Goal: Transaction & Acquisition: Purchase product/service

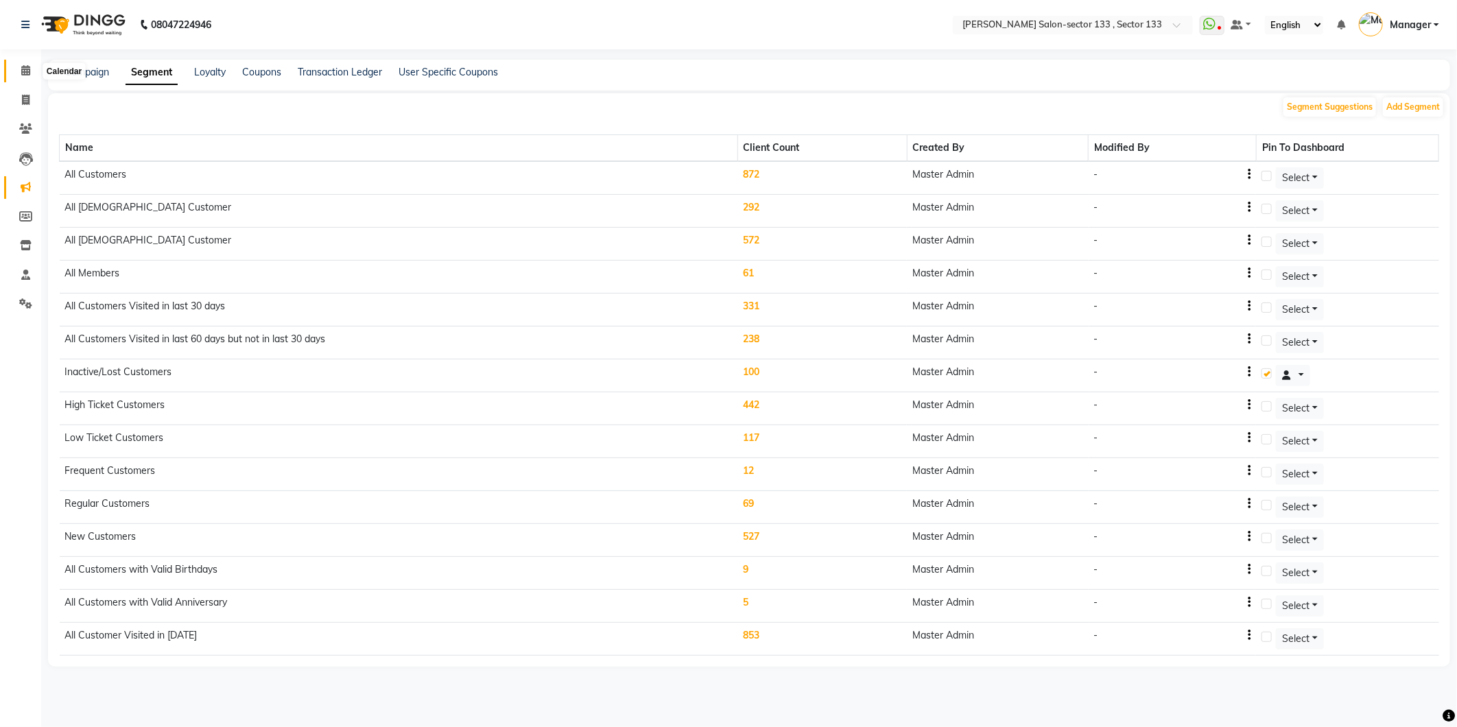
click at [32, 78] on span at bounding box center [26, 71] width 24 height 16
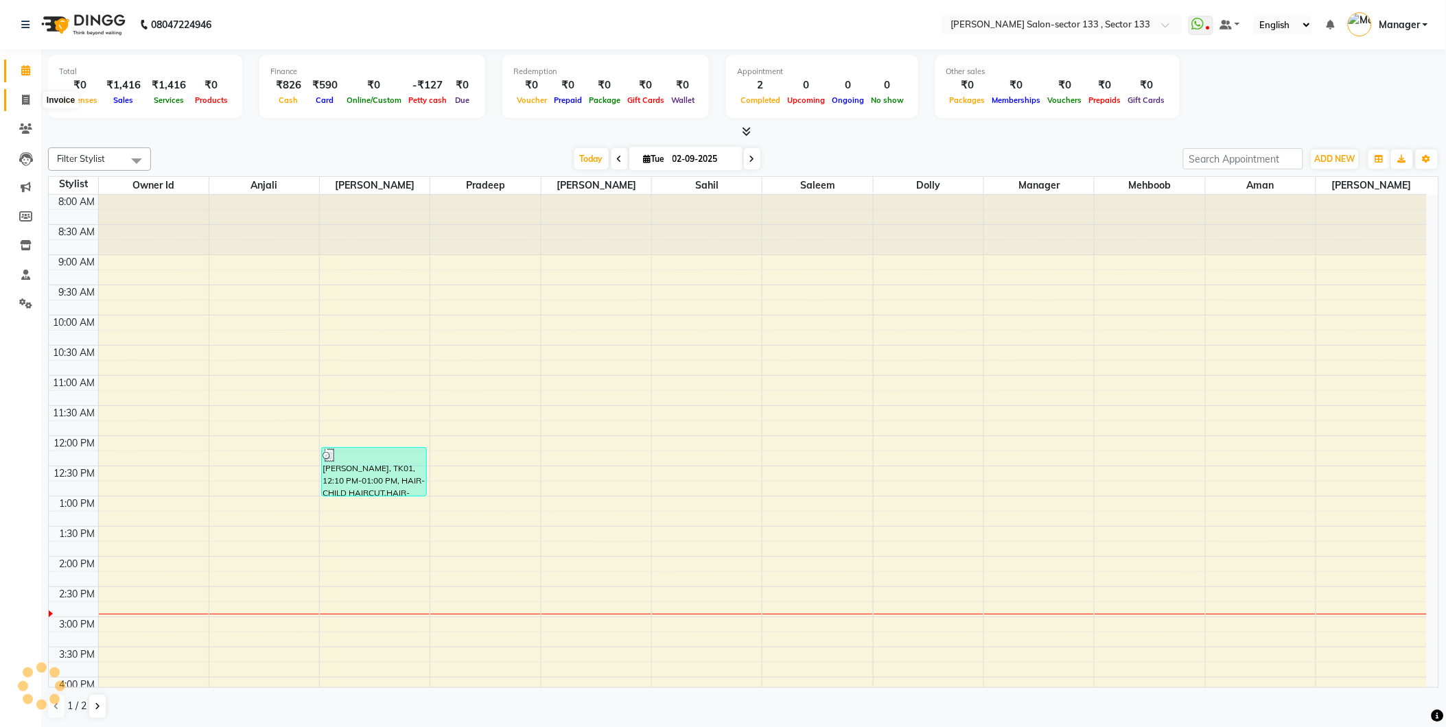
click at [24, 100] on icon at bounding box center [26, 100] width 8 height 10
select select "service"
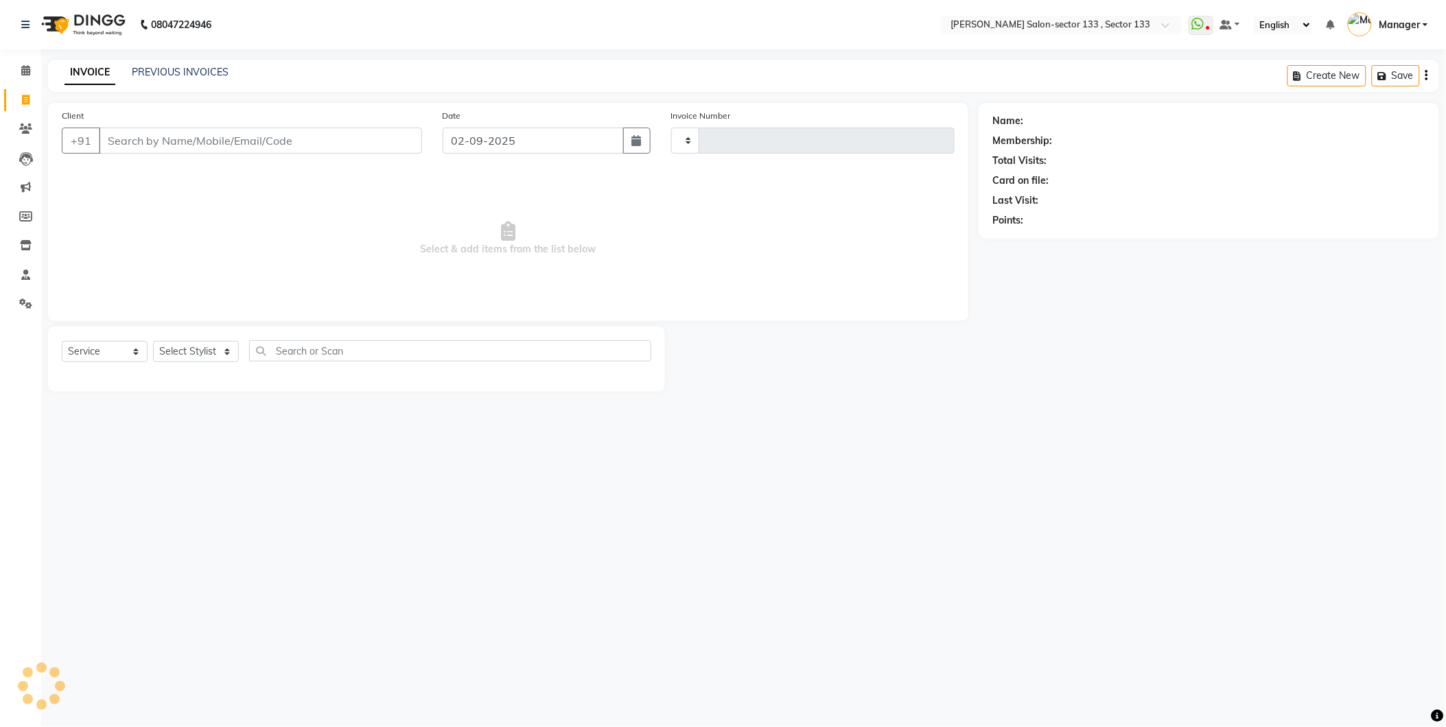
type input "1628"
select select "8302"
click at [208, 80] on div "INVOICE PREVIOUS INVOICES" at bounding box center [146, 73] width 197 height 16
click at [207, 77] on link "PREVIOUS INVOICES" at bounding box center [180, 72] width 97 height 12
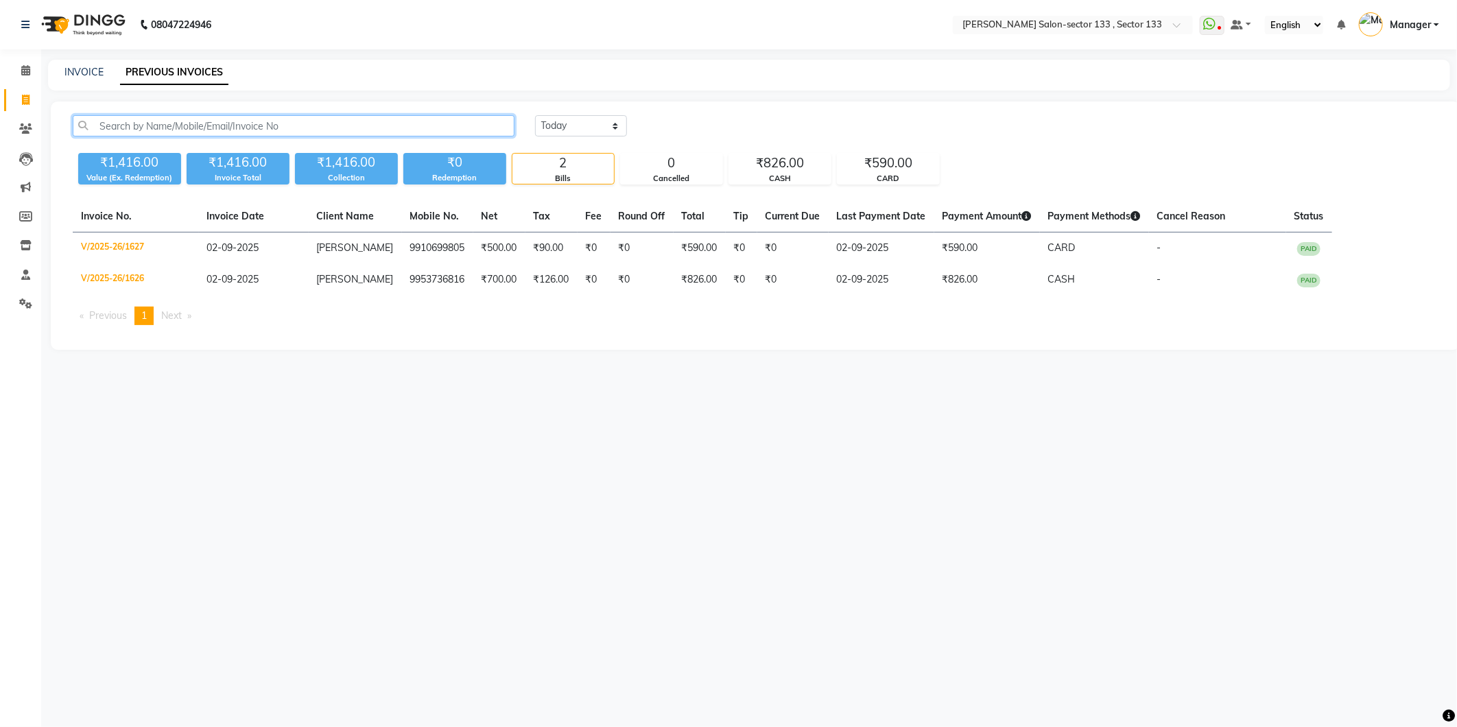
click at [216, 121] on input "text" at bounding box center [294, 125] width 442 height 21
click at [325, 129] on input "text" at bounding box center [294, 125] width 442 height 21
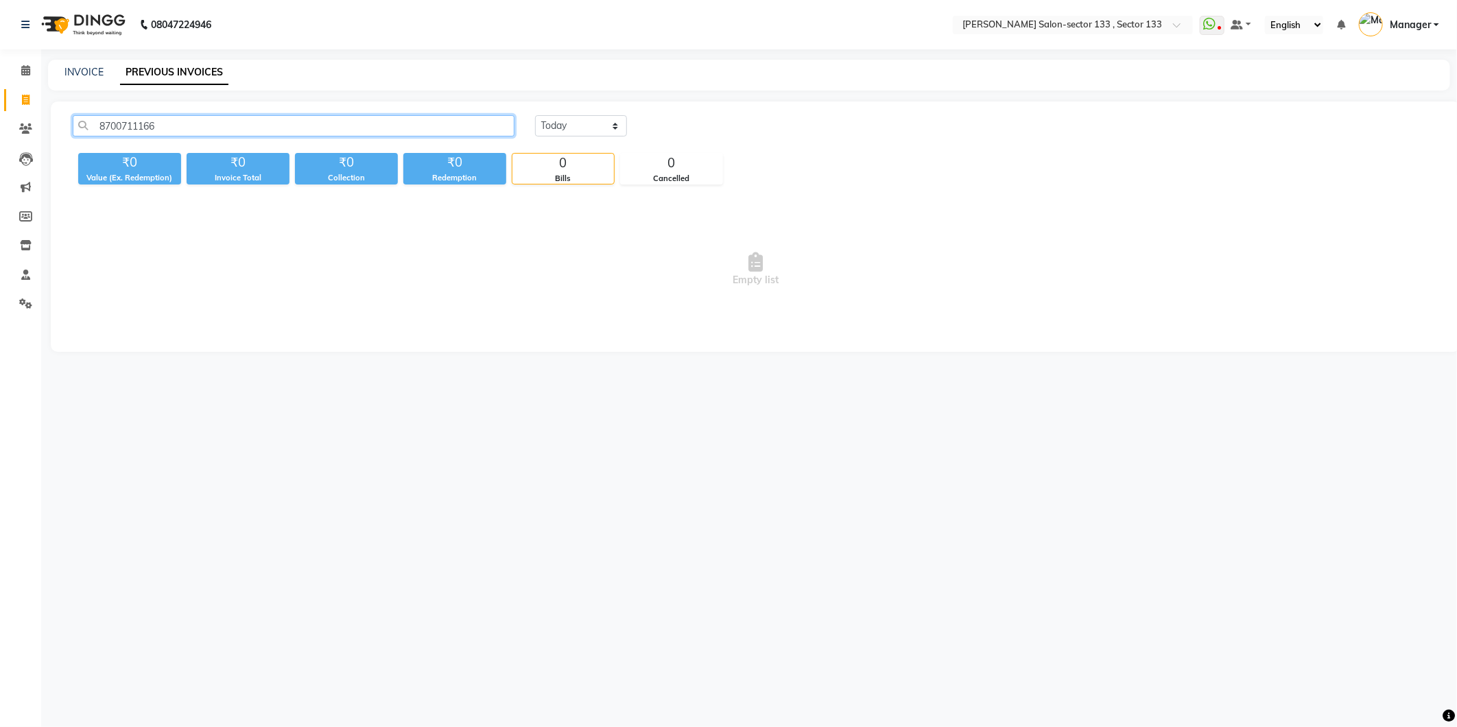
click at [309, 127] on input "8700711166" at bounding box center [294, 125] width 442 height 21
click at [175, 126] on input "8700711166" at bounding box center [294, 125] width 442 height 21
click at [175, 126] on input "8700512340" at bounding box center [294, 125] width 442 height 21
type input "8700512340"
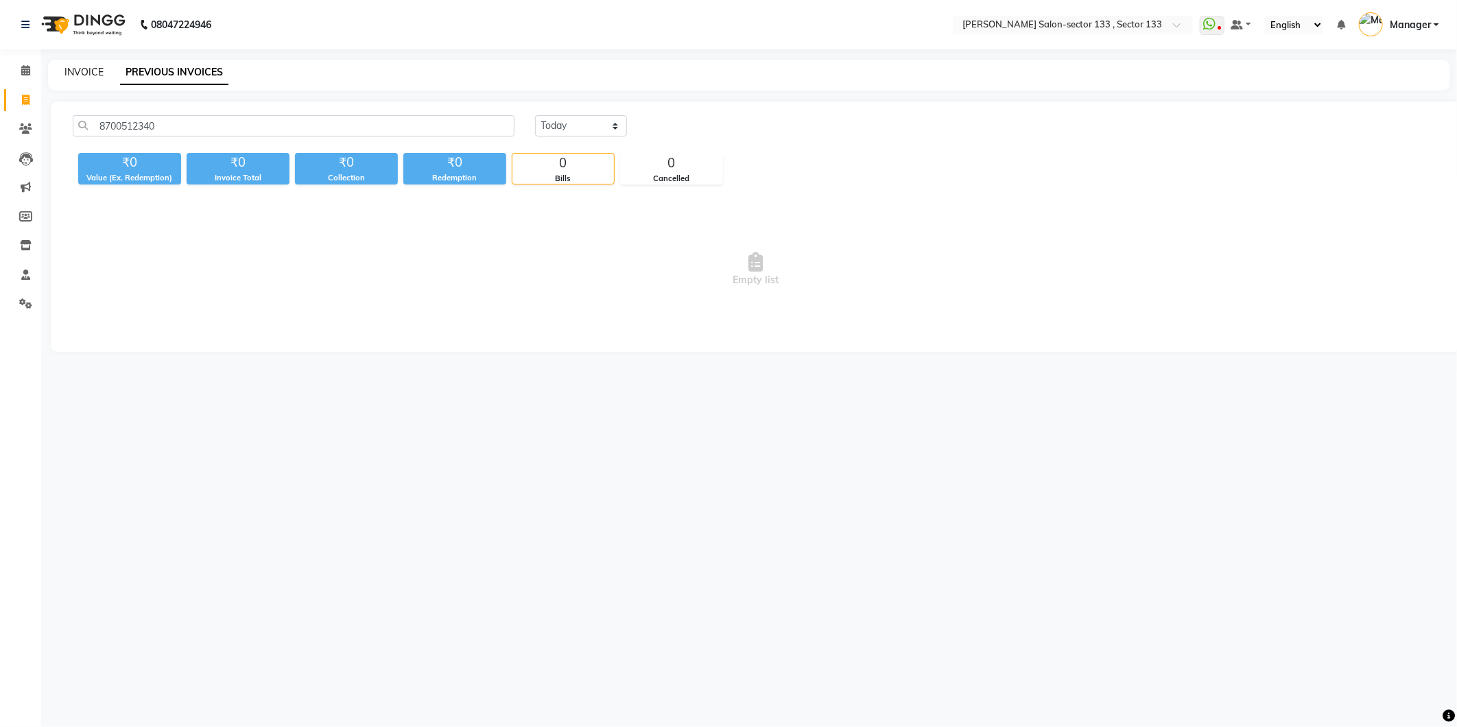
click at [97, 67] on link "INVOICE" at bounding box center [83, 72] width 39 height 12
select select "service"
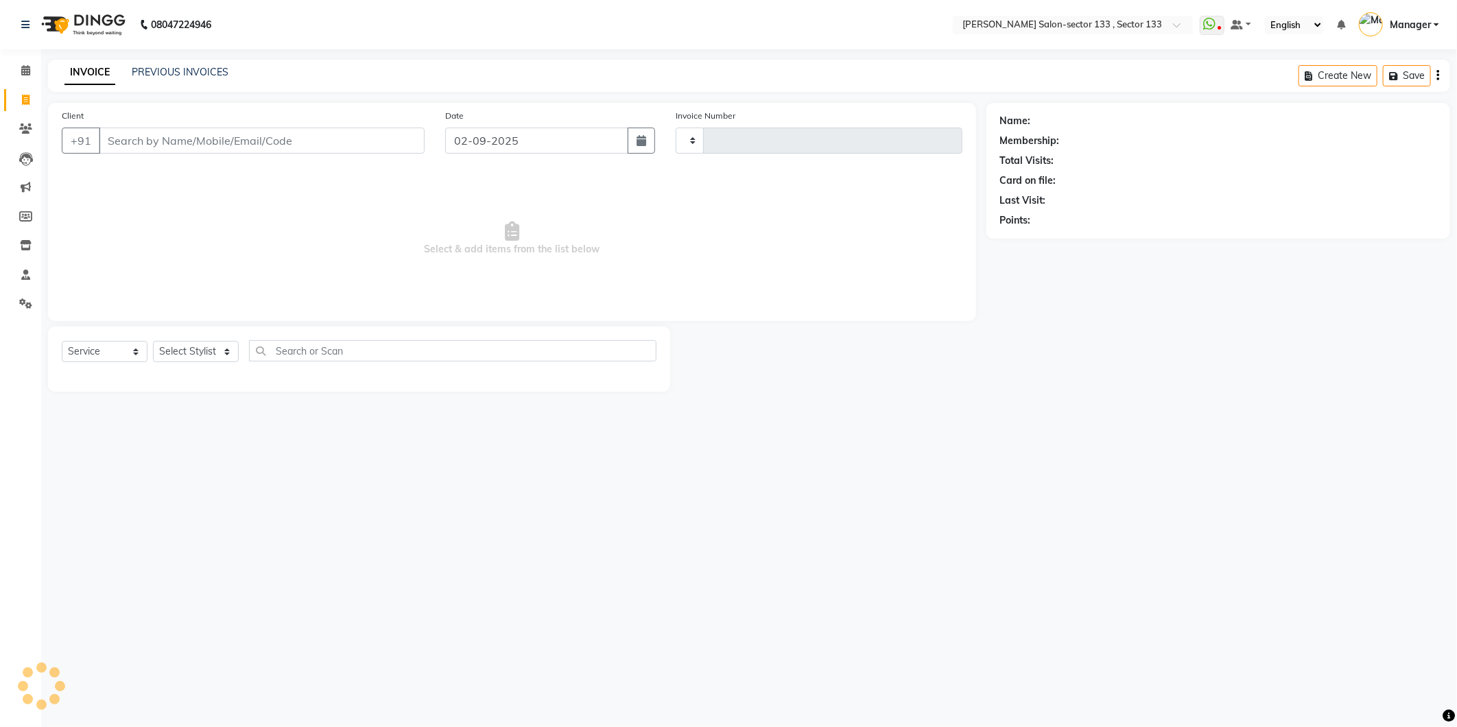
type input "1628"
select select "8302"
click at [139, 149] on input "Client" at bounding box center [262, 141] width 326 height 26
click at [169, 77] on link "PREVIOUS INVOICES" at bounding box center [180, 72] width 97 height 12
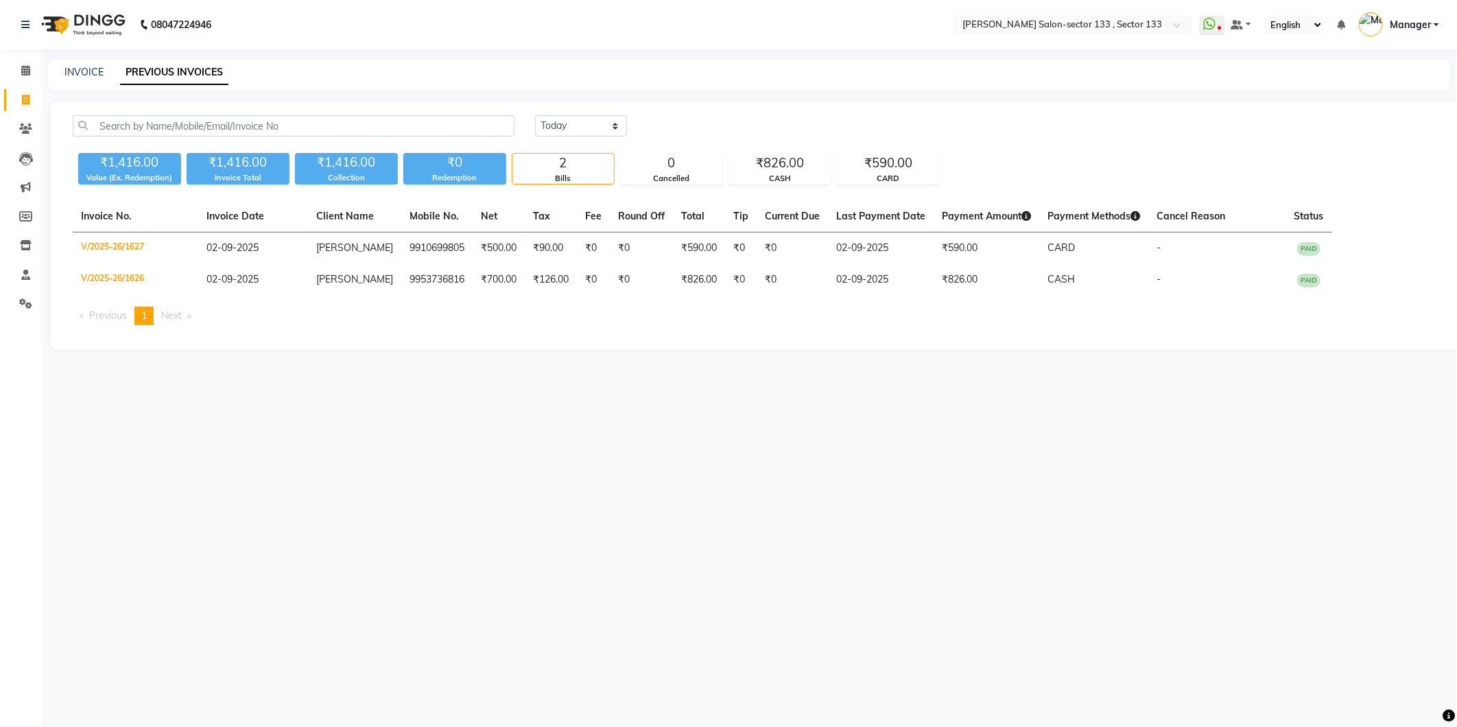
click at [84, 80] on div "INVOICE PREVIOUS INVOICES" at bounding box center [749, 75] width 1402 height 31
click at [102, 75] on link "INVOICE" at bounding box center [83, 72] width 39 height 12
select select "8302"
select select "service"
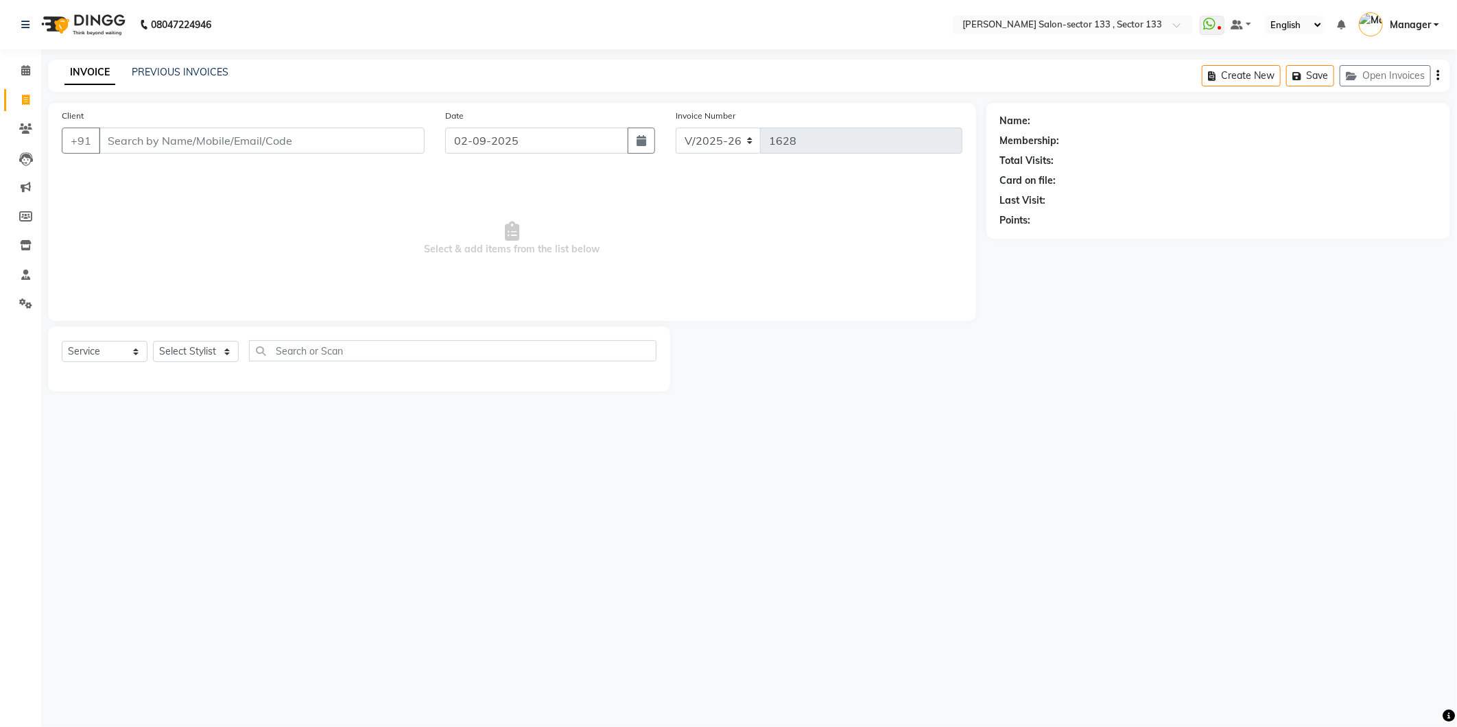
click at [110, 124] on div "Client +91" at bounding box center [243, 136] width 384 height 56
click at [134, 137] on input "Client" at bounding box center [262, 141] width 326 height 26
type input "8"
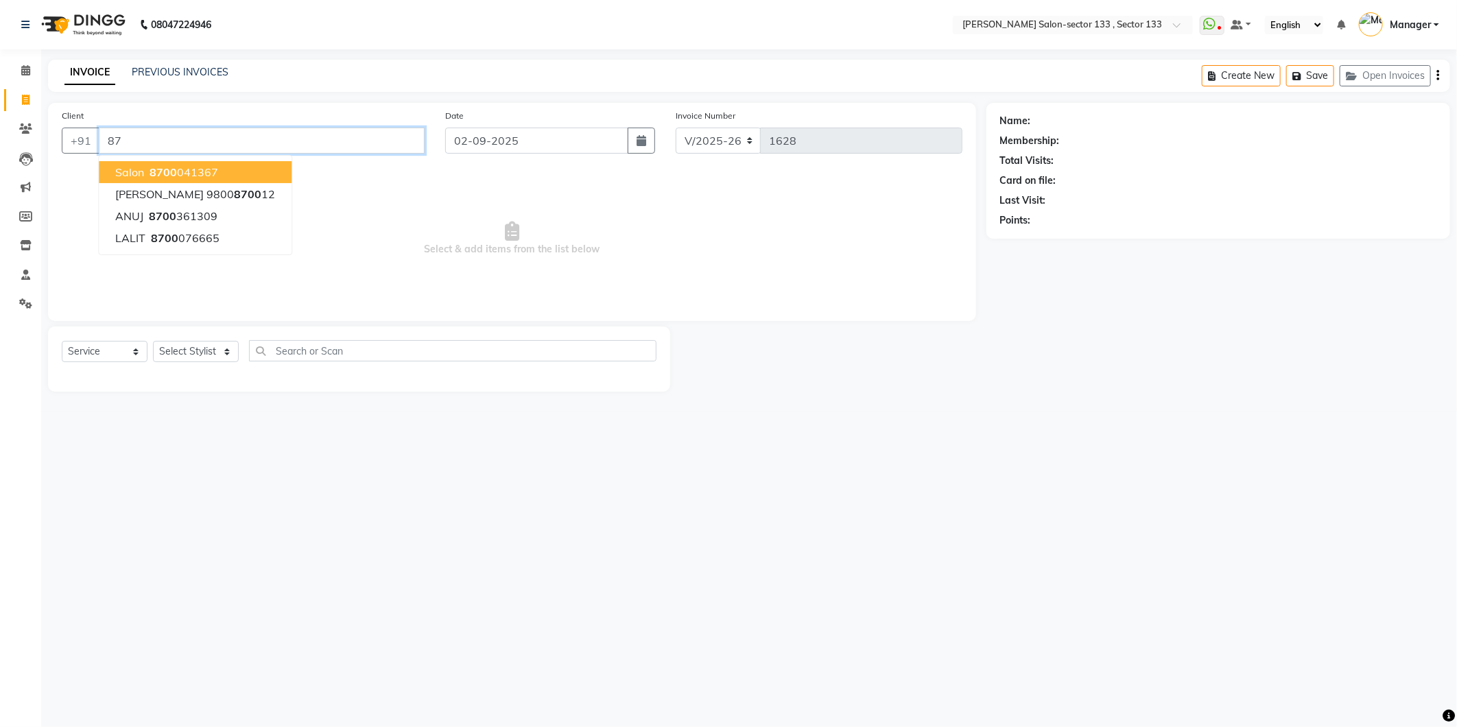
type input "8"
click at [152, 179] on button "KHUSHI 9953651819" at bounding box center [195, 172] width 193 height 22
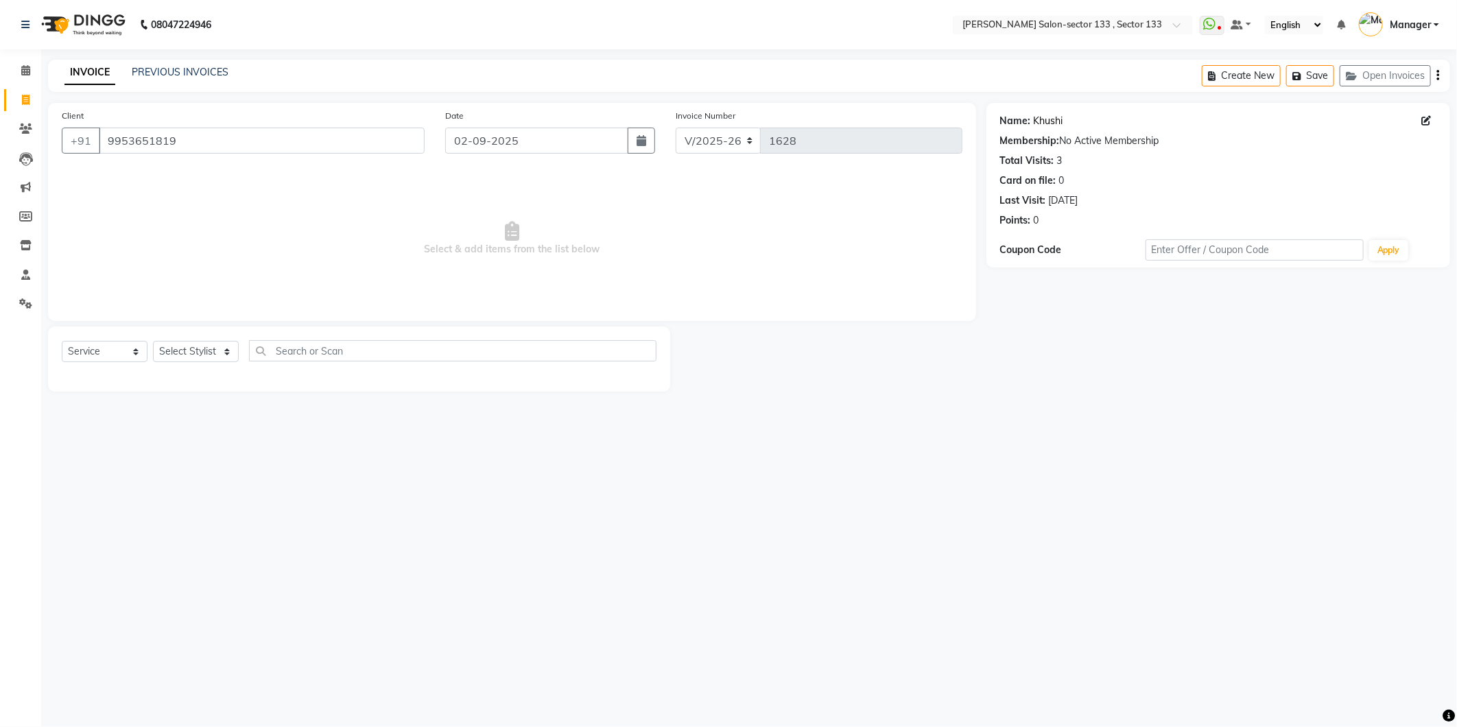
click at [1039, 115] on link "Khushi" at bounding box center [1049, 121] width 30 height 14
click at [1051, 121] on link "Khushi" at bounding box center [1049, 121] width 30 height 14
click at [1060, 128] on link "Khushi" at bounding box center [1049, 121] width 30 height 14
click at [220, 150] on input "9953651819" at bounding box center [262, 141] width 326 height 26
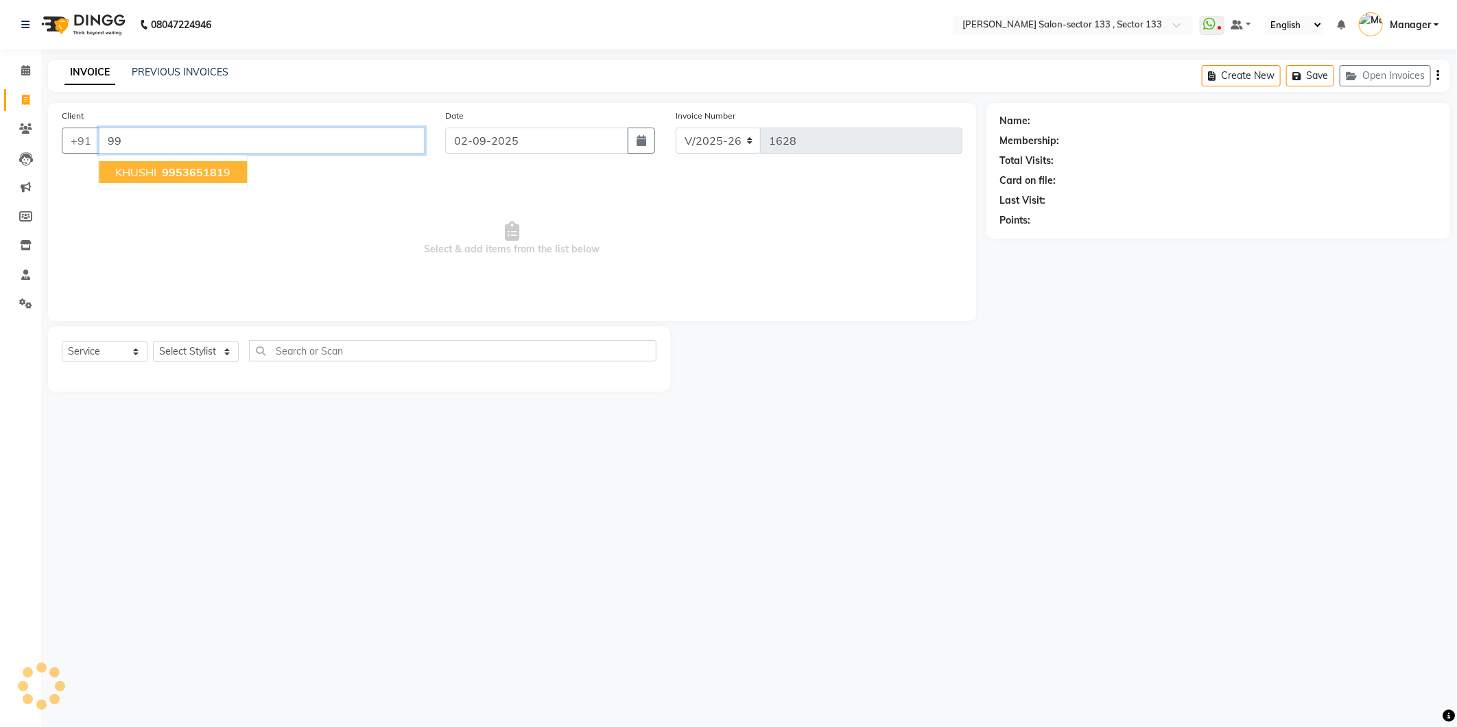
type input "9"
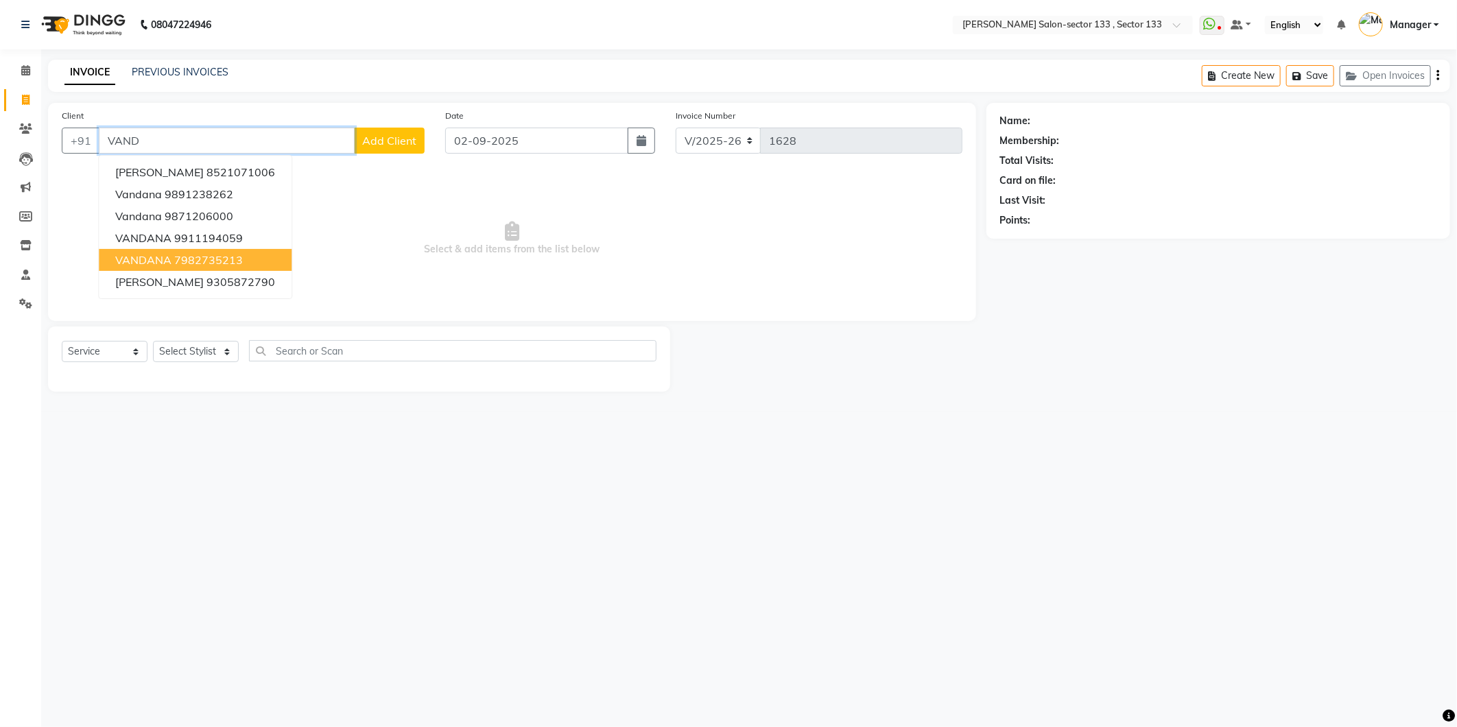
click at [236, 261] on ngb-highlight "7982735213" at bounding box center [208, 260] width 69 height 14
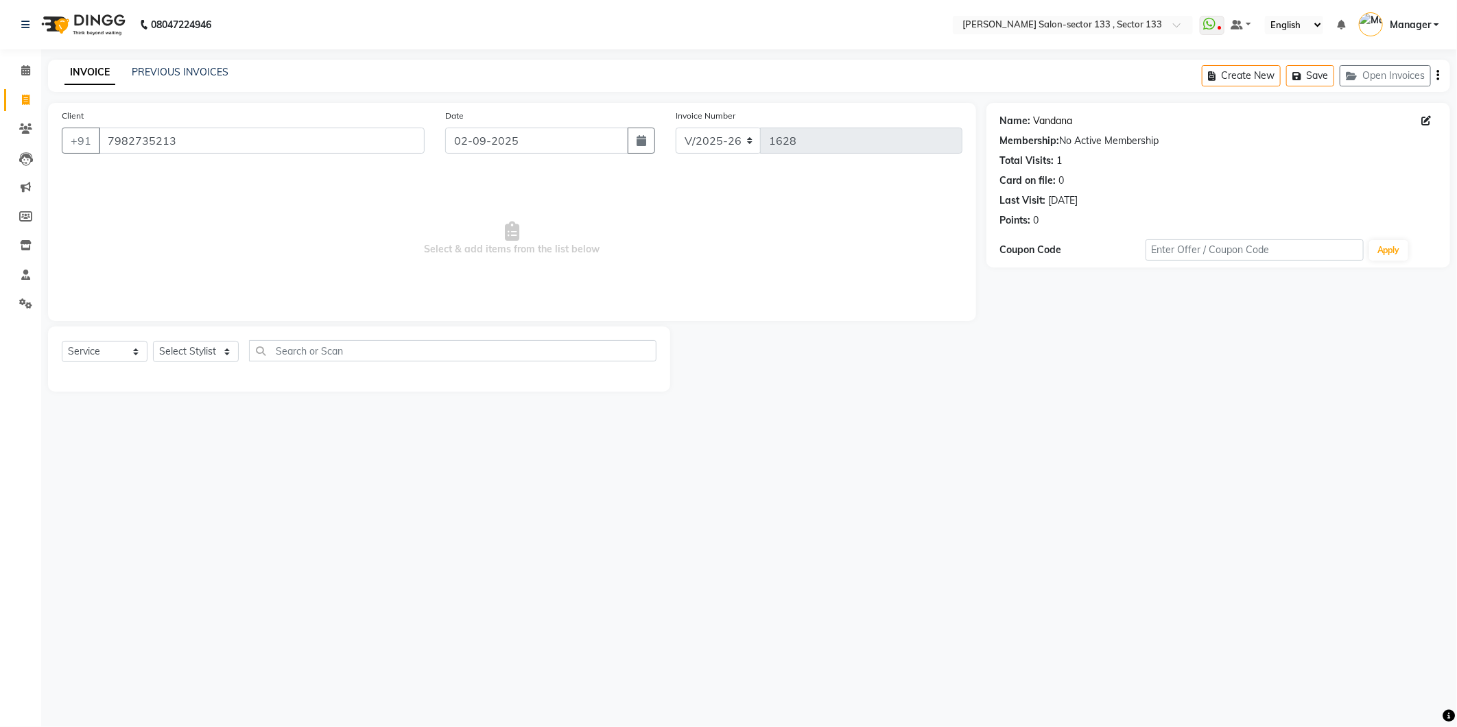
click at [1046, 118] on link "Vandana" at bounding box center [1053, 121] width 39 height 14
click at [220, 140] on input "7982735213" at bounding box center [262, 141] width 326 height 26
type input "7"
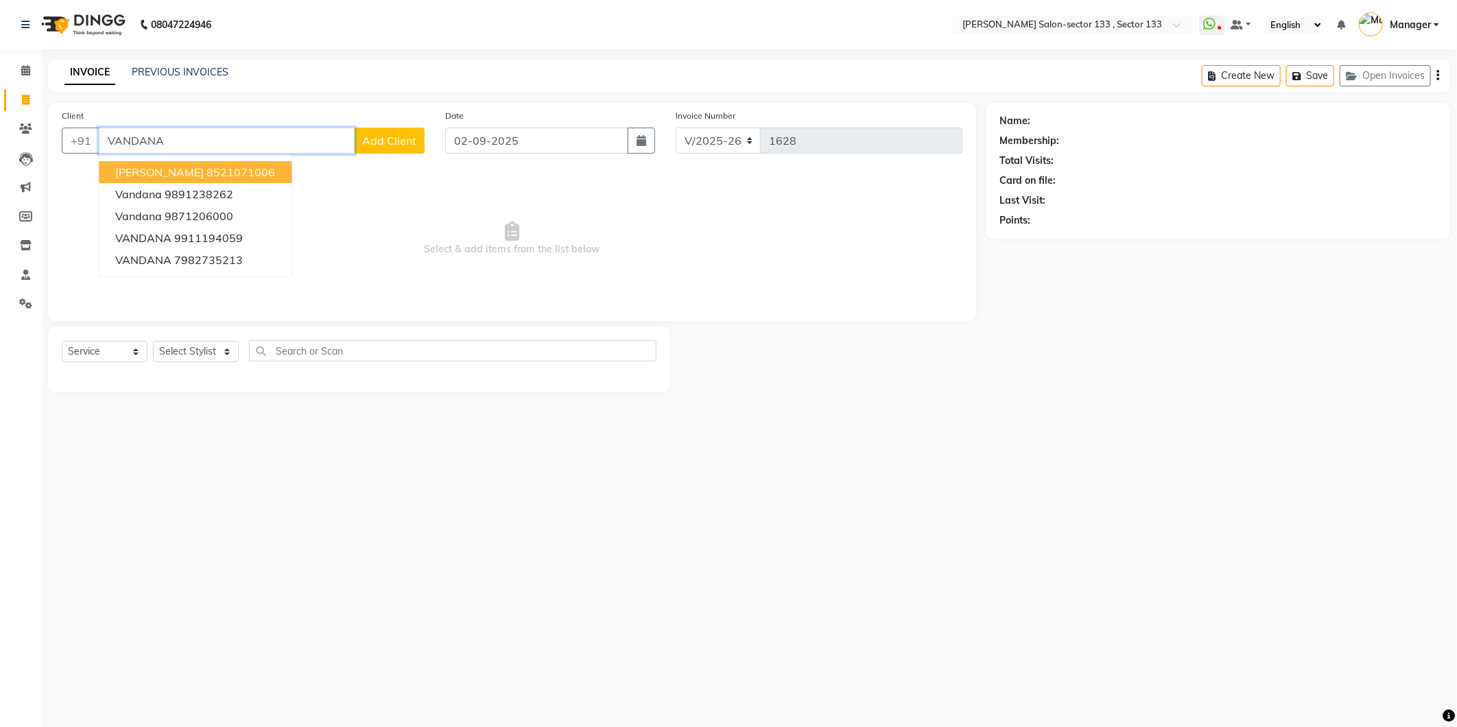
click at [242, 180] on button "VANDANA SINGH 8521071006" at bounding box center [195, 172] width 193 height 22
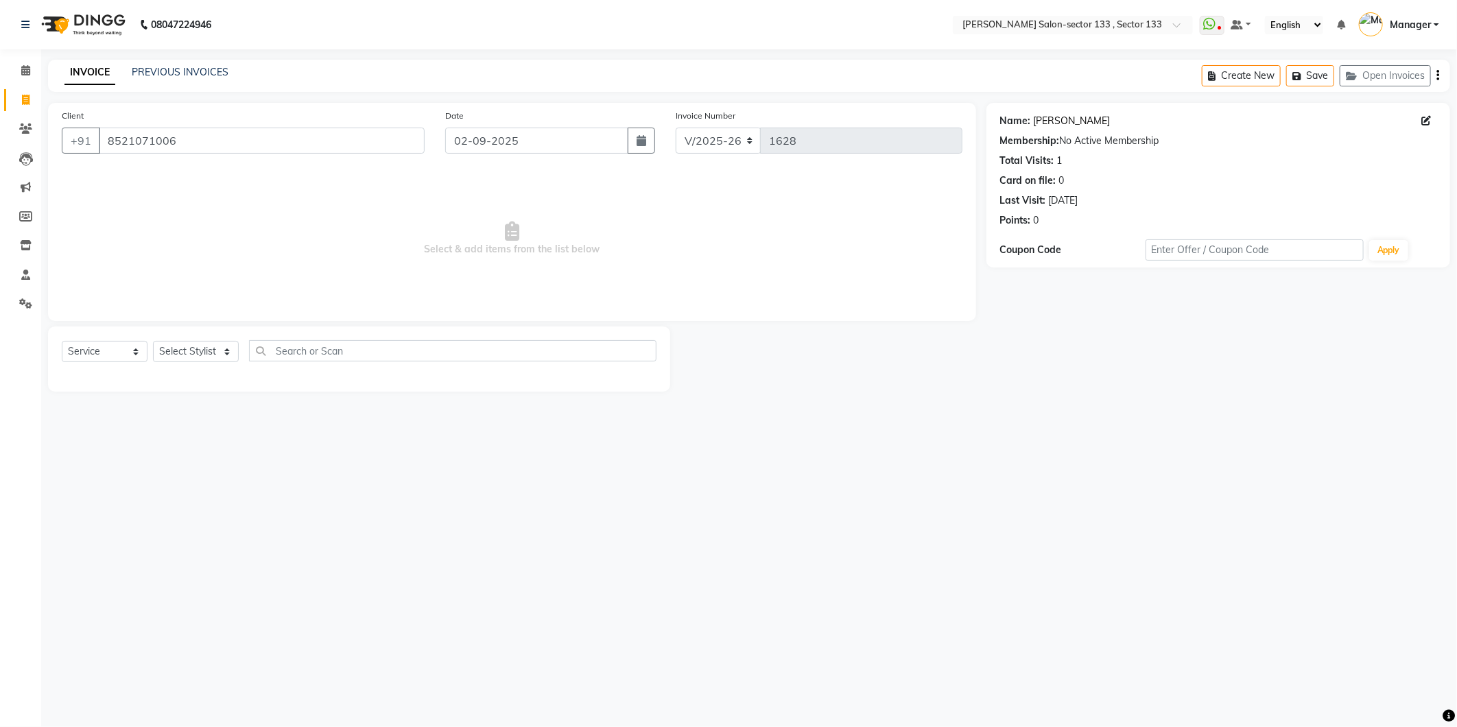
click at [1079, 121] on link "Vandana Singh" at bounding box center [1072, 121] width 77 height 14
click at [202, 134] on input "8521071006" at bounding box center [262, 141] width 326 height 26
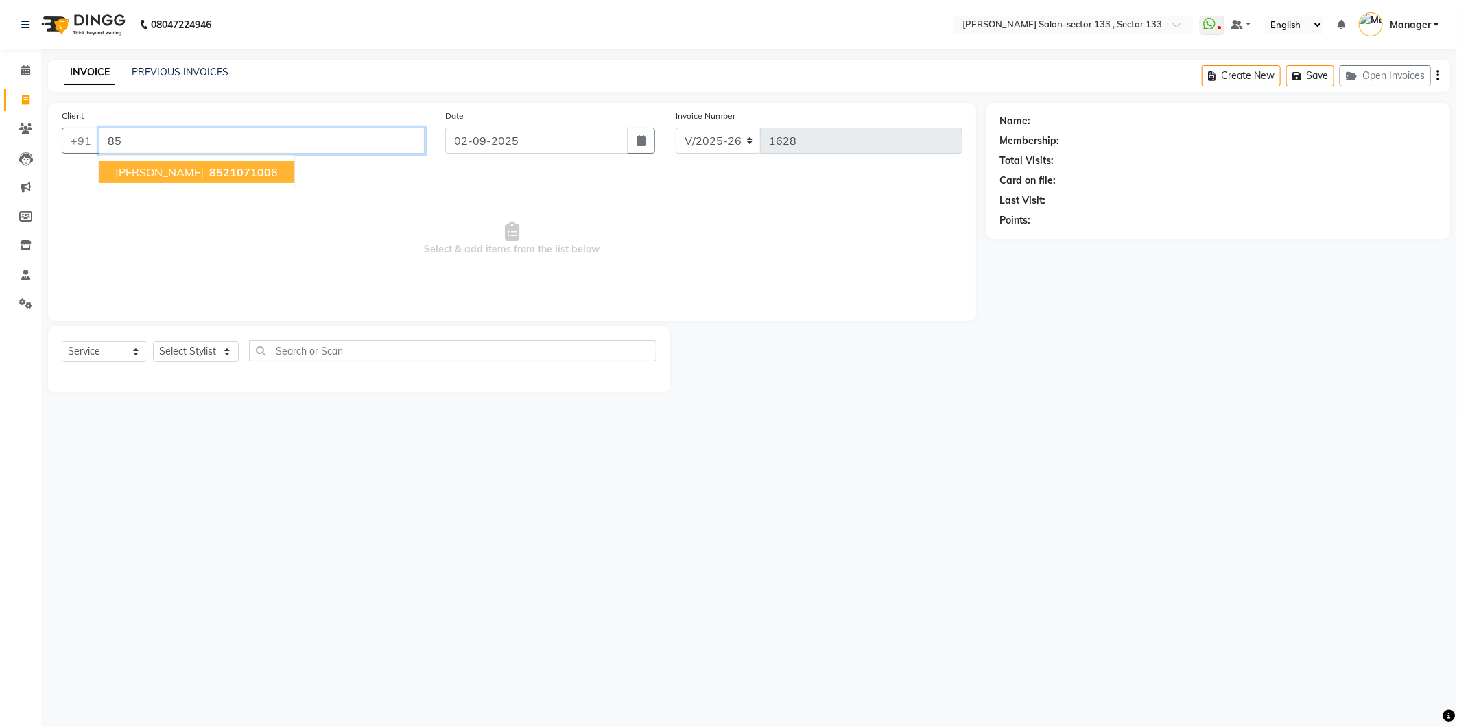
type input "8"
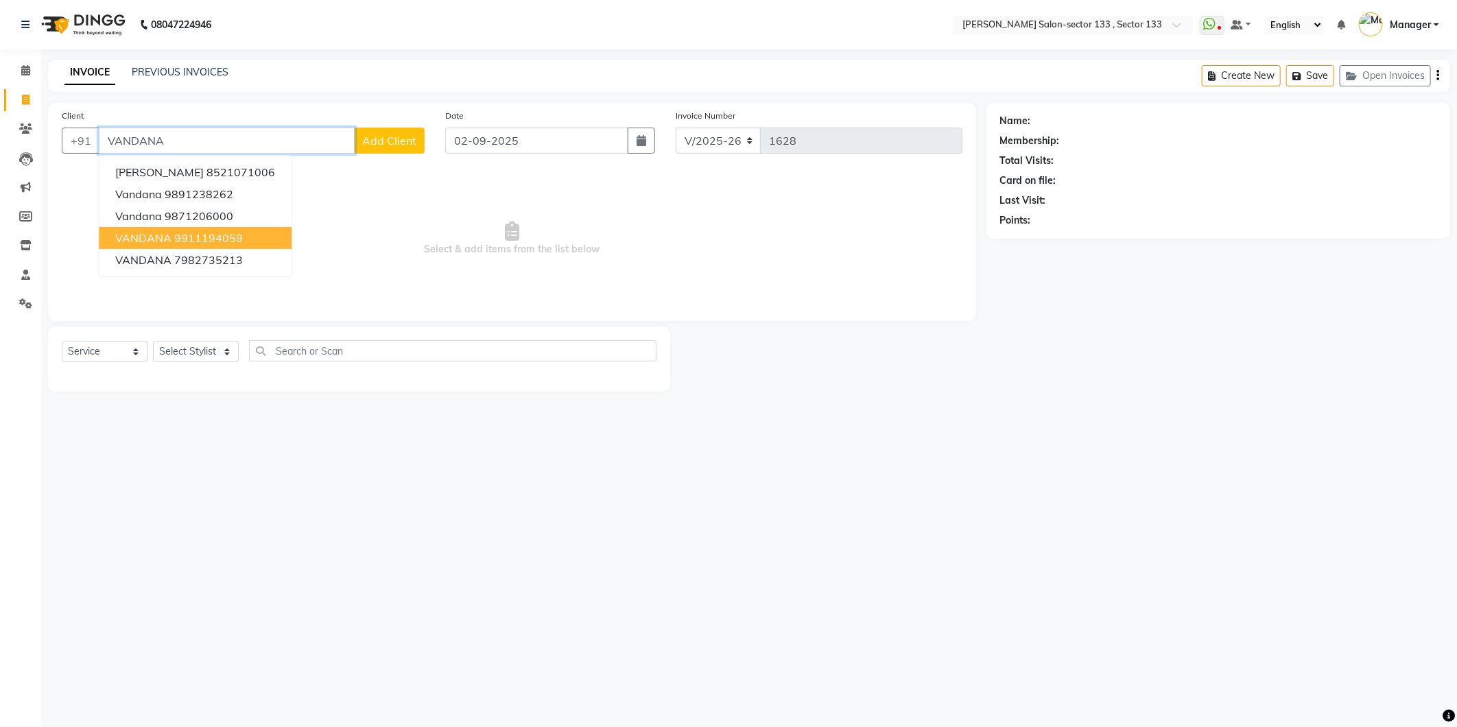
click at [204, 243] on ngb-highlight "9911194059" at bounding box center [208, 238] width 69 height 14
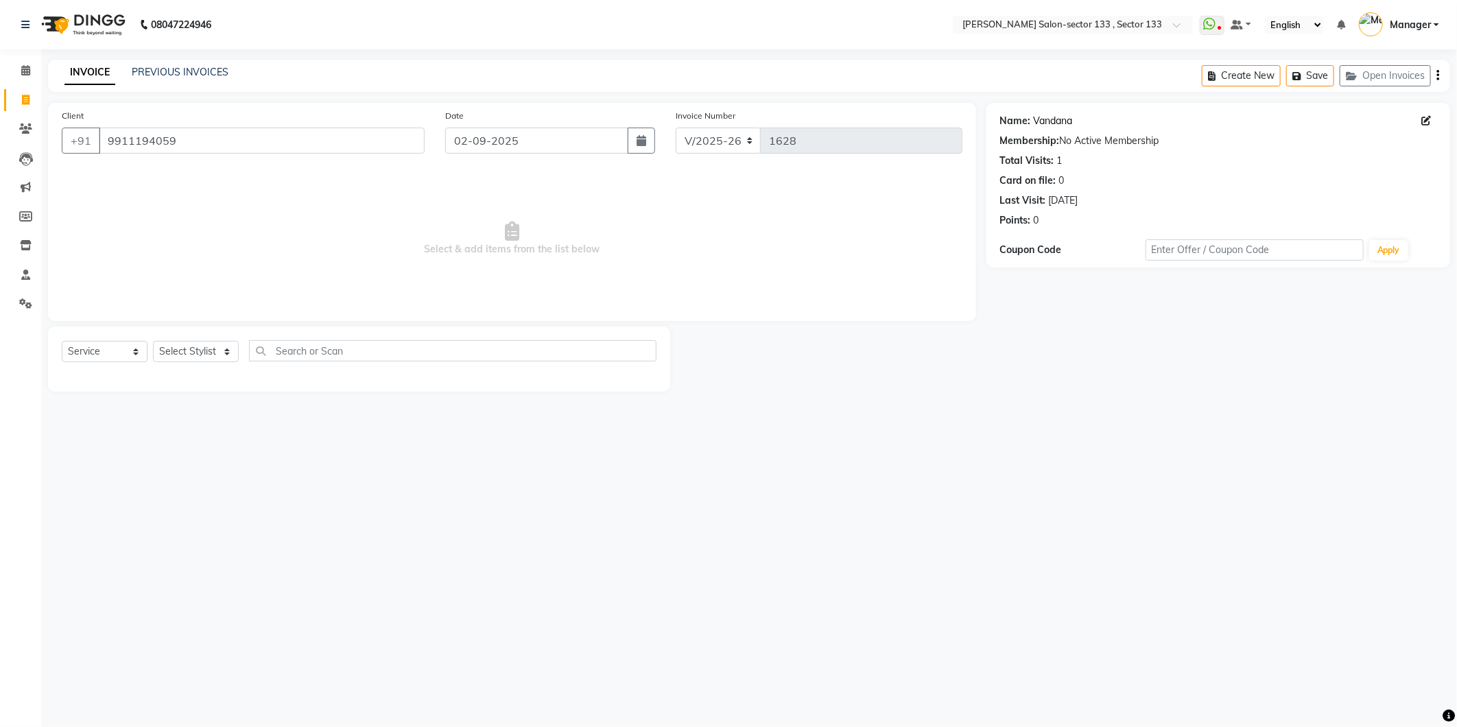
click at [1068, 115] on link "Vandana" at bounding box center [1053, 121] width 39 height 14
click at [172, 131] on input "9911194059" at bounding box center [262, 141] width 326 height 26
type input "9"
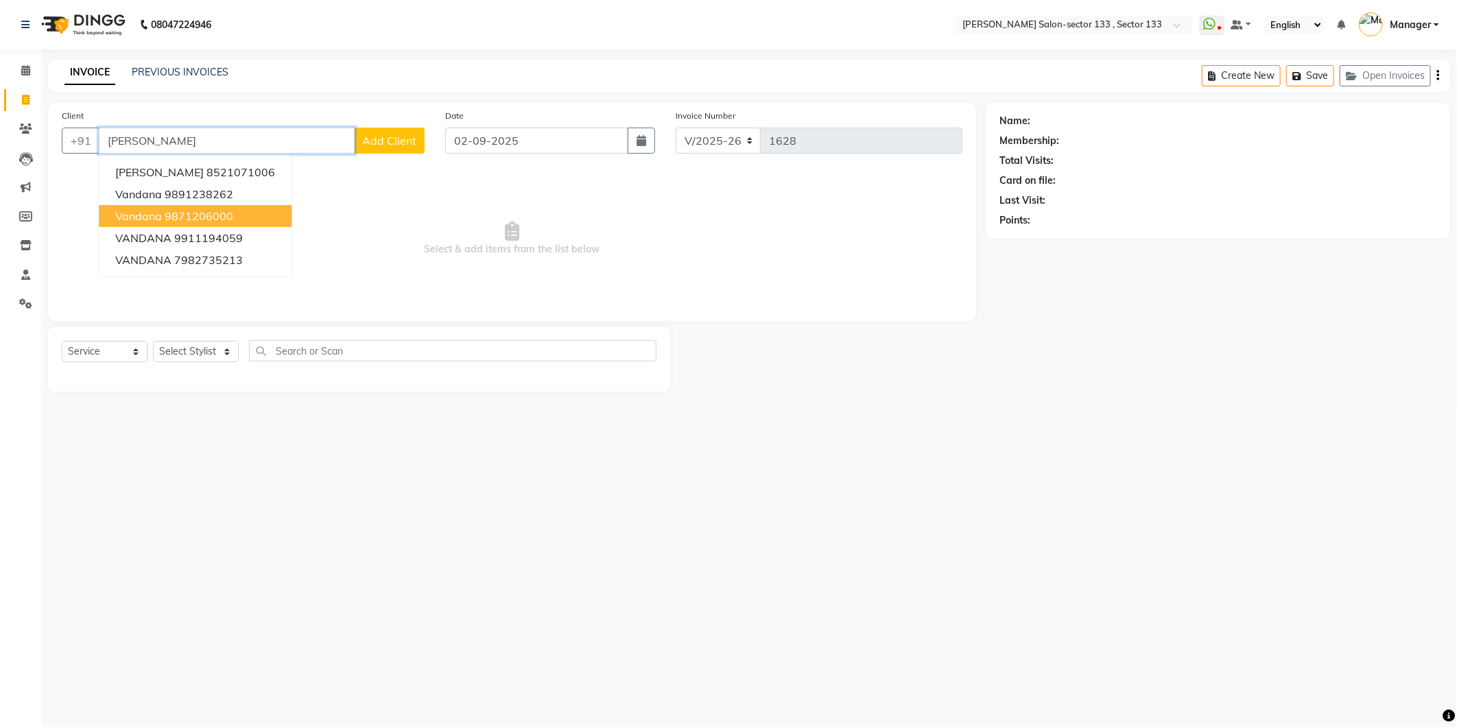
click at [235, 215] on button "Vandana 9871206000" at bounding box center [195, 216] width 193 height 22
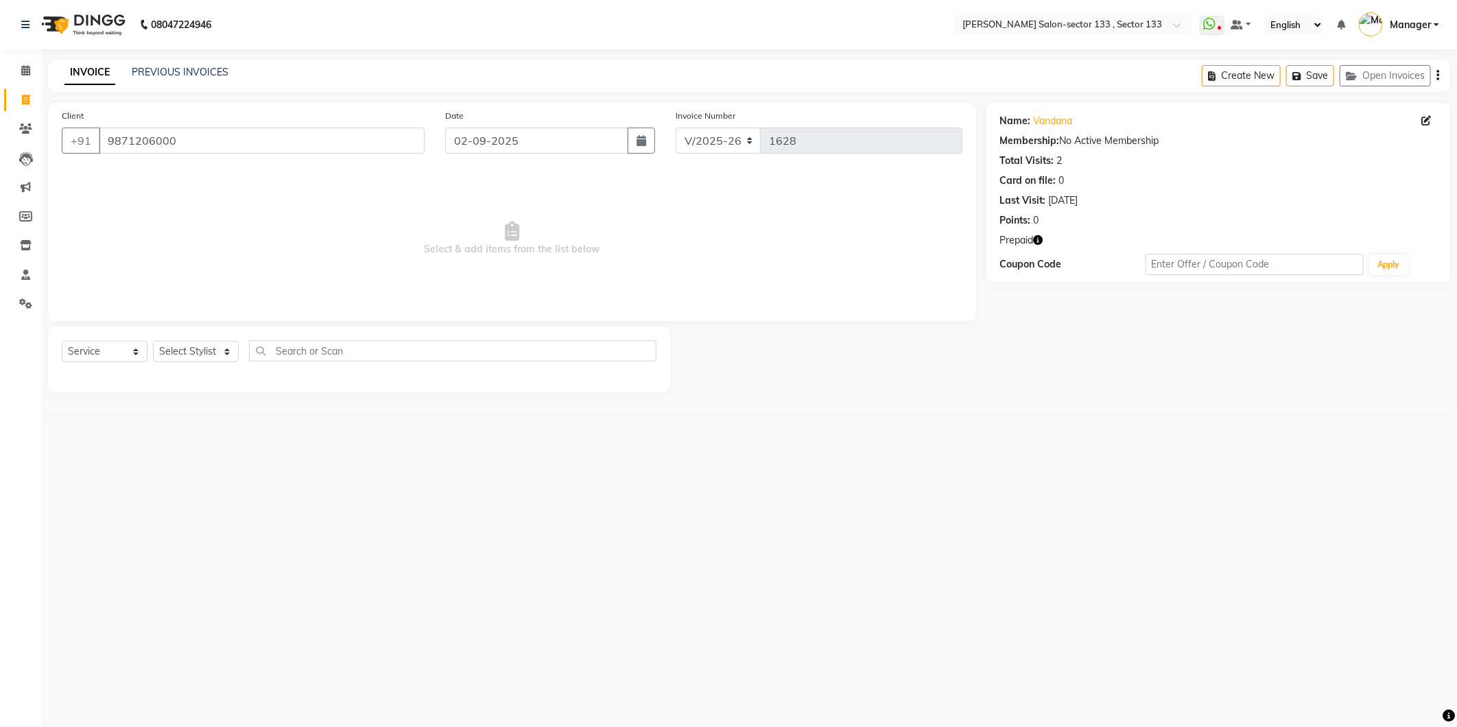
click at [1041, 241] on icon "button" at bounding box center [1039, 240] width 10 height 10
click at [1048, 123] on link "Vandana" at bounding box center [1053, 121] width 39 height 14
click at [178, 143] on input "9871206000" at bounding box center [262, 141] width 326 height 26
type input "9"
click at [28, 98] on icon at bounding box center [26, 100] width 8 height 10
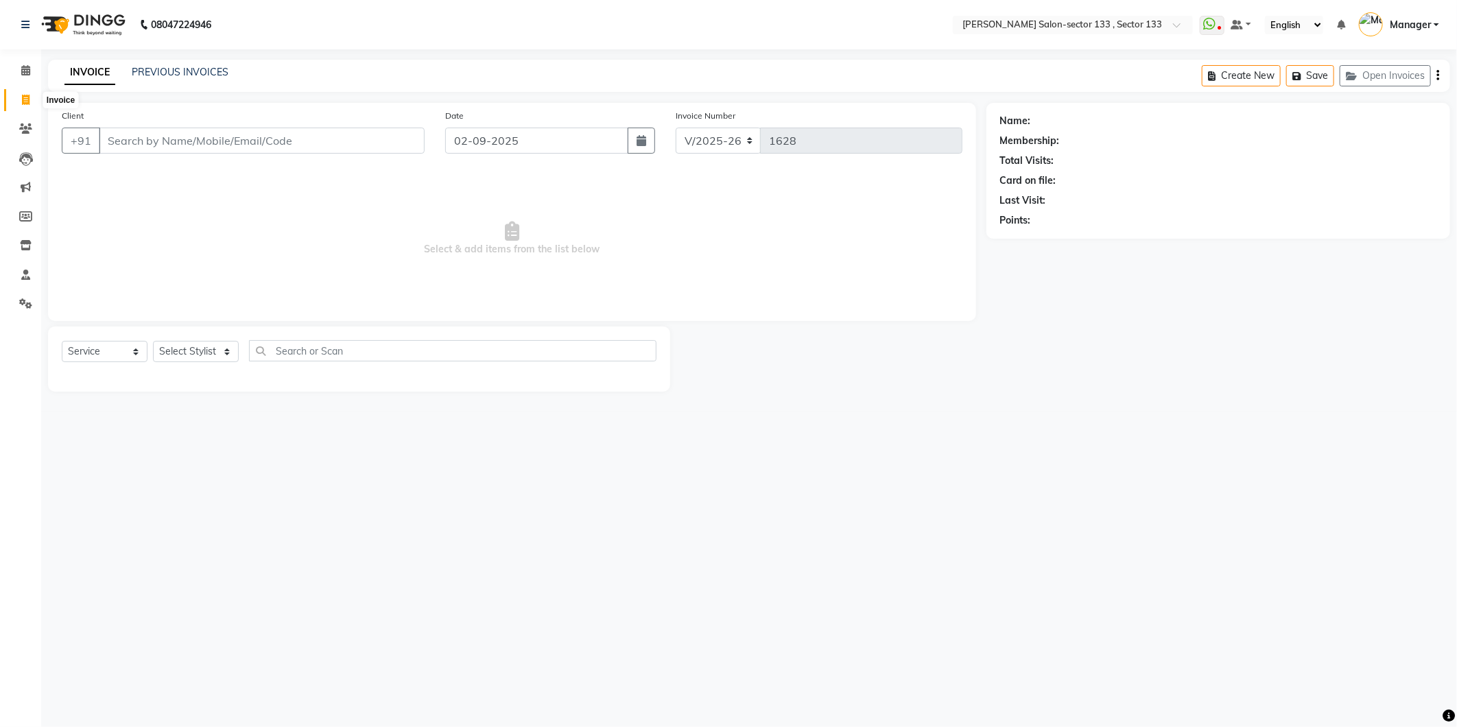
select select "service"
type input "1629"
select select "8302"
click at [181, 84] on div "INVOICE PREVIOUS INVOICES Create New Save Open Invoices" at bounding box center [749, 76] width 1402 height 32
click at [183, 71] on link "PREVIOUS INVOICES" at bounding box center [180, 72] width 97 height 12
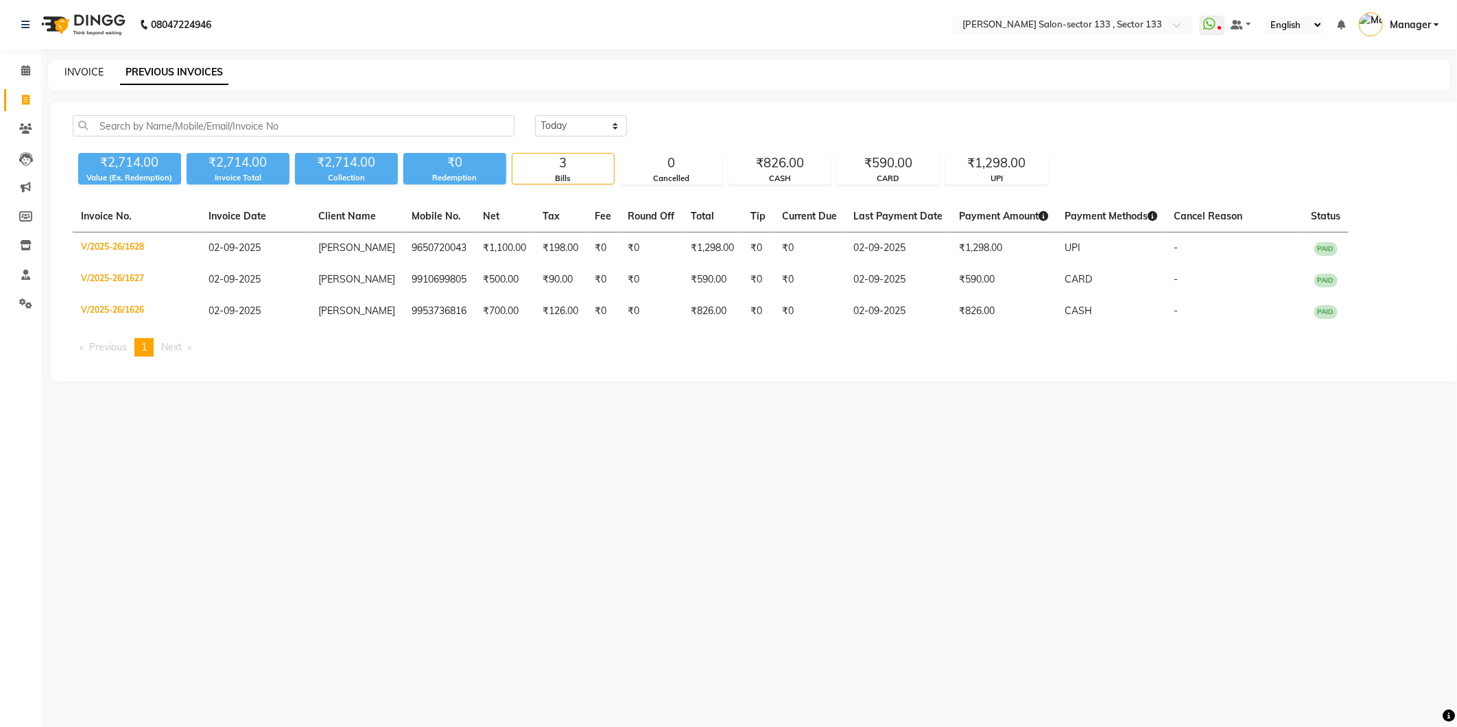
click at [78, 76] on link "INVOICE" at bounding box center [83, 72] width 39 height 12
select select "service"
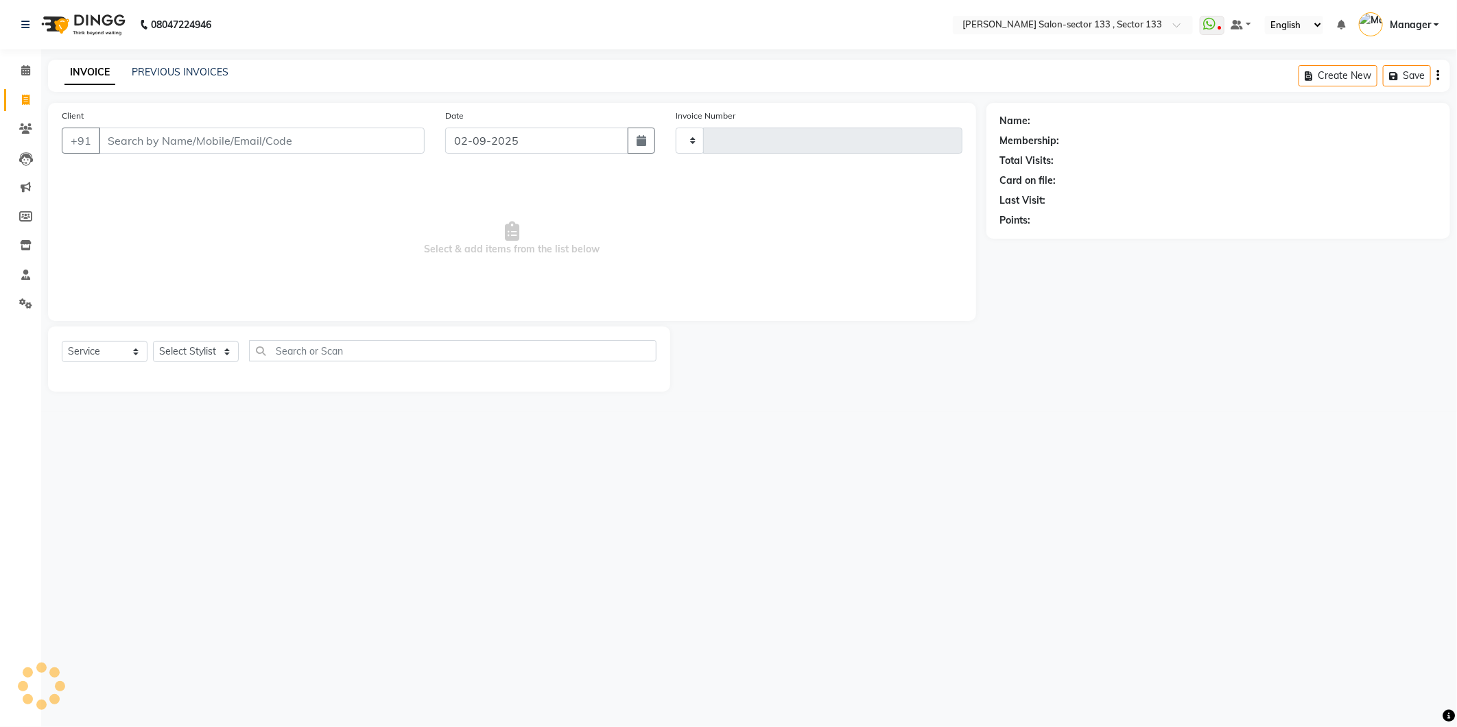
click at [204, 143] on input "Client" at bounding box center [262, 141] width 326 height 26
type input "1629"
select select "8302"
drag, startPoint x: 1022, startPoint y: 119, endPoint x: 1051, endPoint y: 112, distance: 29.8
click at [1041, 114] on div "Name:" at bounding box center [1218, 121] width 436 height 14
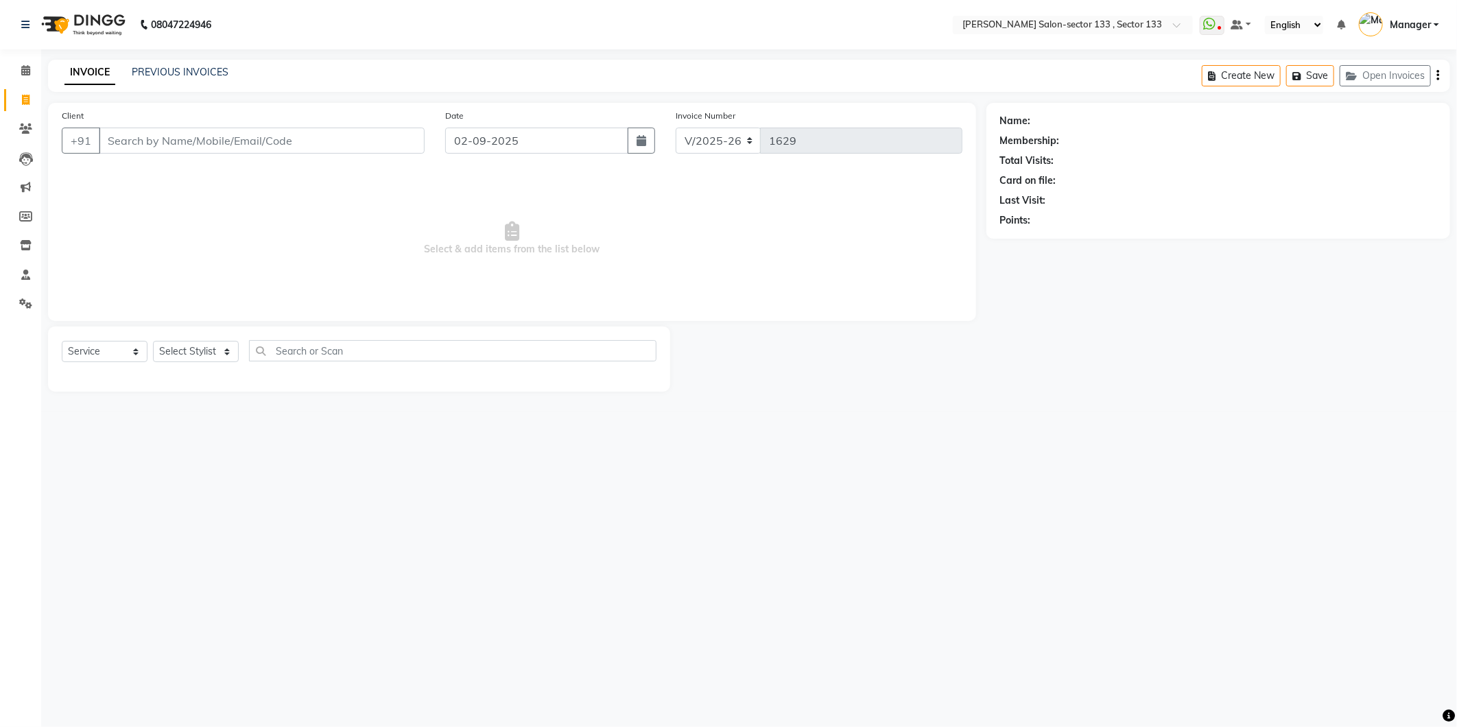
click at [1037, 132] on div "Name: Membership: Total Visits: Card on file: Last Visit: Points:" at bounding box center [1218, 167] width 436 height 119
click at [1055, 138] on div "Membership:" at bounding box center [1030, 141] width 60 height 14
click at [1062, 145] on div "Membership:" at bounding box center [1218, 141] width 436 height 14
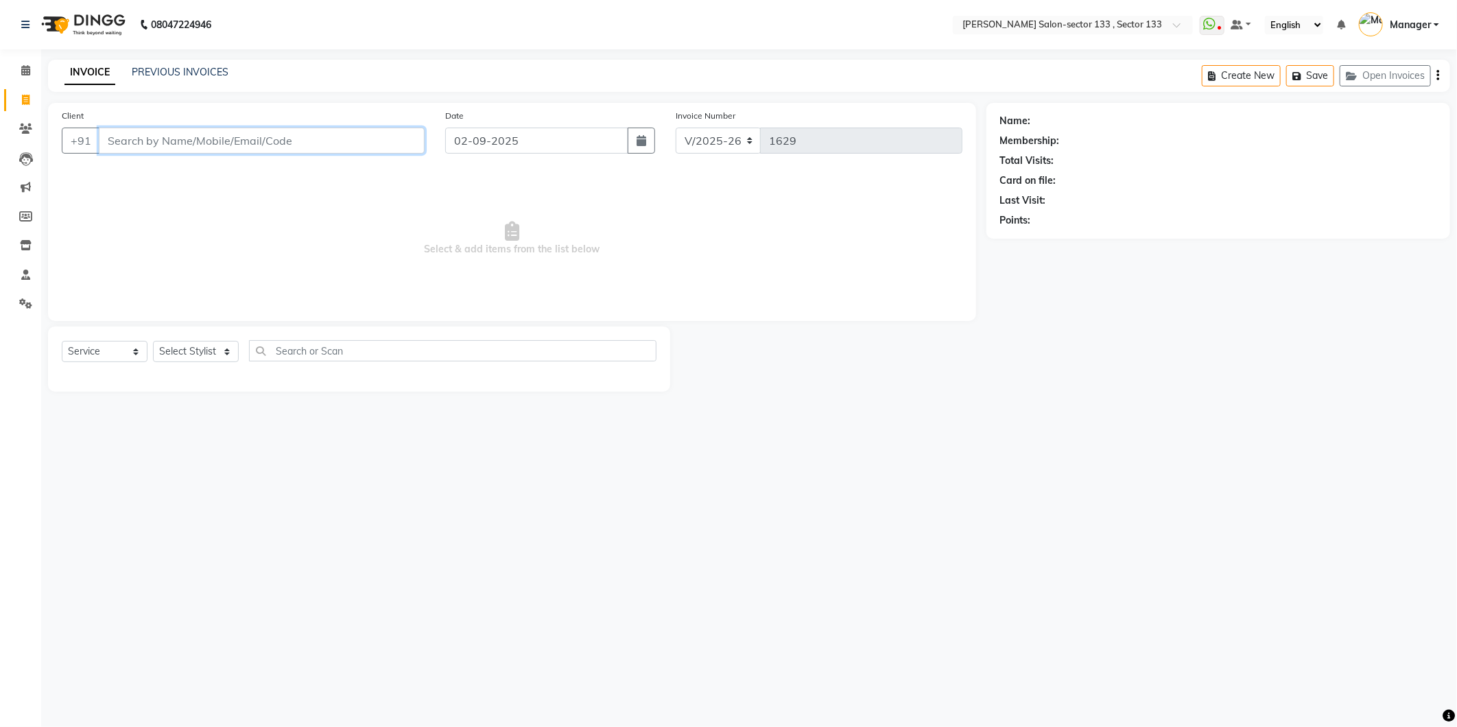
click at [187, 141] on input "Client" at bounding box center [262, 141] width 326 height 26
drag, startPoint x: 187, startPoint y: 141, endPoint x: 415, endPoint y: 254, distance: 254.1
click at [415, 254] on span "Select & add items from the list below" at bounding box center [512, 238] width 901 height 137
click at [204, 121] on div "Client +91" at bounding box center [243, 136] width 384 height 56
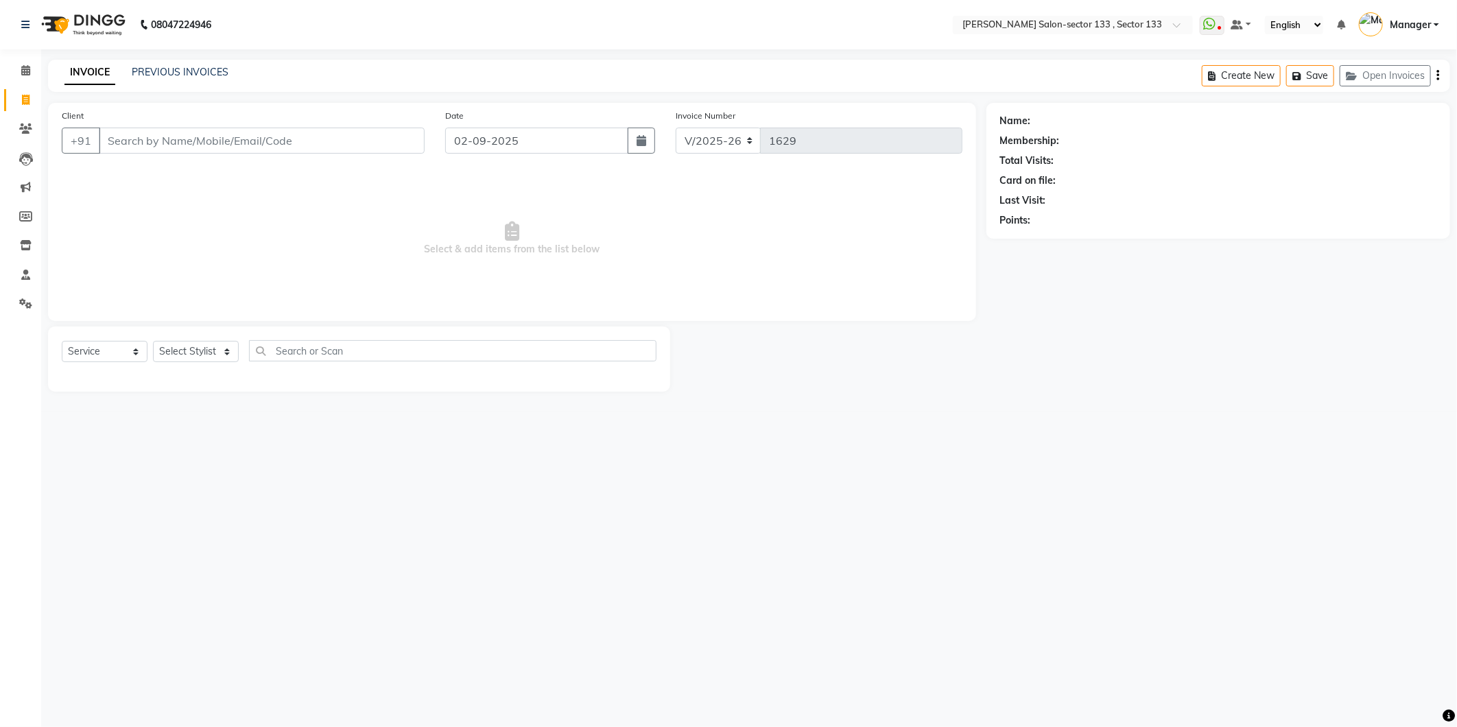
click at [188, 367] on div "Select Service Product Membership Package Voucher Prepaid Gift Card Select Styl…" at bounding box center [359, 356] width 595 height 32
click at [189, 367] on div "Select Service Product Membership Package Voucher Prepaid Gift Card Select Styl…" at bounding box center [359, 356] width 595 height 32
drag, startPoint x: 190, startPoint y: 360, endPoint x: 193, endPoint y: 351, distance: 8.9
click at [190, 360] on select "Select Stylist Aman Anjali Anwar Dolly jaspal KIRTI Manager Mehboob Owner id Pr…" at bounding box center [196, 351] width 86 height 21
click at [28, 271] on icon at bounding box center [25, 275] width 9 height 10
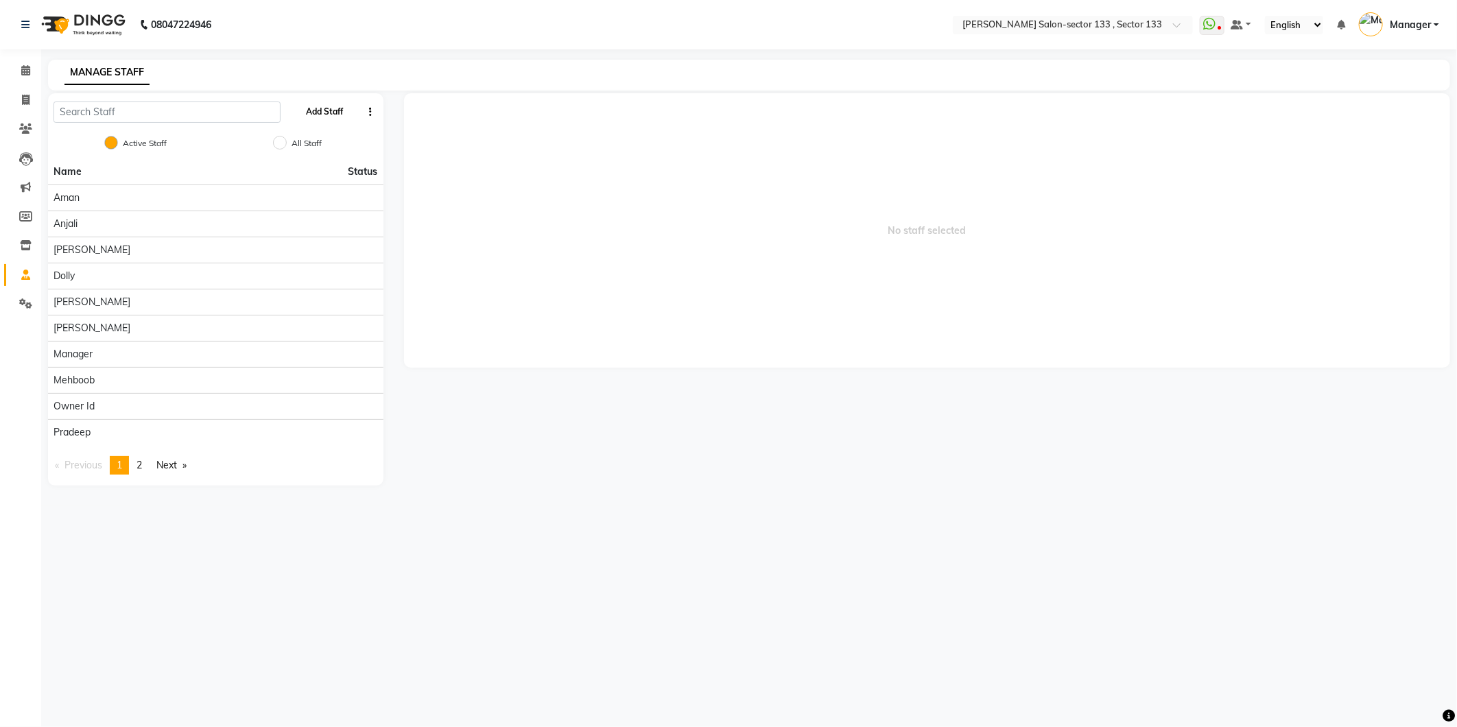
click at [303, 115] on button "Add Staff" at bounding box center [325, 111] width 48 height 23
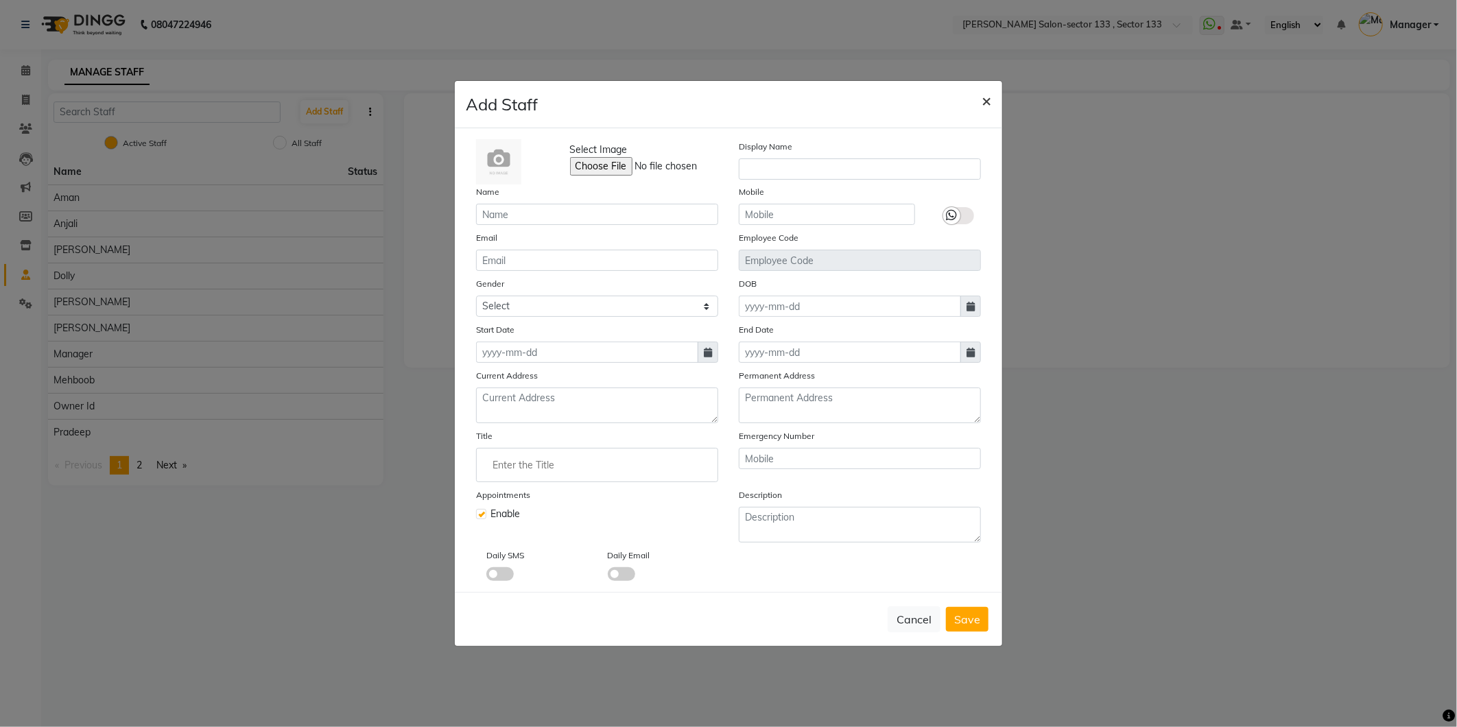
click at [986, 102] on span "×" at bounding box center [987, 100] width 10 height 21
checkbox input "false"
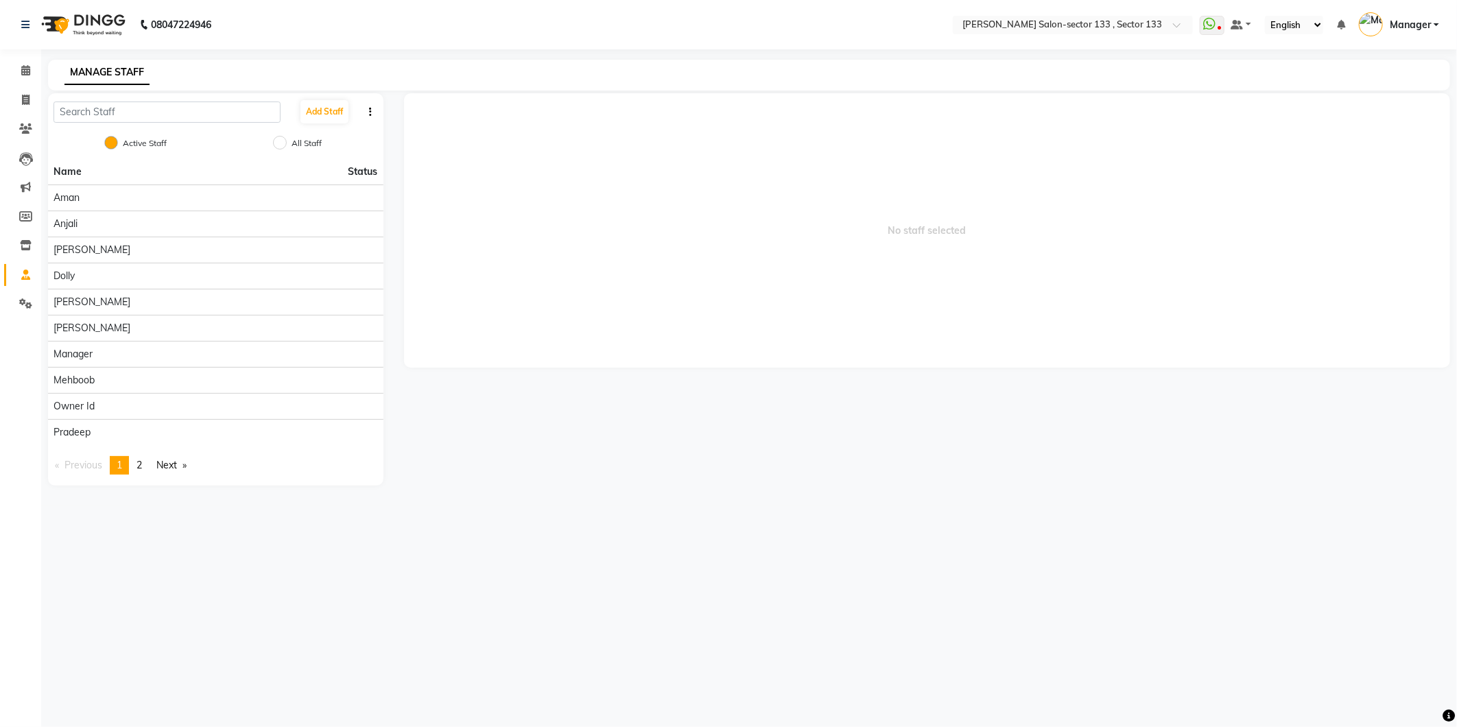
click at [368, 113] on button "button" at bounding box center [371, 112] width 14 height 14
click at [278, 145] on input "All Staff" at bounding box center [280, 143] width 14 height 14
radio input "true"
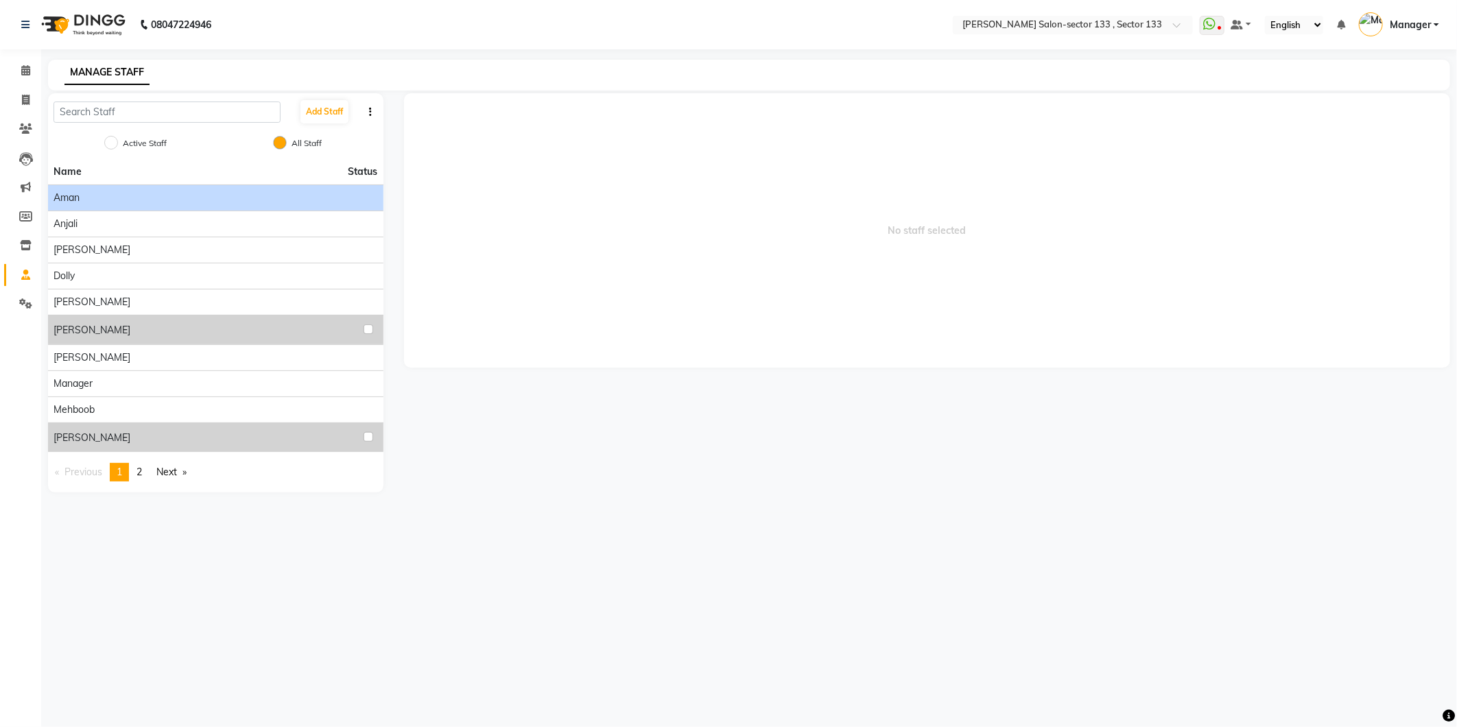
click at [106, 206] on li "Aman" at bounding box center [216, 198] width 336 height 26
click at [111, 193] on div "Aman" at bounding box center [216, 198] width 325 height 14
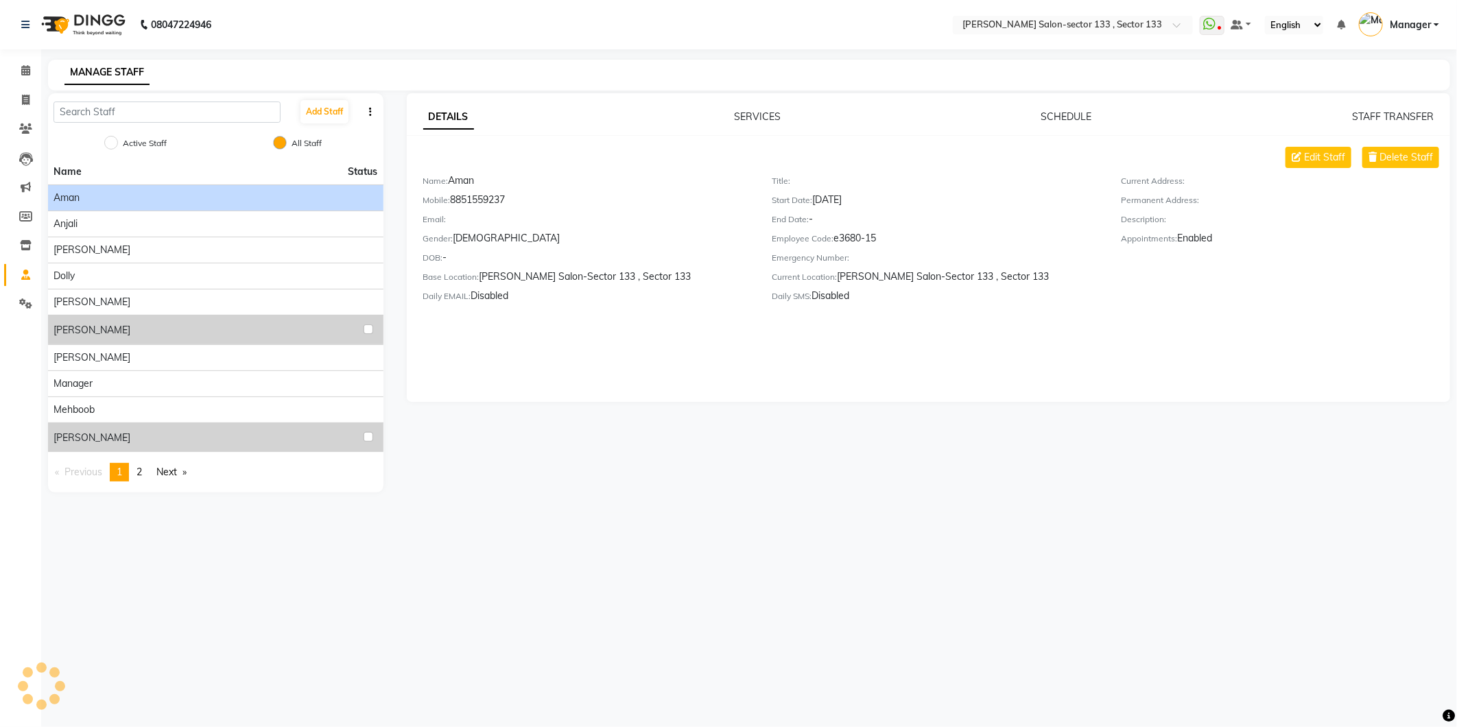
click at [111, 193] on div "Aman" at bounding box center [216, 198] width 325 height 14
click at [106, 148] on div "Active Staff All Staff" at bounding box center [216, 144] width 336 height 29
click at [108, 141] on input "Active Staff" at bounding box center [111, 143] width 14 height 14
radio input "true"
radio input "false"
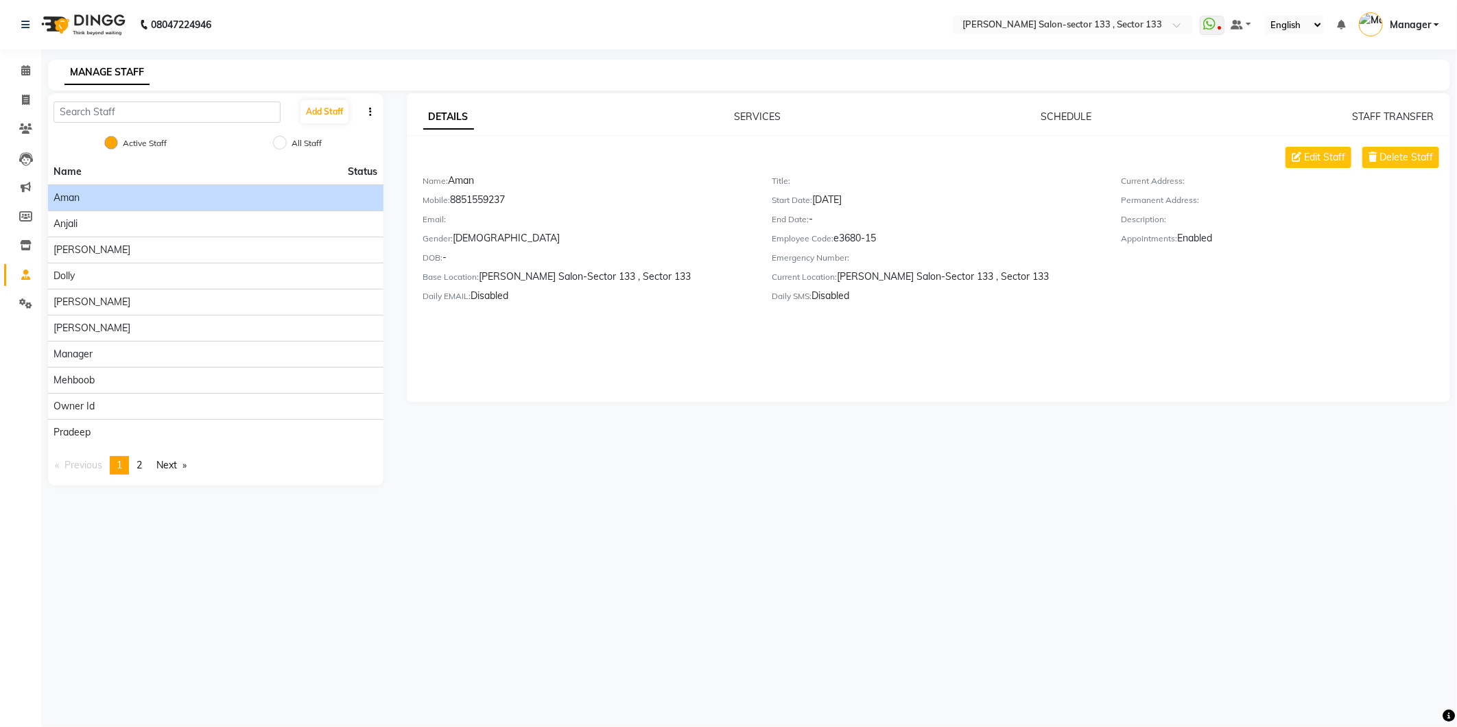
click at [113, 193] on div "Aman" at bounding box center [216, 198] width 325 height 14
click at [1388, 161] on span "Delete Staff" at bounding box center [1407, 157] width 54 height 14
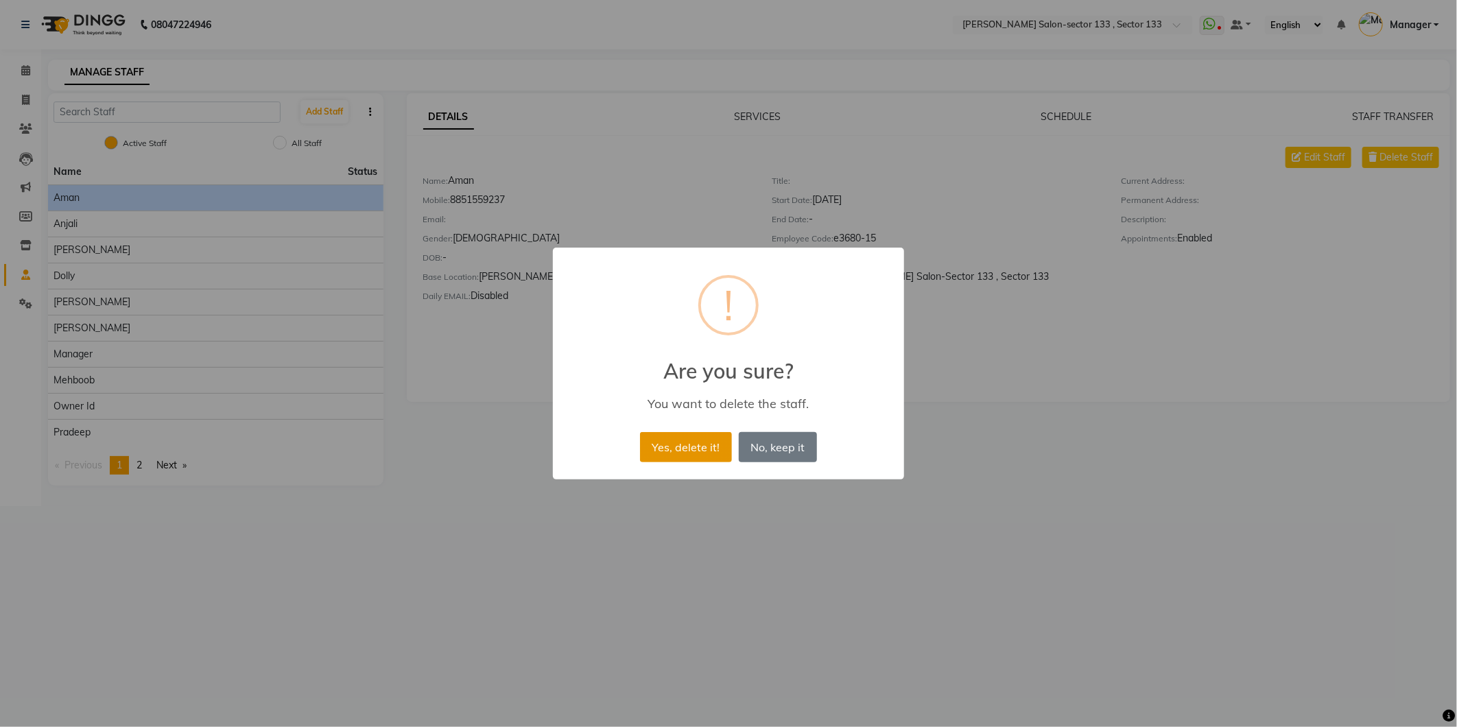
click at [653, 444] on button "Yes, delete it!" at bounding box center [686, 447] width 92 height 30
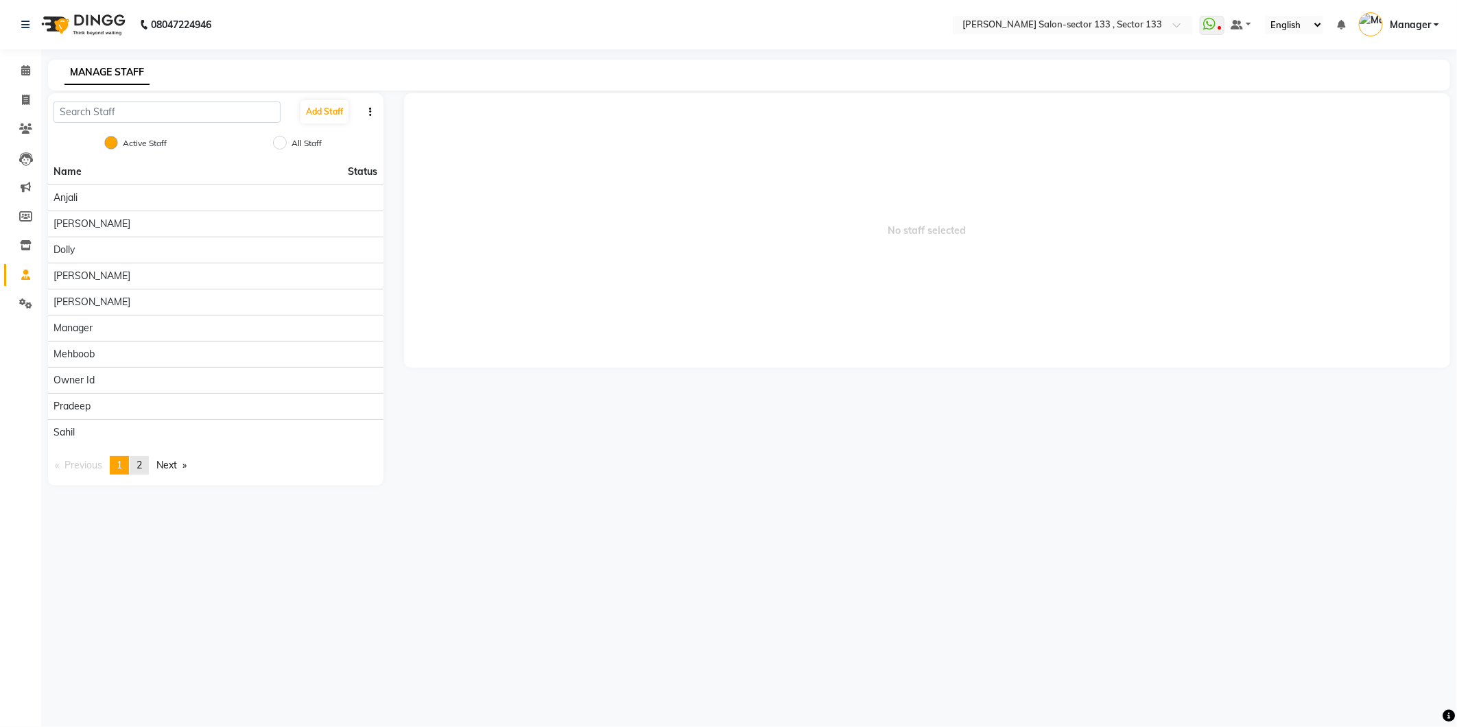
click at [146, 469] on link "page 2" at bounding box center [139, 465] width 19 height 19
click at [125, 263] on link "page 1" at bounding box center [119, 257] width 19 height 19
click at [15, 98] on span at bounding box center [26, 101] width 24 height 16
select select "8302"
select select "service"
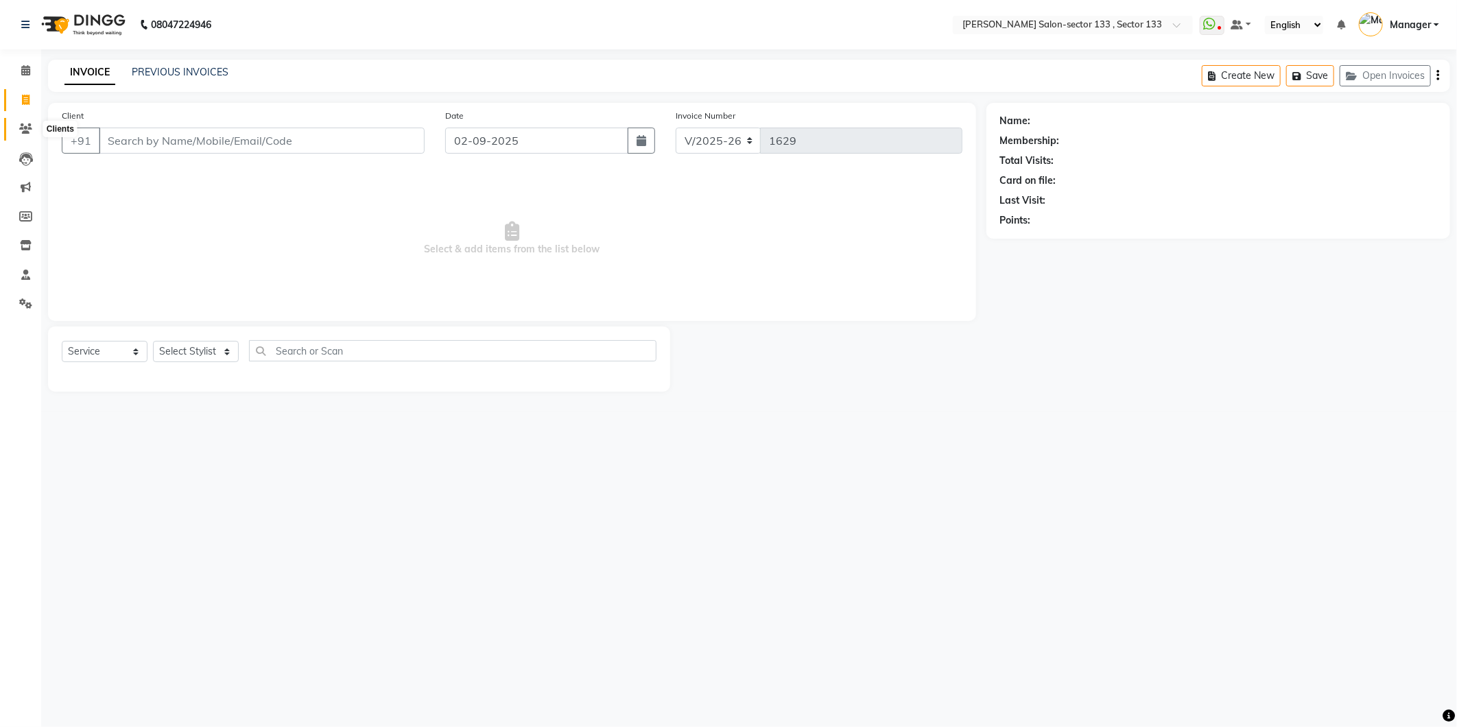
click at [23, 126] on icon at bounding box center [25, 128] width 13 height 10
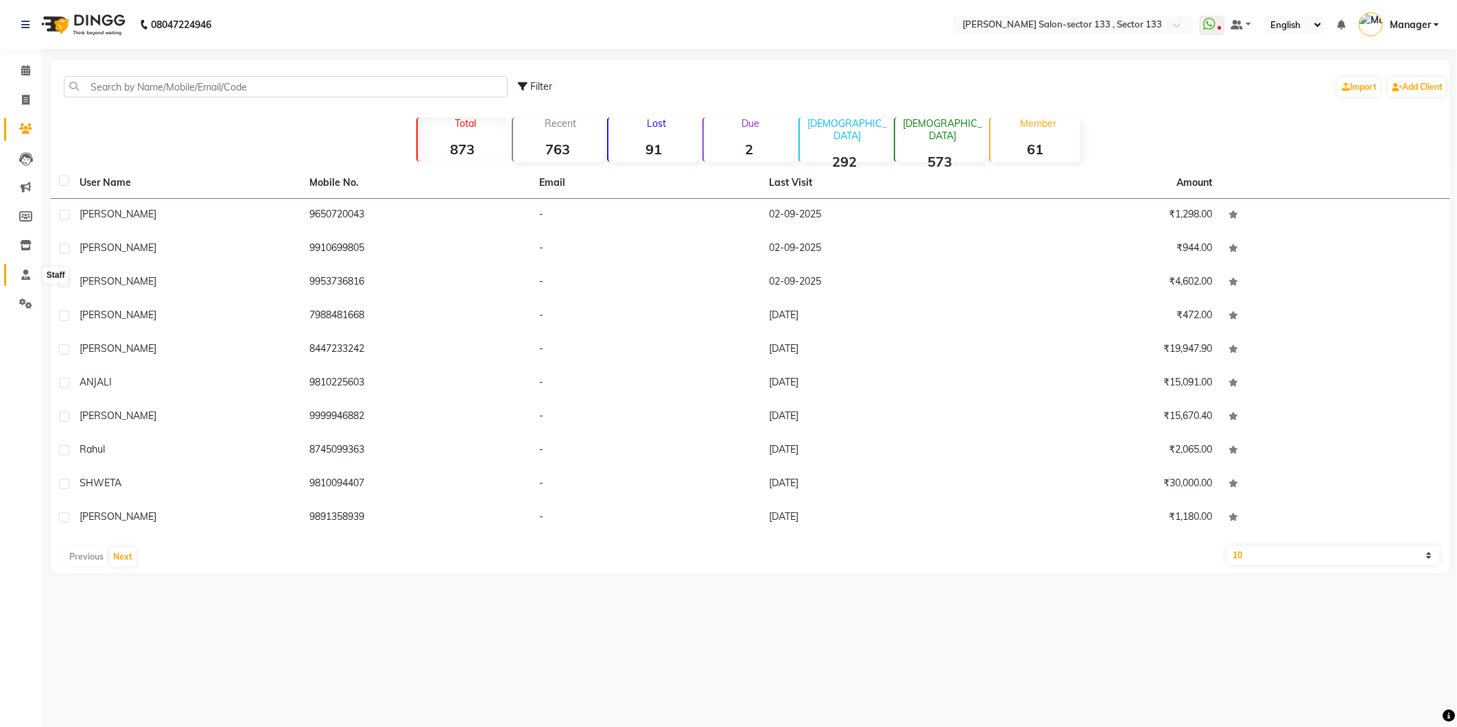
click at [26, 270] on icon at bounding box center [25, 275] width 9 height 10
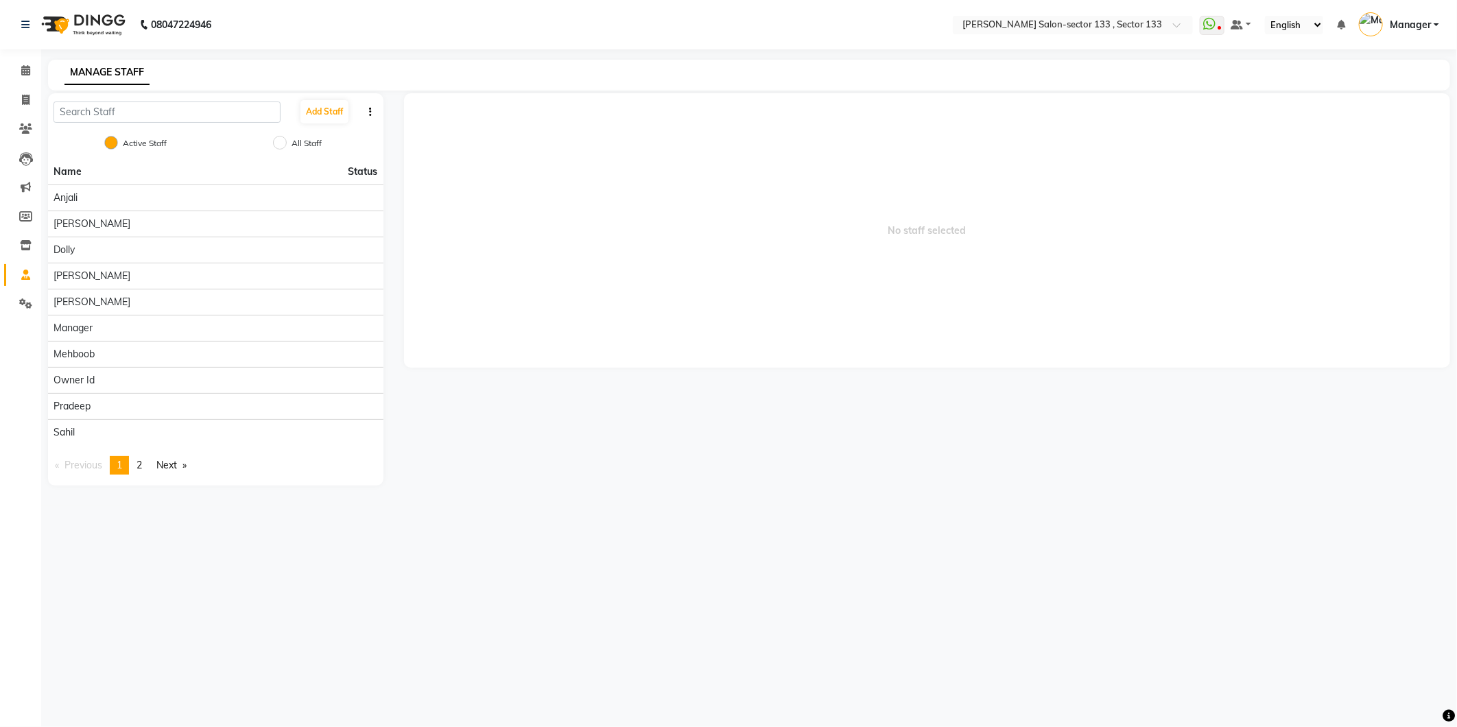
click at [370, 111] on icon "button" at bounding box center [371, 112] width 3 height 10
click at [488, 184] on span "No staff selected" at bounding box center [927, 230] width 1047 height 274
click at [28, 95] on icon at bounding box center [26, 100] width 8 height 10
select select "service"
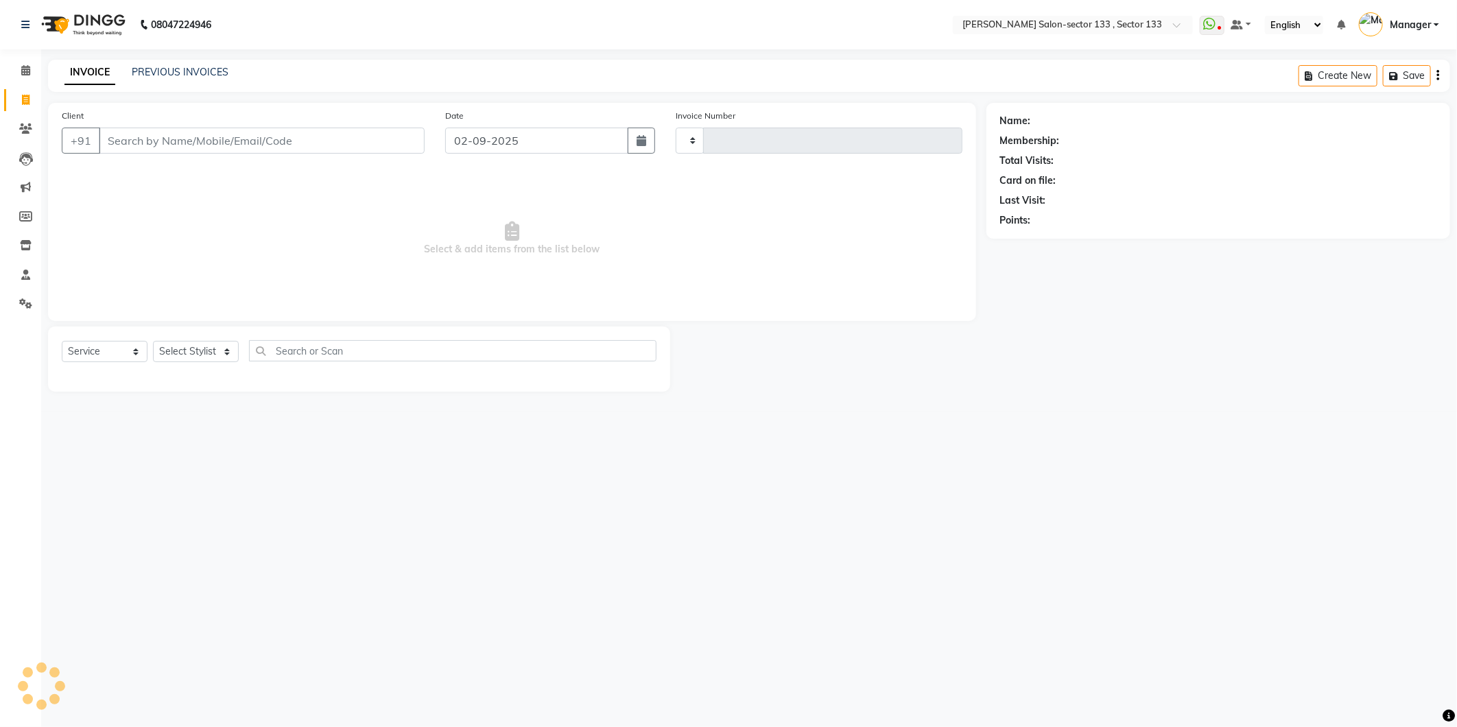
type input "1629"
select select "8302"
click at [191, 72] on link "PREVIOUS INVOICES" at bounding box center [180, 72] width 97 height 12
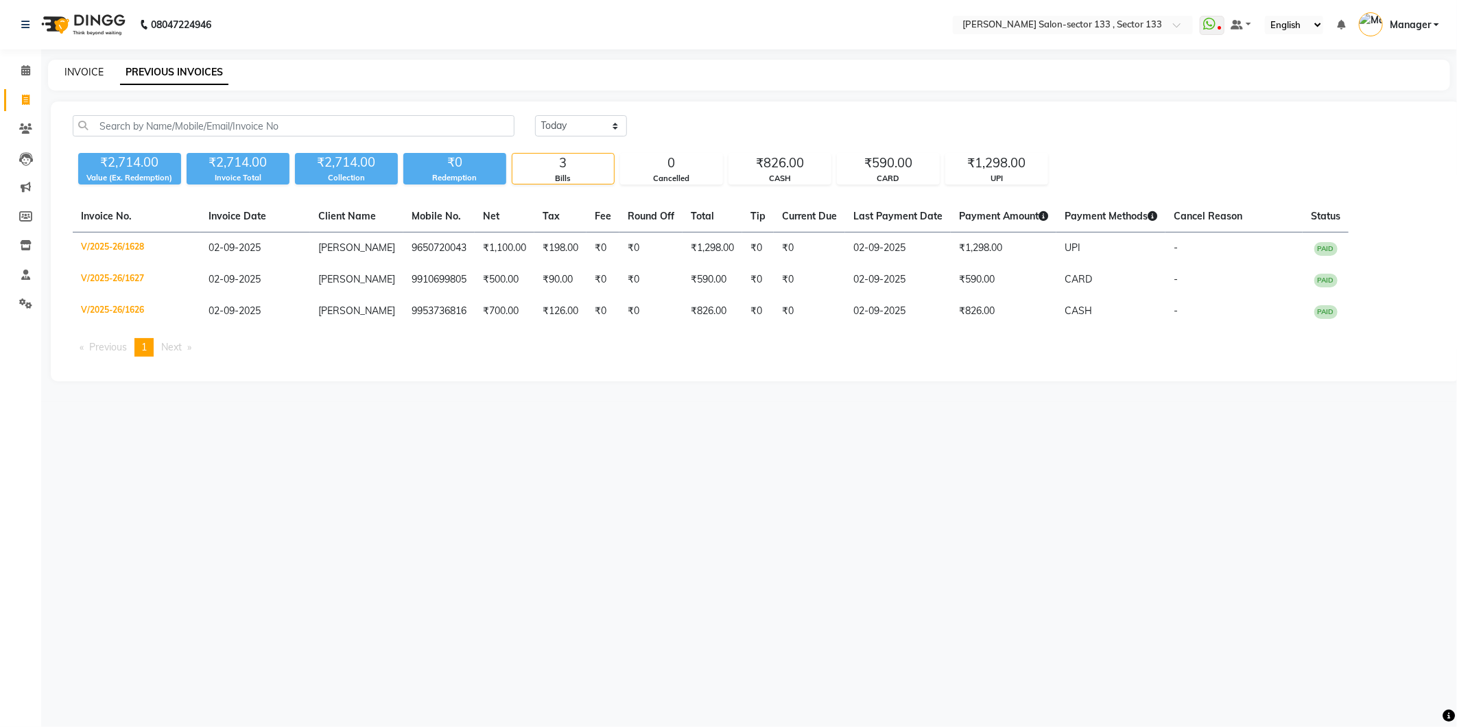
click at [84, 67] on link "INVOICE" at bounding box center [83, 72] width 39 height 12
select select "service"
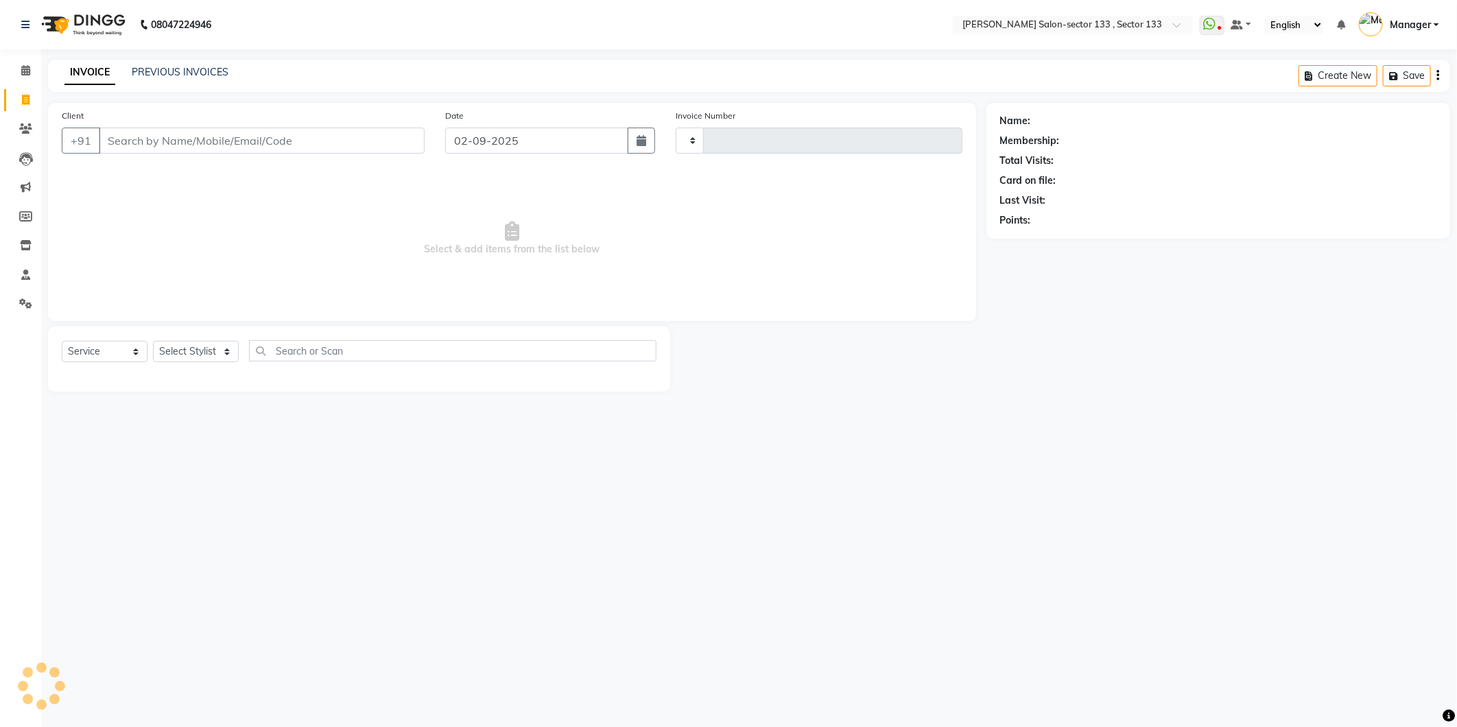
type input "1629"
select select "8302"
click at [214, 73] on link "PREVIOUS INVOICES" at bounding box center [180, 72] width 97 height 12
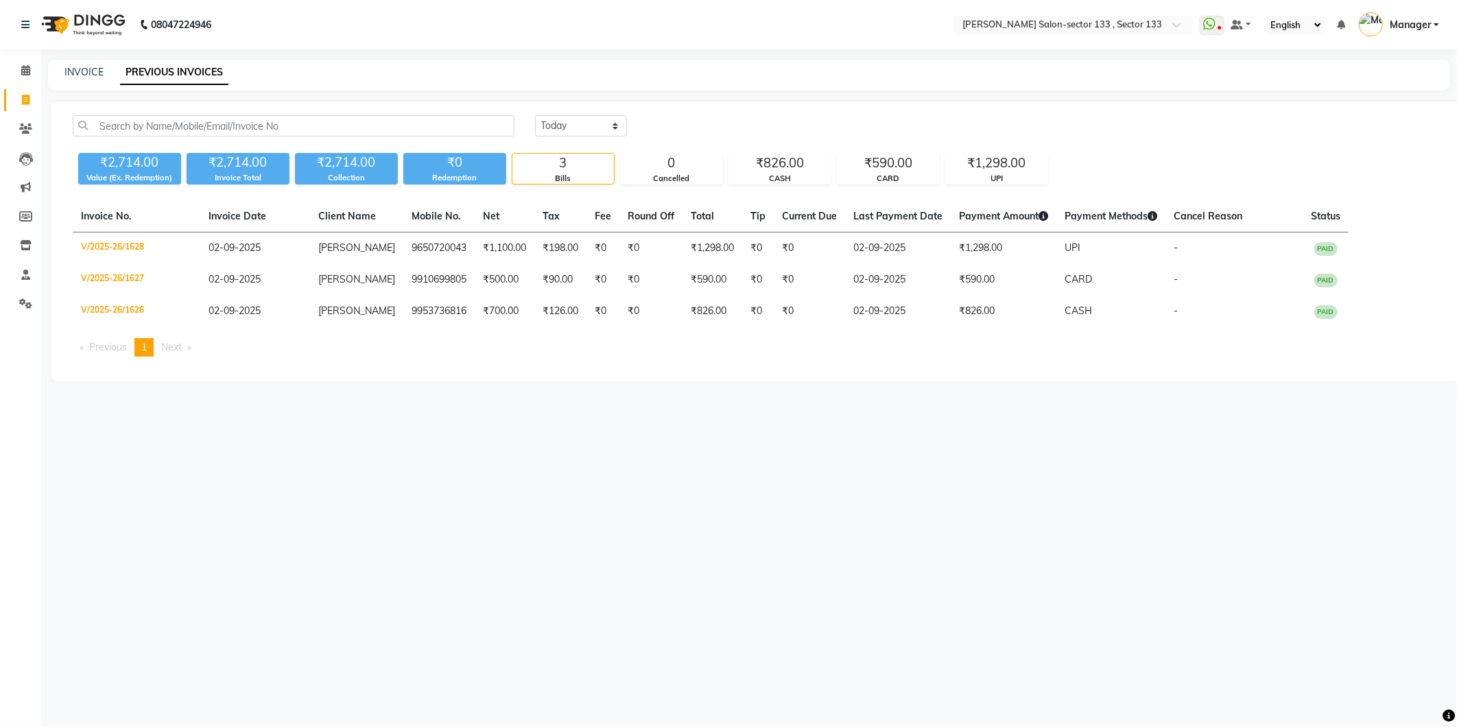
click at [85, 54] on div "08047224946 Select Location × Madonna Salon-sector 133 , Sector 133 WhatsApp St…" at bounding box center [728, 363] width 1457 height 727
click at [85, 67] on link "INVOICE" at bounding box center [83, 72] width 39 height 12
select select "8302"
select select "service"
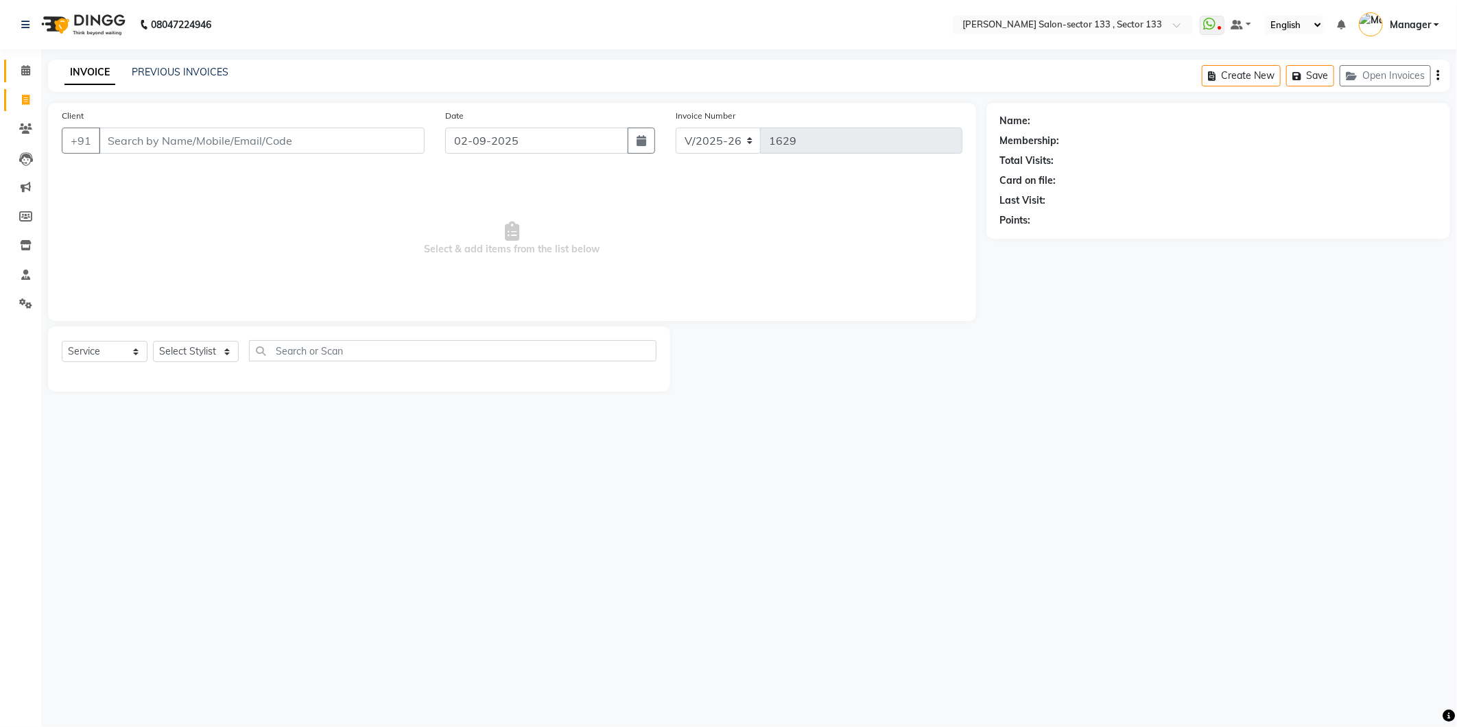
click at [29, 80] on link "Calendar" at bounding box center [20, 71] width 33 height 23
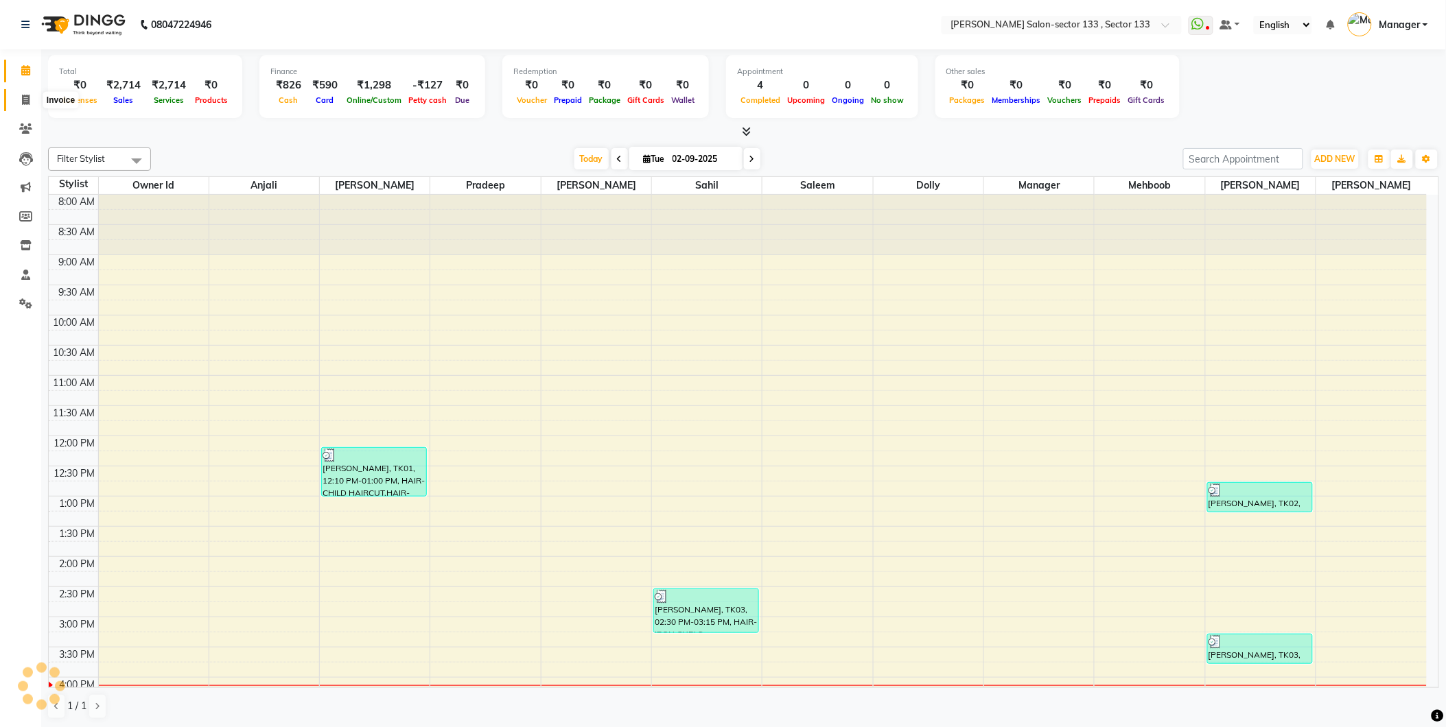
click at [26, 106] on span at bounding box center [26, 101] width 24 height 16
select select "service"
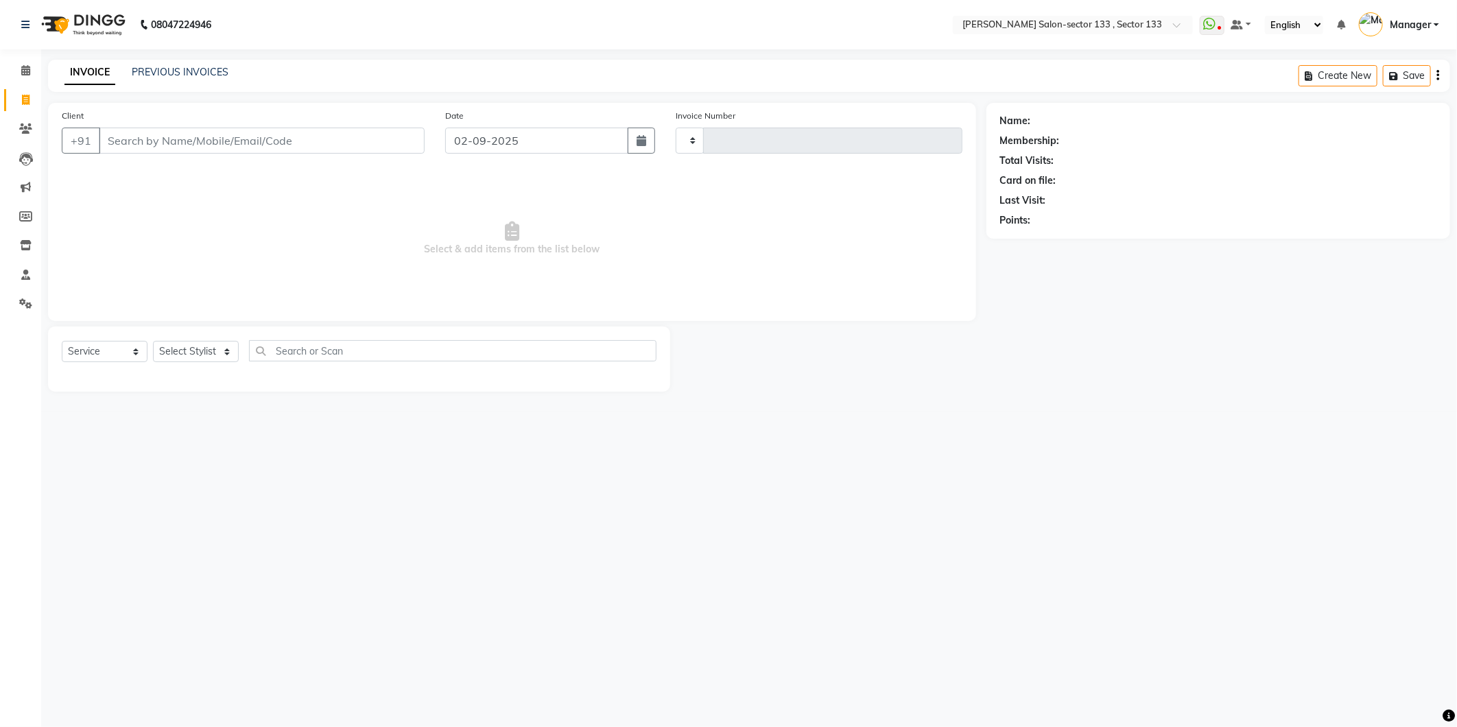
type input "1629"
select select "8302"
click at [159, 66] on link "PREVIOUS INVOICES" at bounding box center [180, 72] width 97 height 12
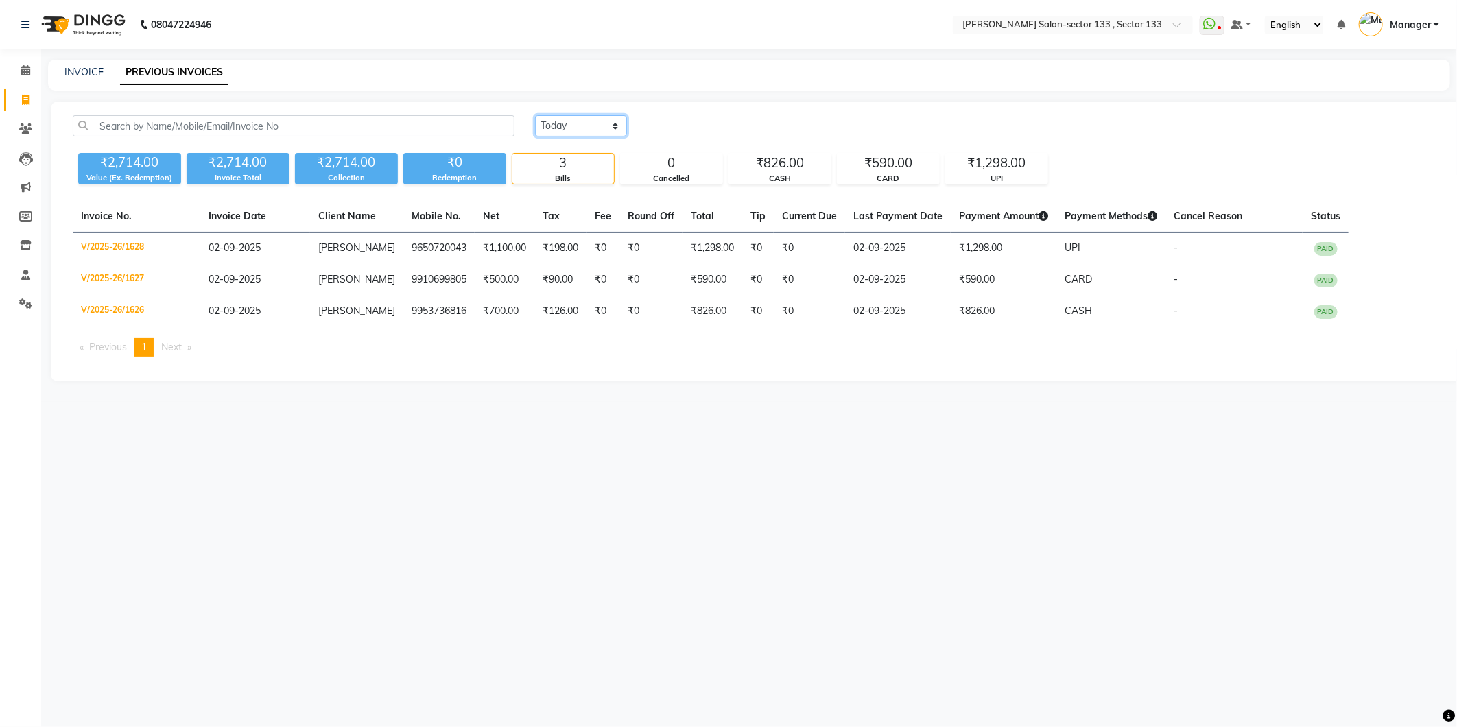
click at [560, 117] on select "Today Yesterday Custom Range" at bounding box center [581, 125] width 92 height 21
click at [587, 132] on select "Today Yesterday Custom Range" at bounding box center [581, 125] width 92 height 21
click at [579, 165] on div "3" at bounding box center [564, 163] width 102 height 19
click at [584, 134] on select "Today Yesterday Custom Range" at bounding box center [581, 125] width 92 height 21
click at [740, 161] on div "₹826.00" at bounding box center [780, 163] width 102 height 19
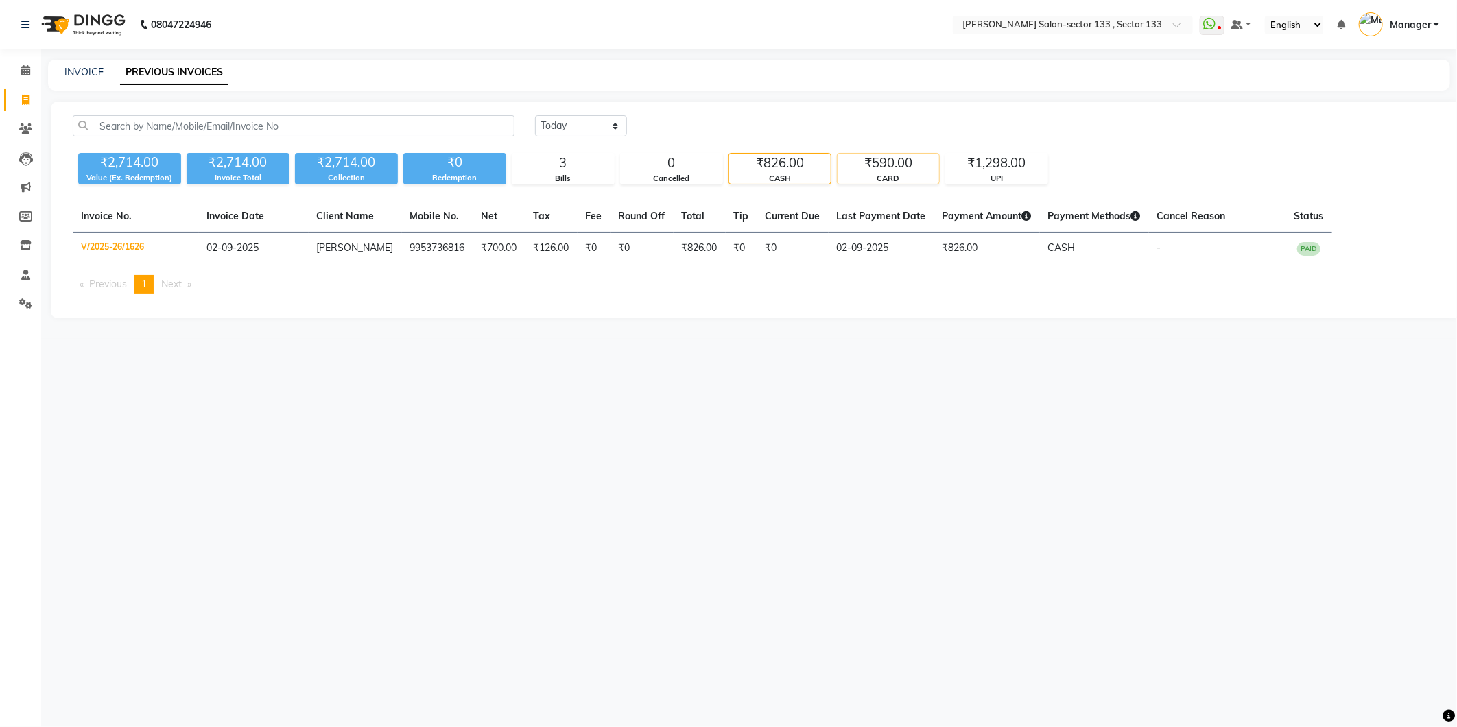
click at [906, 158] on div "₹590.00" at bounding box center [889, 163] width 102 height 19
click at [1002, 158] on div "₹1,298.00" at bounding box center [997, 163] width 102 height 19
click at [563, 167] on div "3" at bounding box center [564, 163] width 102 height 19
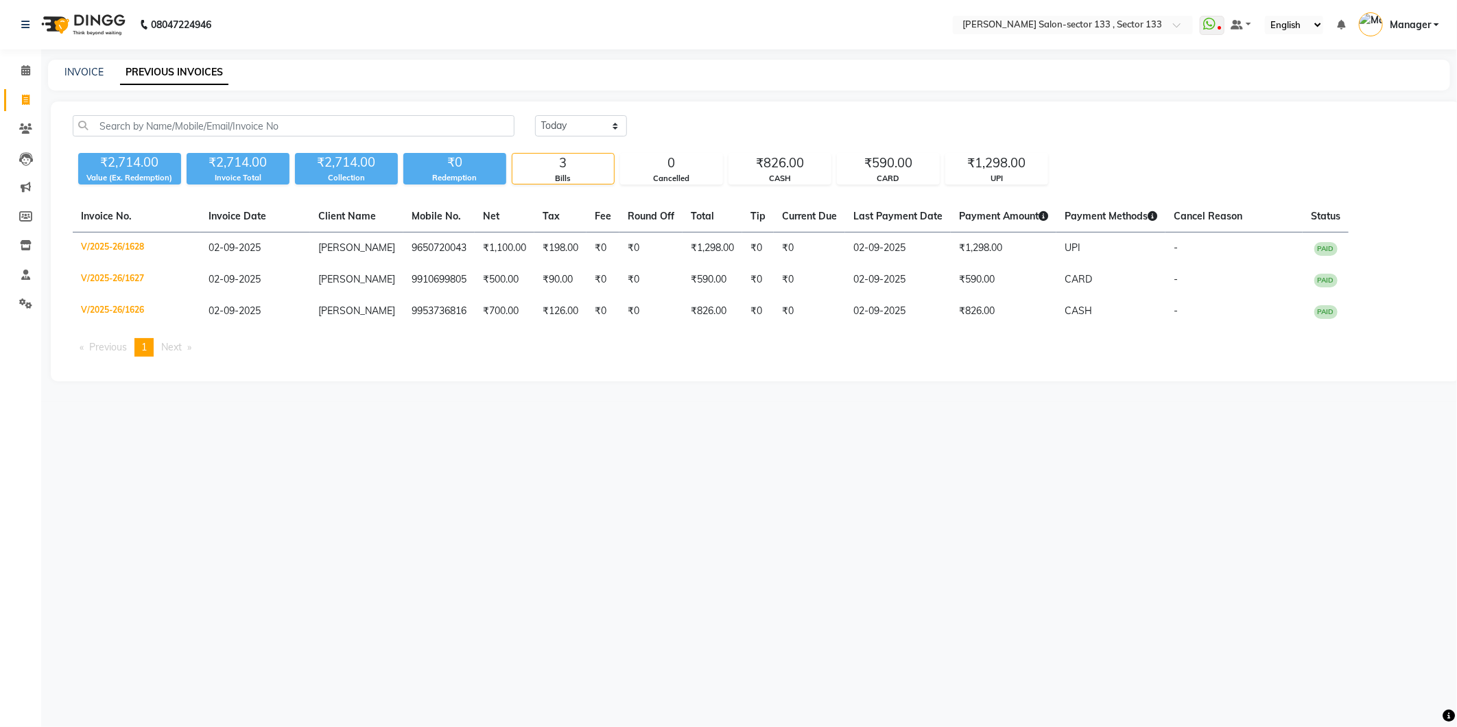
click at [77, 45] on nav "08047224946 Select Location × Madonna Salon-sector 133 , Sector 133 WhatsApp St…" at bounding box center [728, 24] width 1457 height 49
click at [77, 73] on link "INVOICE" at bounding box center [83, 72] width 39 height 12
select select "service"
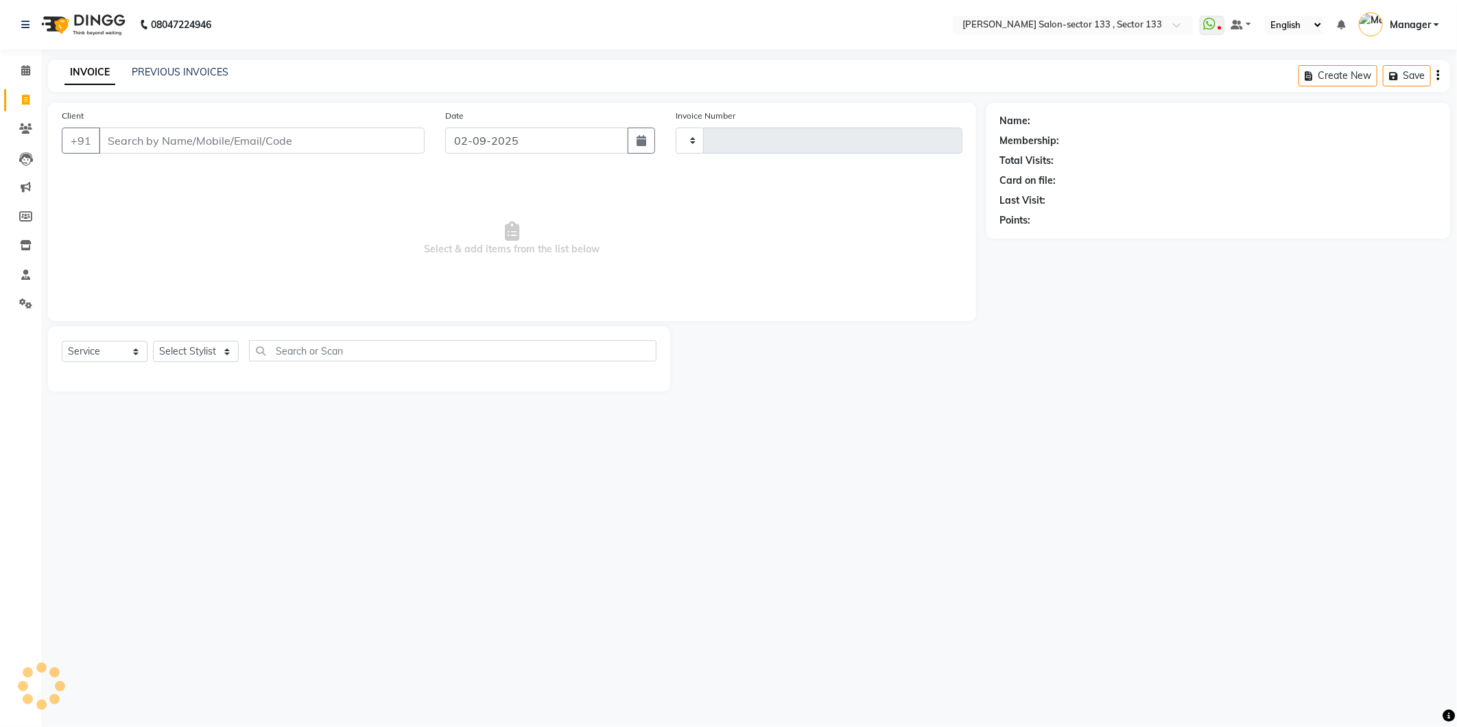
type input "1629"
select select "8302"
click at [189, 66] on link "PREVIOUS INVOICES" at bounding box center [180, 72] width 97 height 12
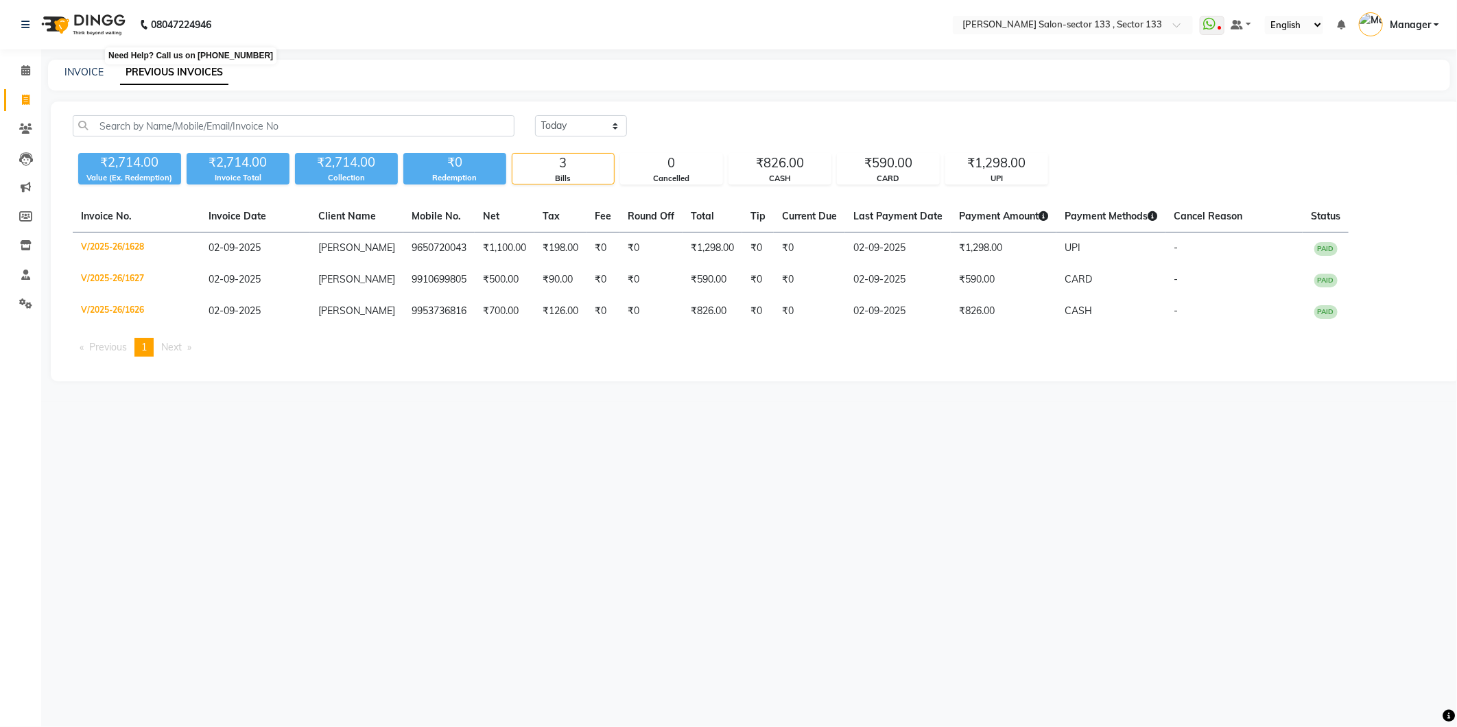
click at [159, 22] on b "08047224946" at bounding box center [181, 24] width 60 height 38
click at [342, 30] on nav "08047224946 Select Location × Madonna Salon-sector 133 , Sector 133 WhatsApp St…" at bounding box center [728, 24] width 1457 height 49
click at [21, 77] on span at bounding box center [26, 71] width 24 height 16
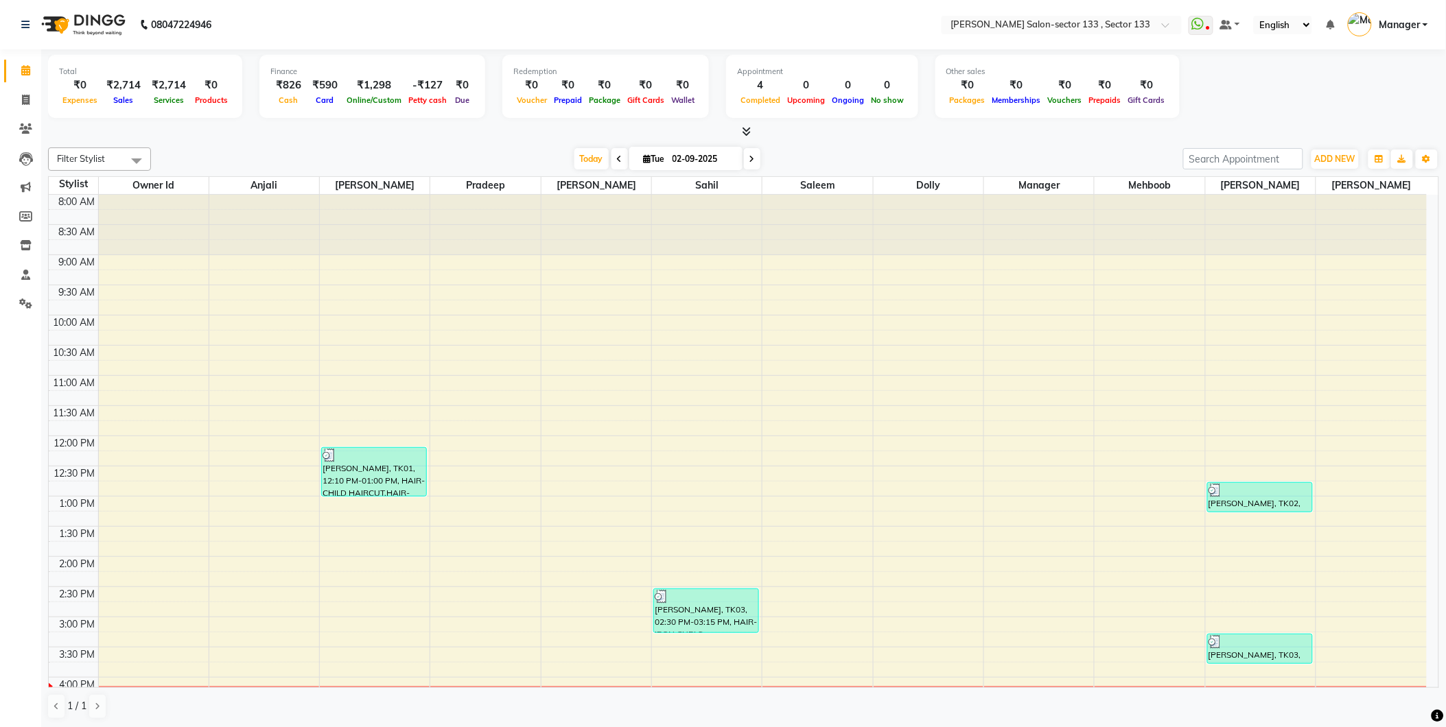
click at [749, 128] on icon at bounding box center [746, 131] width 9 height 10
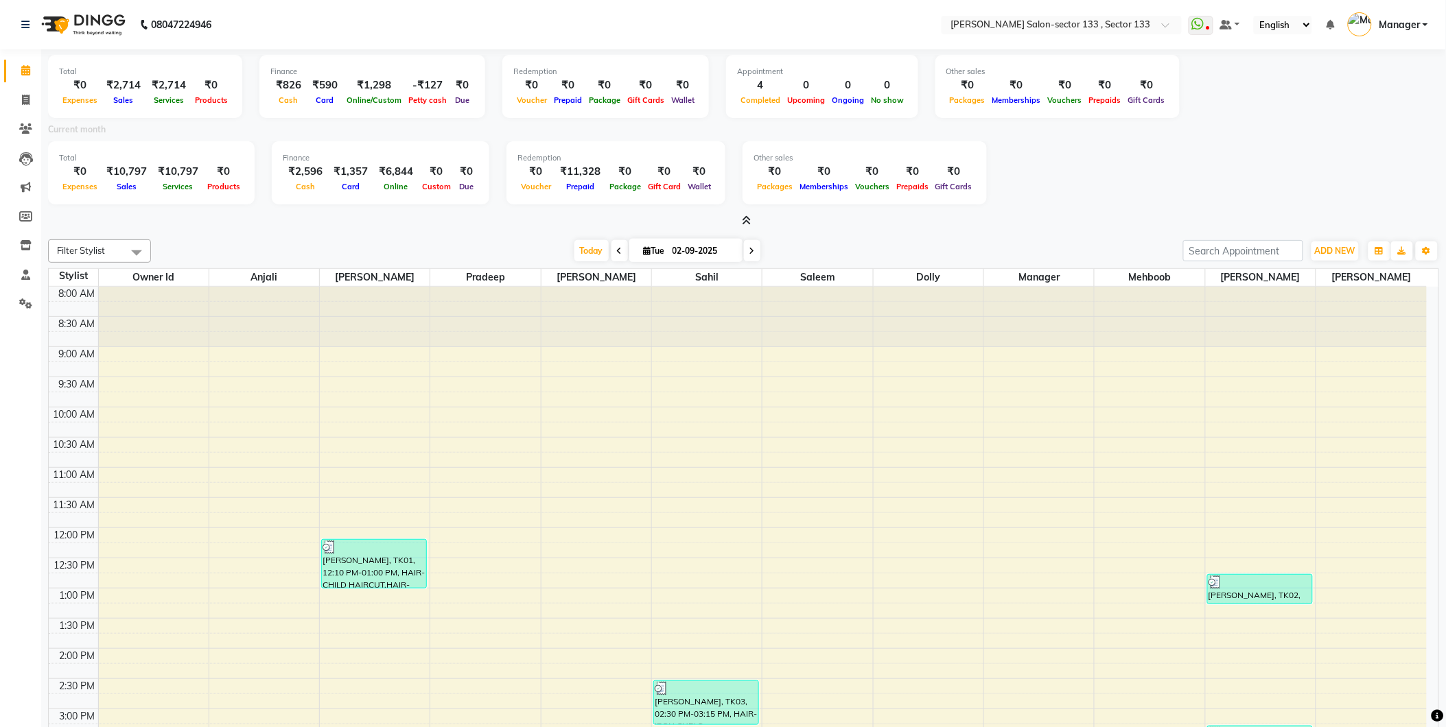
click at [10, 112] on li "Invoice" at bounding box center [20, 101] width 41 height 30
click at [12, 81] on li "Calendar" at bounding box center [20, 71] width 41 height 30
click at [18, 77] on span at bounding box center [26, 71] width 24 height 16
click at [25, 74] on icon at bounding box center [25, 70] width 9 height 10
click at [35, 107] on span at bounding box center [26, 101] width 24 height 16
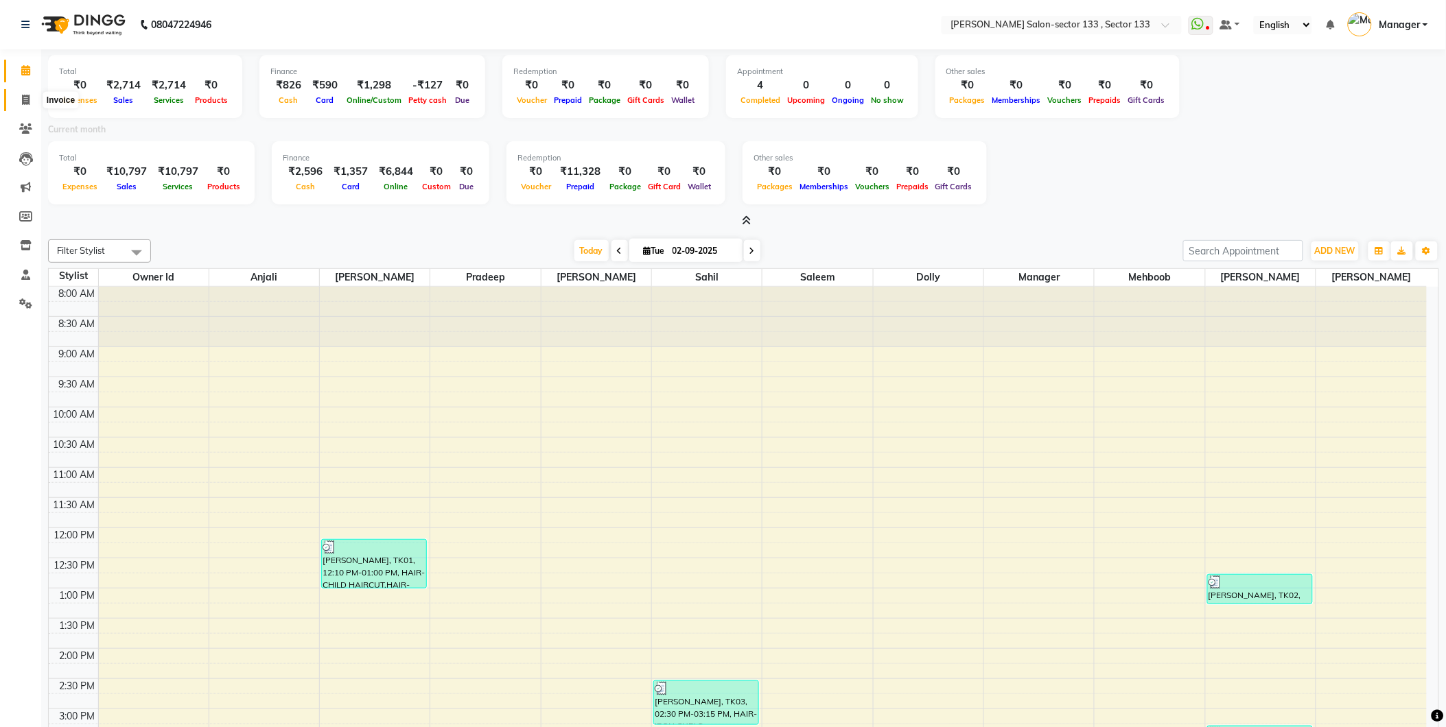
select select "service"
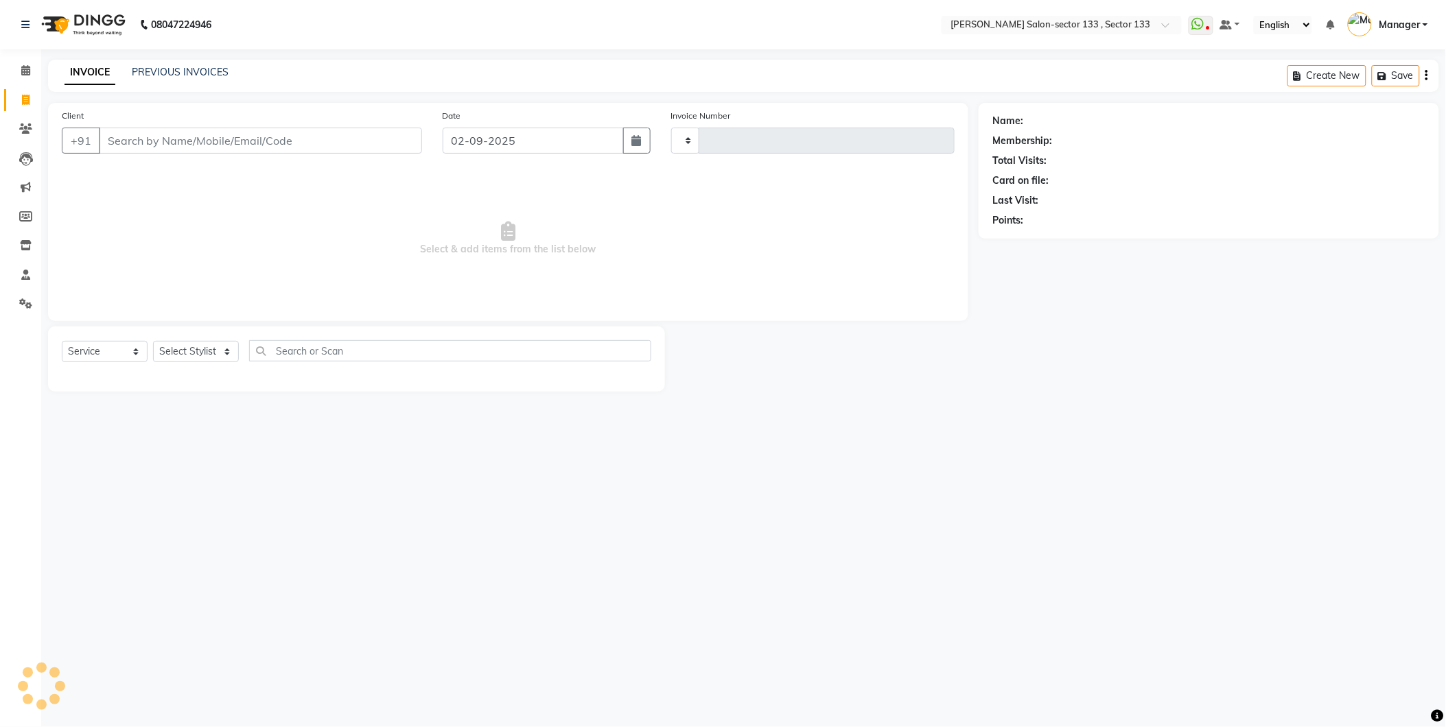
type input "1629"
select select "8302"
click at [181, 73] on link "PREVIOUS INVOICES" at bounding box center [180, 72] width 97 height 12
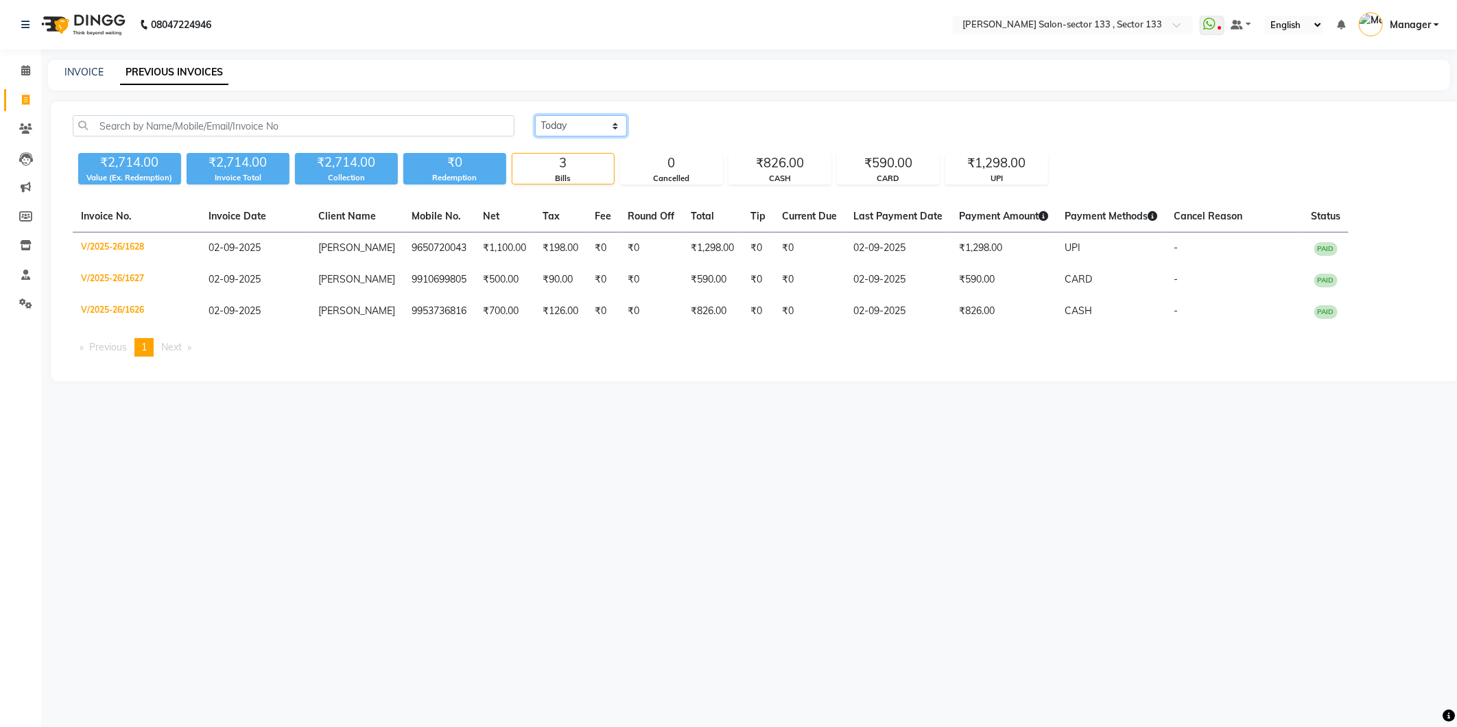
click at [539, 123] on select "Today Yesterday Custom Range" at bounding box center [581, 125] width 92 height 21
select select "range"
click at [535, 115] on select "Today Yesterday Custom Range" at bounding box center [581, 125] width 92 height 21
click at [703, 121] on input "02-09-2025" at bounding box center [693, 126] width 96 height 19
select select "9"
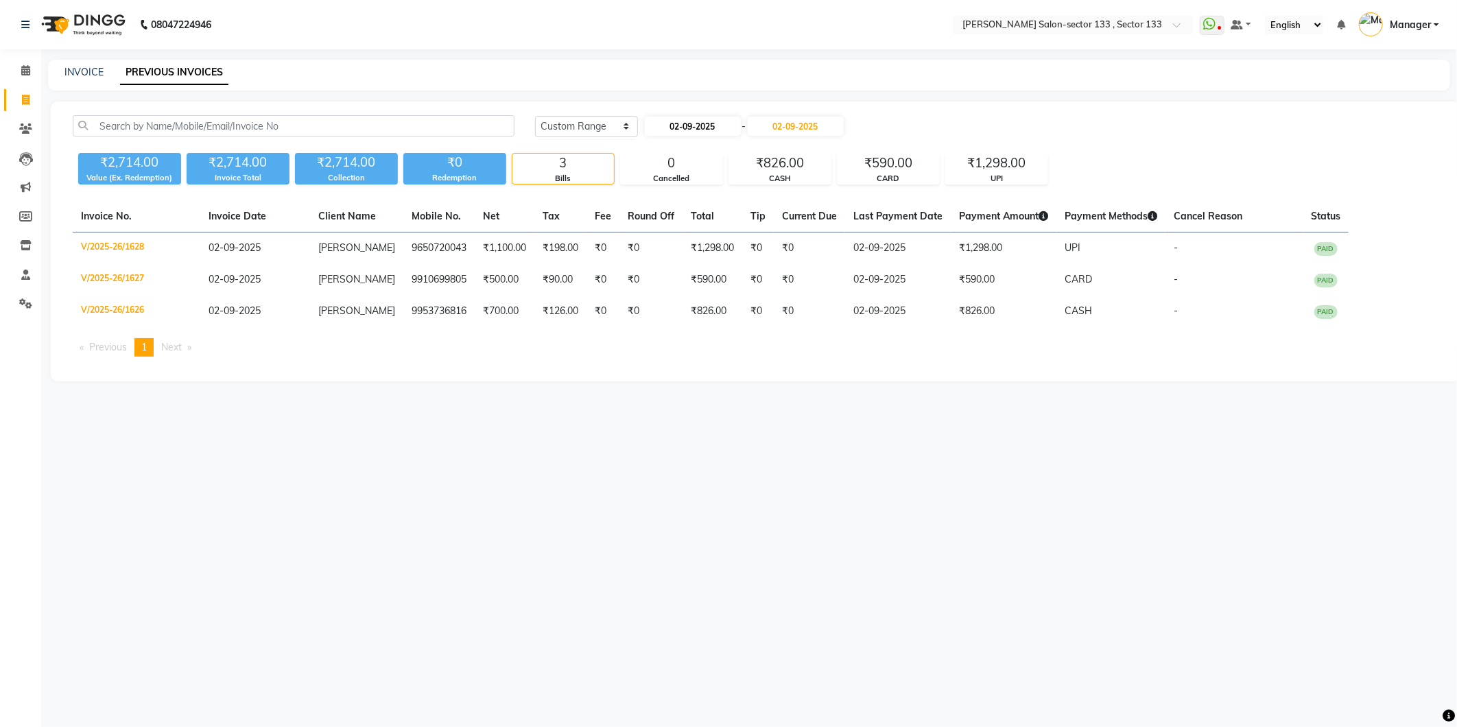
select select "2025"
click at [666, 193] on div "1" at bounding box center [659, 196] width 22 height 22
type input "[DATE]"
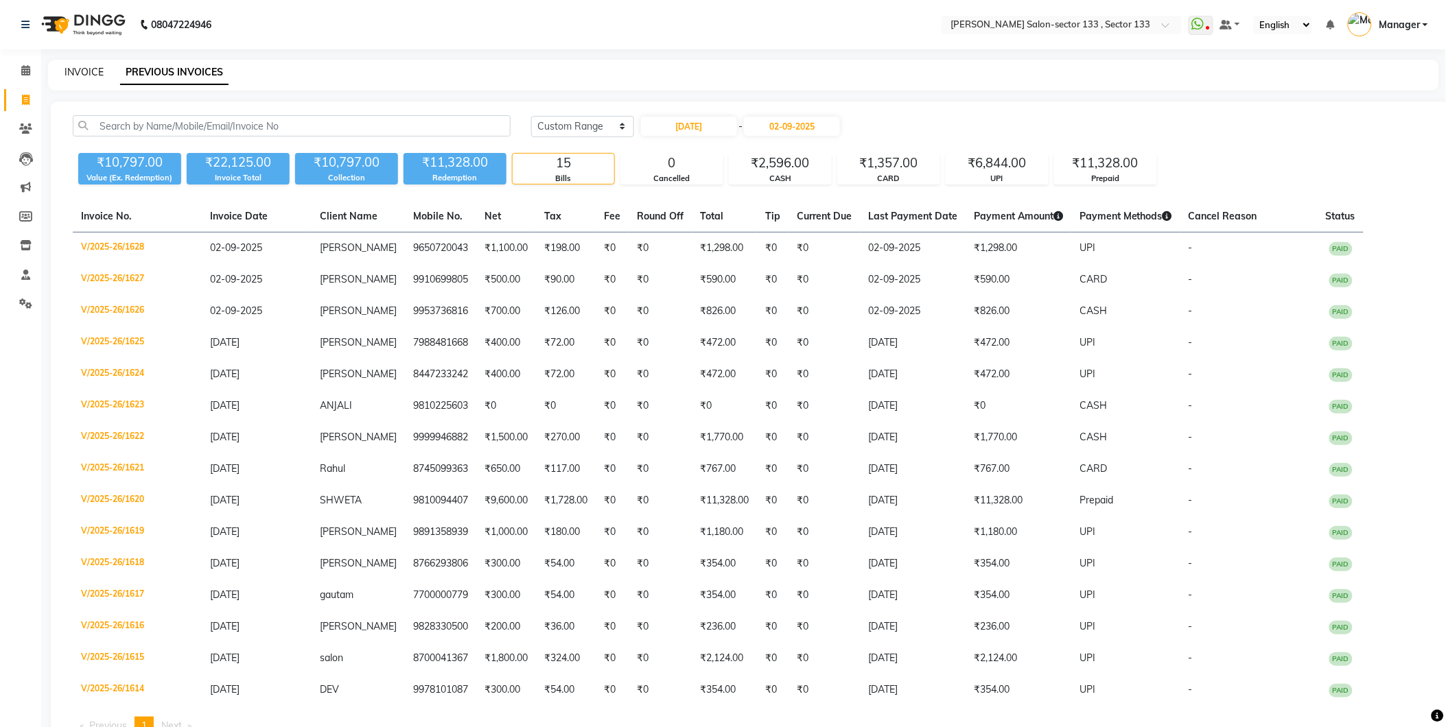
click at [73, 66] on link "INVOICE" at bounding box center [83, 72] width 39 height 12
select select "service"
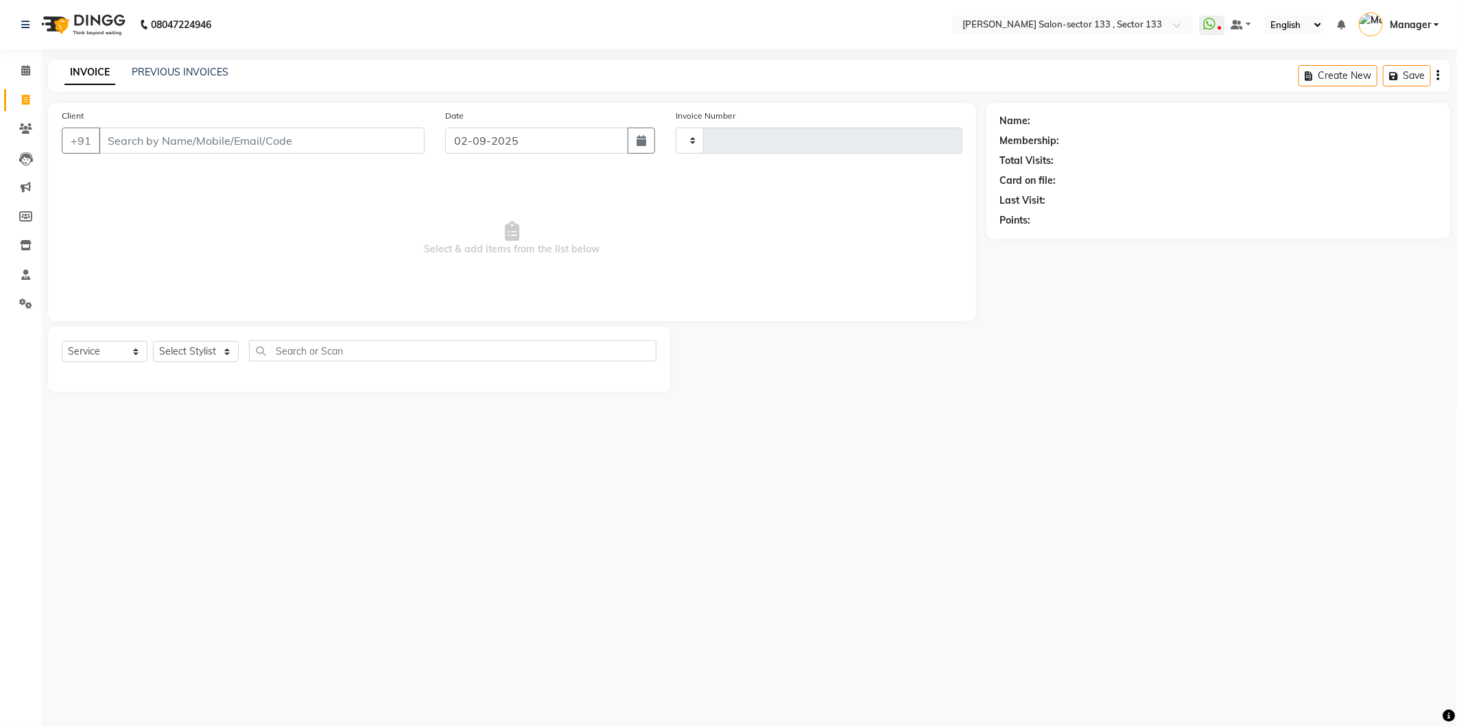
type input "1629"
select select "8302"
click at [293, 143] on input "Client" at bounding box center [262, 141] width 326 height 26
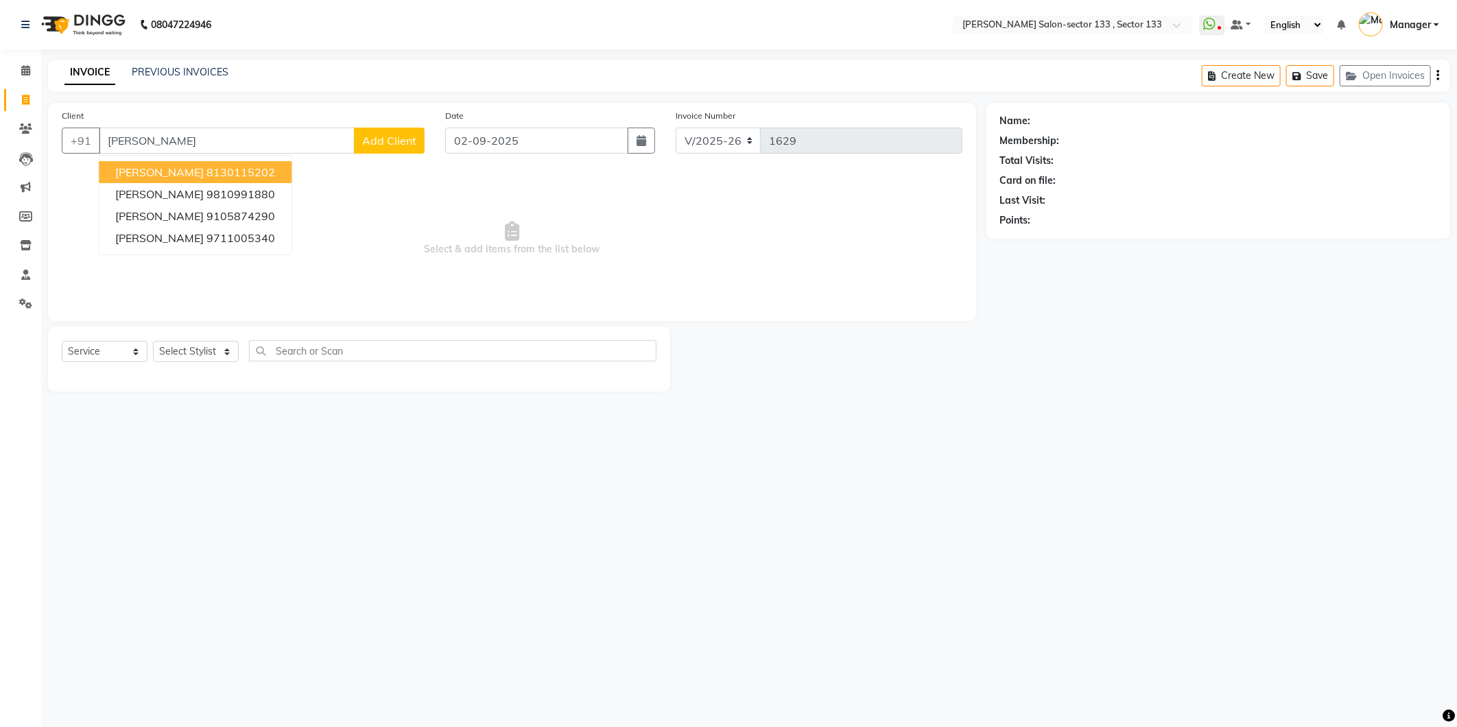
click at [209, 165] on ngb-highlight "8130115202" at bounding box center [241, 172] width 69 height 14
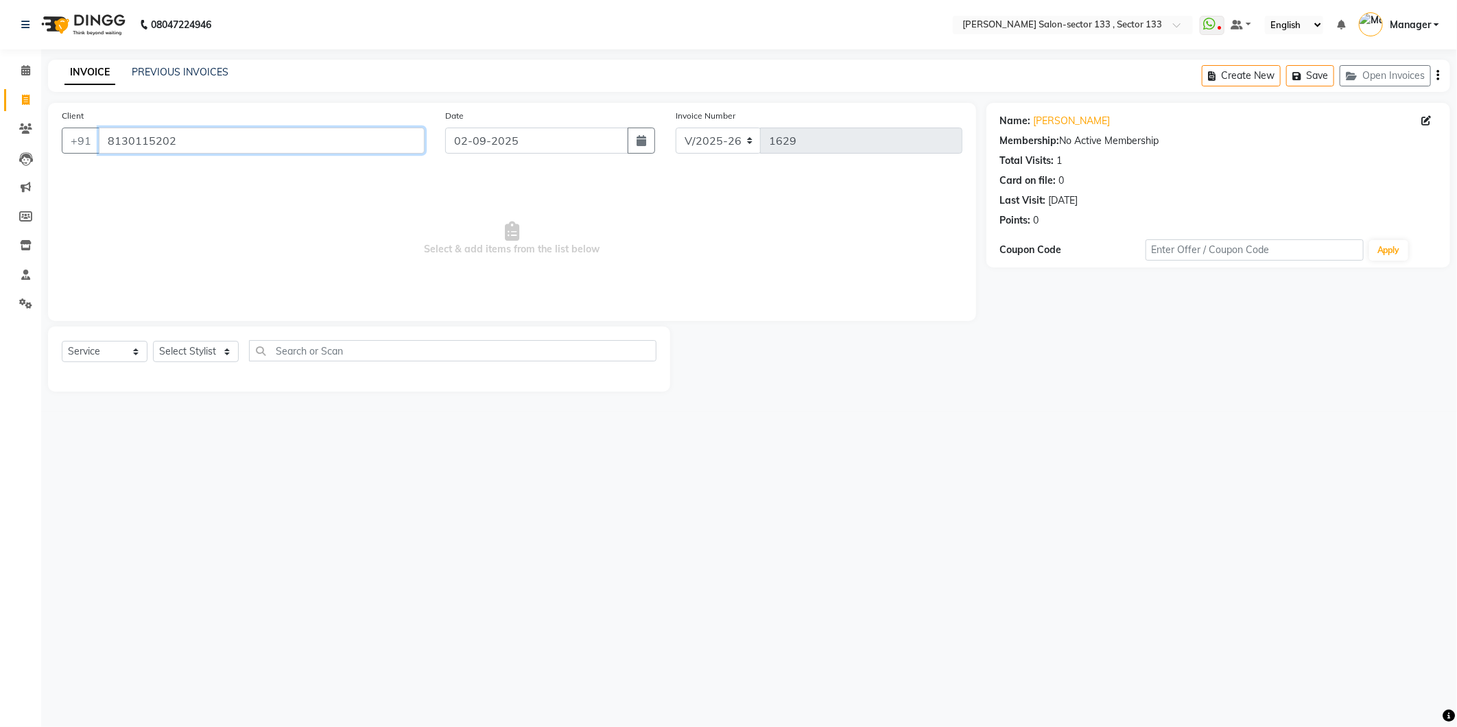
click at [215, 142] on input "8130115202" at bounding box center [262, 141] width 326 height 26
type input "8"
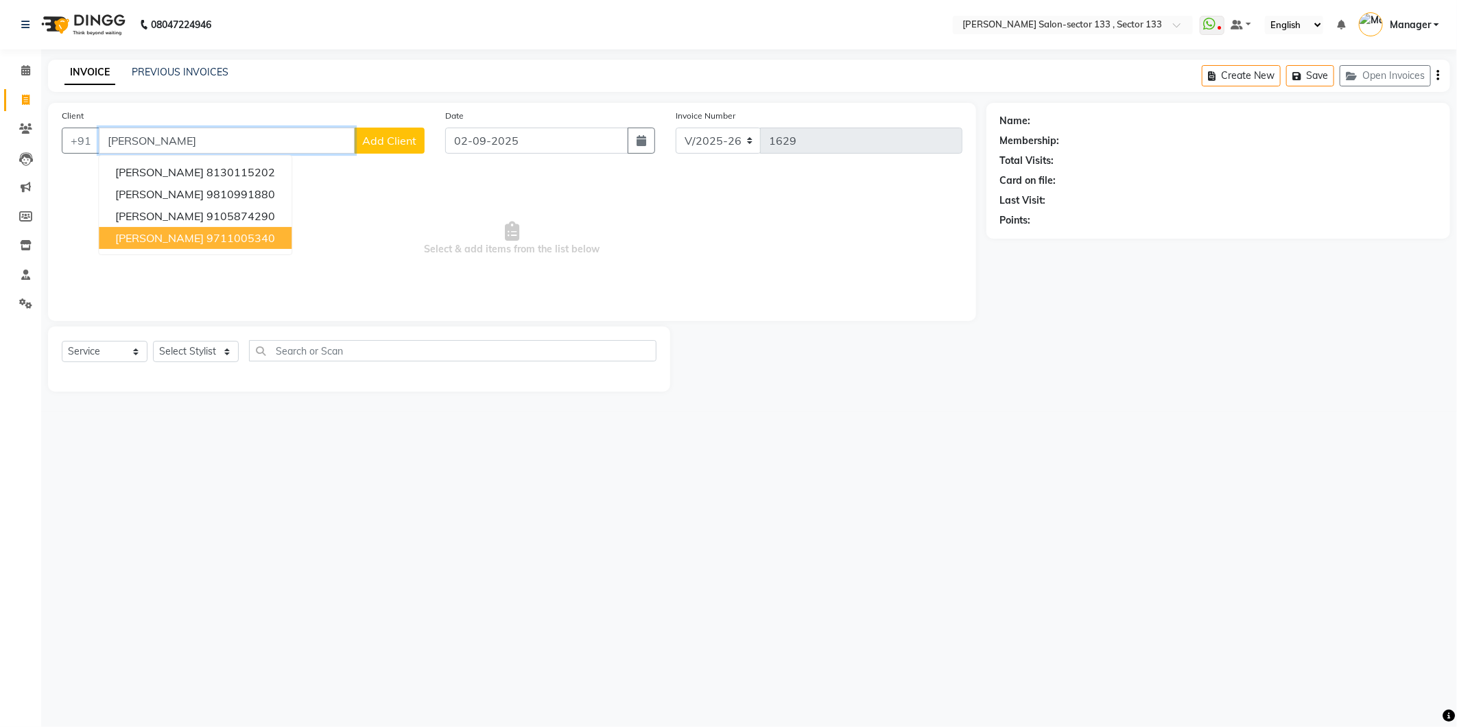
click at [217, 235] on ngb-highlight "9711005340" at bounding box center [241, 238] width 69 height 14
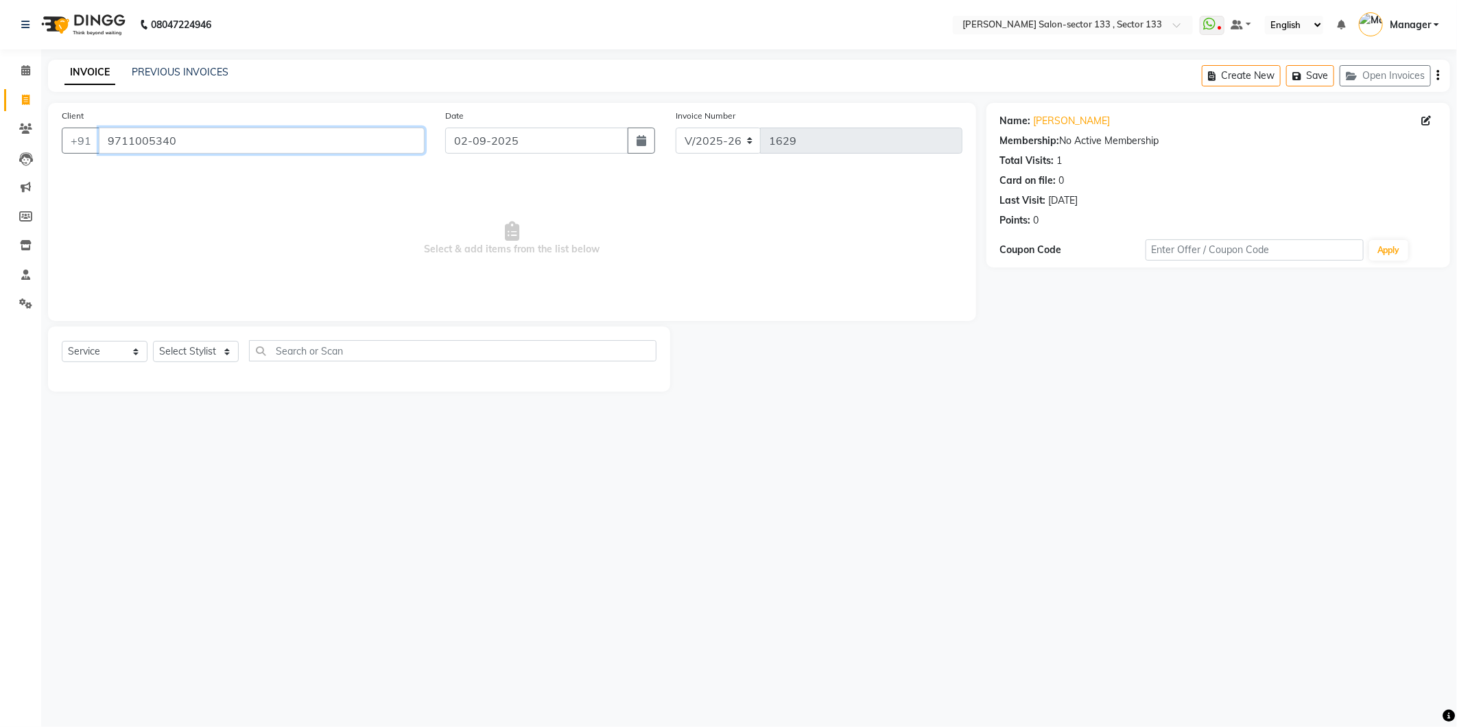
click at [198, 128] on input "9711005340" at bounding box center [262, 141] width 326 height 26
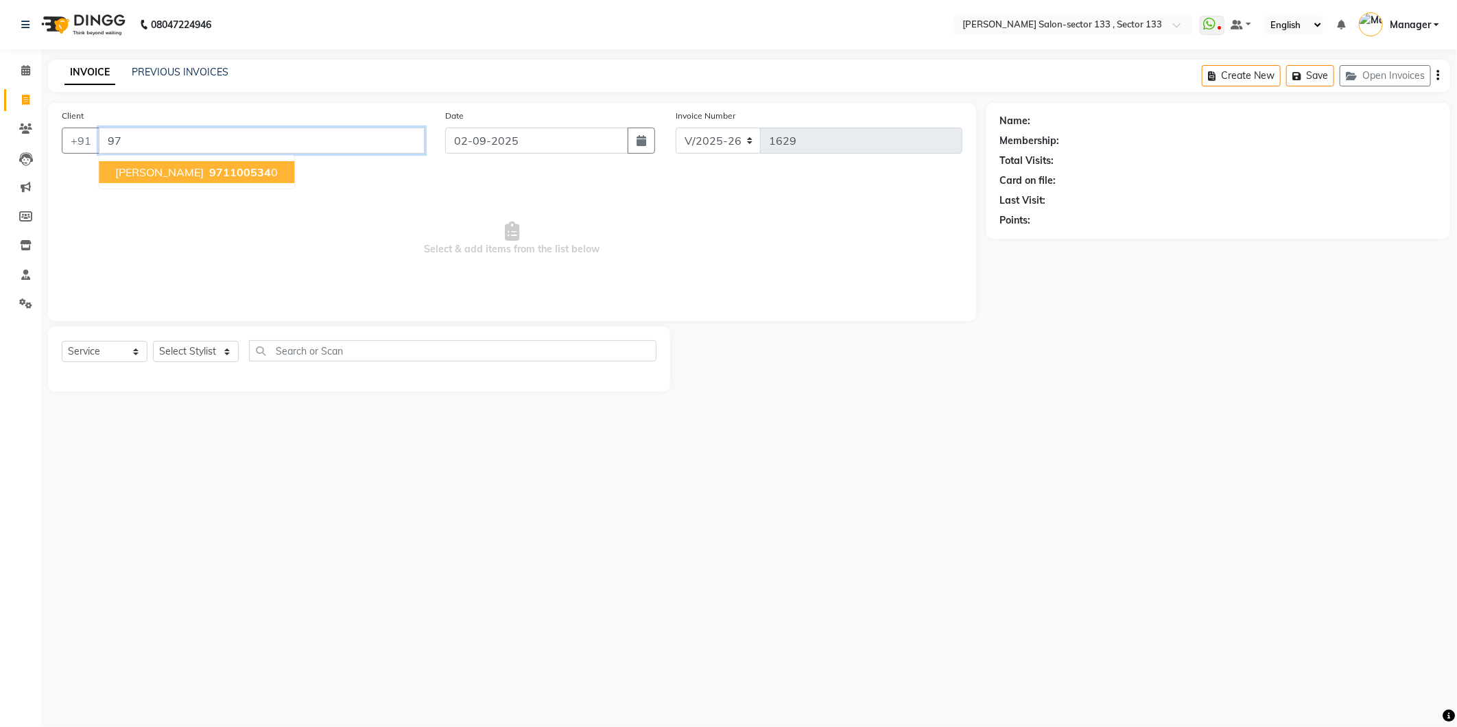
type input "9"
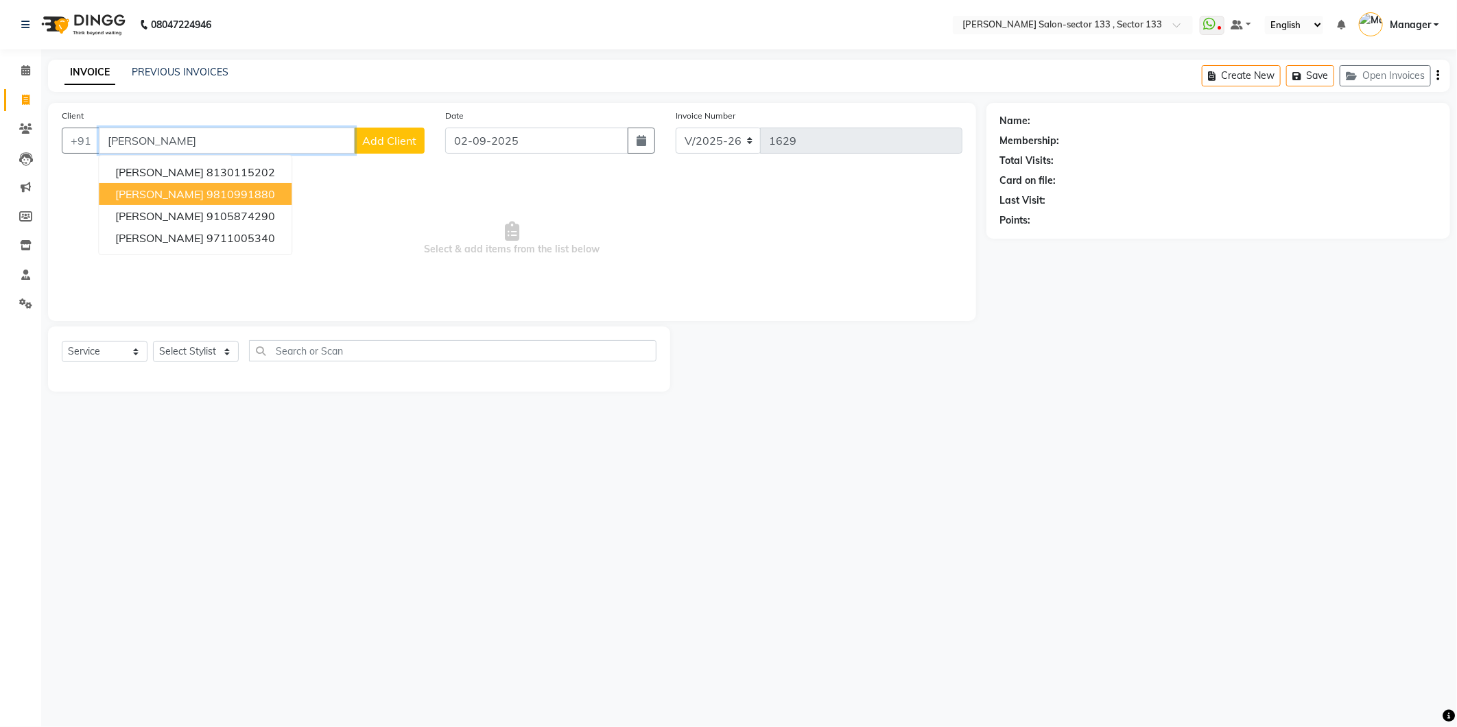
click at [207, 200] on ngb-highlight "9810991880" at bounding box center [241, 194] width 69 height 14
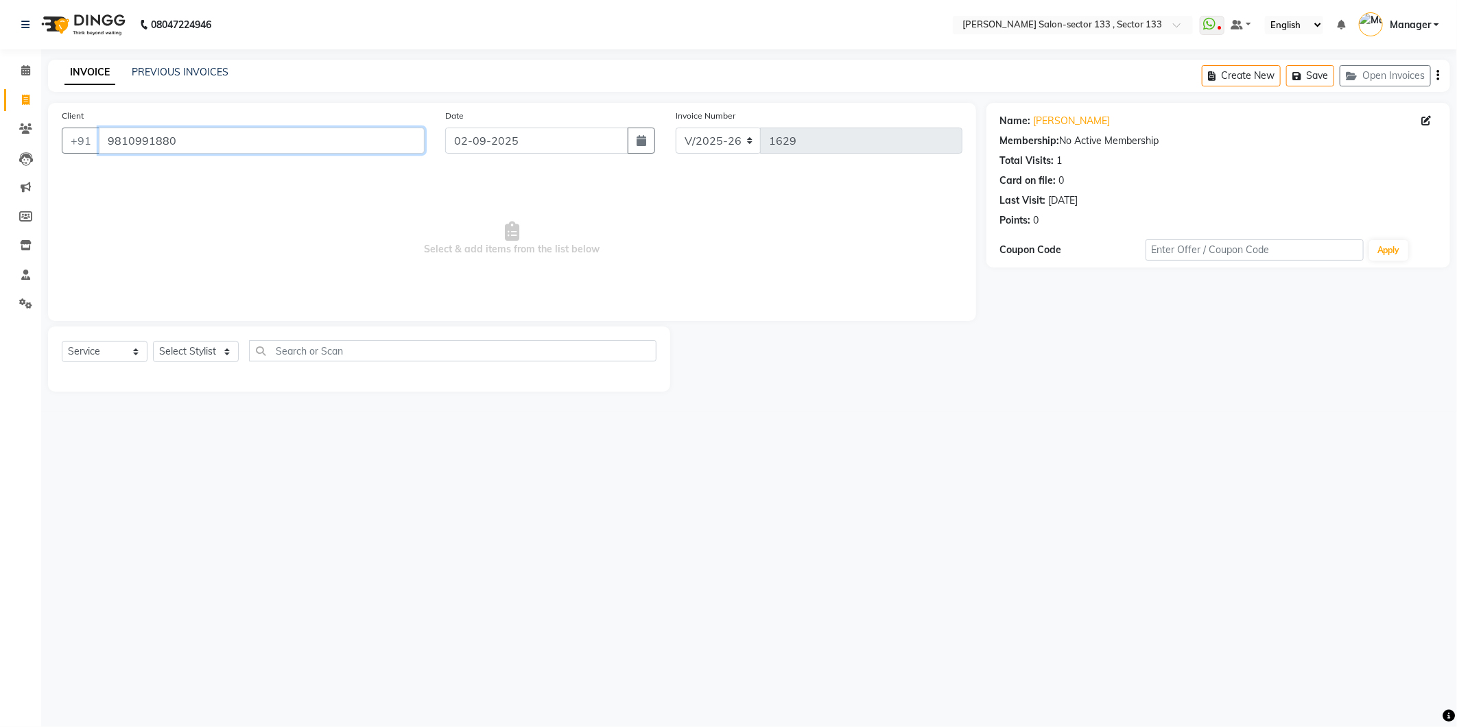
click at [217, 142] on input "9810991880" at bounding box center [262, 141] width 326 height 26
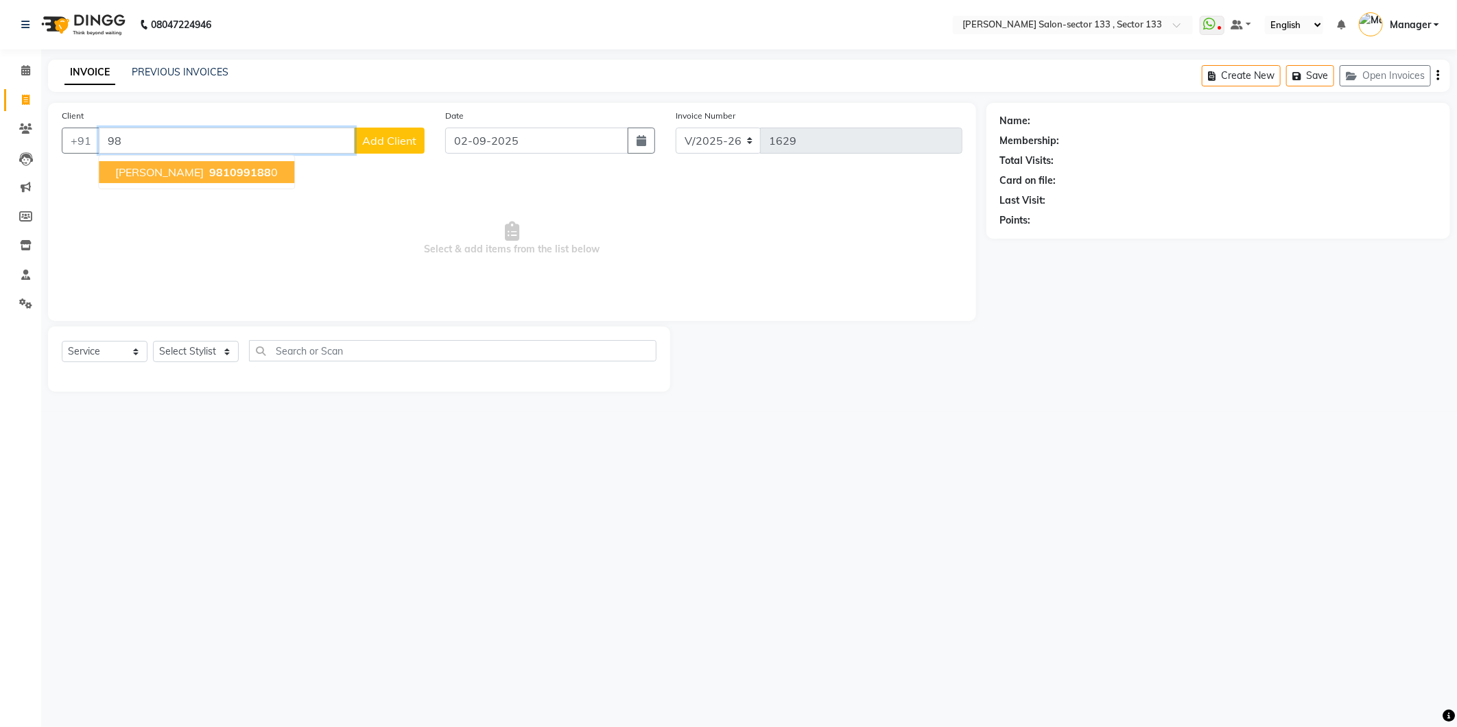
type input "9"
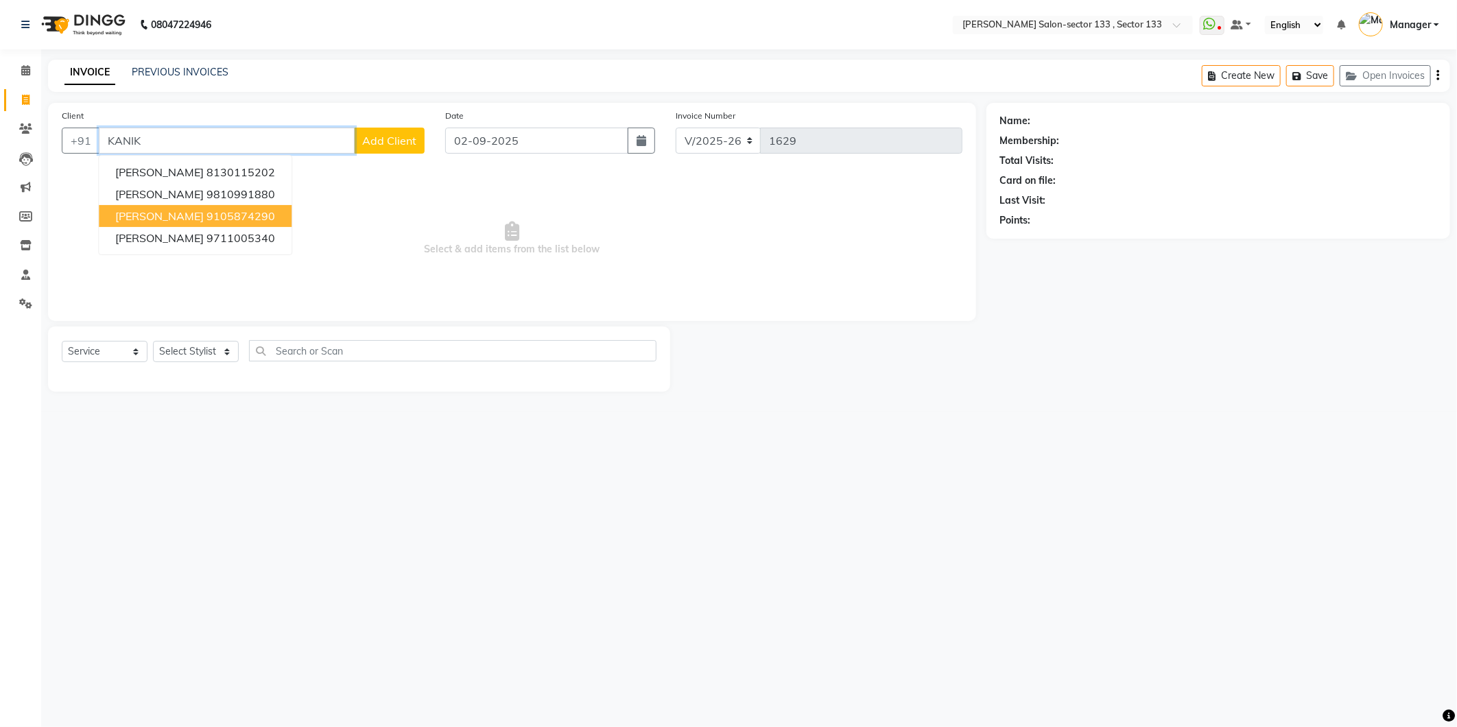
click at [207, 209] on ngb-highlight "9105874290" at bounding box center [241, 216] width 69 height 14
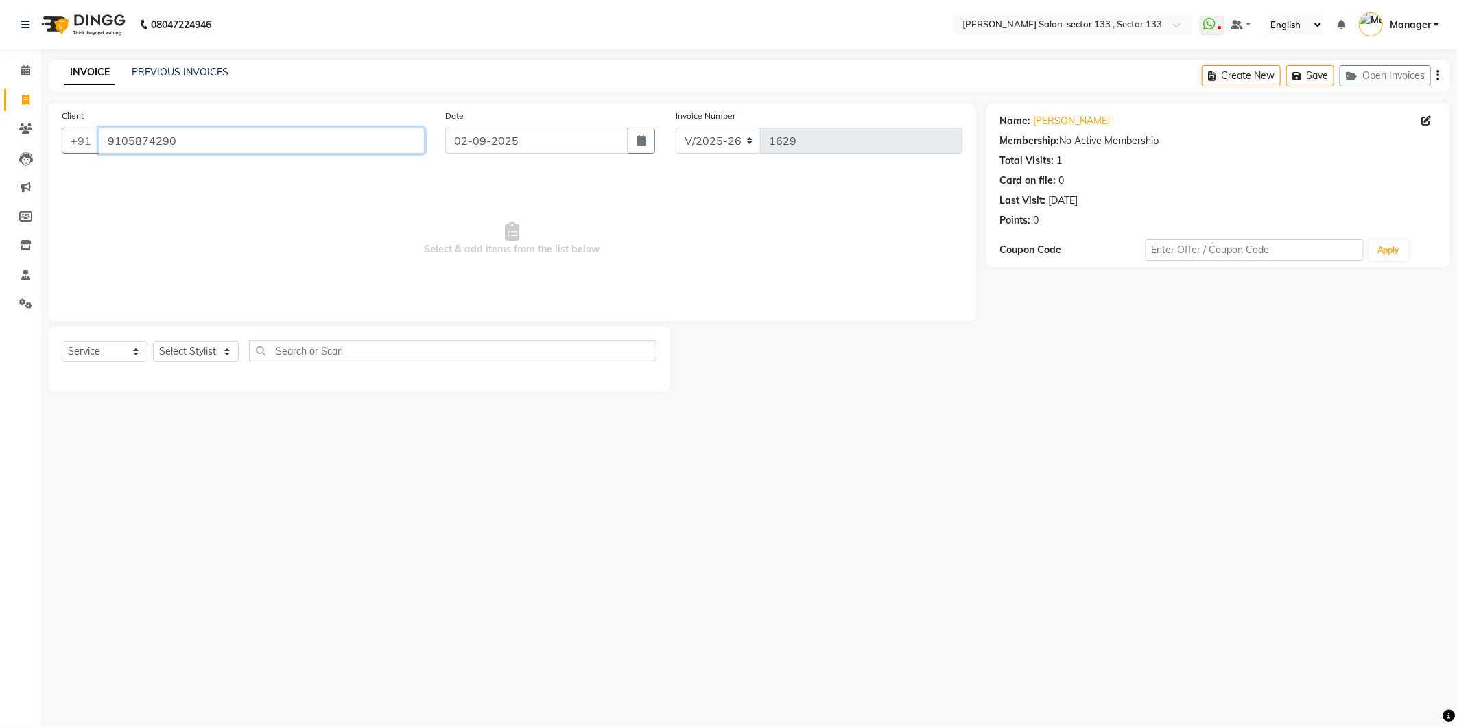
click at [186, 151] on input "9105874290" at bounding box center [262, 141] width 326 height 26
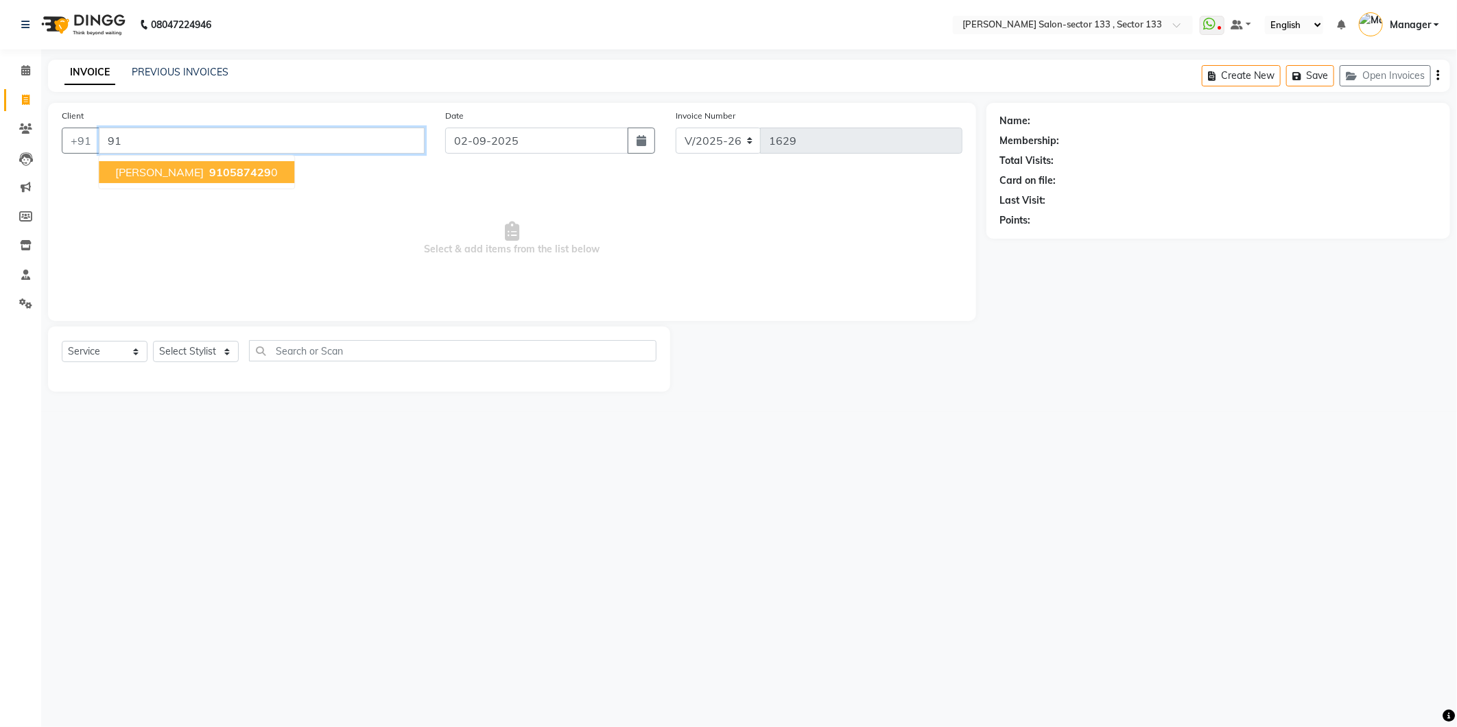
type input "9"
click at [187, 65] on div "PREVIOUS INVOICES" at bounding box center [180, 72] width 97 height 14
click at [108, 83] on link "INVOICE" at bounding box center [89, 72] width 51 height 25
click at [195, 139] on input "Client" at bounding box center [262, 141] width 326 height 26
click at [231, 151] on input "Client" at bounding box center [262, 141] width 326 height 26
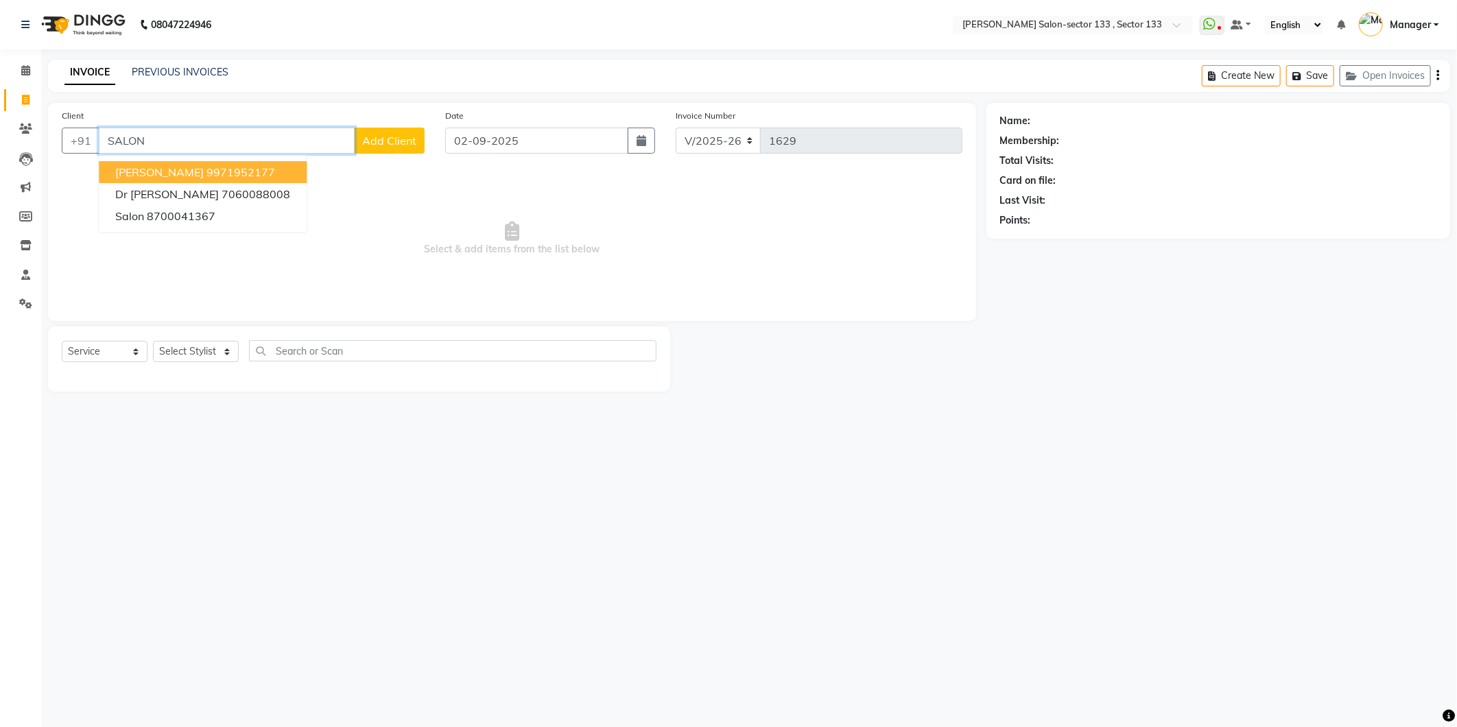
click at [235, 139] on input "SALON" at bounding box center [227, 141] width 256 height 26
type input "S"
type input "9999300250"
click at [385, 132] on button "Add Client" at bounding box center [389, 141] width 71 height 26
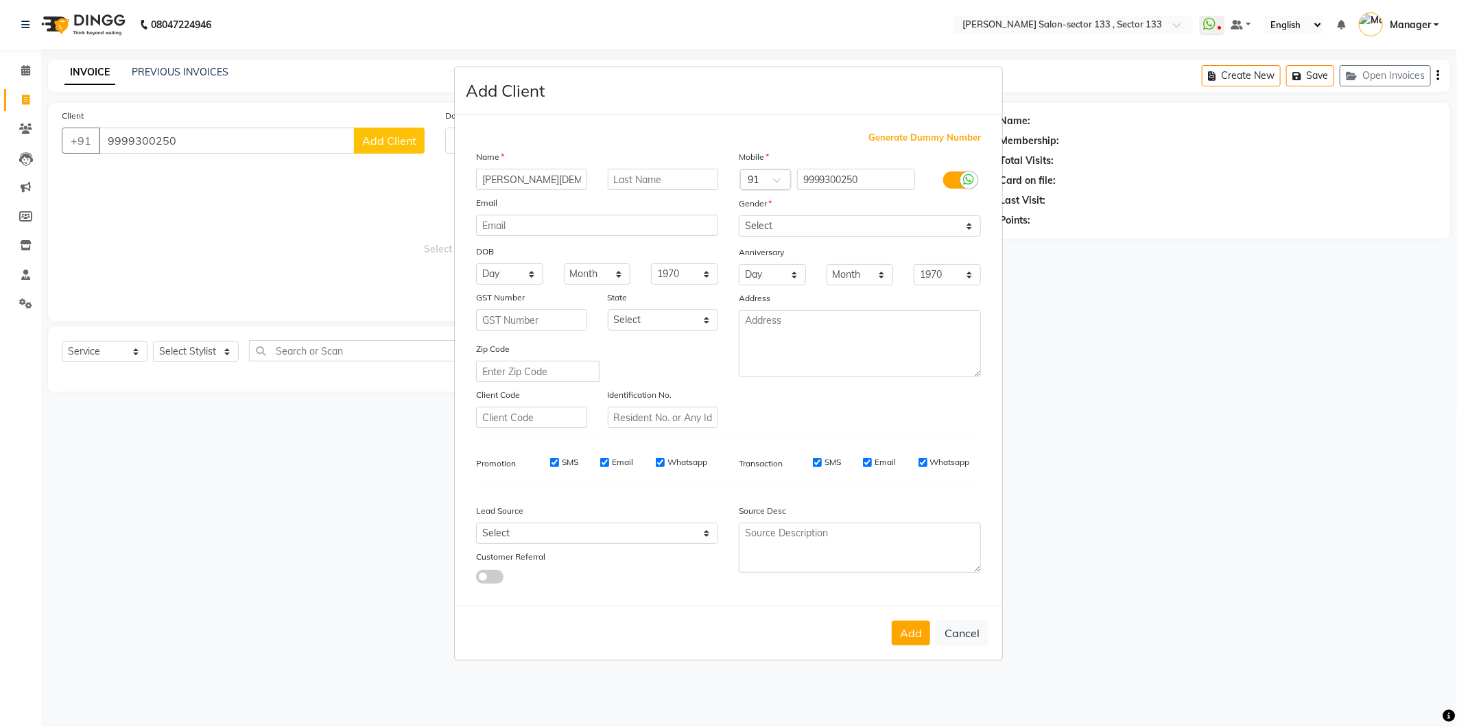
type input "ANKITA JAIN"
click at [753, 220] on select "Select Male Female Other Prefer Not To Say" at bounding box center [860, 225] width 242 height 21
select select "[DEMOGRAPHIC_DATA]"
click at [739, 215] on select "Select Male Female Other Prefer Not To Say" at bounding box center [860, 225] width 242 height 21
click at [913, 633] on button "Add" at bounding box center [911, 633] width 38 height 25
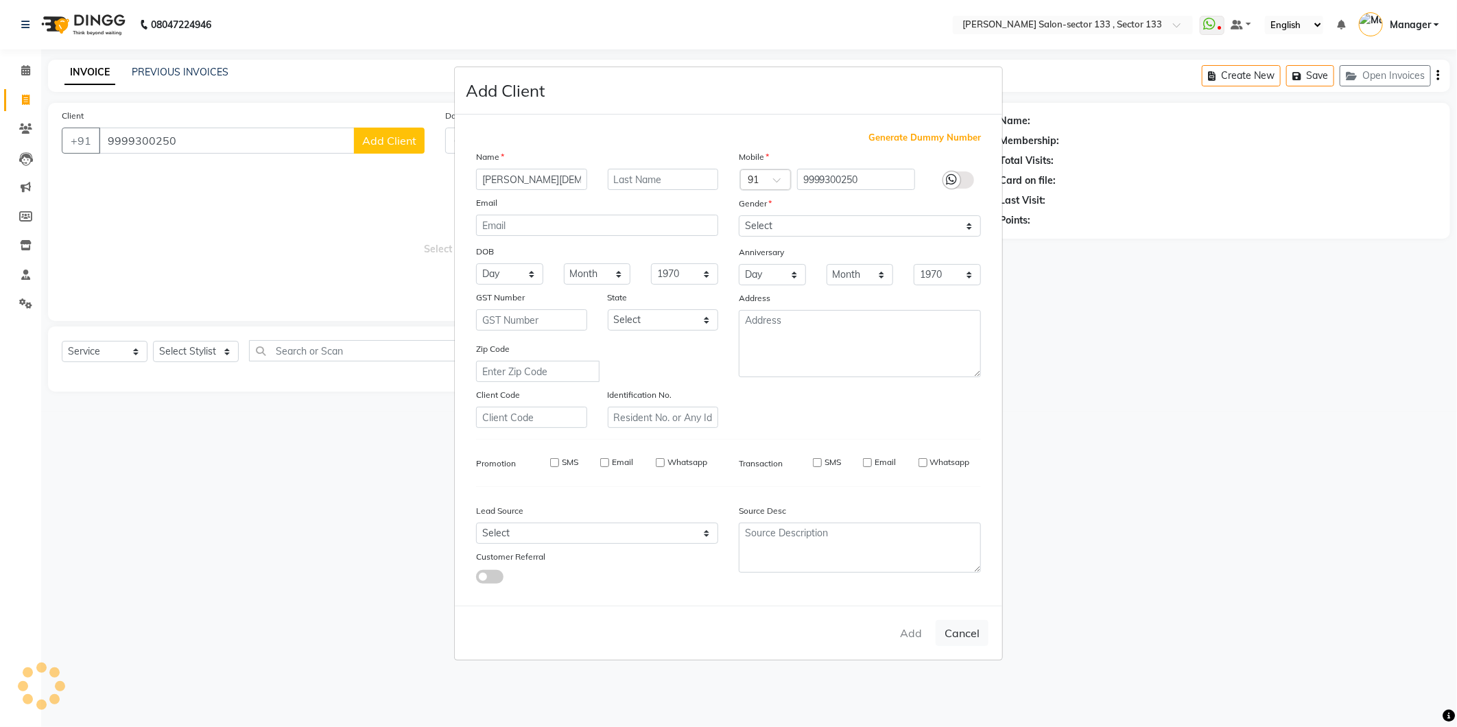
select select
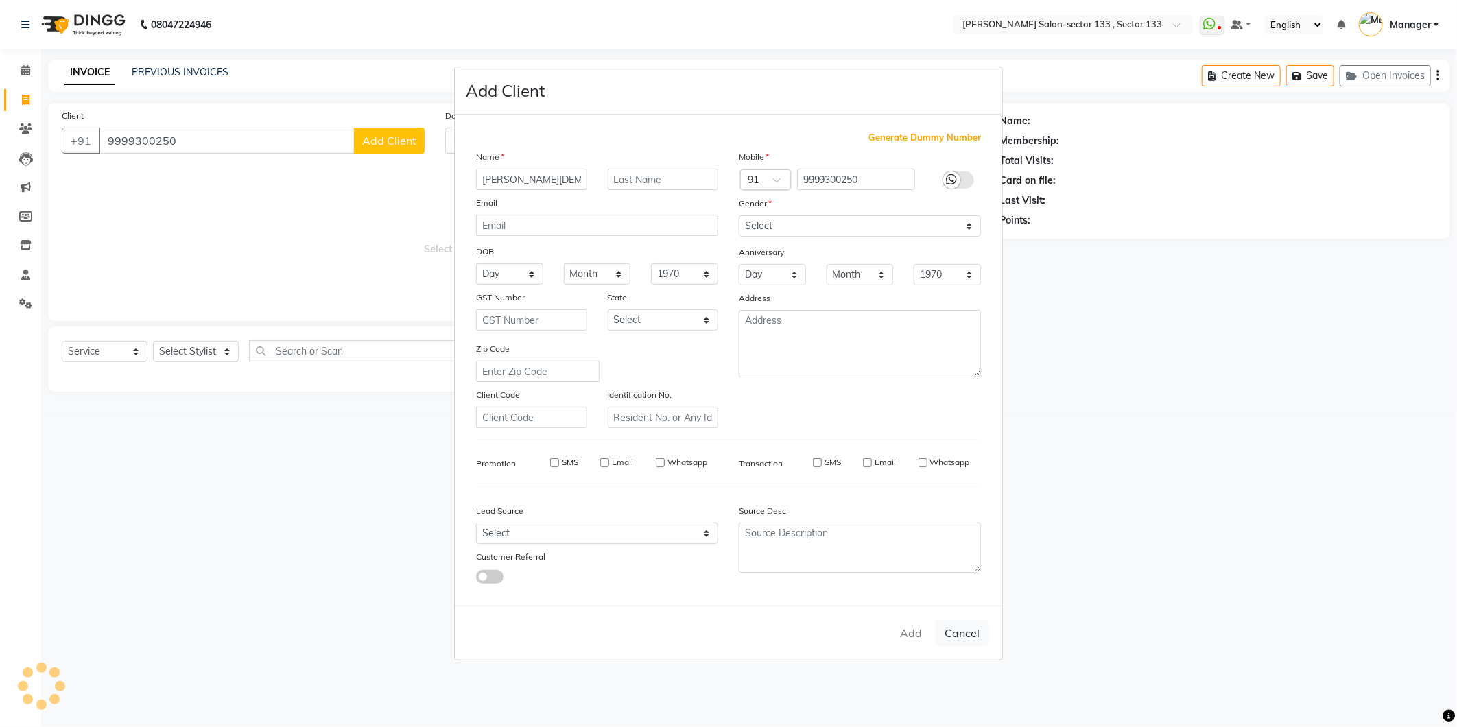
select select
checkbox input "false"
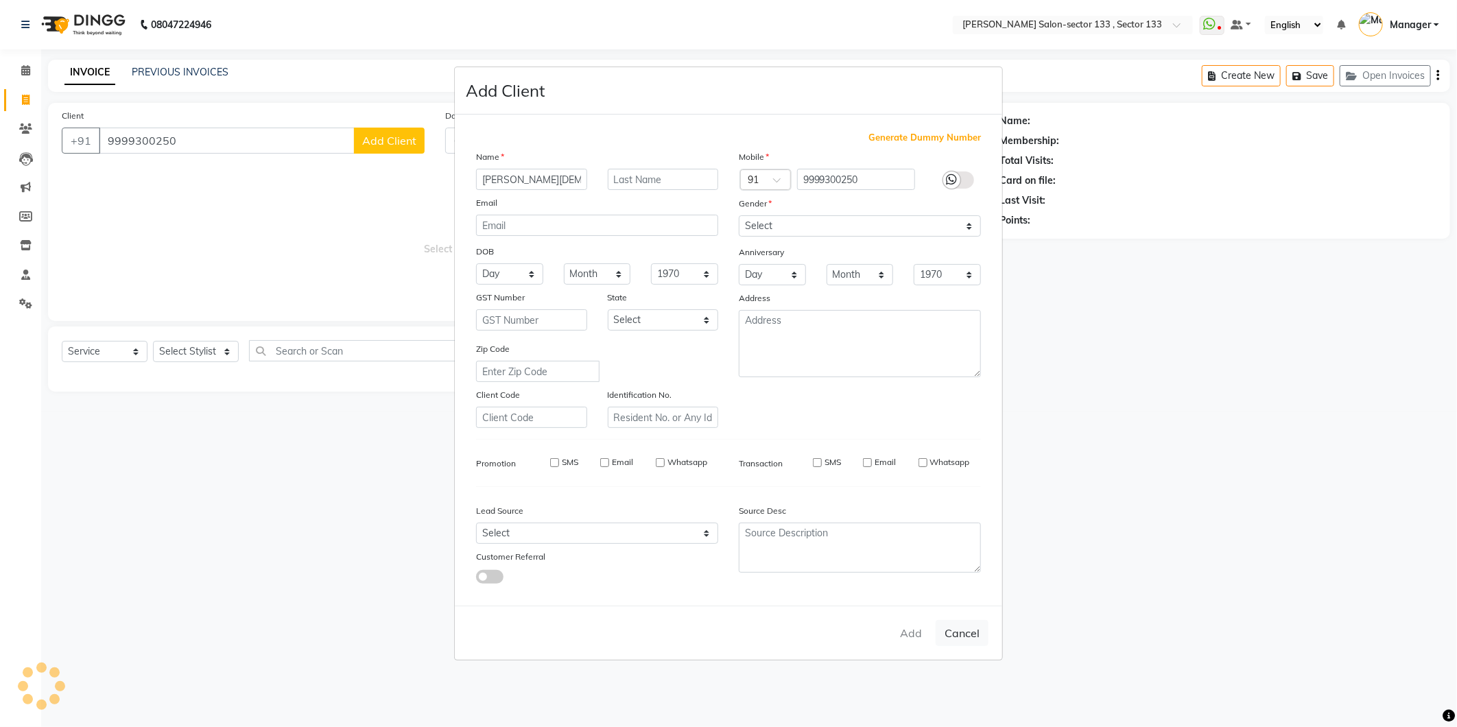
checkbox input "false"
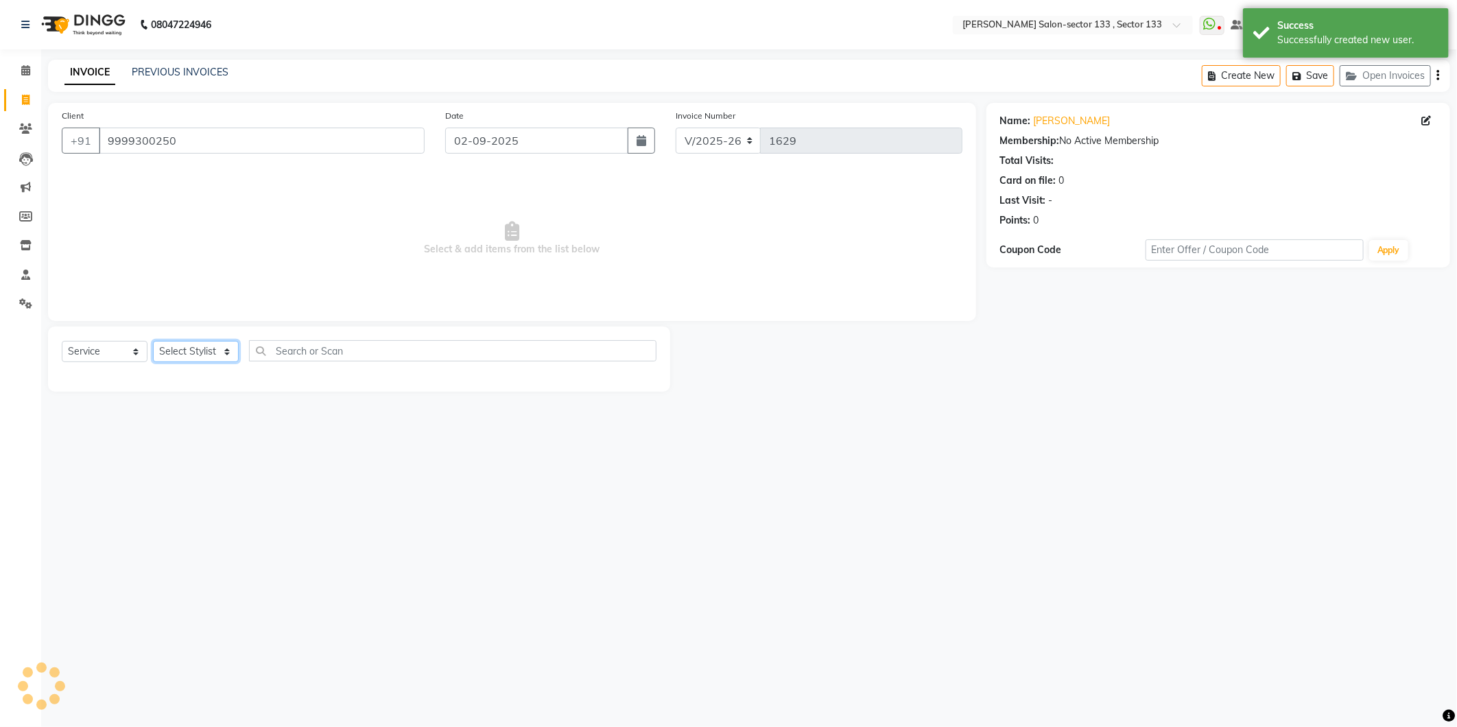
click at [211, 344] on select "Select Stylist Anjali Anwar Dolly jaspal KIRTI Manager Mehboob Owner id Pradeep…" at bounding box center [196, 351] width 86 height 21
select select "84597"
click at [153, 342] on select "Select Stylist Anjali Anwar Dolly jaspal KIRTI Manager Mehboob Owner id Pradeep…" at bounding box center [196, 351] width 86 height 21
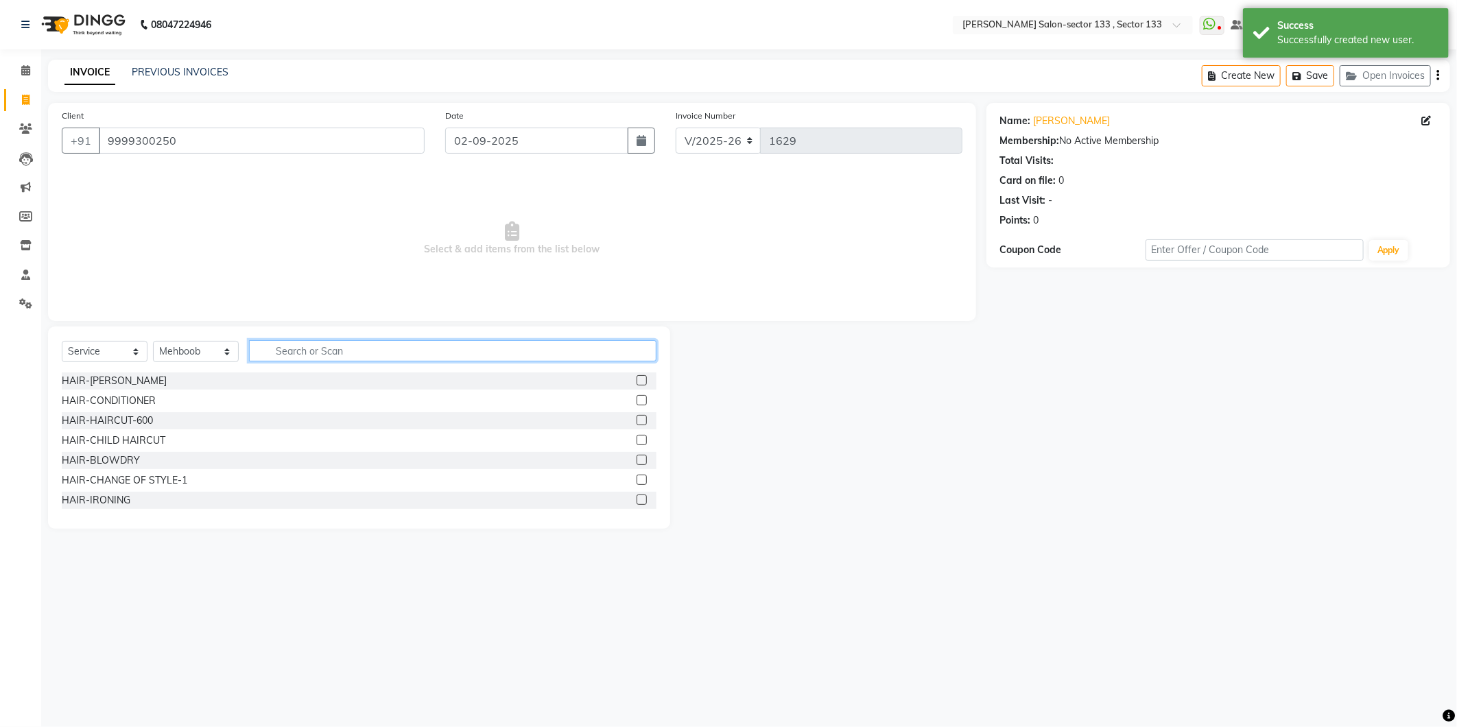
click at [303, 346] on input "text" at bounding box center [453, 350] width 408 height 21
type input "L"
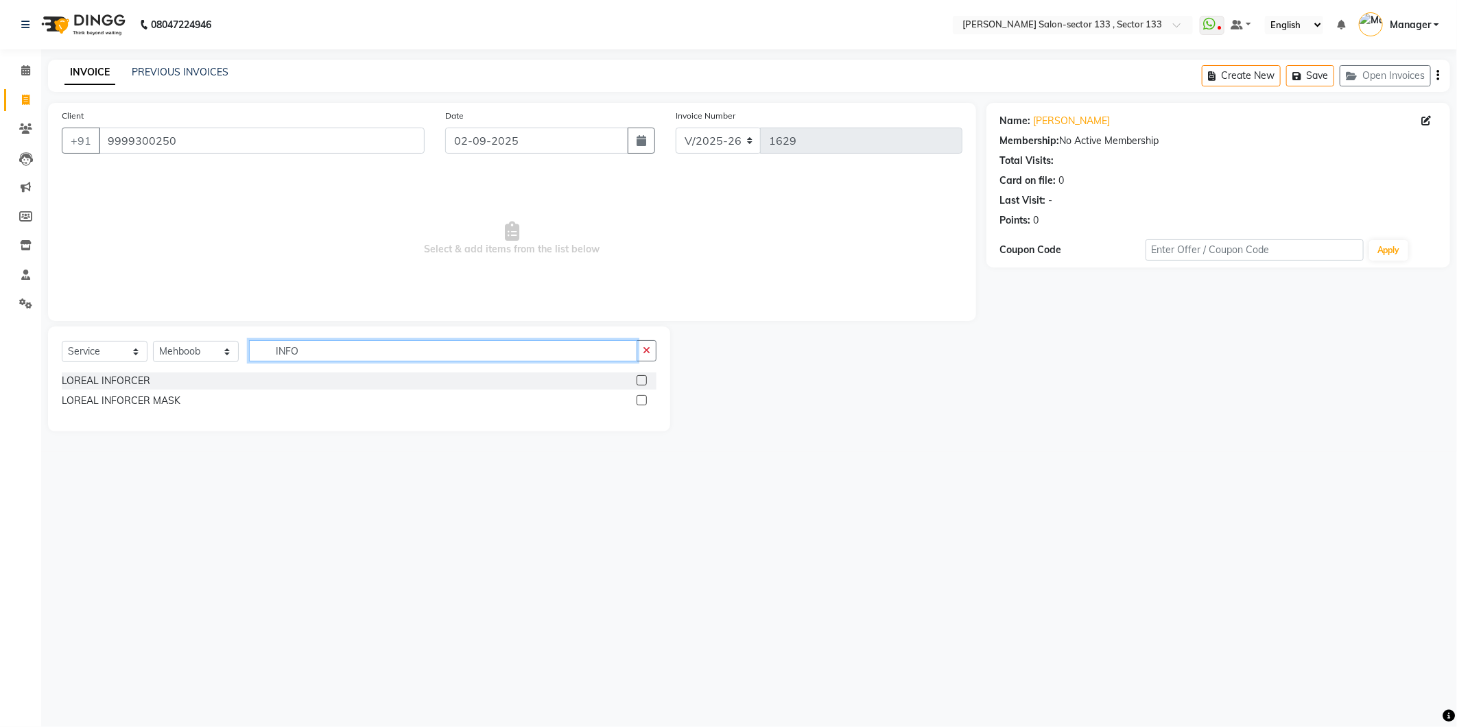
type input "INFO"
click at [642, 381] on label at bounding box center [642, 380] width 10 height 10
click at [642, 381] on input "checkbox" at bounding box center [641, 381] width 9 height 9
checkbox input "true"
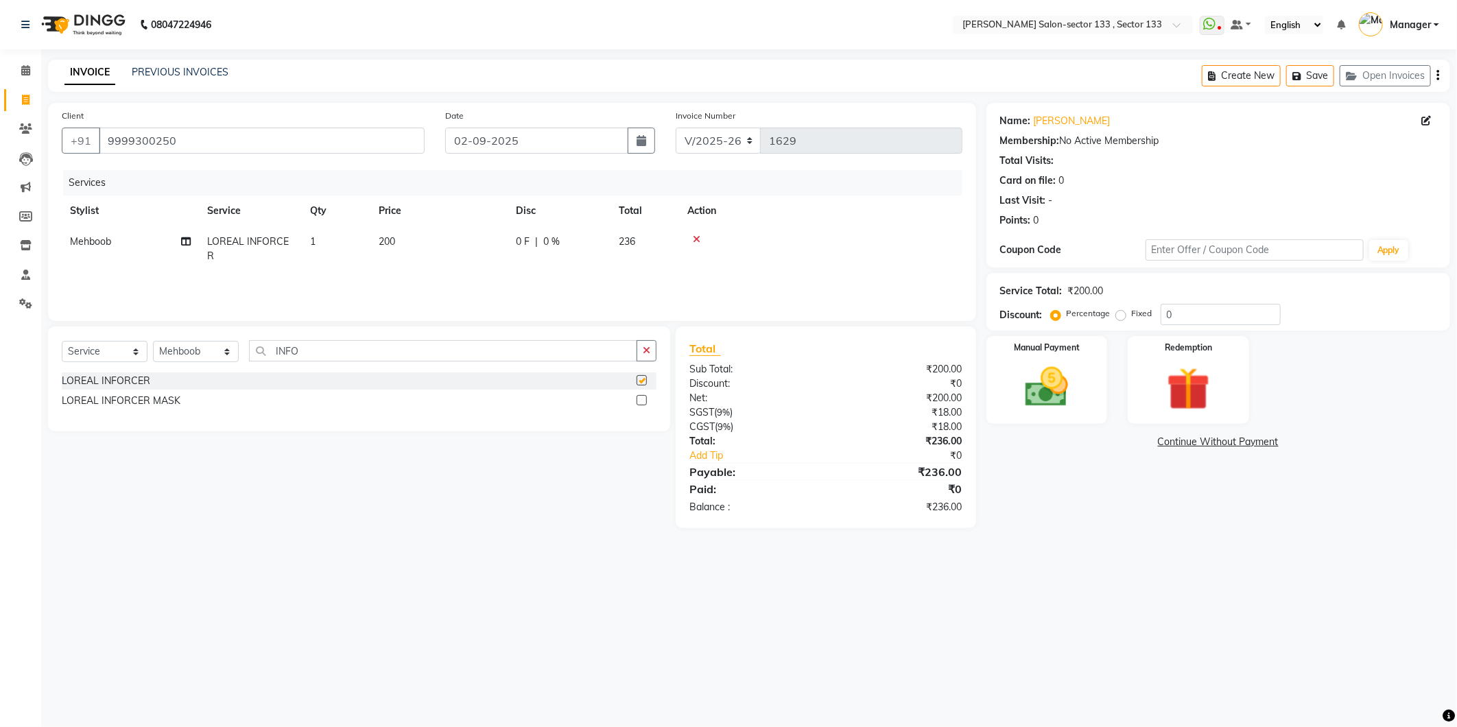
click at [642, 403] on label at bounding box center [642, 400] width 10 height 10
click at [642, 403] on input "checkbox" at bounding box center [641, 401] width 9 height 9
checkbox input "true"
checkbox input "false"
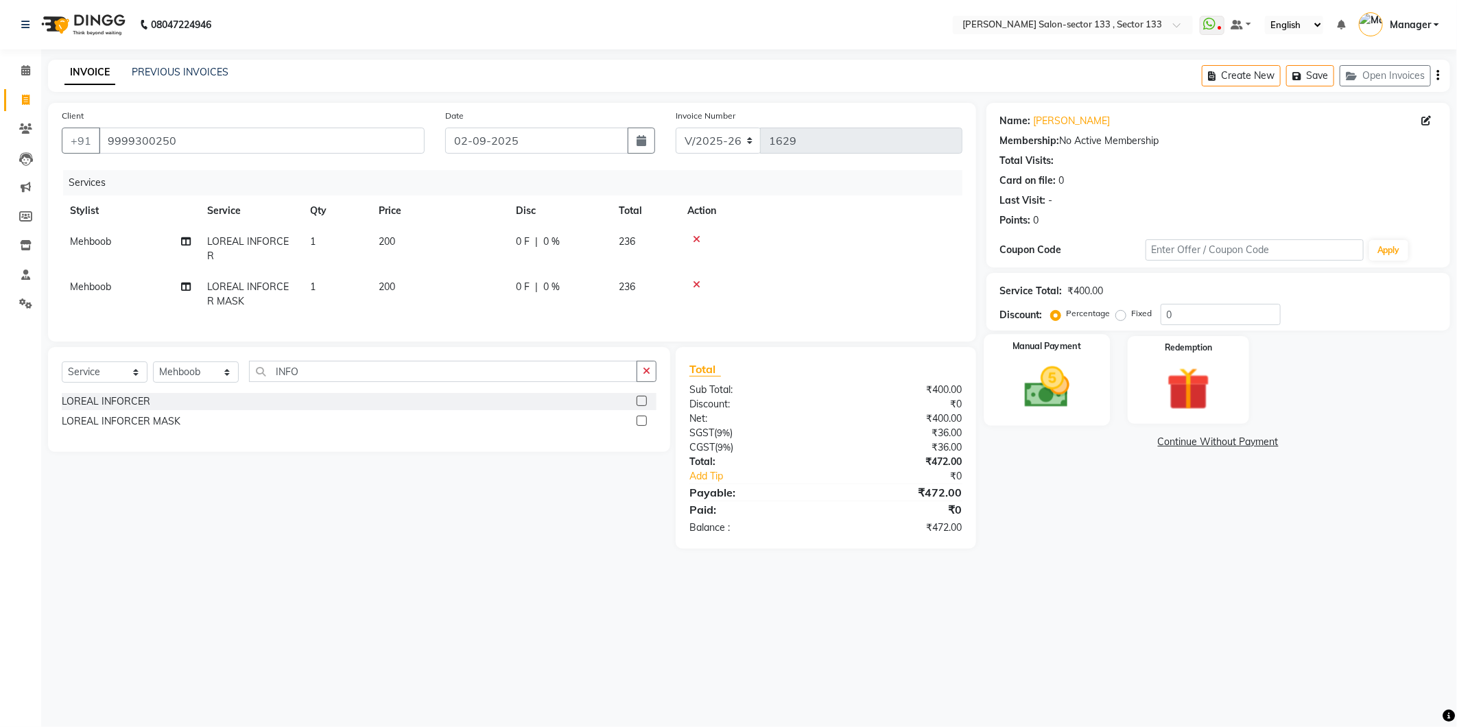
checkbox input "false"
click at [1072, 408] on img at bounding box center [1047, 388] width 73 height 52
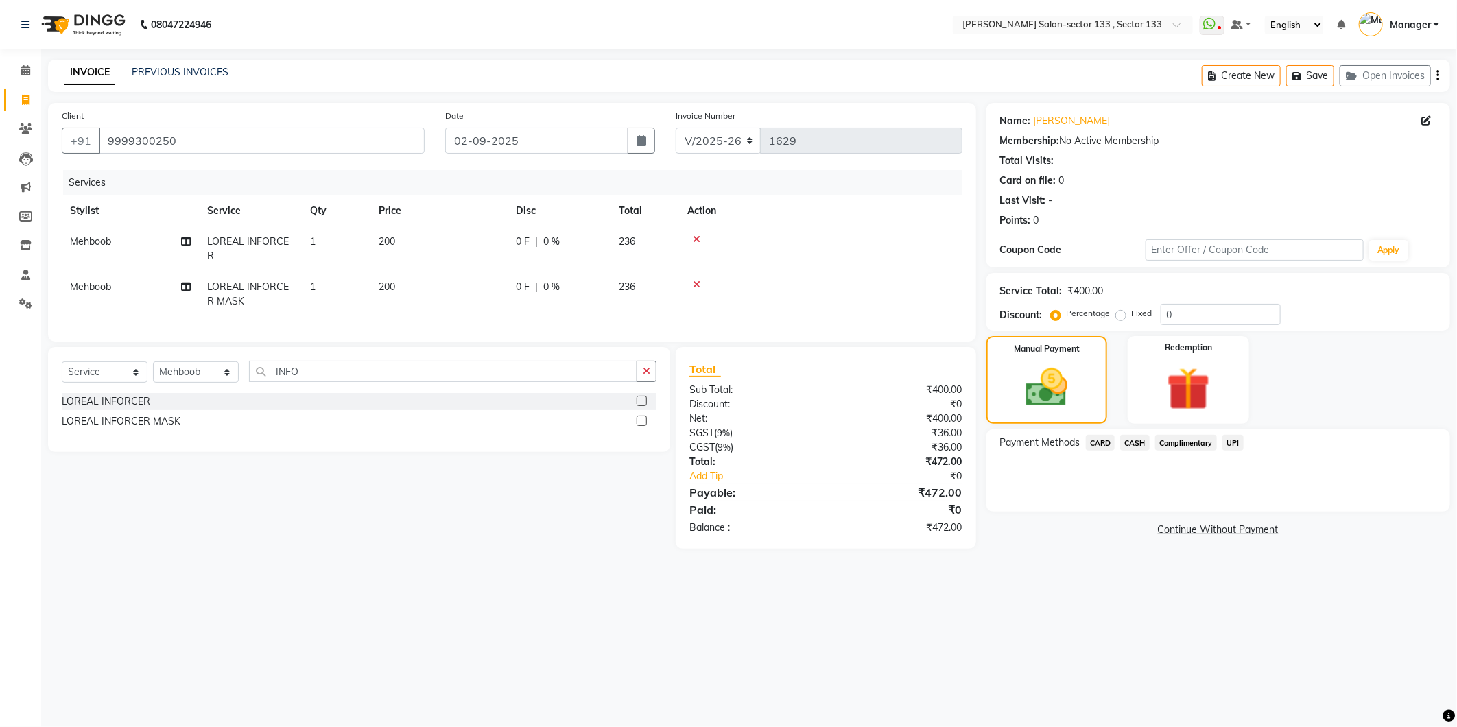
click at [1237, 448] on span "UPI" at bounding box center [1233, 443] width 21 height 16
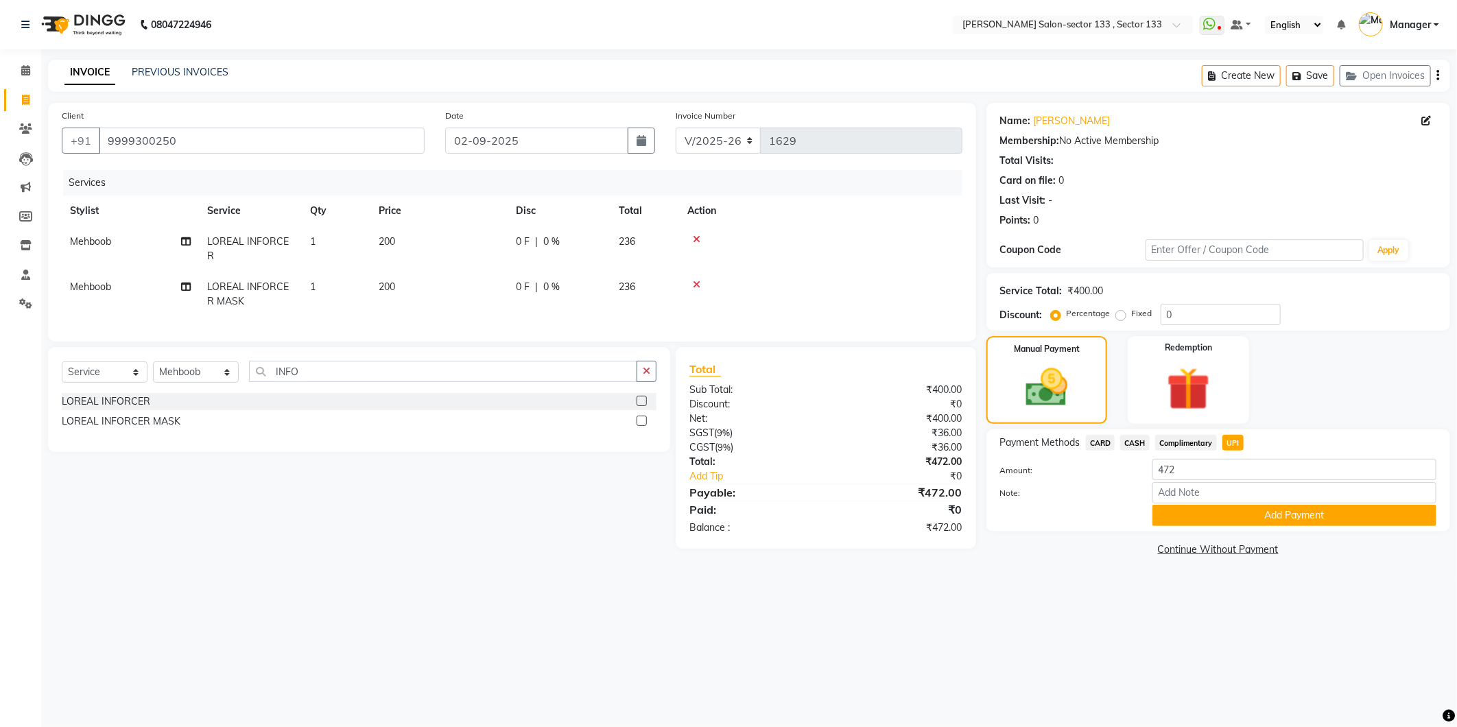
click at [401, 286] on td "200" at bounding box center [438, 294] width 137 height 45
select select "84597"
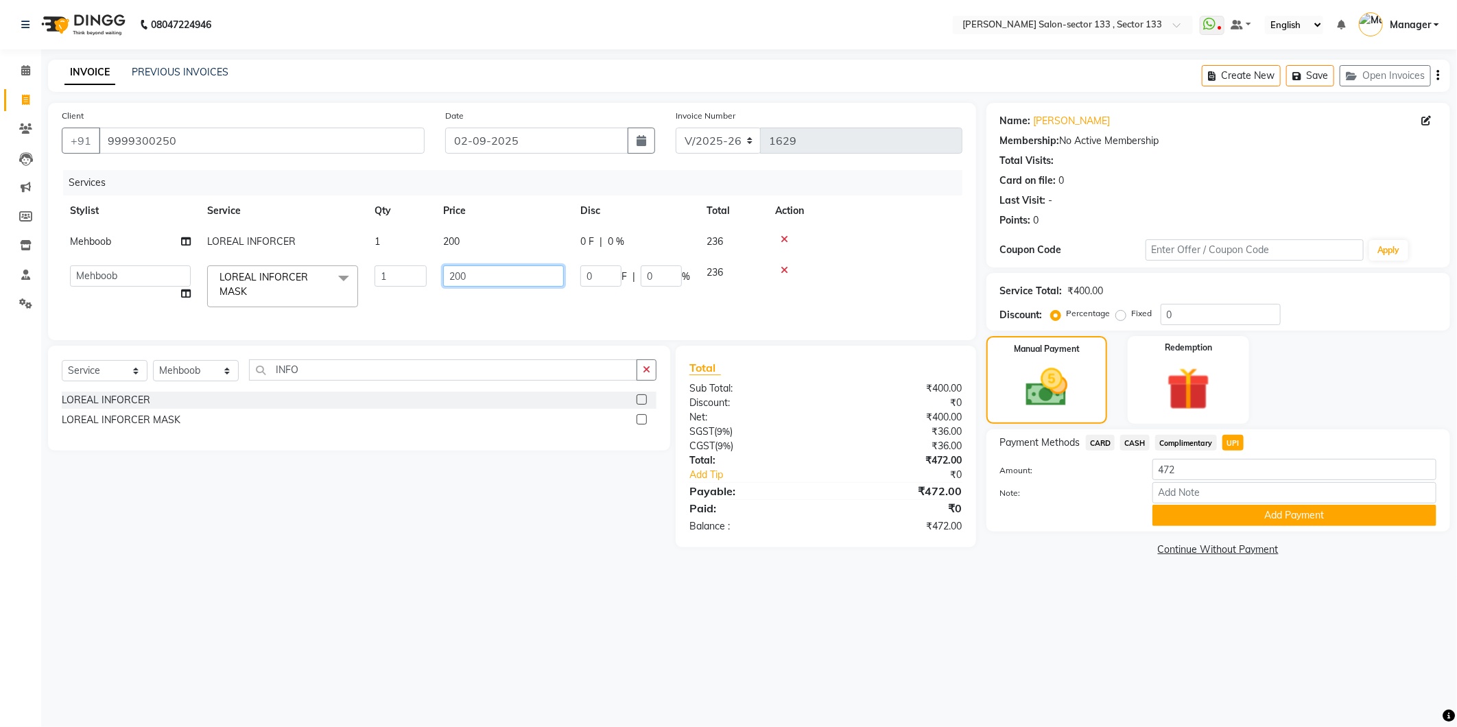
click at [469, 278] on input "200" at bounding box center [503, 276] width 121 height 21
click at [1132, 318] on label "Fixed" at bounding box center [1142, 313] width 21 height 12
click at [1120, 318] on input "Fixed" at bounding box center [1124, 314] width 10 height 10
radio input "true"
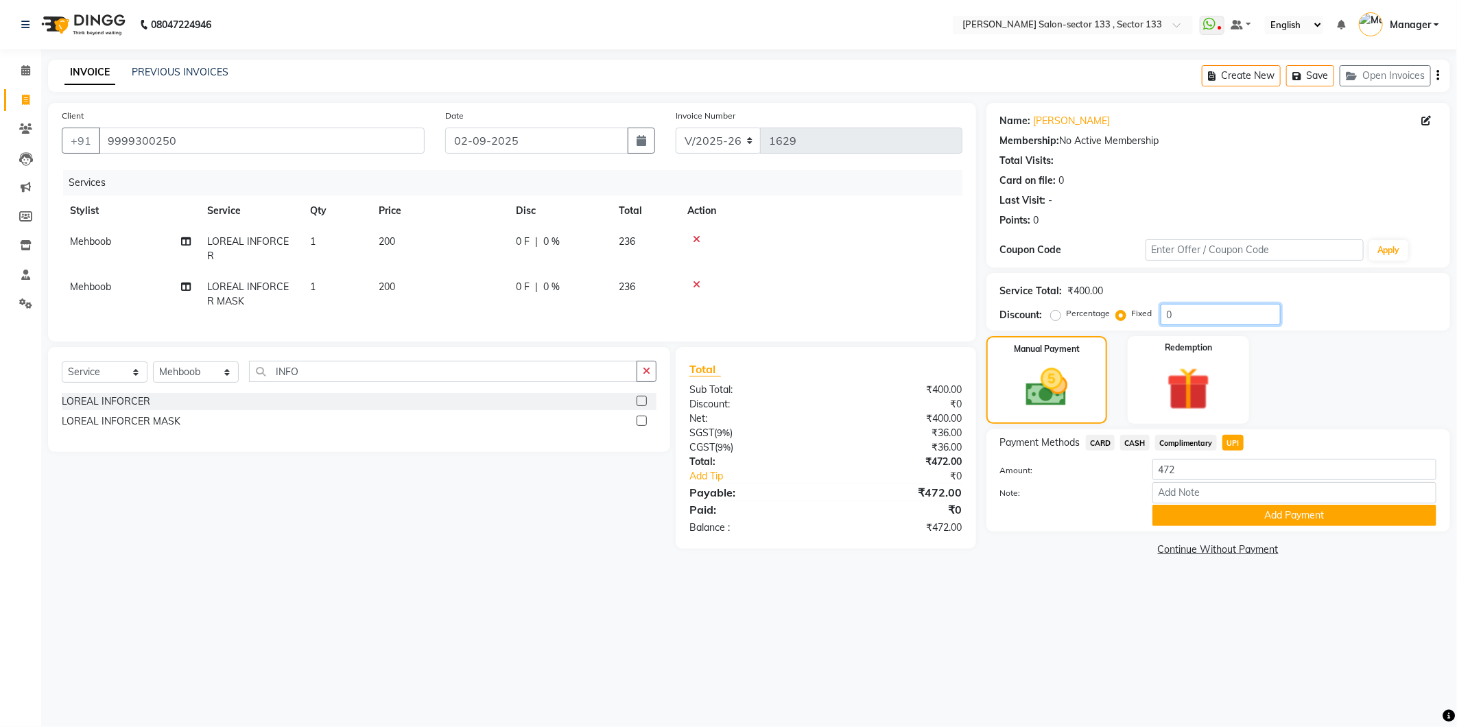
click at [1185, 319] on input "0" at bounding box center [1221, 314] width 120 height 21
type input "0"
click at [1220, 348] on div "Redemption" at bounding box center [1189, 379] width 126 height 91
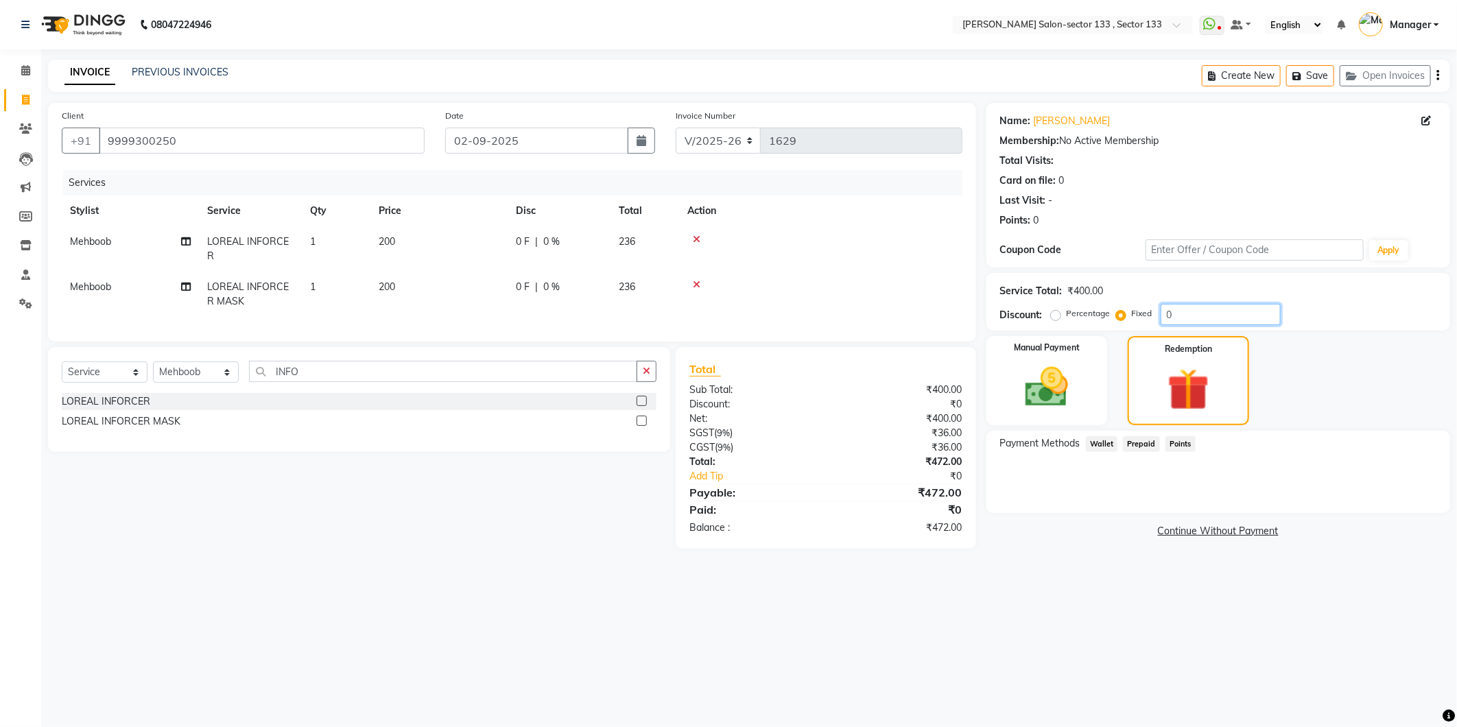
click at [1172, 314] on input "0" at bounding box center [1221, 314] width 120 height 21
type input "0"
type input "2"
click at [1055, 405] on img at bounding box center [1047, 388] width 73 height 52
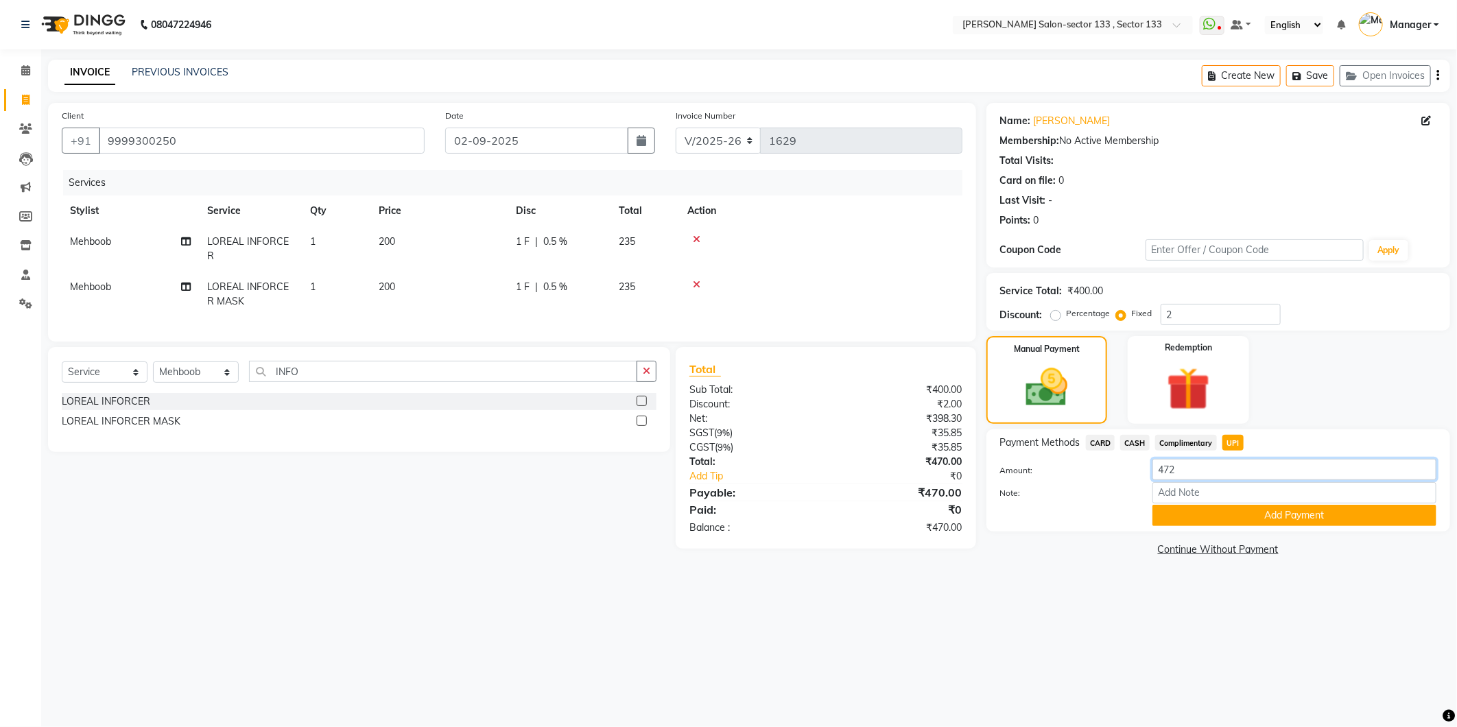
click at [1199, 471] on input "472" at bounding box center [1295, 469] width 284 height 21
click at [1234, 446] on span "UPI" at bounding box center [1233, 443] width 21 height 16
type input "470"
click at [1238, 517] on button "Add Payment" at bounding box center [1295, 515] width 284 height 21
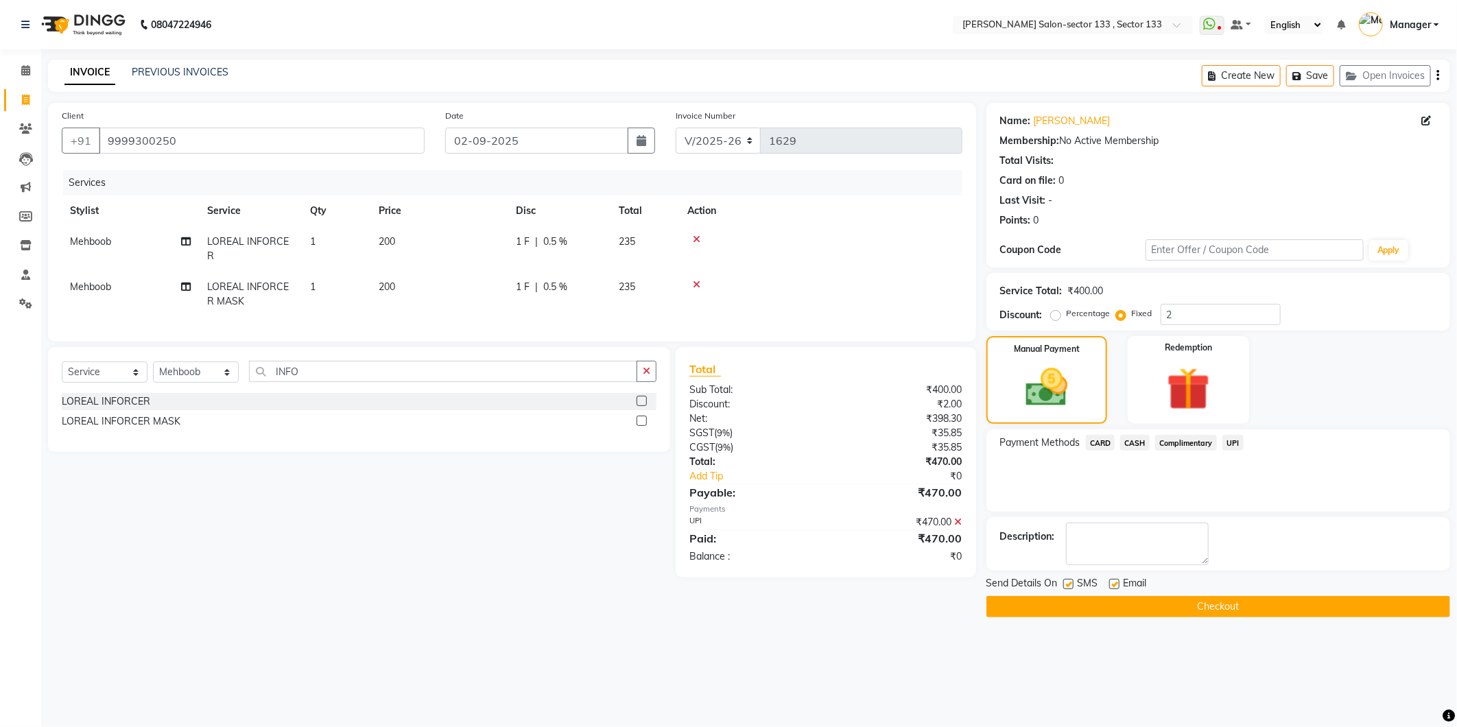
click at [1147, 602] on button "Checkout" at bounding box center [1219, 606] width 464 height 21
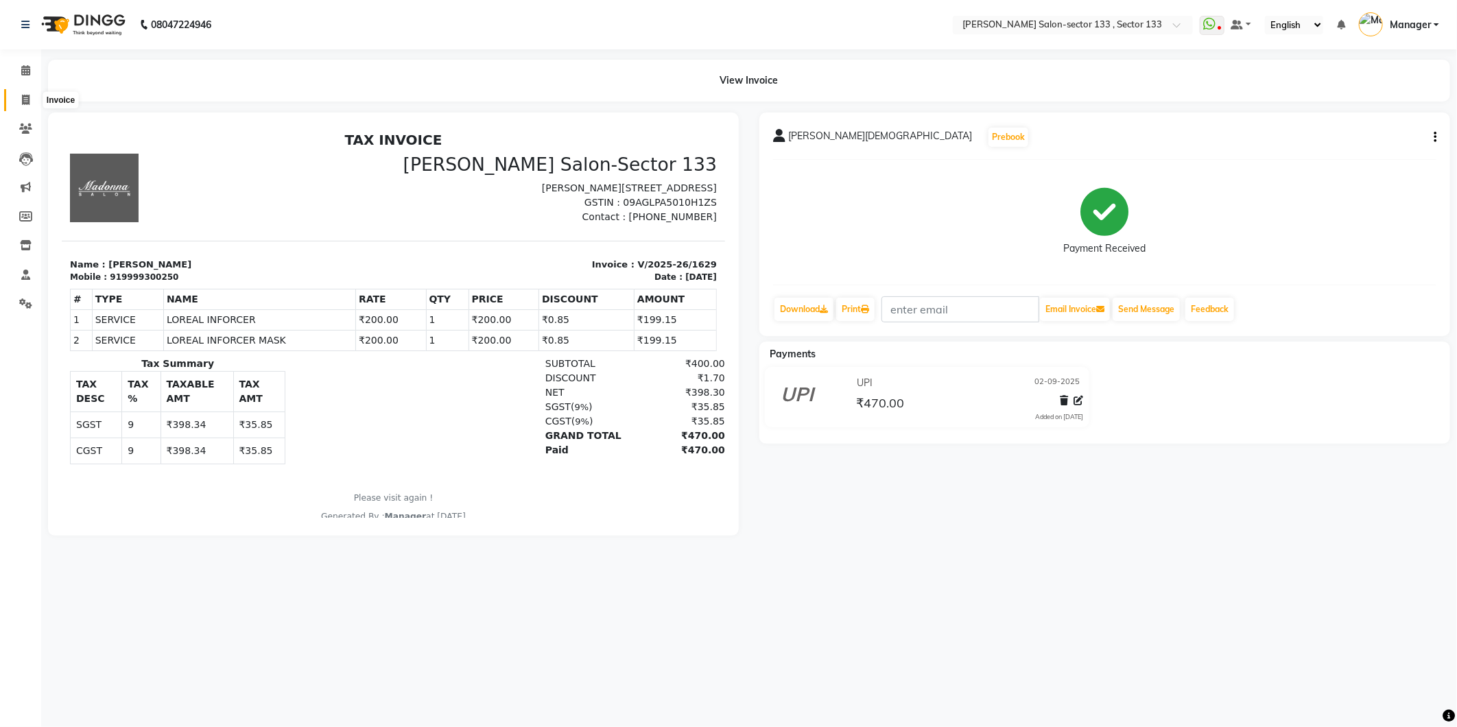
drag, startPoint x: 27, startPoint y: 104, endPoint x: 36, endPoint y: 104, distance: 8.3
click at [27, 104] on icon at bounding box center [26, 100] width 8 height 10
select select "service"
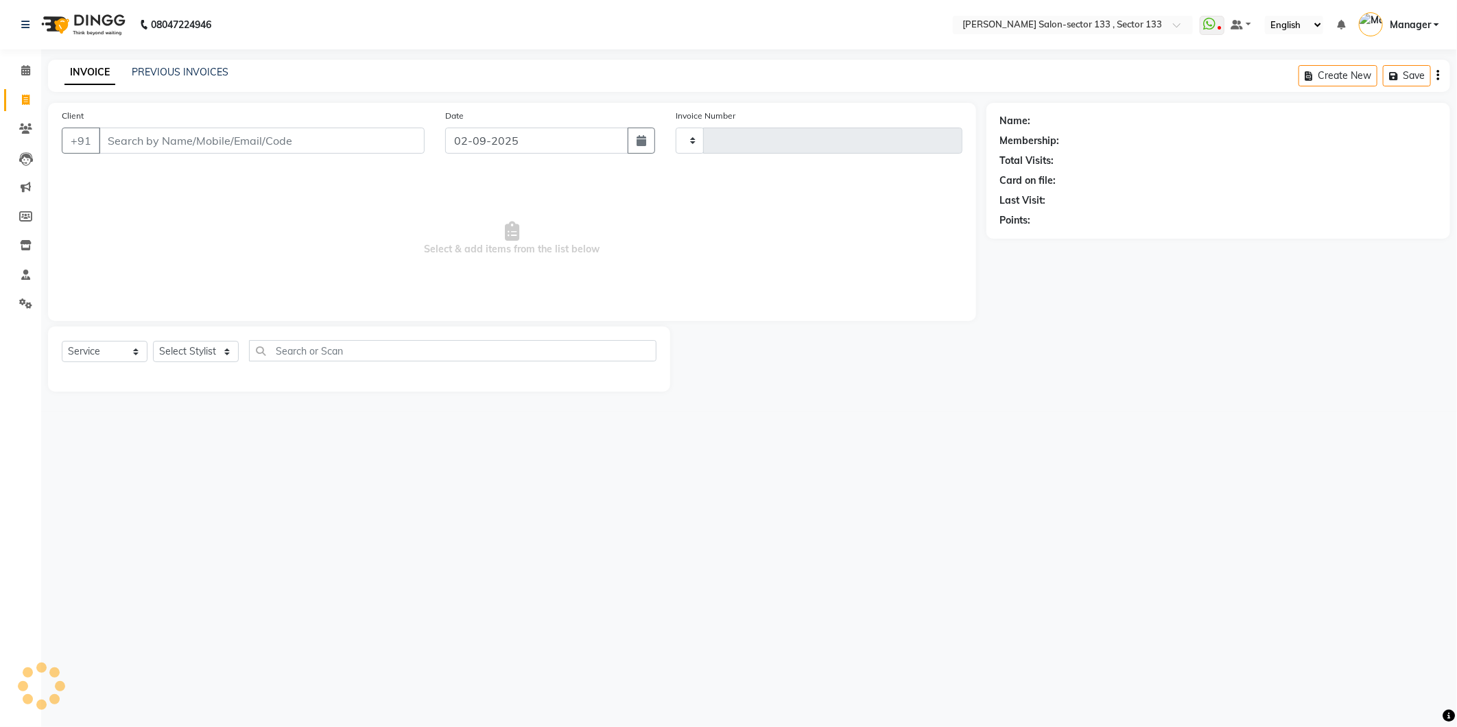
type input "1630"
select select "8302"
click at [141, 134] on input "Client" at bounding box center [262, 141] width 326 height 26
click at [210, 345] on select "Select Stylist Anjali Anwar Dolly jaspal KIRTI Manager Mehboob Owner id Pradeep…" at bounding box center [196, 351] width 86 height 21
select select "83256"
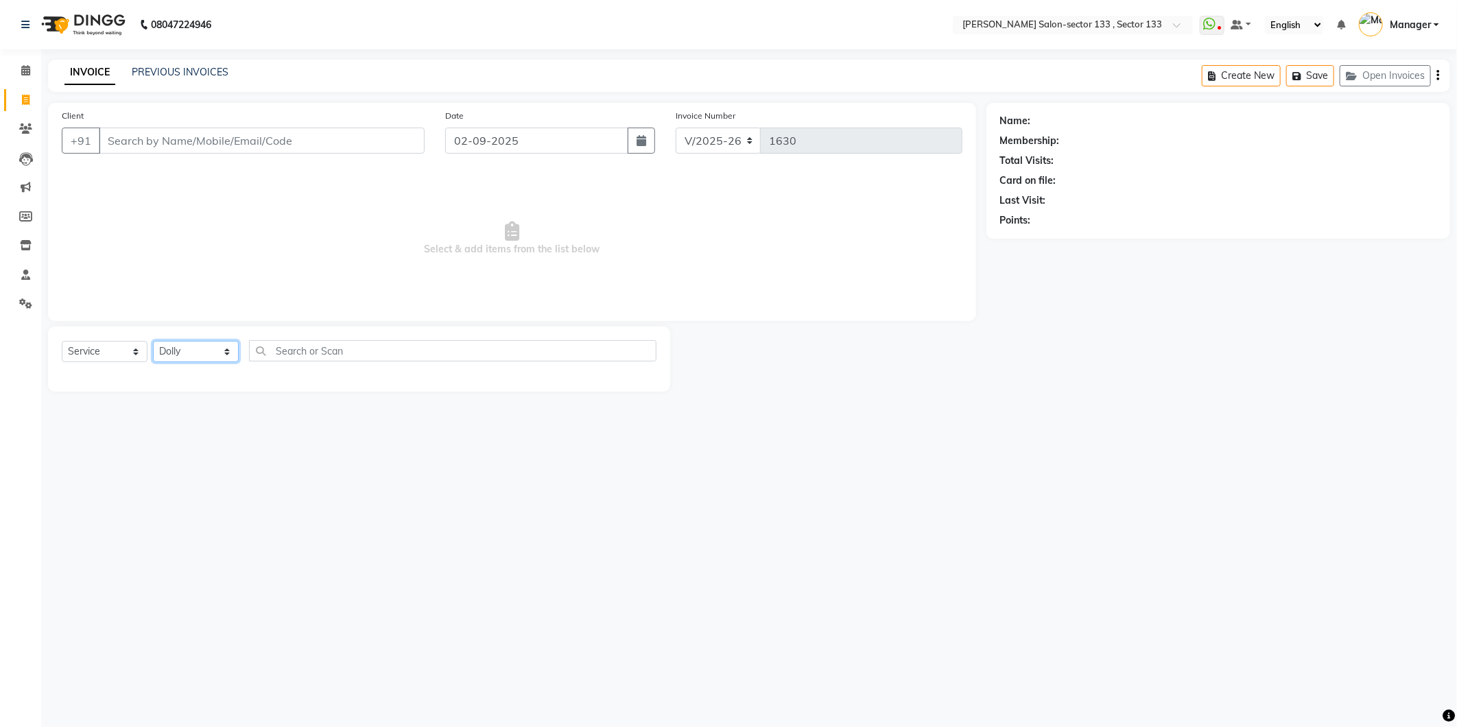
click at [153, 342] on select "Select Stylist Anjali Anwar Dolly jaspal KIRTI Manager Mehboob Owner id Pradeep…" at bounding box center [196, 351] width 86 height 21
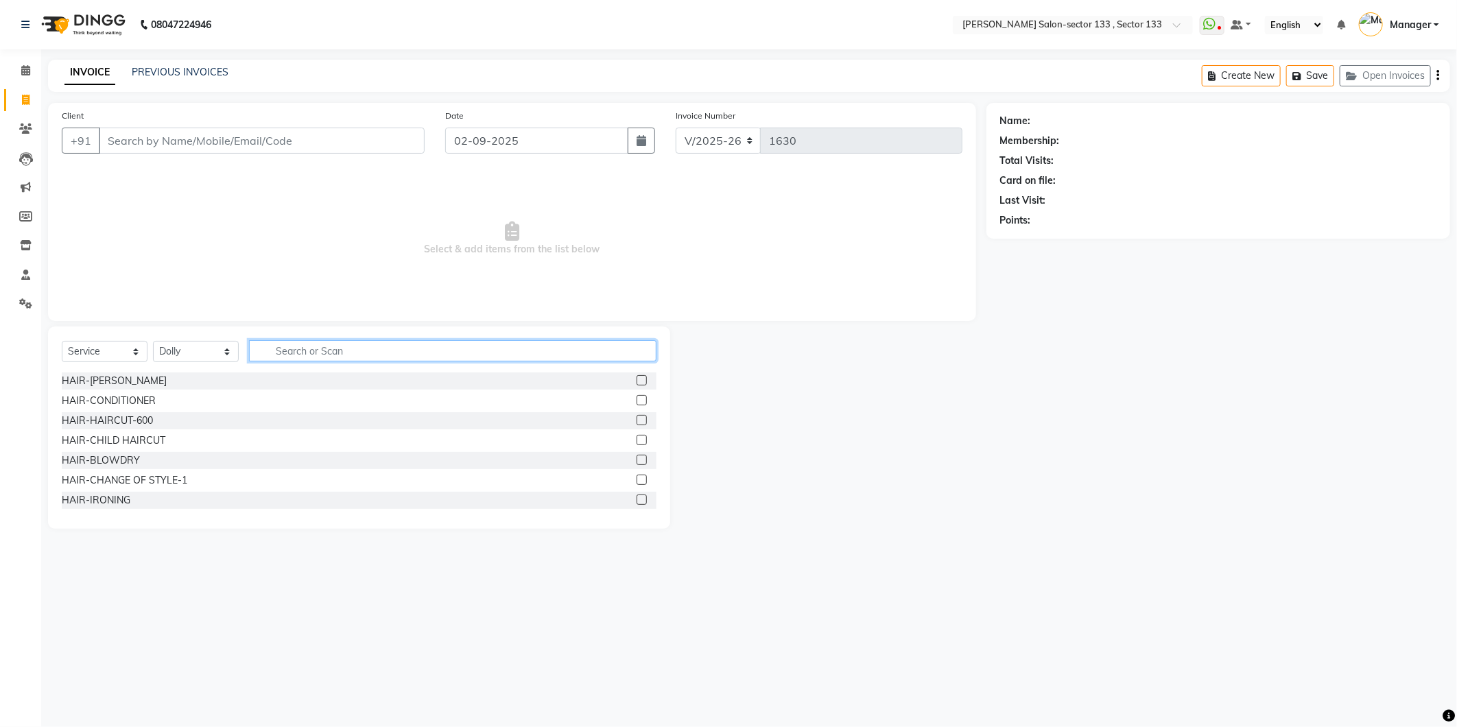
click at [312, 353] on input "text" at bounding box center [453, 350] width 408 height 21
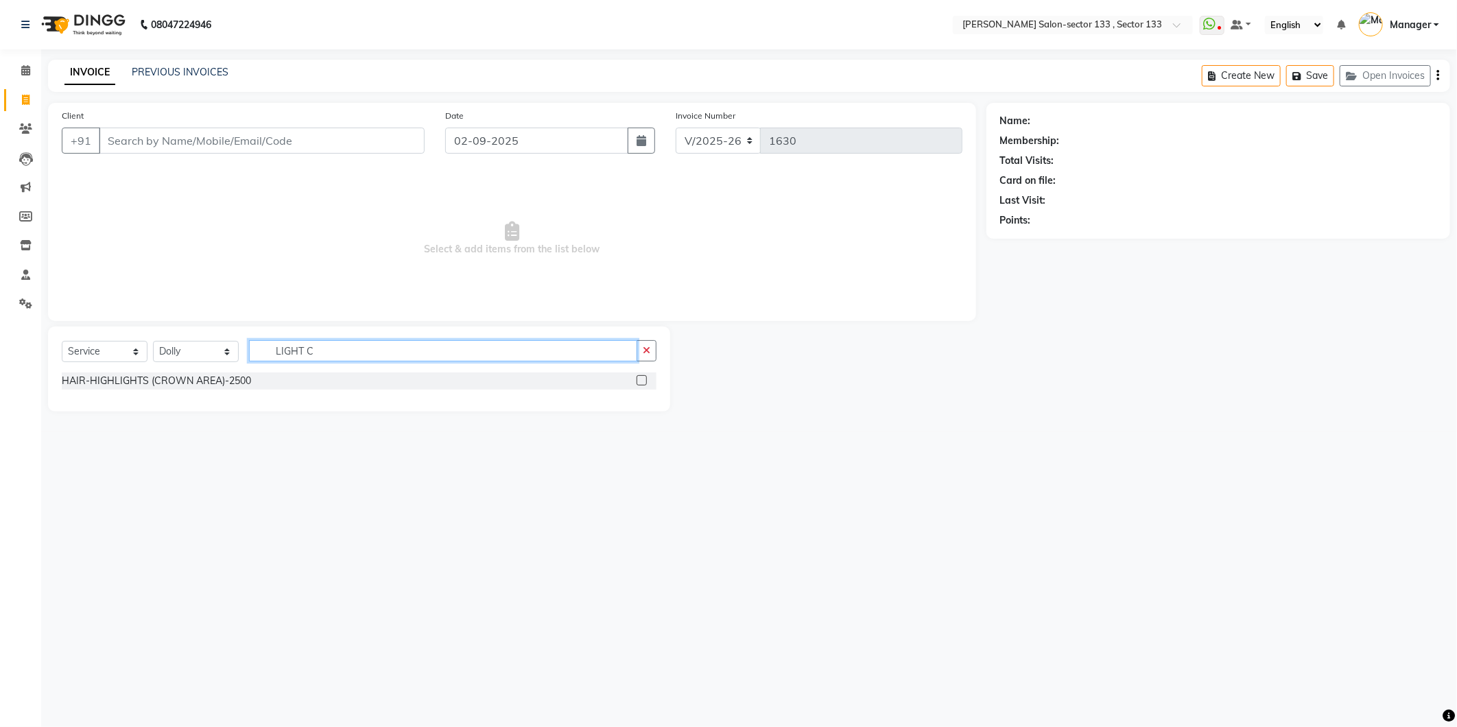
type input "LIGHT C"
click at [143, 357] on select "Select Service Product Membership Package Voucher Prepaid Gift Card" at bounding box center [105, 351] width 86 height 21
click at [62, 342] on select "Select Service Product Membership Package Voucher Prepaid Gift Card" at bounding box center [105, 351] width 86 height 21
click at [121, 353] on select "Select Service Product Membership Package Voucher Prepaid Gift Card" at bounding box center [105, 351] width 86 height 21
click at [62, 342] on select "Select Service Product Membership Package Voucher Prepaid Gift Card" at bounding box center [105, 351] width 86 height 21
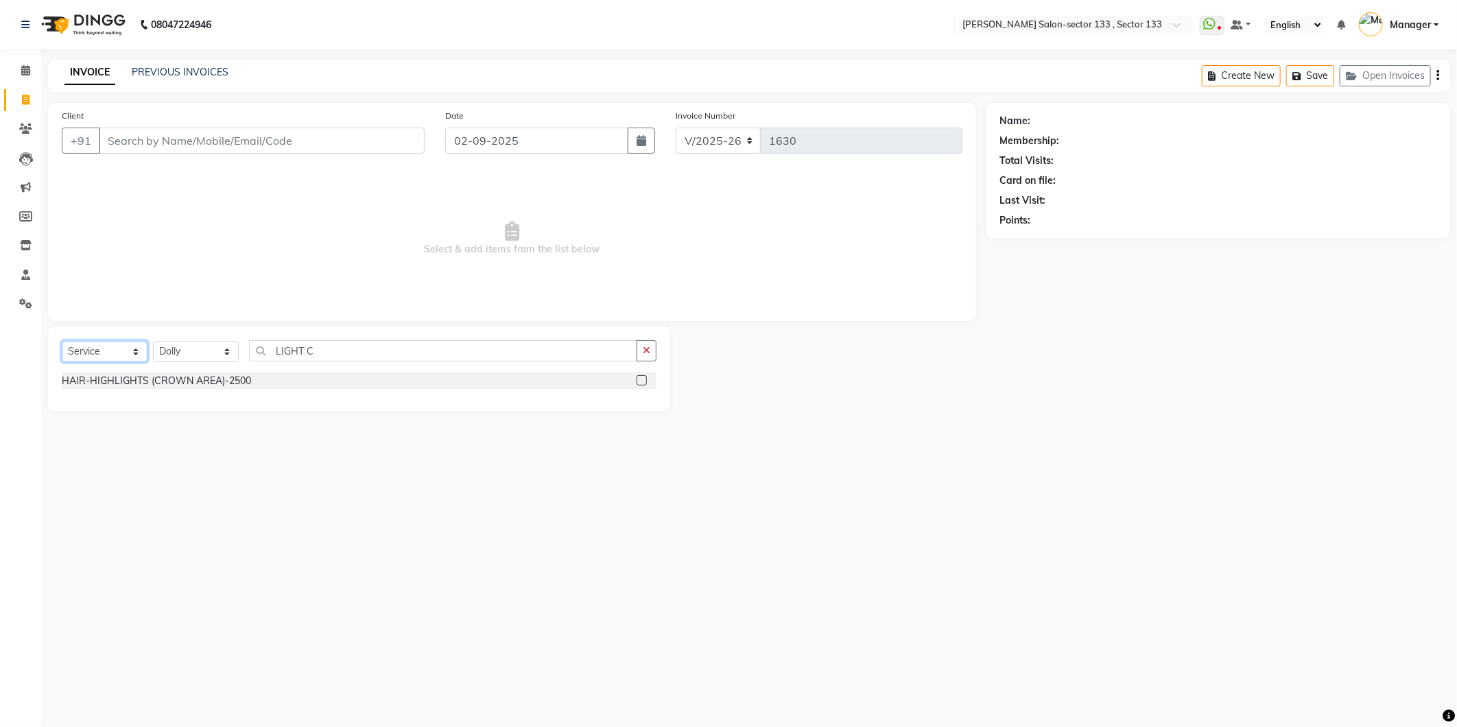
click at [126, 347] on select "Select Service Product Membership Package Voucher Prepaid Gift Card" at bounding box center [105, 351] width 86 height 21
select select "product"
click at [62, 342] on select "Select Service Product Membership Package Voucher Prepaid Gift Card" at bounding box center [105, 351] width 86 height 21
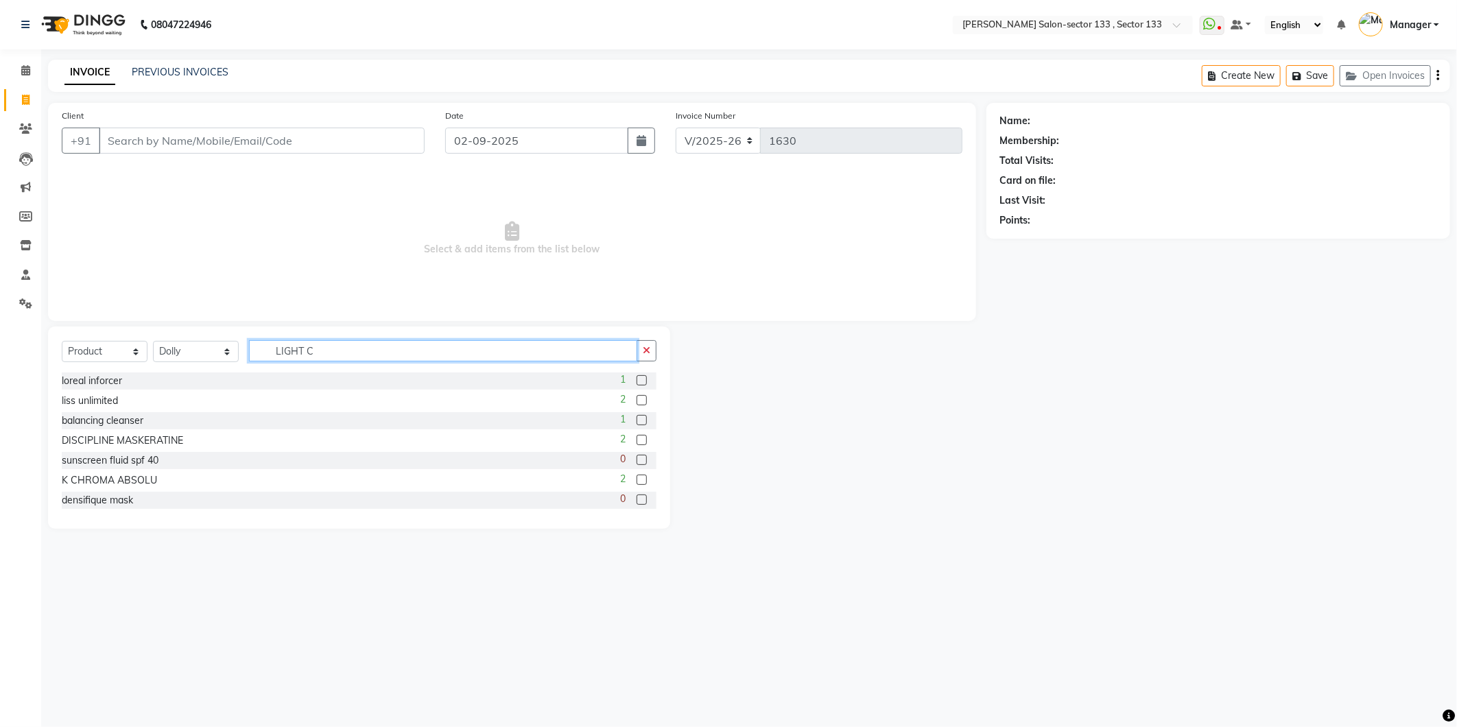
click at [399, 354] on input "LIGHT C" at bounding box center [443, 350] width 388 height 21
type input "LIGHT"
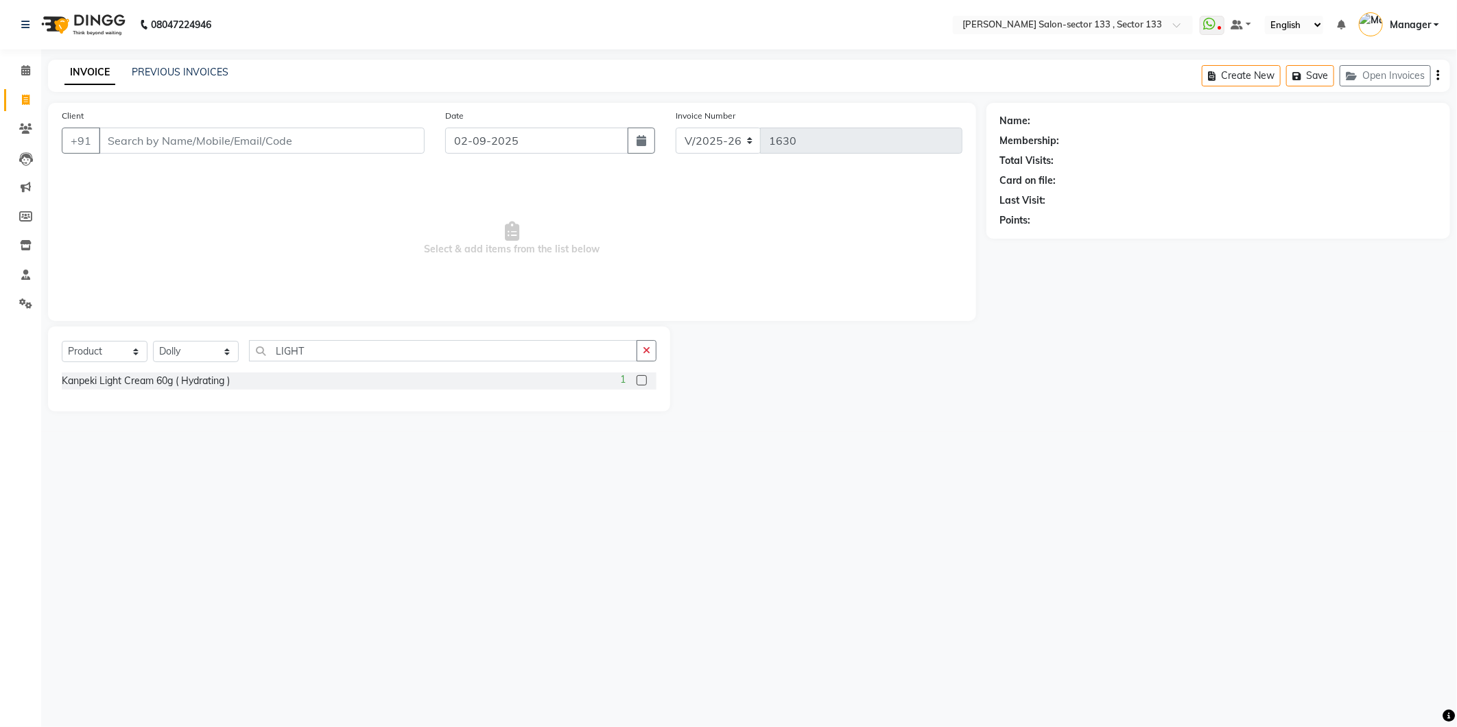
click at [639, 378] on label at bounding box center [642, 380] width 10 height 10
click at [639, 378] on input "checkbox" at bounding box center [641, 381] width 9 height 9
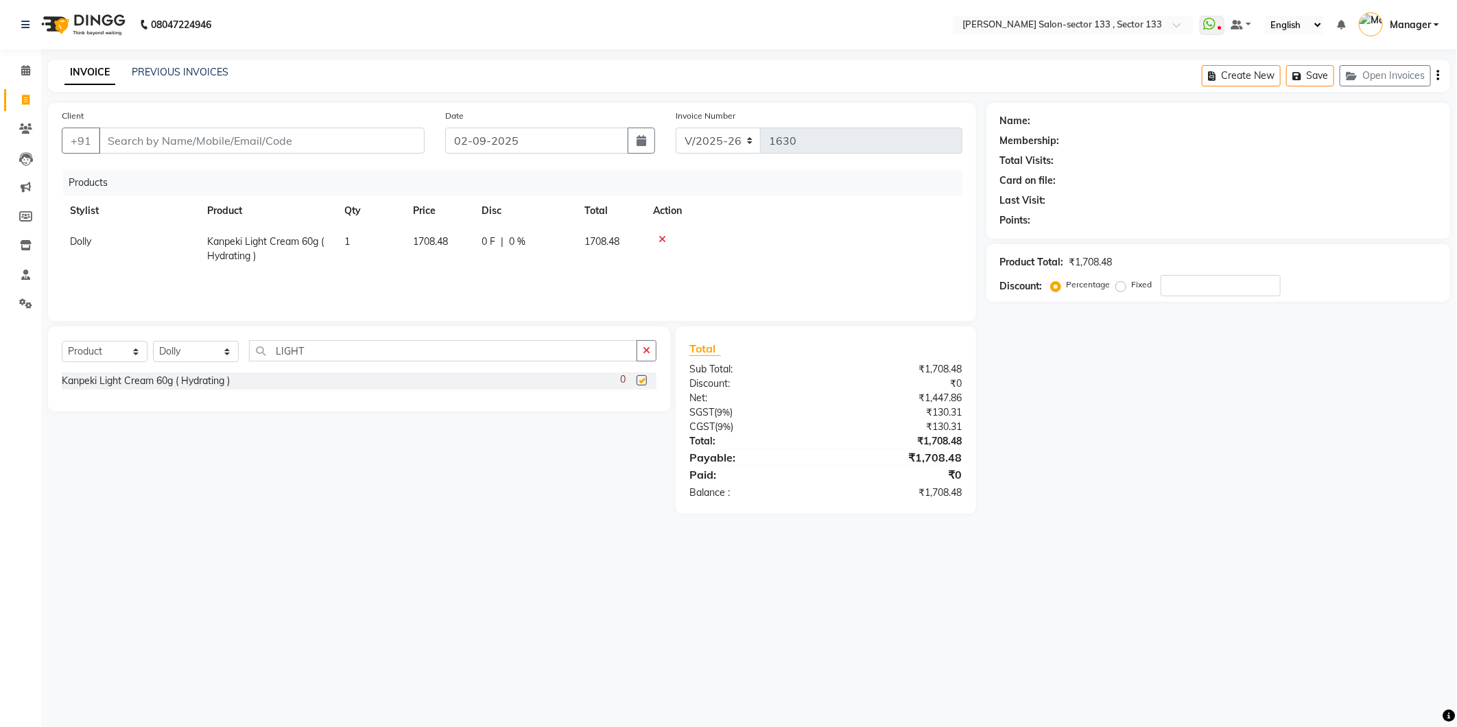
checkbox input "false"
click at [420, 243] on span "1708.48" at bounding box center [430, 241] width 35 height 12
select select "83256"
click at [454, 247] on input "1708.48" at bounding box center [439, 245] width 52 height 21
click at [455, 248] on input "1708.48" at bounding box center [439, 245] width 52 height 21
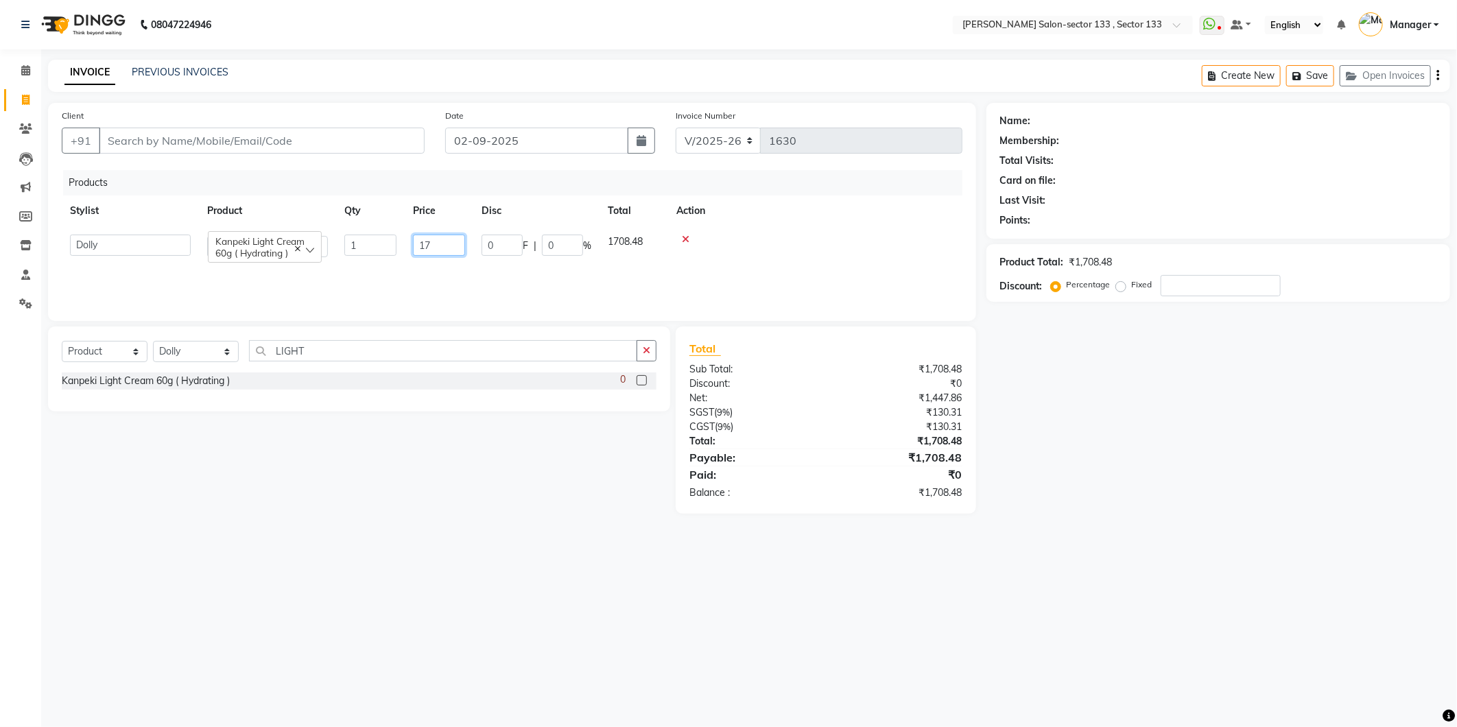
type input "1"
type input "960"
click at [355, 353] on input "LIGHT" at bounding box center [443, 350] width 388 height 21
click at [180, 346] on select "Select Stylist Anjali Anwar Dolly jaspal KIRTI Manager Mehboob Owner id Pradeep…" at bounding box center [196, 351] width 86 height 21
click at [84, 352] on select "Select Service Product Membership Package Voucher Prepaid Gift Card" at bounding box center [105, 351] width 86 height 21
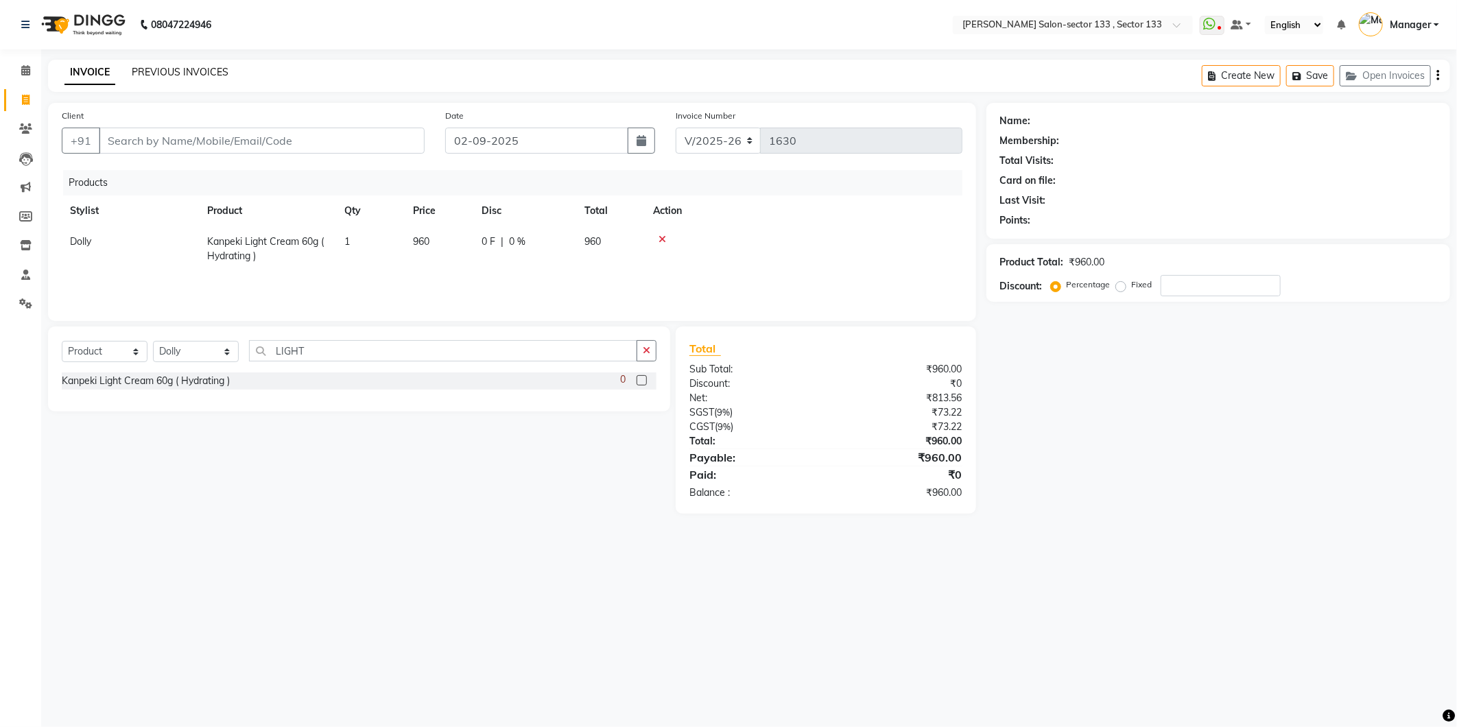
drag, startPoint x: 211, startPoint y: 67, endPoint x: 862, endPoint y: 91, distance: 651.5
click at [211, 67] on link "PREVIOUS INVOICES" at bounding box center [180, 72] width 97 height 12
click at [370, 139] on input "Client" at bounding box center [262, 141] width 326 height 26
type input "9"
type input "0"
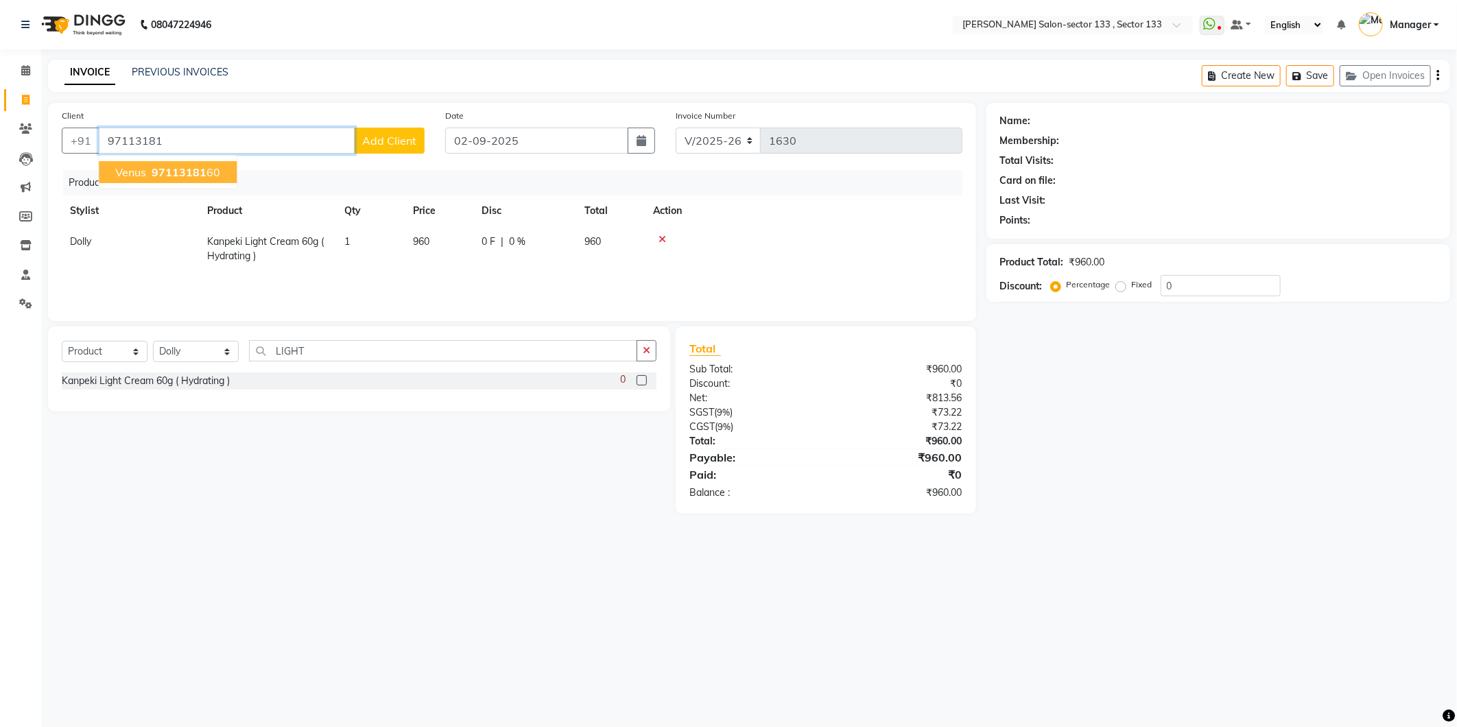
click at [150, 179] on button "Venus 97113181 60" at bounding box center [168, 172] width 138 height 22
type input "9711318160"
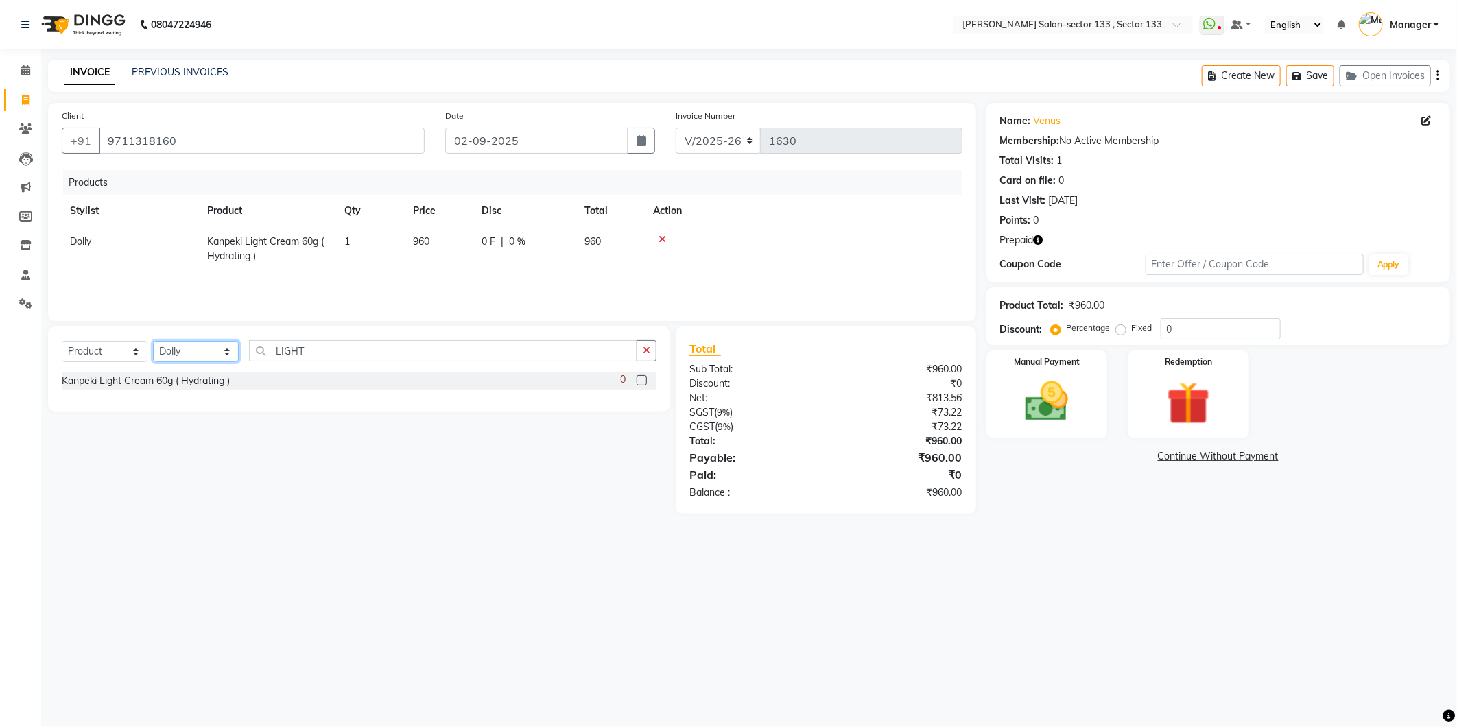
click at [222, 355] on select "Select Stylist Anjali Anwar Dolly jaspal KIRTI Manager Mehboob Owner id Pradeep…" at bounding box center [196, 351] width 86 height 21
click at [1040, 241] on icon "button" at bounding box center [1039, 240] width 10 height 10
click at [1041, 449] on link "Continue Without Payment" at bounding box center [1218, 456] width 458 height 14
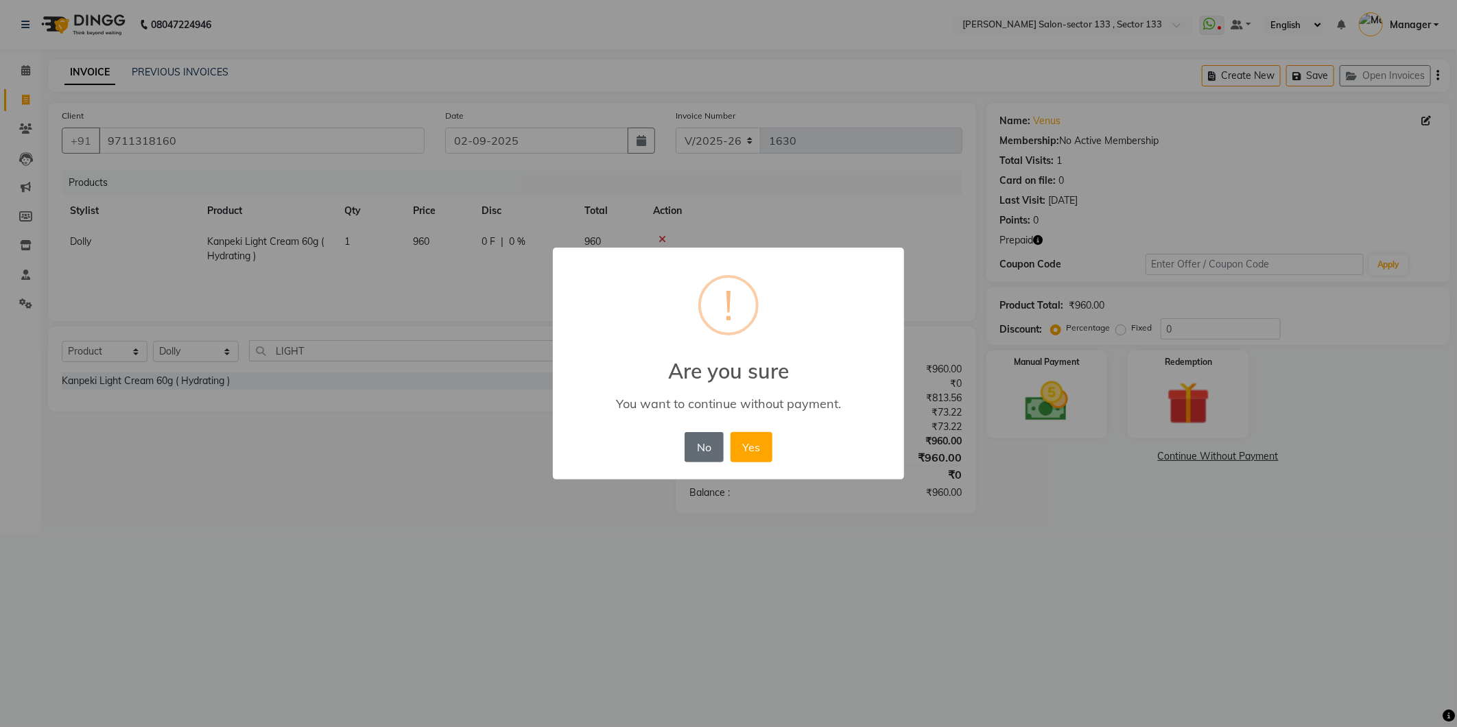
click at [711, 444] on button "No" at bounding box center [704, 447] width 38 height 30
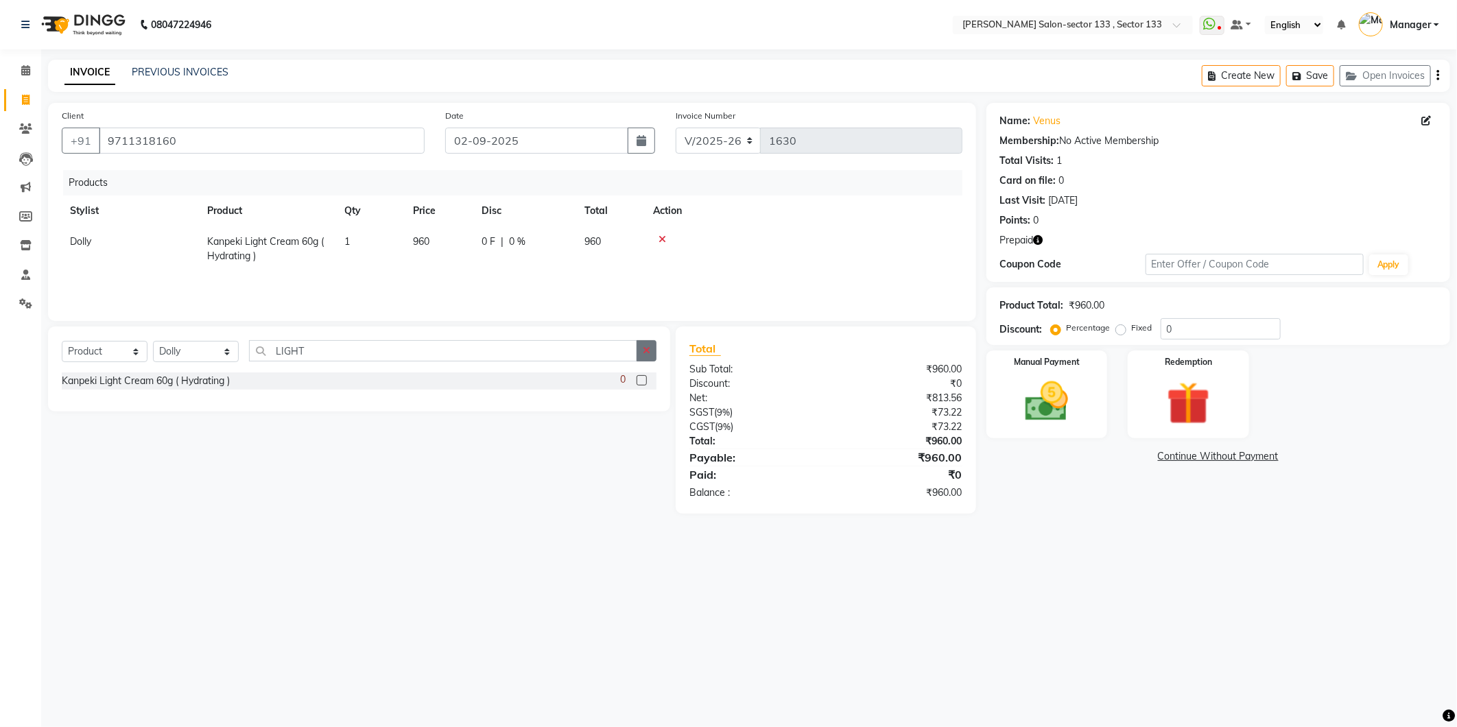
click at [644, 358] on button "button" at bounding box center [647, 350] width 20 height 21
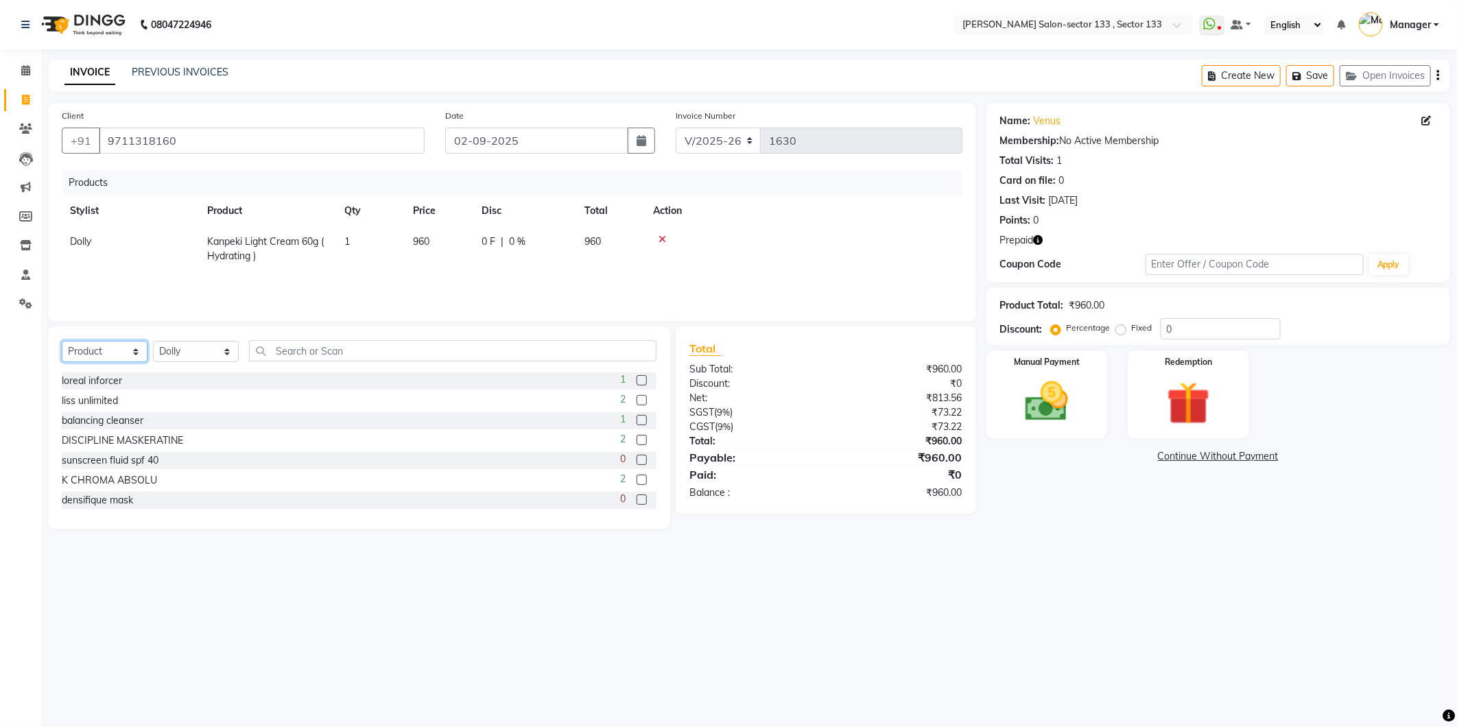
click at [92, 351] on select "Select Service Product Membership Package Voucher Prepaid Gift Card" at bounding box center [105, 351] width 86 height 21
select select "service"
click at [62, 342] on select "Select Service Product Membership Package Voucher Prepaid Gift Card" at bounding box center [105, 351] width 86 height 21
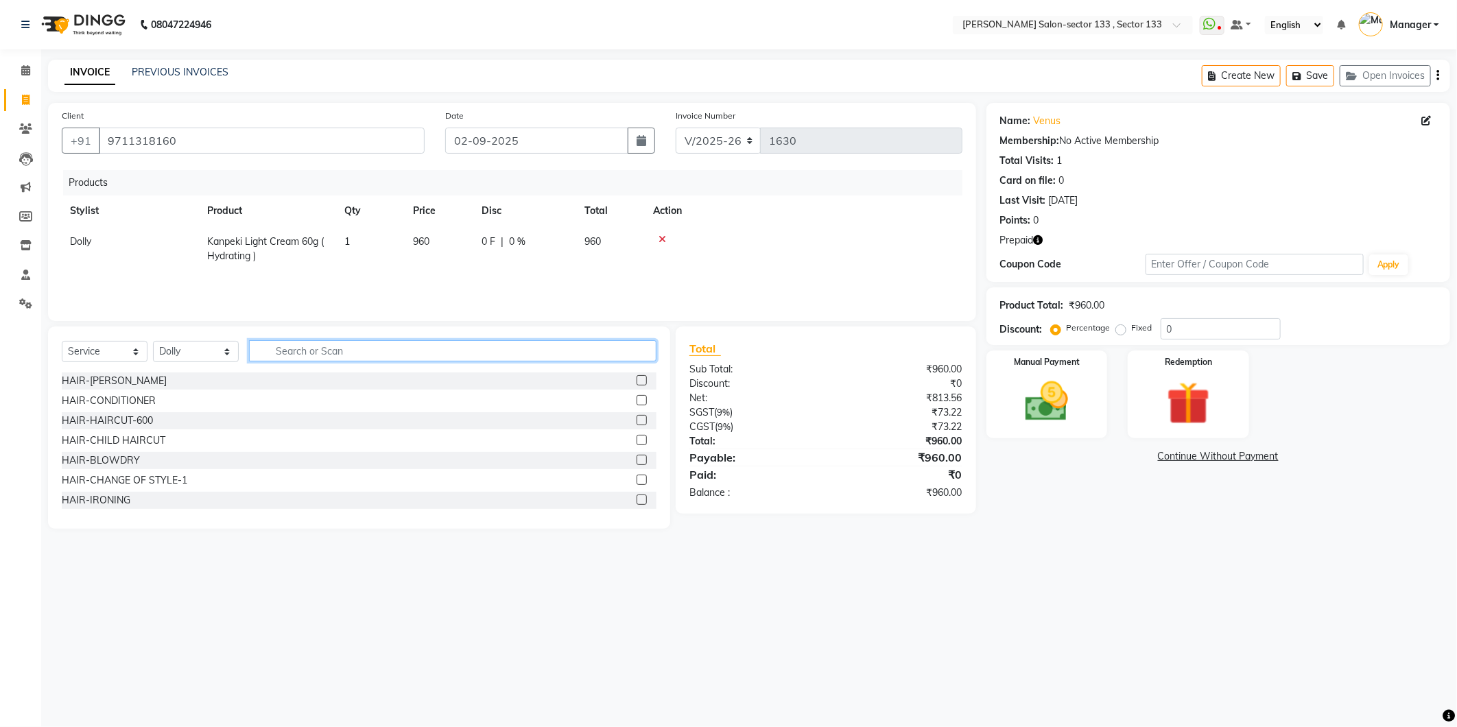
click at [313, 351] on input "text" at bounding box center [453, 350] width 408 height 21
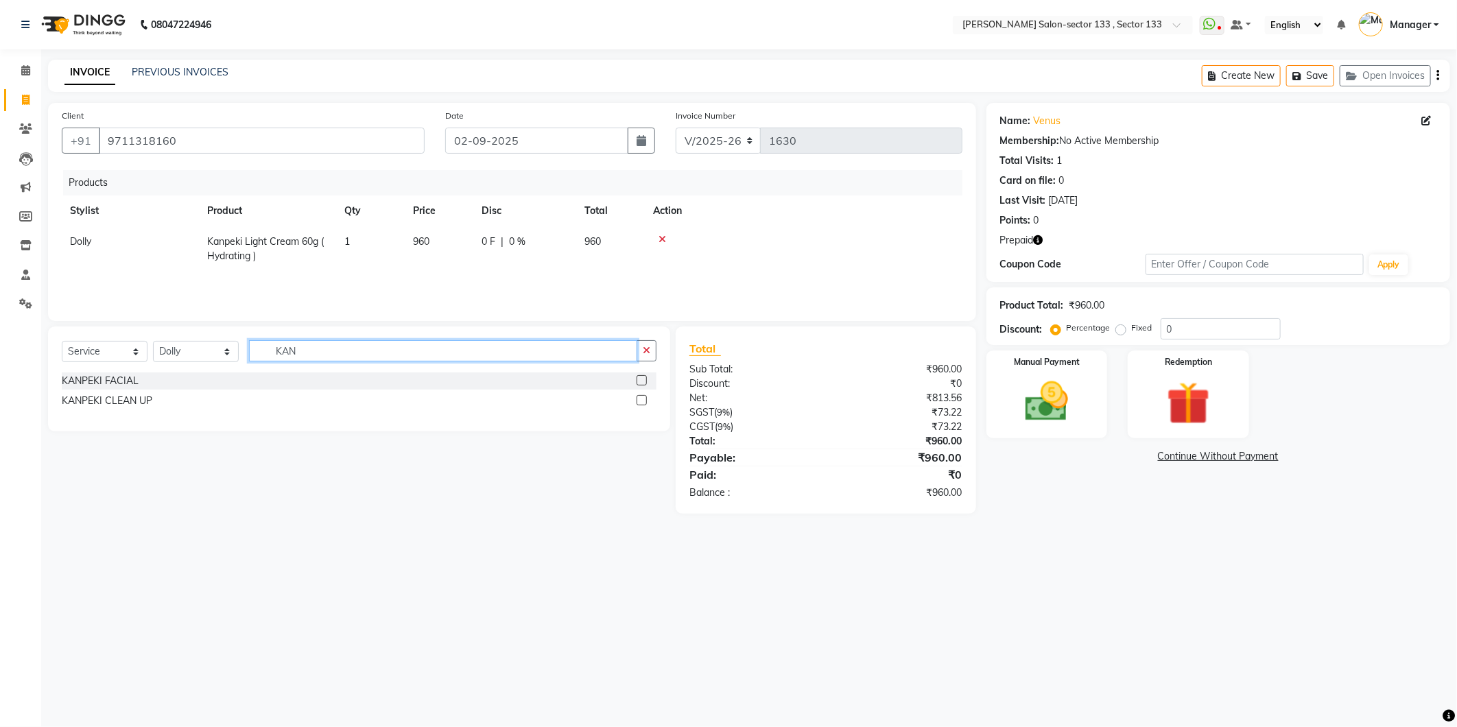
type input "KAN"
click at [644, 381] on label at bounding box center [642, 380] width 10 height 10
click at [644, 381] on input "checkbox" at bounding box center [641, 381] width 9 height 9
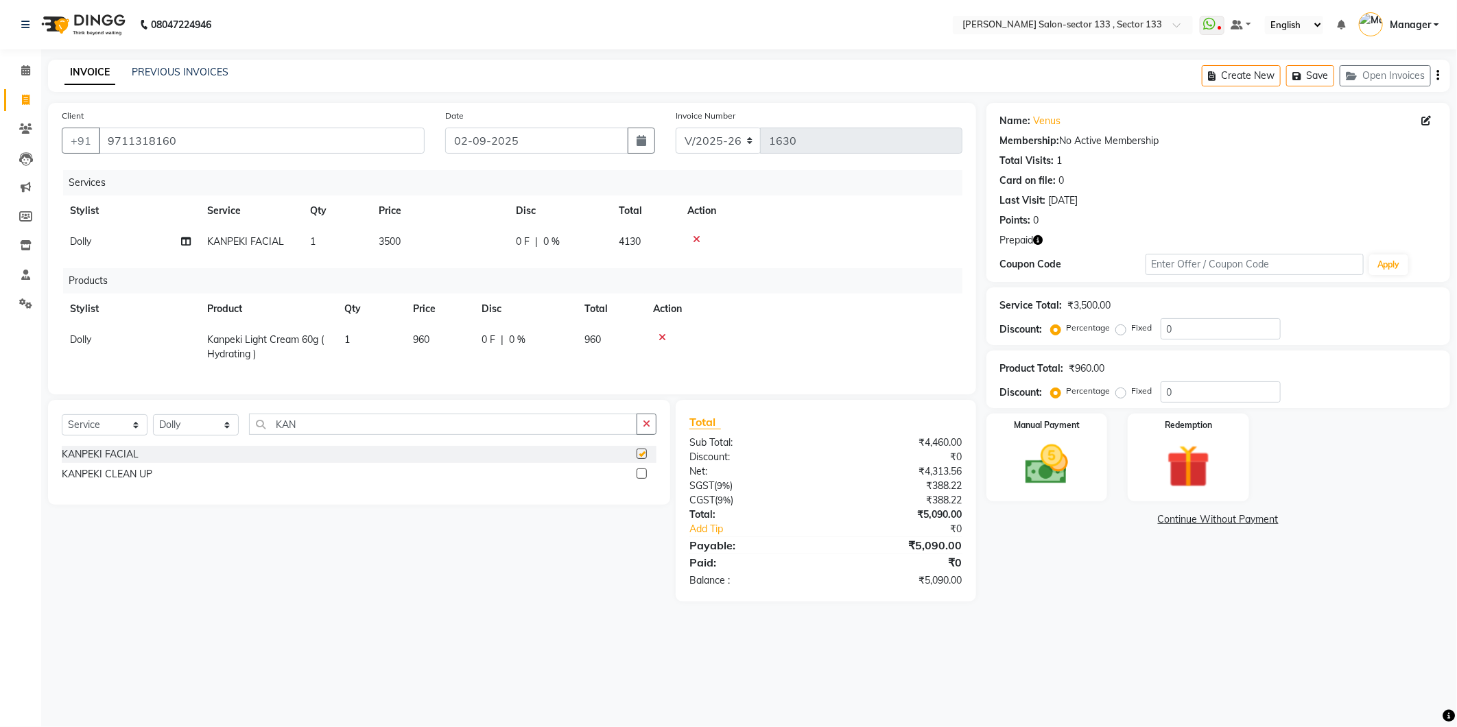
checkbox input "false"
click at [655, 435] on button "button" at bounding box center [647, 424] width 20 height 21
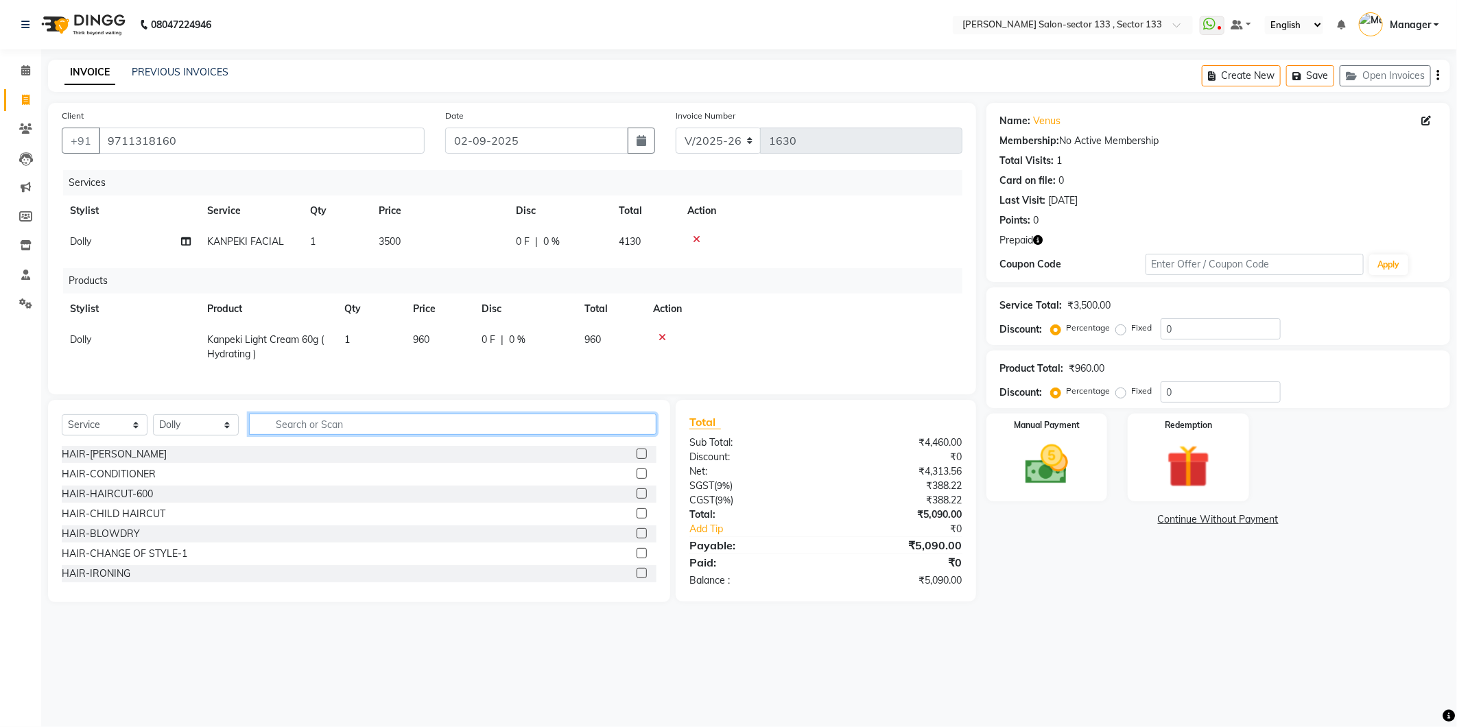
click at [437, 435] on input "text" at bounding box center [453, 424] width 408 height 21
type input "D TA"
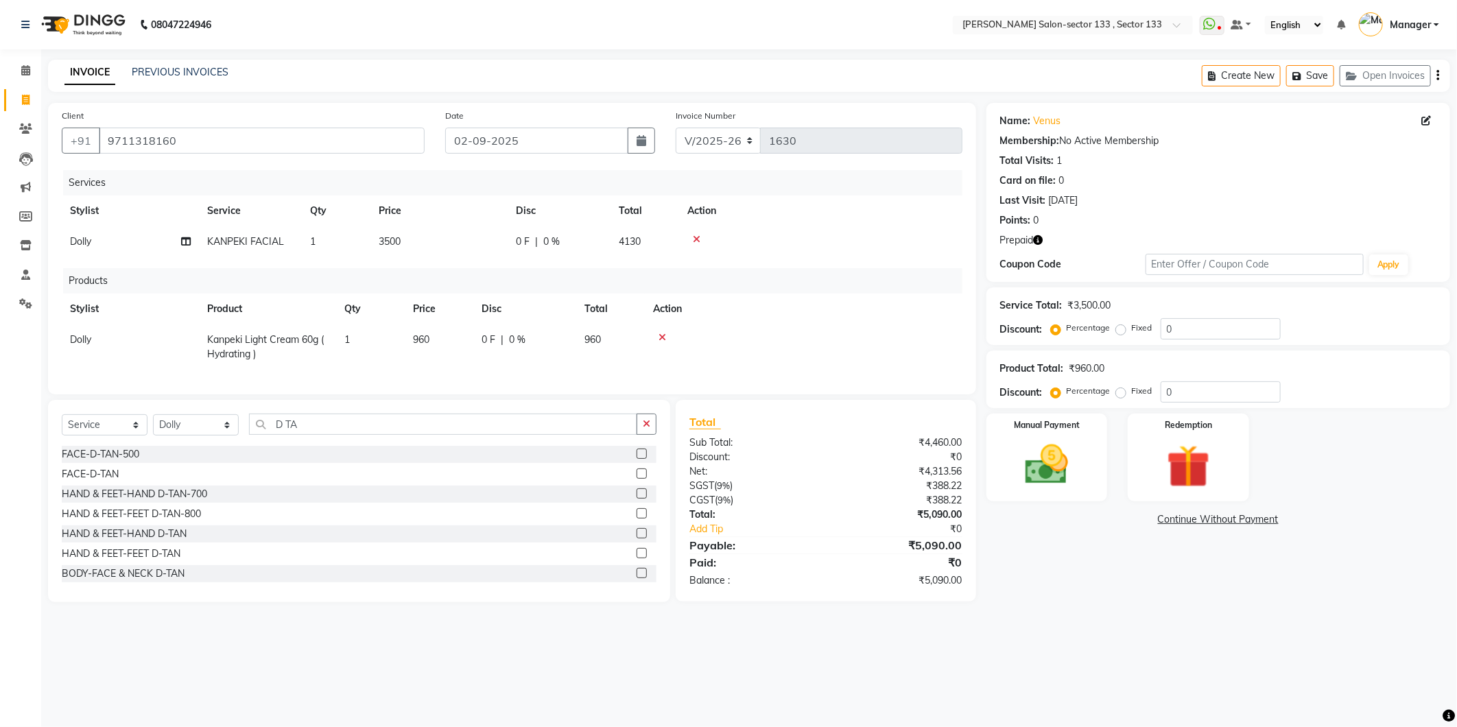
click at [637, 459] on label at bounding box center [642, 454] width 10 height 10
click at [637, 459] on input "checkbox" at bounding box center [641, 454] width 9 height 9
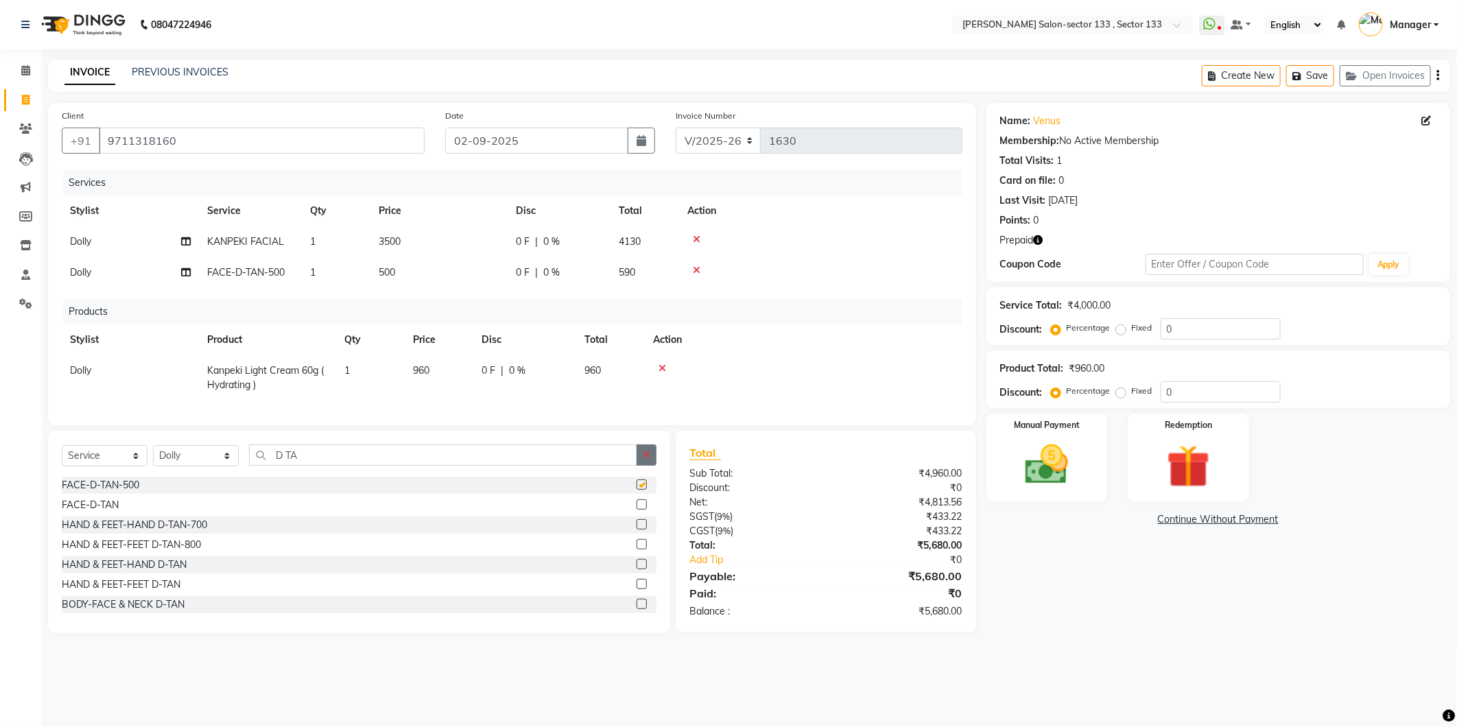
checkbox input "false"
click at [640, 460] on button "button" at bounding box center [647, 455] width 20 height 21
click at [616, 458] on input "text" at bounding box center [453, 455] width 408 height 21
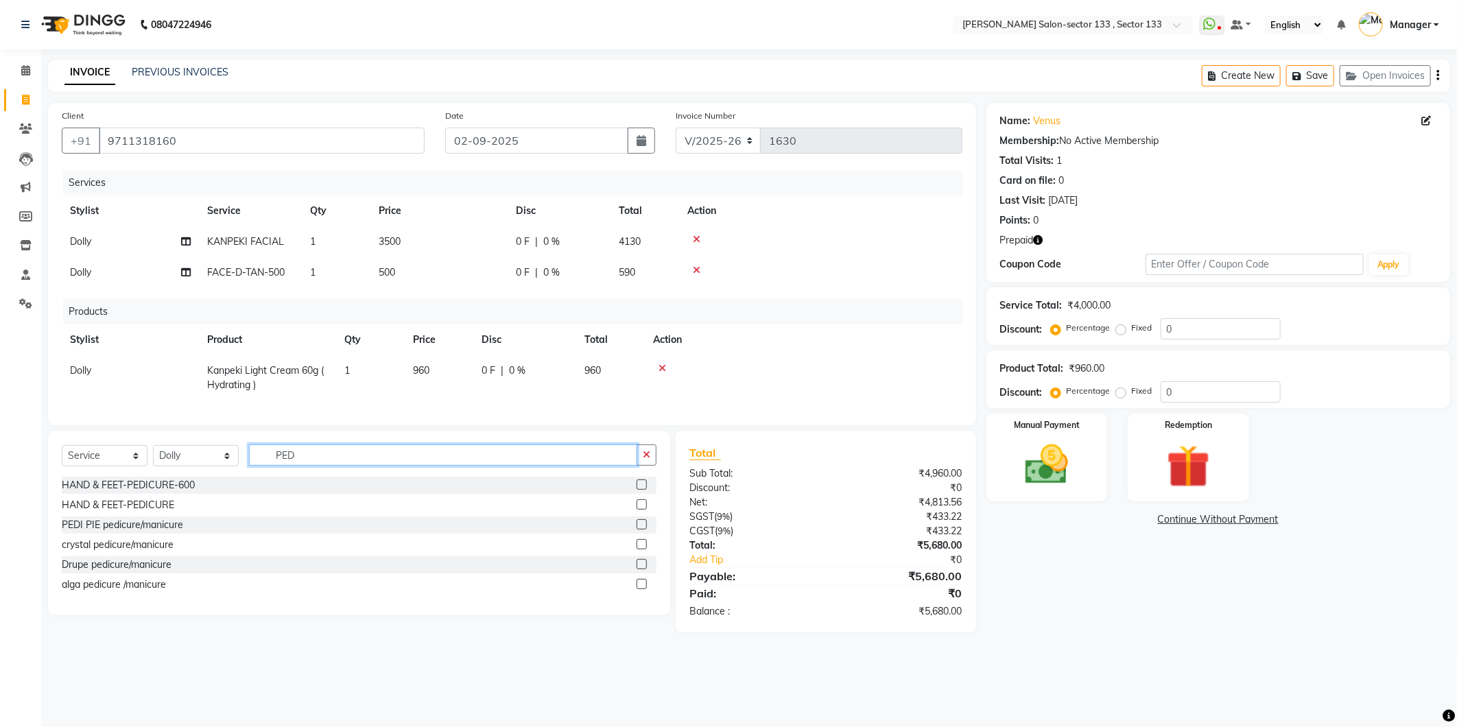
type input "PED"
click at [640, 530] on label at bounding box center [642, 524] width 10 height 10
click at [640, 530] on input "checkbox" at bounding box center [641, 525] width 9 height 9
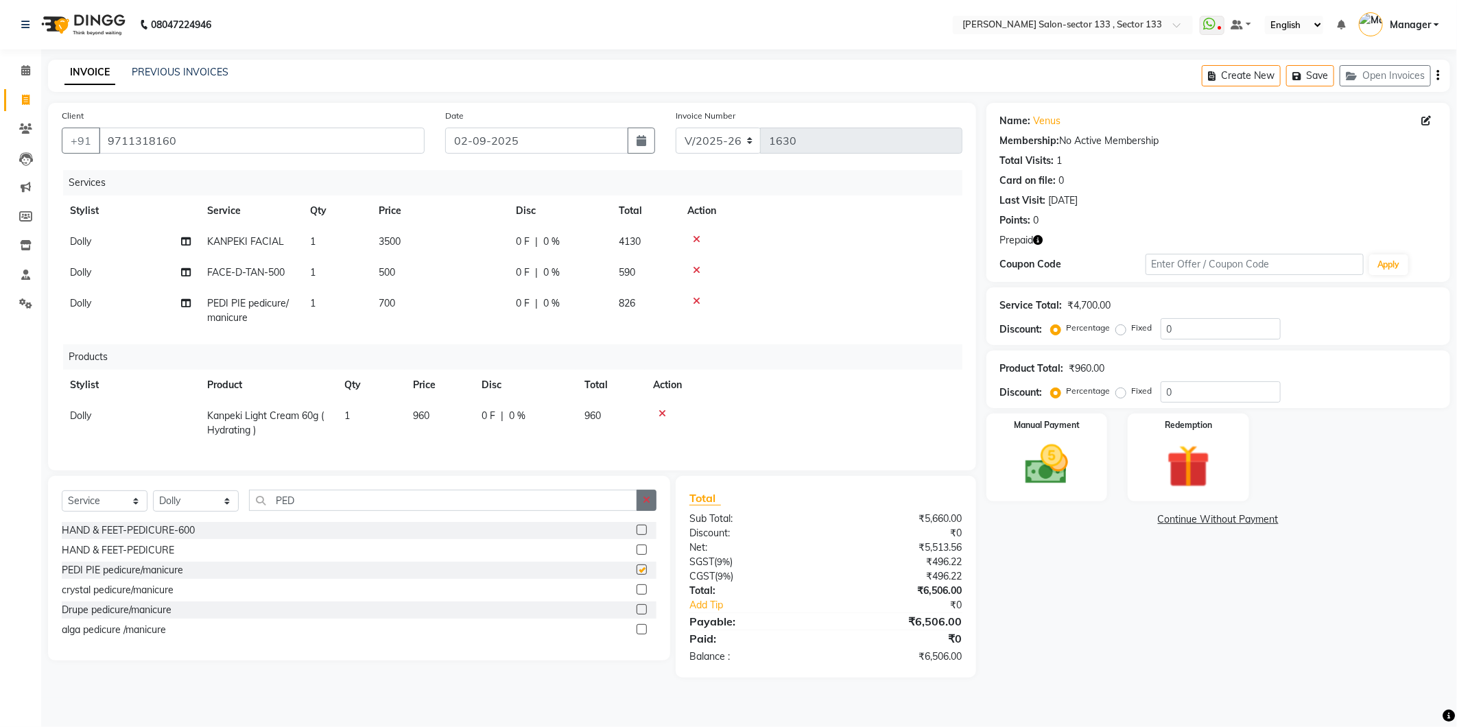
checkbox input "false"
click at [647, 505] on icon "button" at bounding box center [647, 500] width 8 height 10
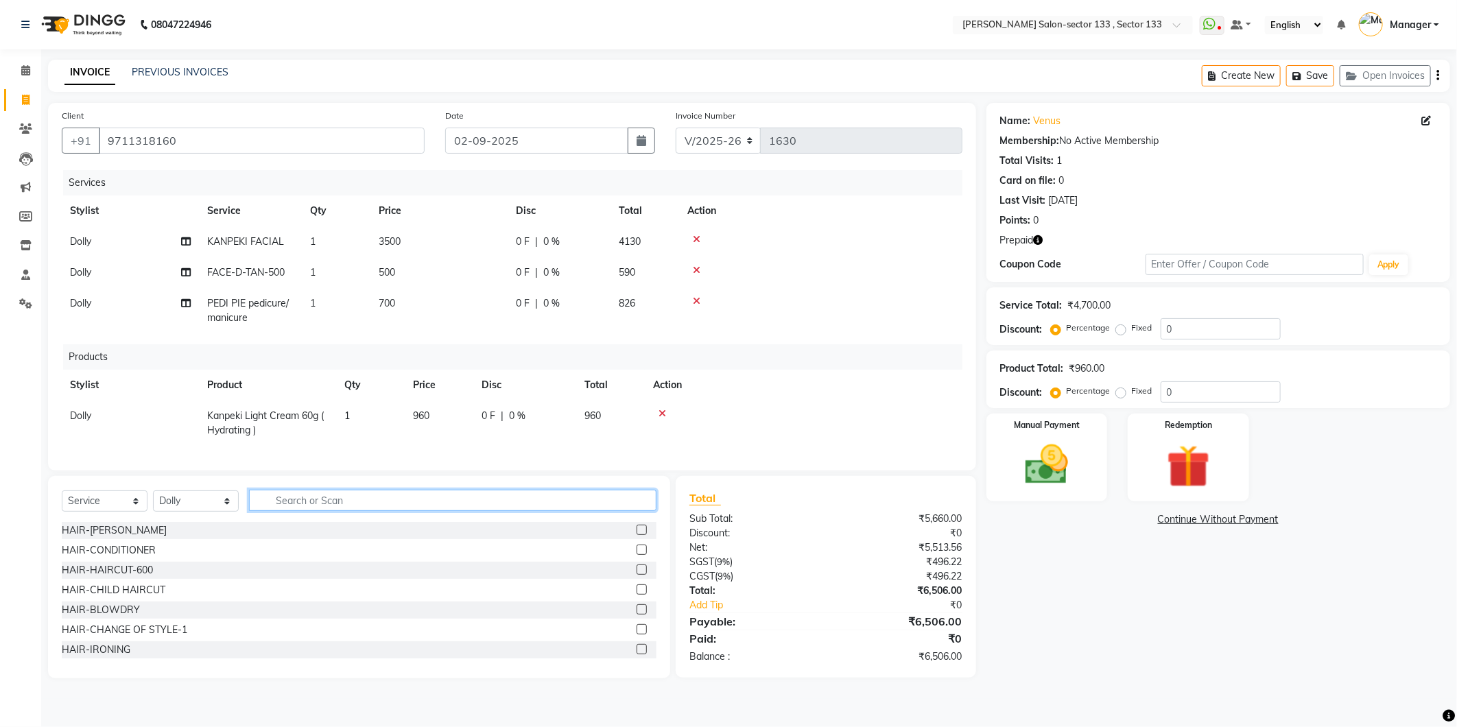
click at [478, 511] on input "text" at bounding box center [453, 500] width 408 height 21
type input "EYE"
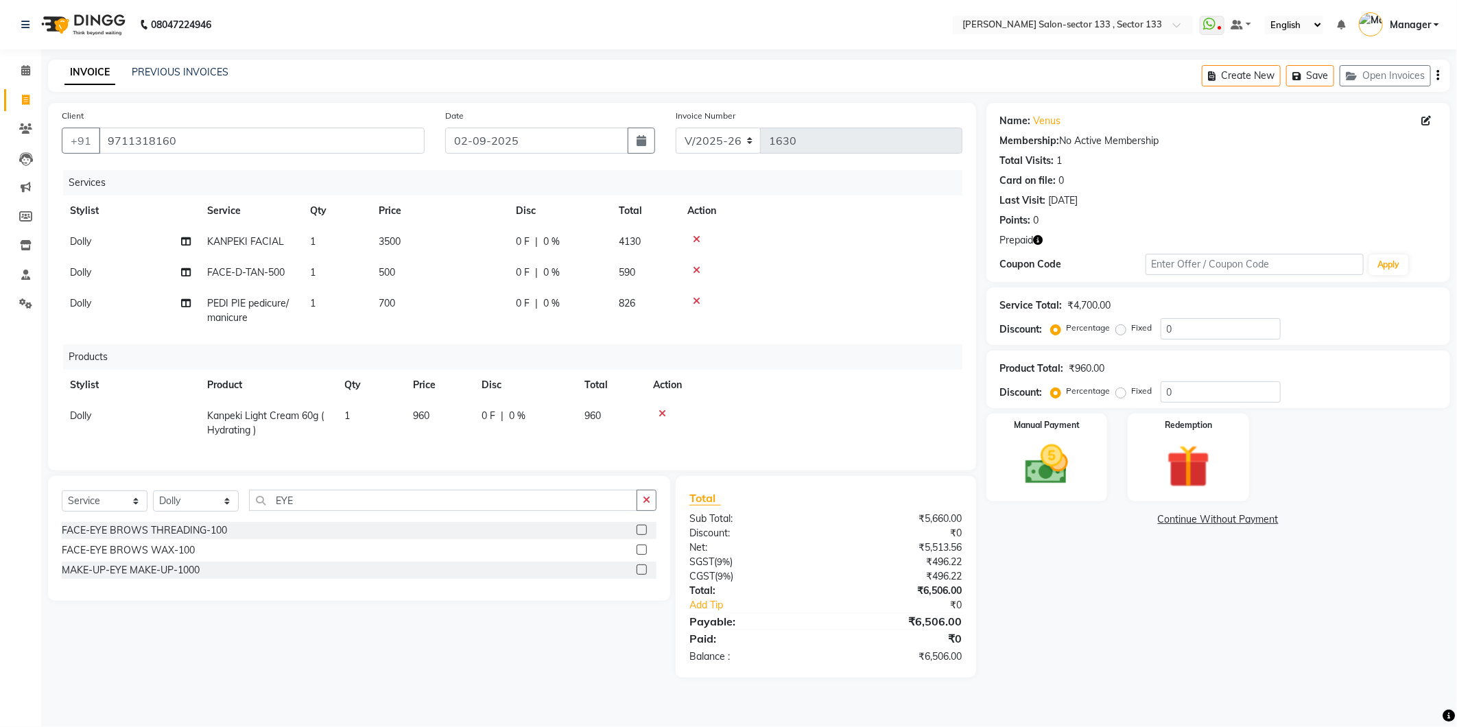
click at [646, 535] on label at bounding box center [642, 530] width 10 height 10
click at [646, 535] on input "checkbox" at bounding box center [641, 530] width 9 height 9
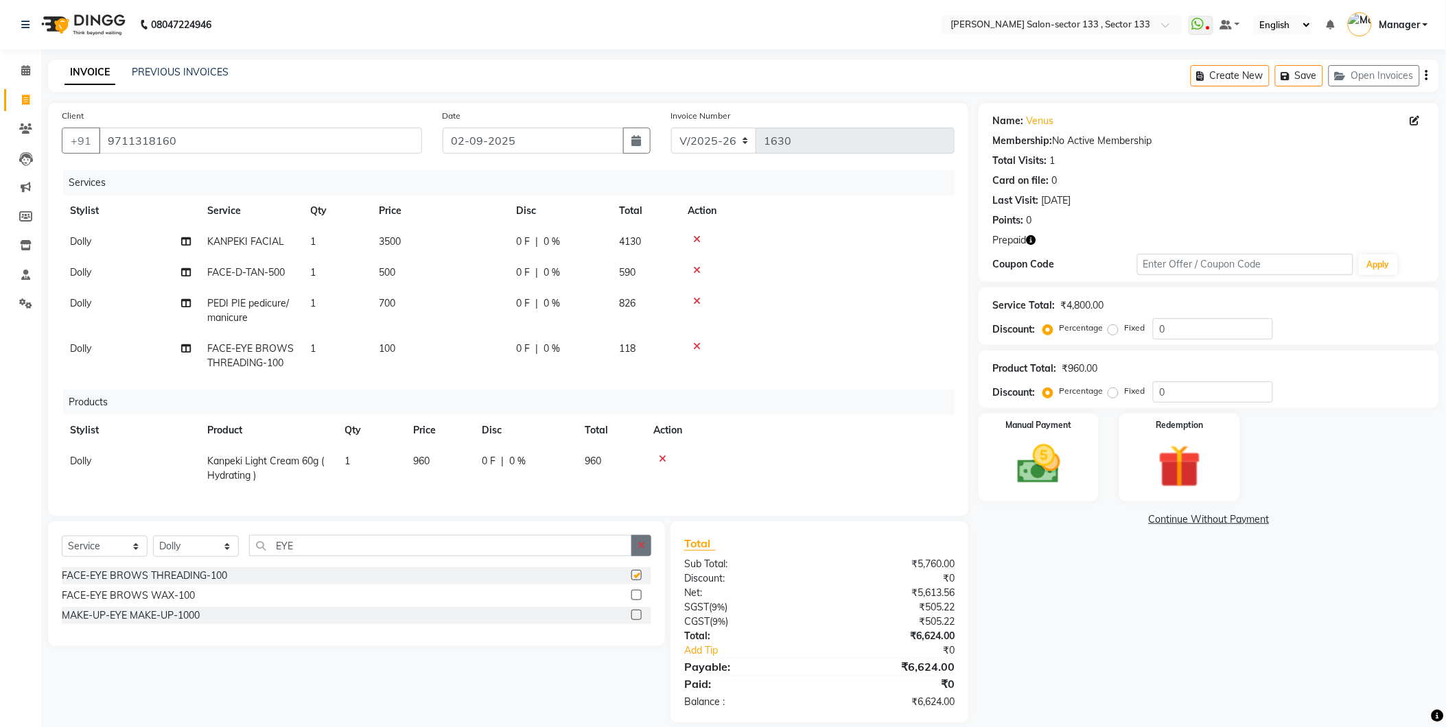
checkbox input "false"
click at [642, 550] on icon "button" at bounding box center [641, 546] width 8 height 10
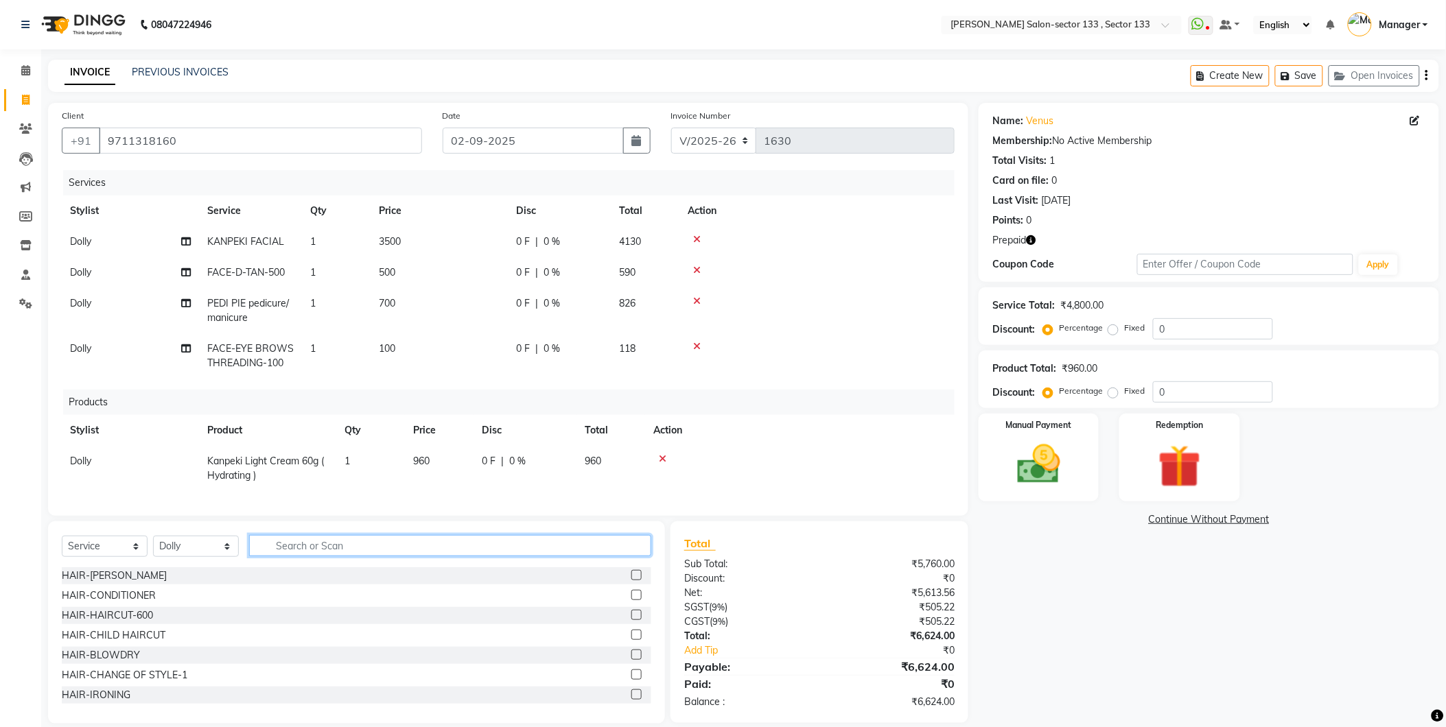
click at [642, 554] on input "text" at bounding box center [450, 545] width 402 height 21
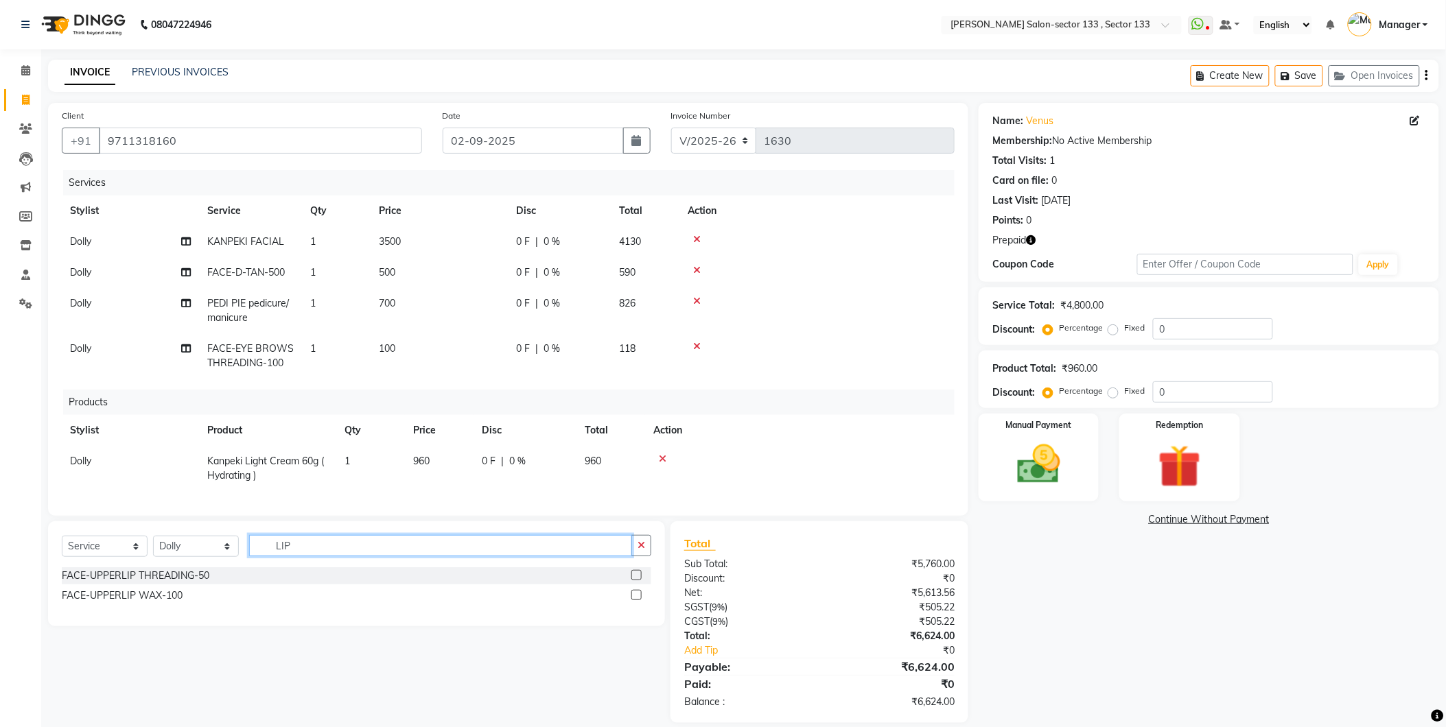
type input "LIP"
click at [637, 600] on label at bounding box center [636, 595] width 10 height 10
click at [637, 600] on input "checkbox" at bounding box center [635, 595] width 9 height 9
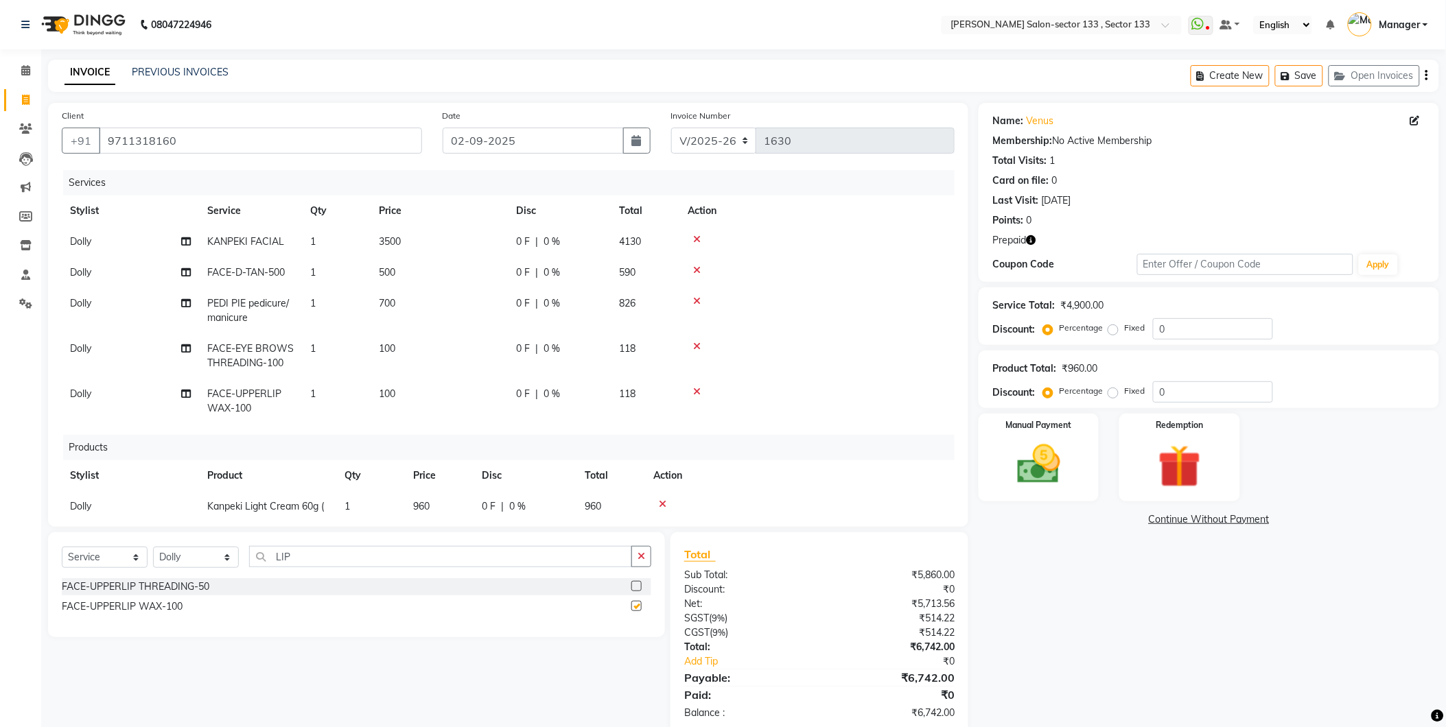
checkbox input "false"
click at [430, 251] on td "3500" at bounding box center [438, 241] width 137 height 31
select select "83256"
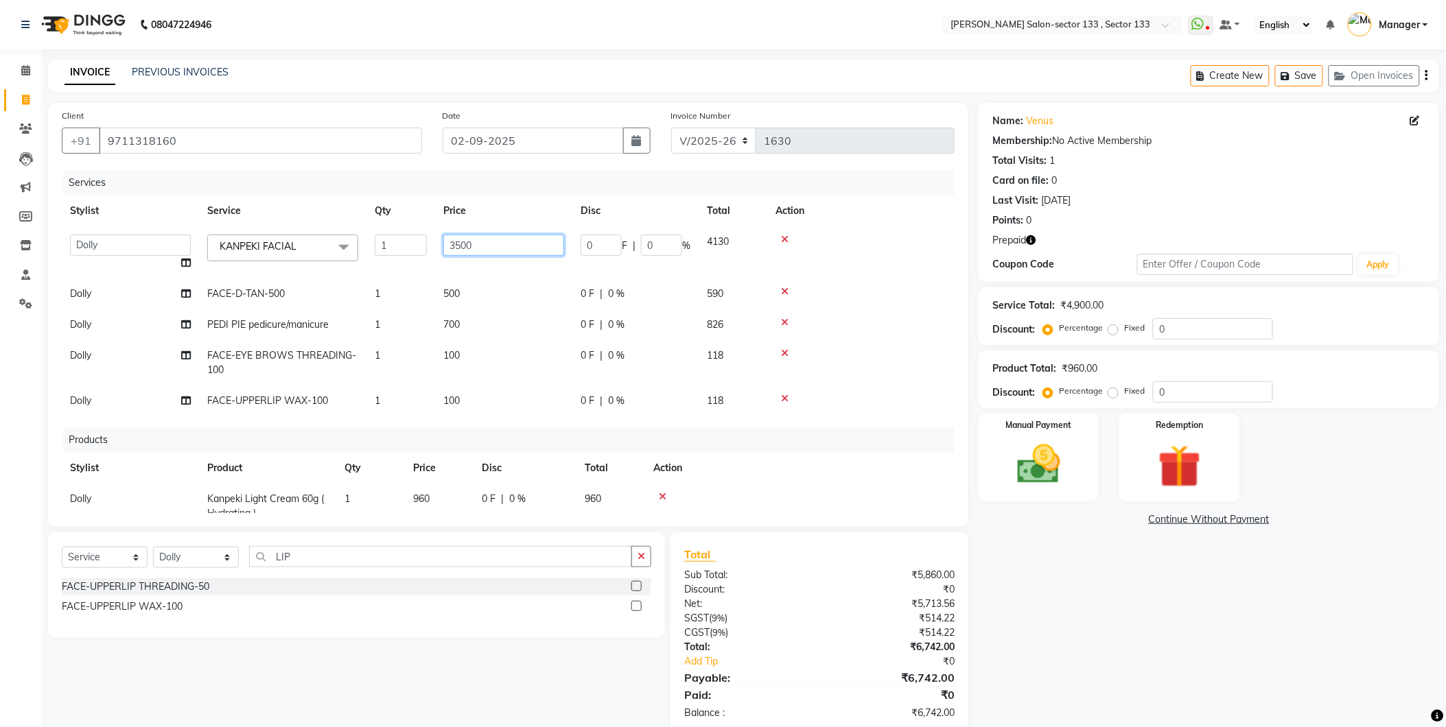
click at [478, 239] on input "3500" at bounding box center [503, 245] width 121 height 21
type input "4000"
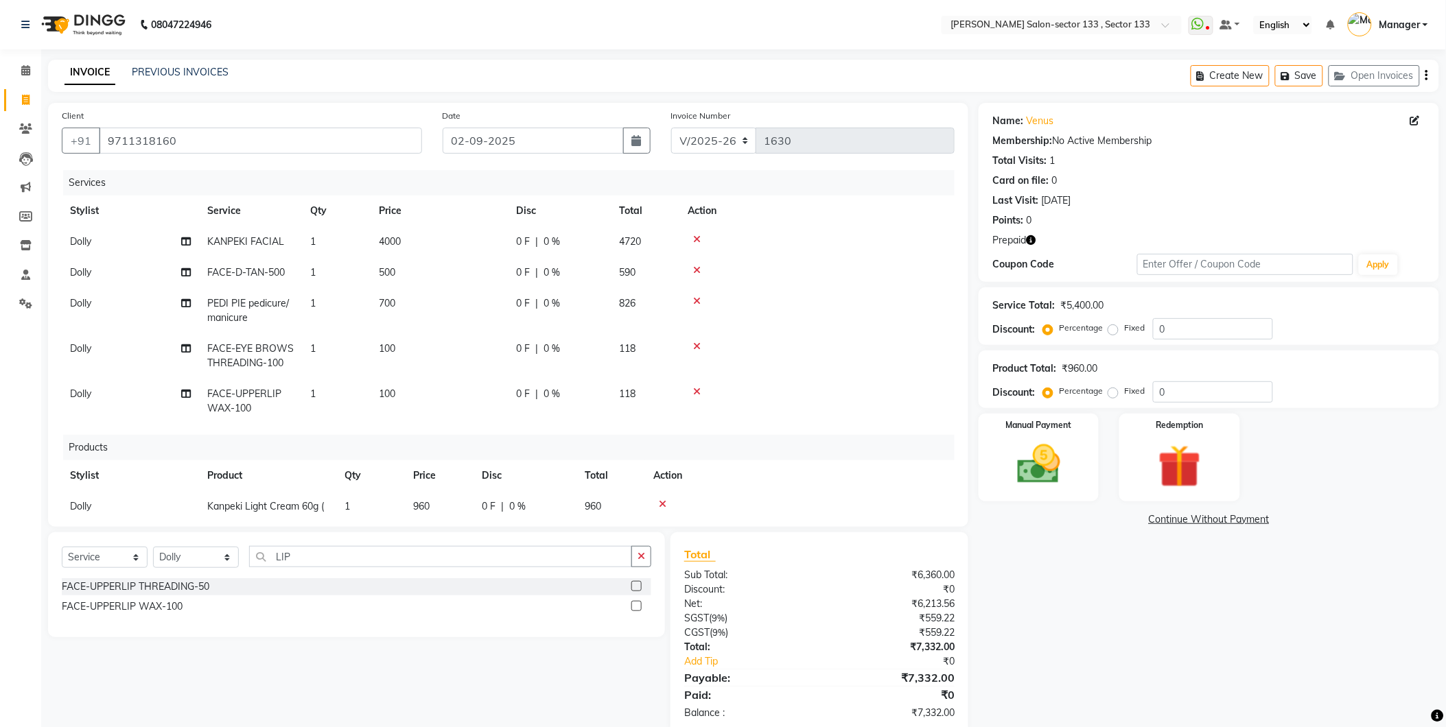
click at [482, 264] on tbody "Dolly KANPEKI FACIAL 1 4000 0 F | 0 % 4720 Dolly FACE-D-TAN-500 1 500 0 F | 0 %…" at bounding box center [508, 325] width 893 height 198
click at [323, 307] on td "1" at bounding box center [336, 310] width 69 height 45
select select "83256"
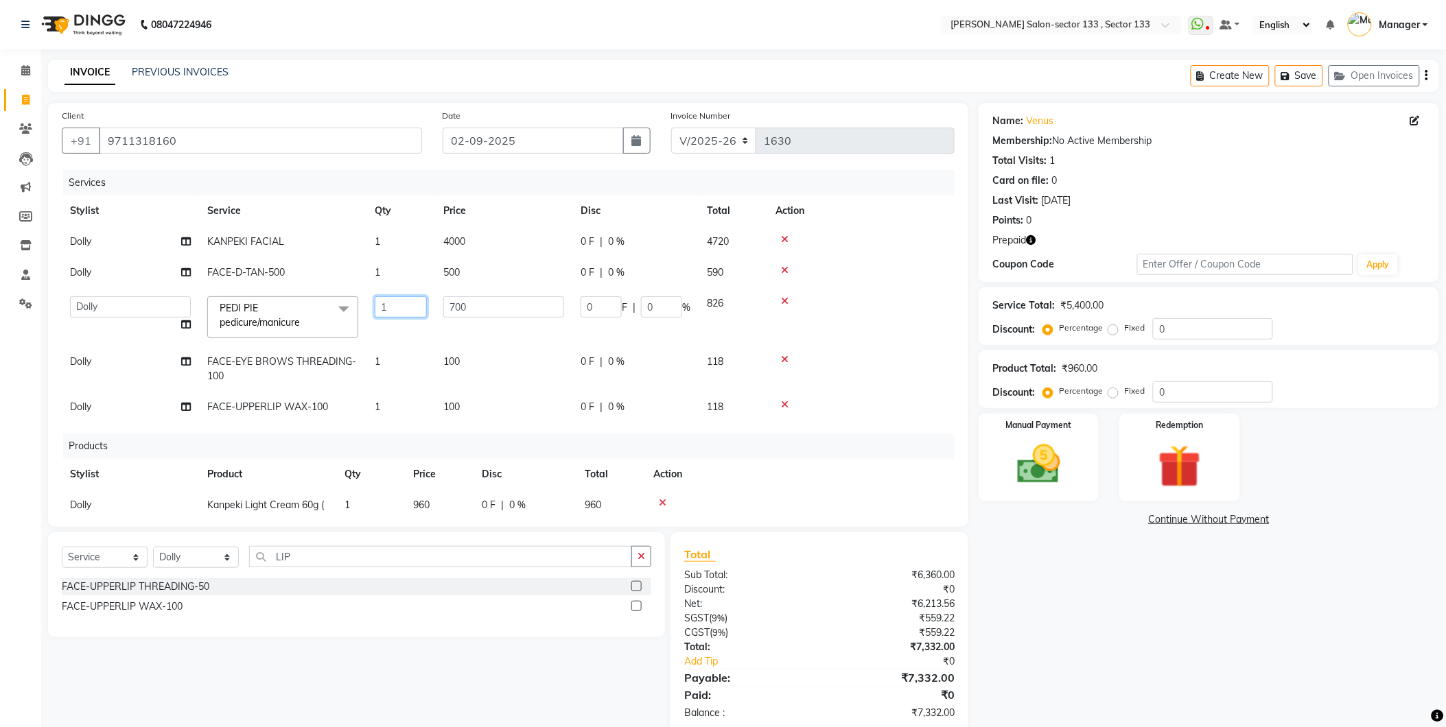
click at [423, 311] on input "1" at bounding box center [401, 306] width 52 height 21
click at [425, 311] on input "1" at bounding box center [401, 306] width 52 height 21
type input "2"
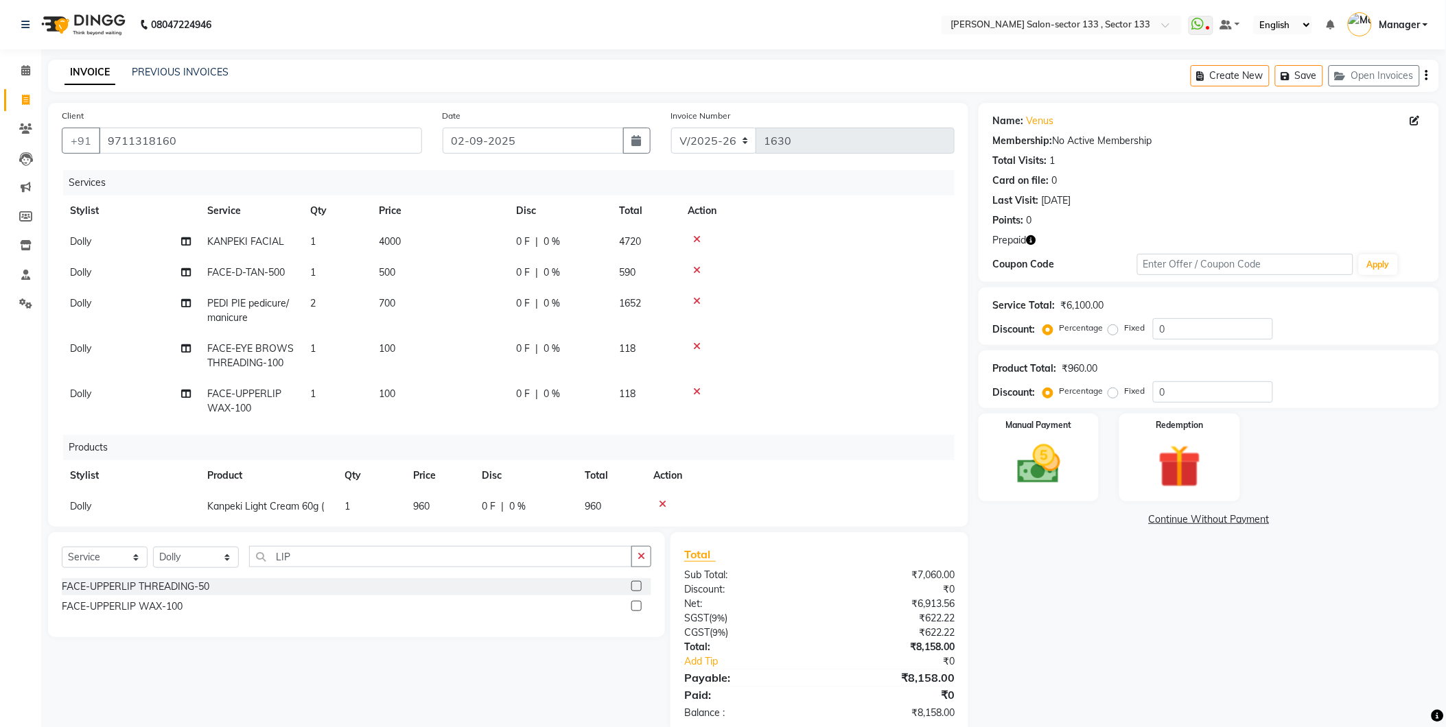
click at [471, 305] on td "700" at bounding box center [438, 310] width 137 height 45
select select "83256"
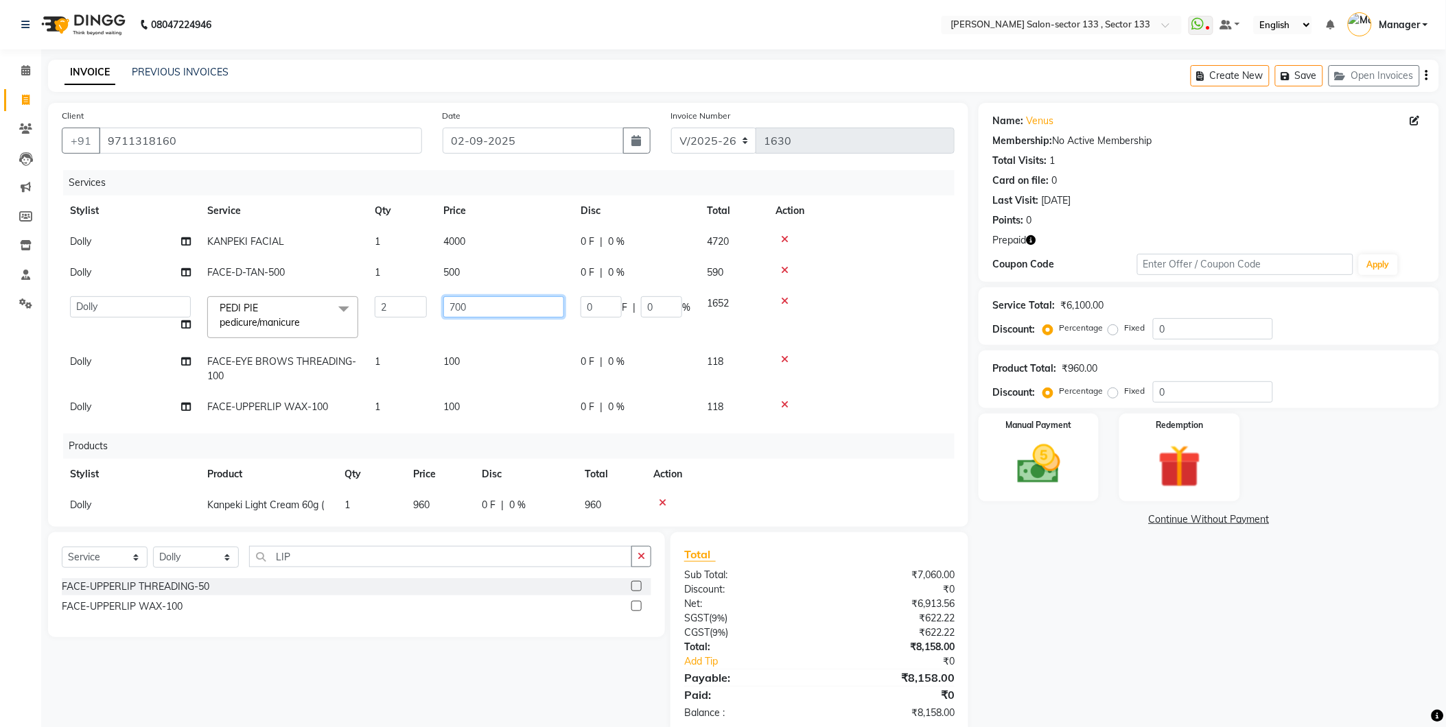
click at [471, 305] on input "700" at bounding box center [503, 306] width 121 height 21
type input "800"
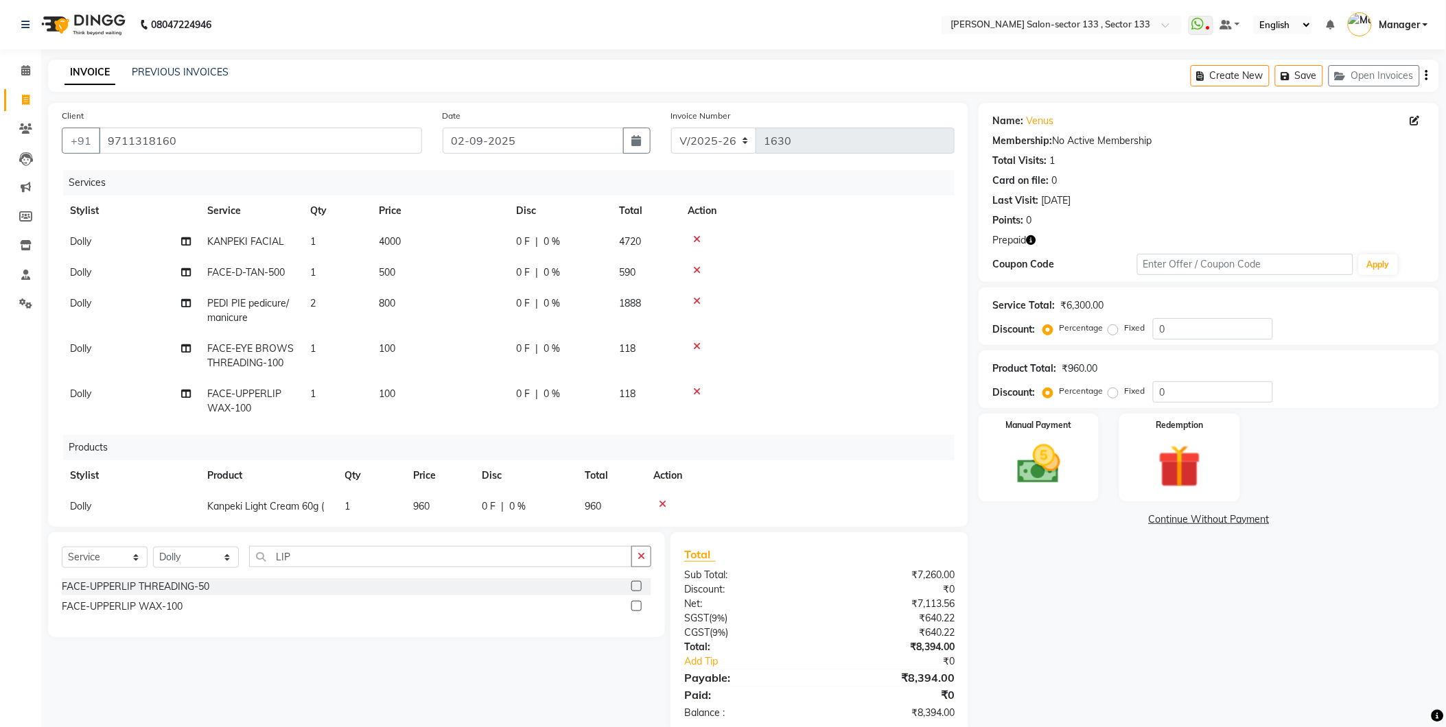
click at [497, 357] on td "100" at bounding box center [438, 355] width 137 height 45
select select "83256"
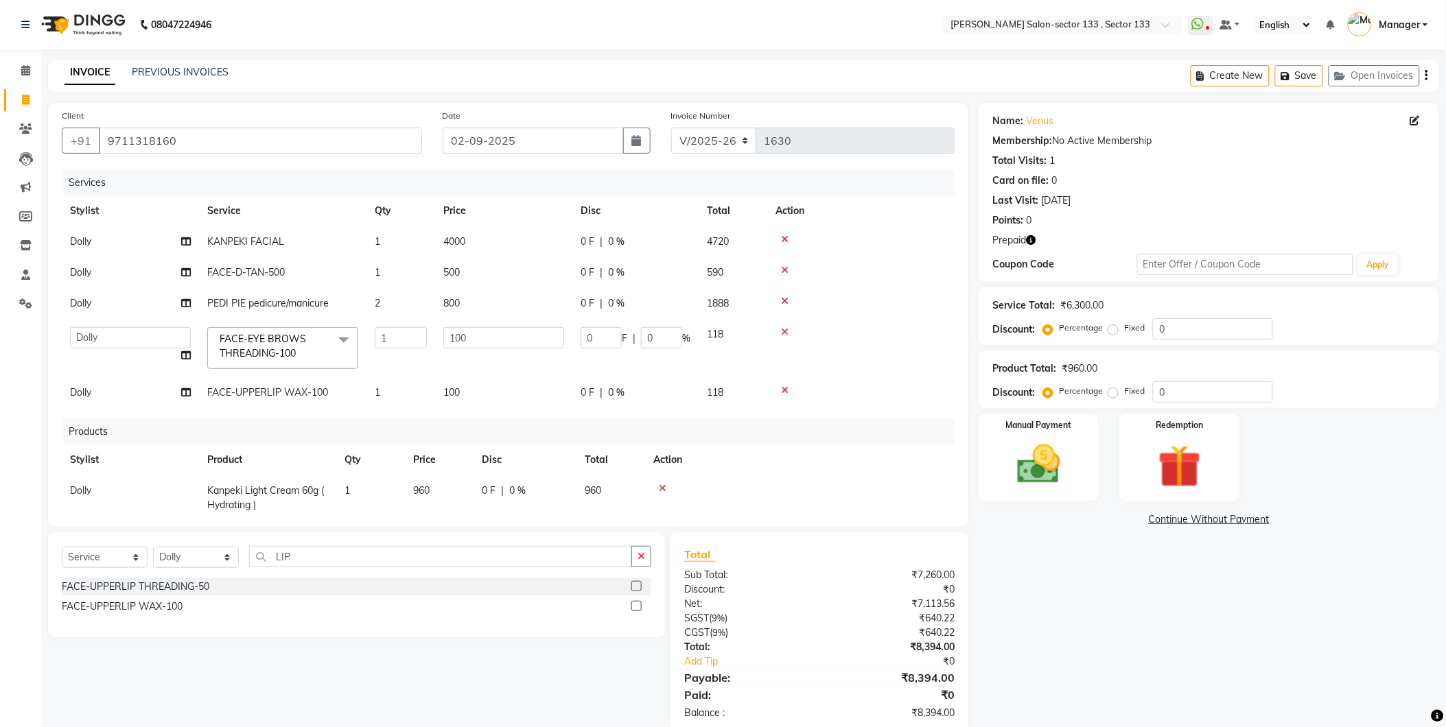
click at [661, 486] on icon at bounding box center [663, 489] width 8 height 10
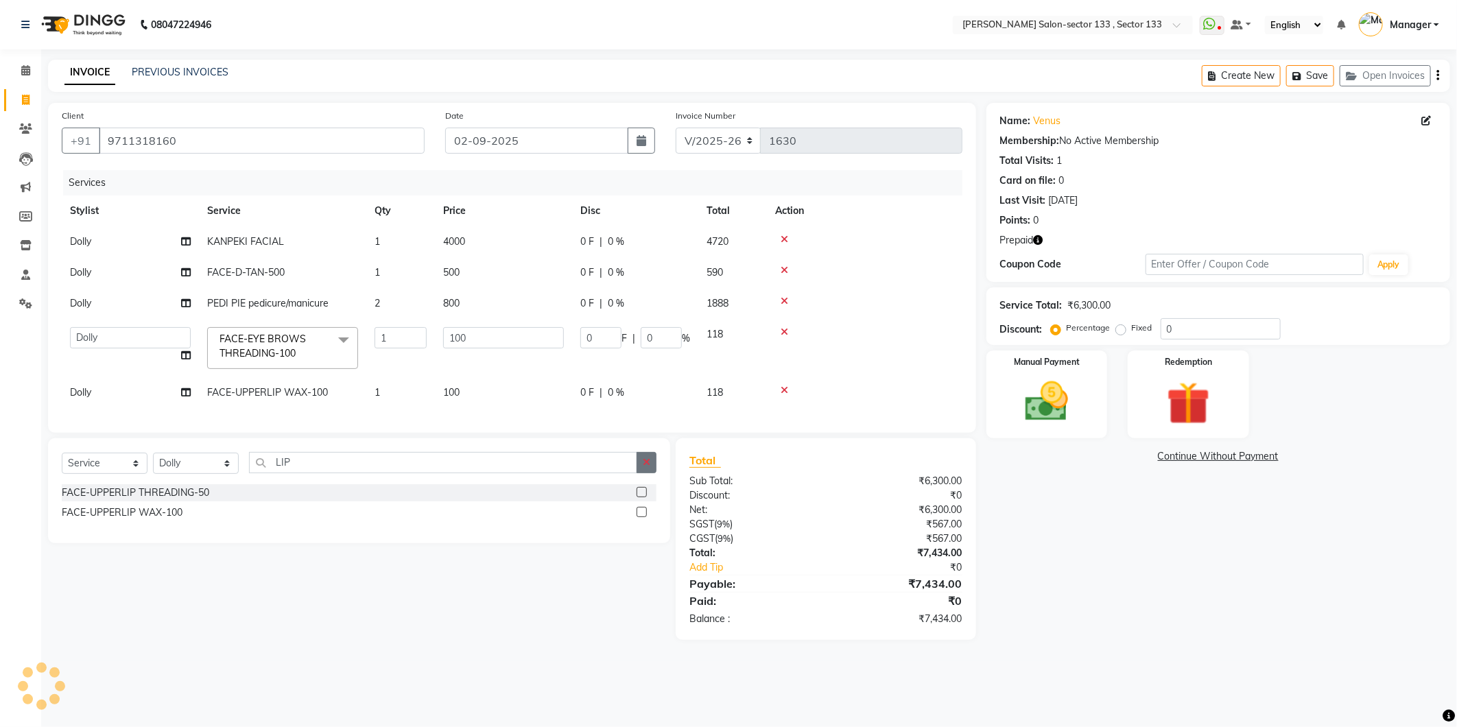
click at [649, 468] on button "button" at bounding box center [647, 462] width 20 height 21
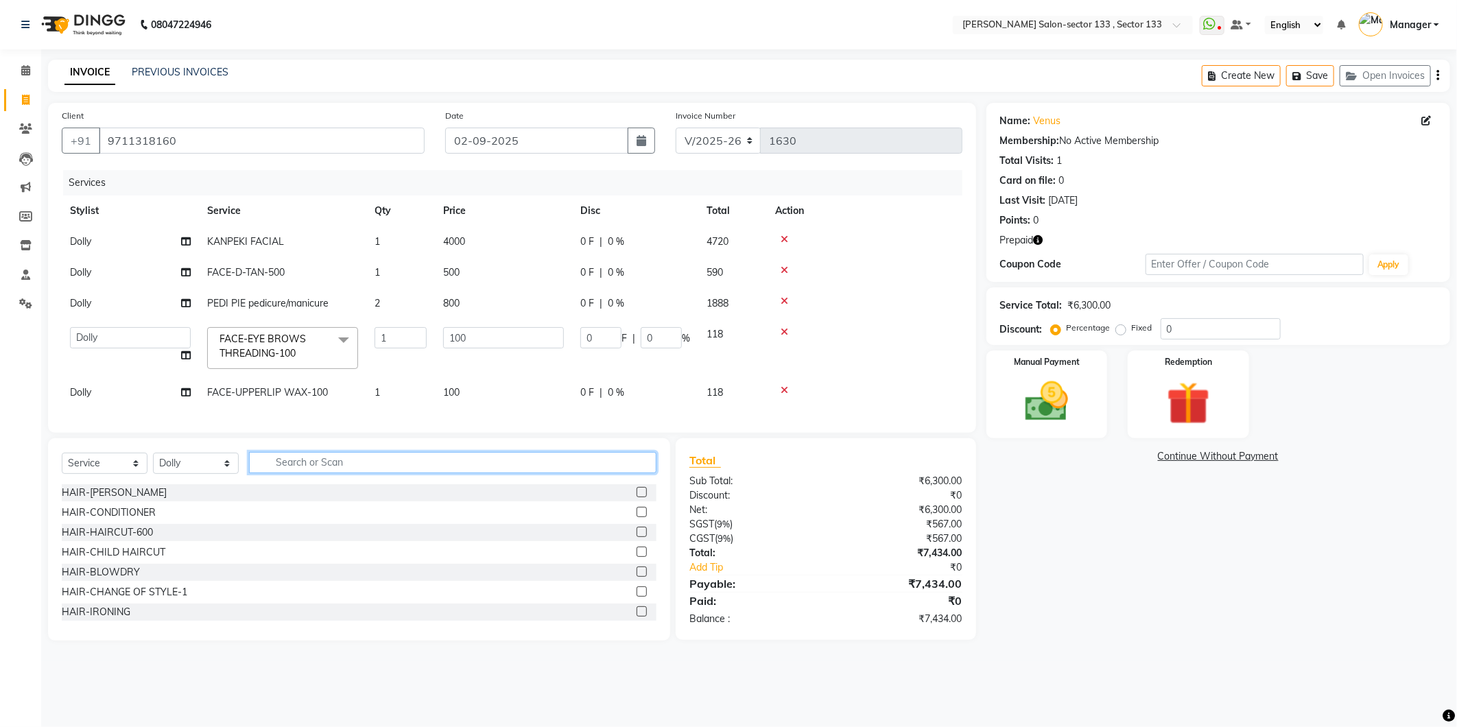
click at [501, 469] on input "text" at bounding box center [453, 462] width 408 height 21
type input "L"
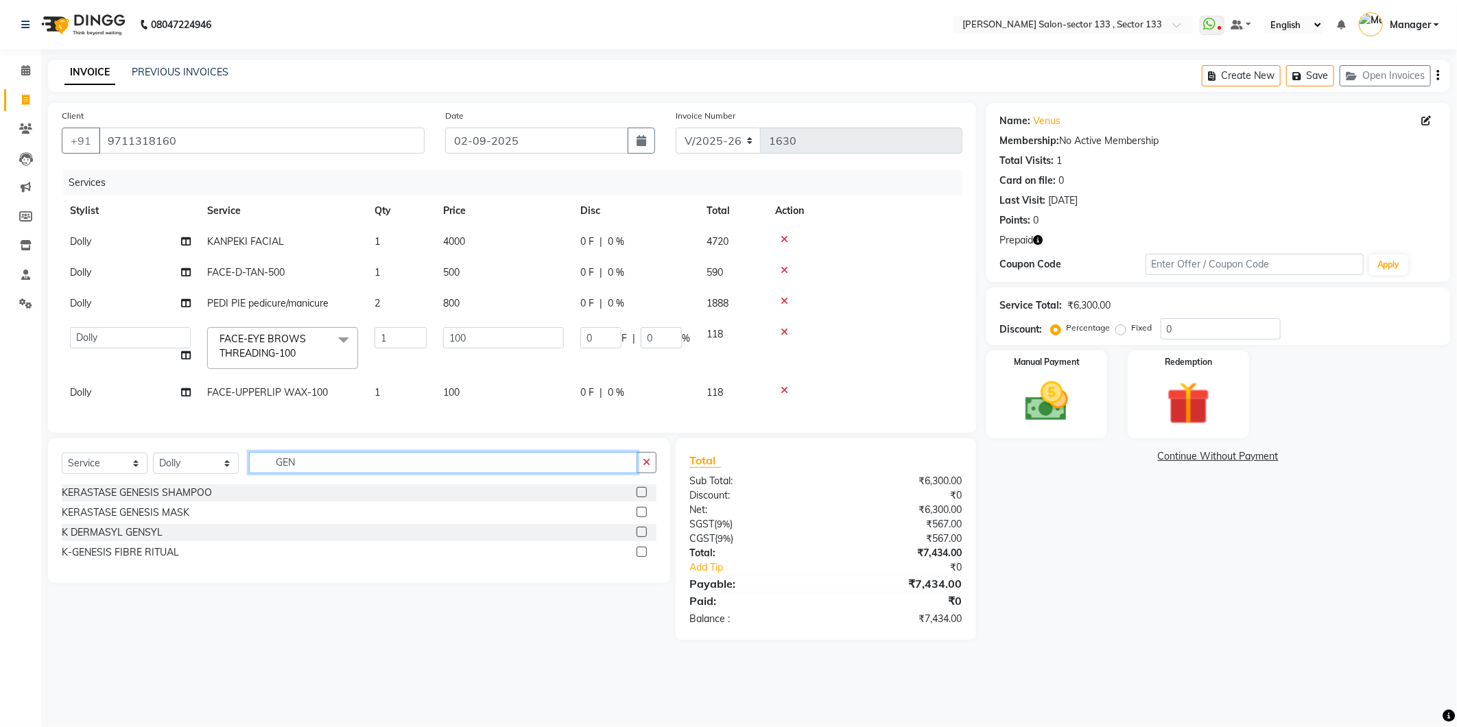
type input "GEN"
click at [642, 497] on label at bounding box center [642, 492] width 10 height 10
click at [642, 497] on input "checkbox" at bounding box center [641, 493] width 9 height 9
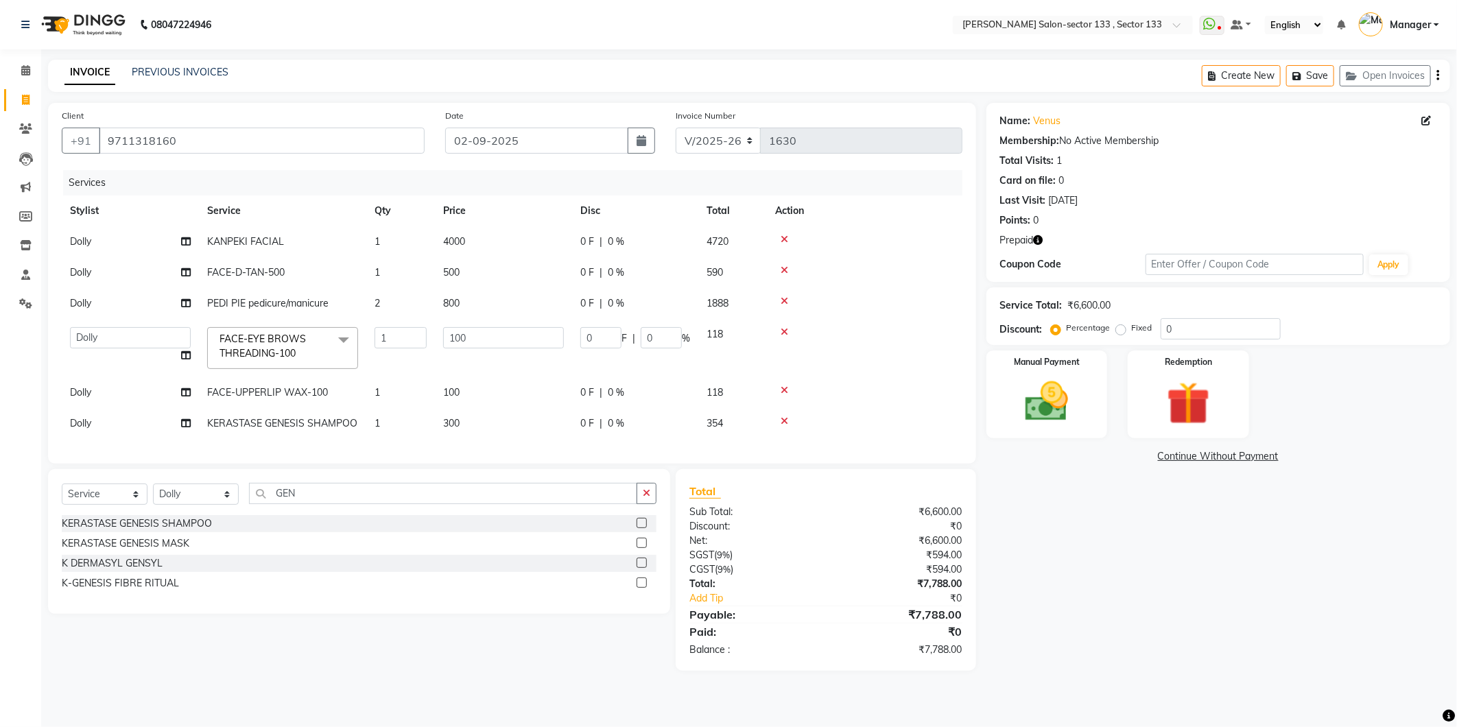
click at [644, 528] on label at bounding box center [642, 523] width 10 height 10
click at [644, 528] on input "checkbox" at bounding box center [641, 523] width 9 height 9
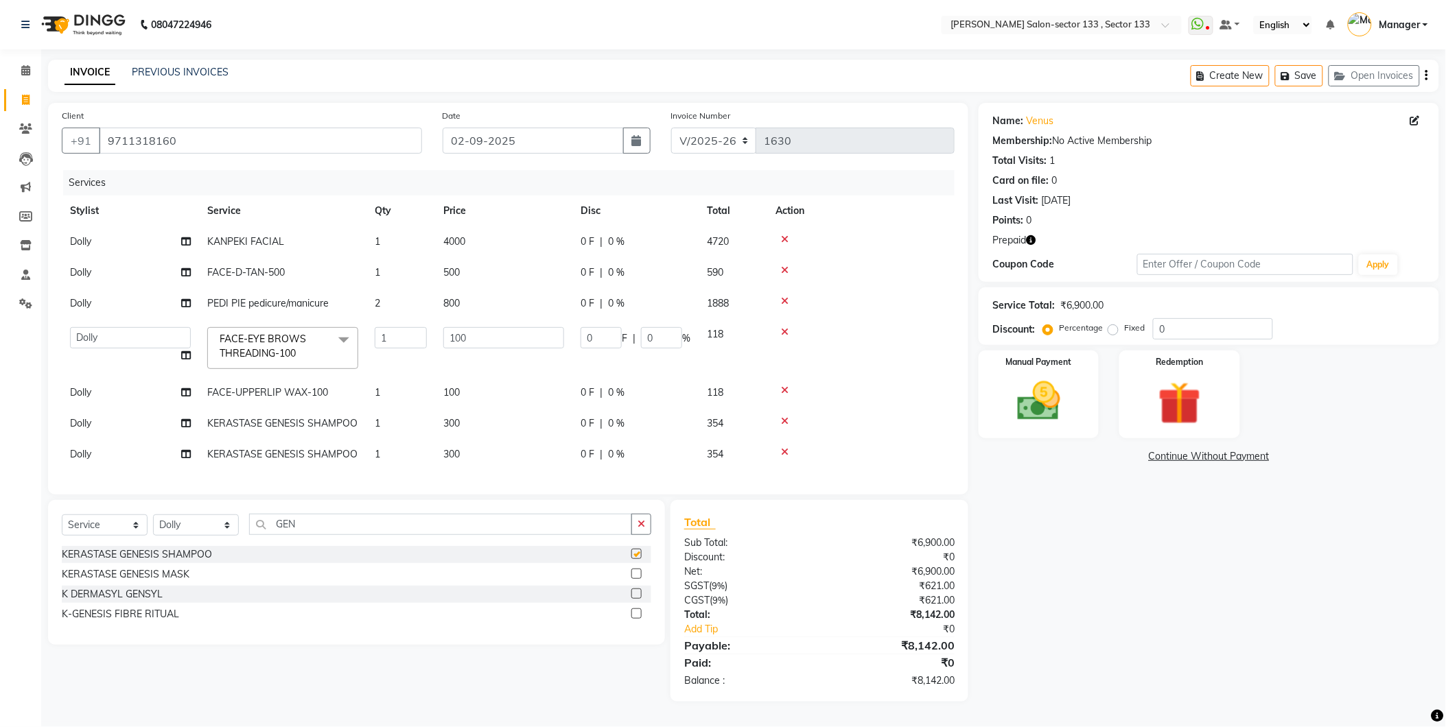
checkbox input "false"
click at [1030, 238] on icon "button" at bounding box center [1031, 240] width 10 height 10
click at [145, 128] on input "9711318160" at bounding box center [260, 141] width 323 height 26
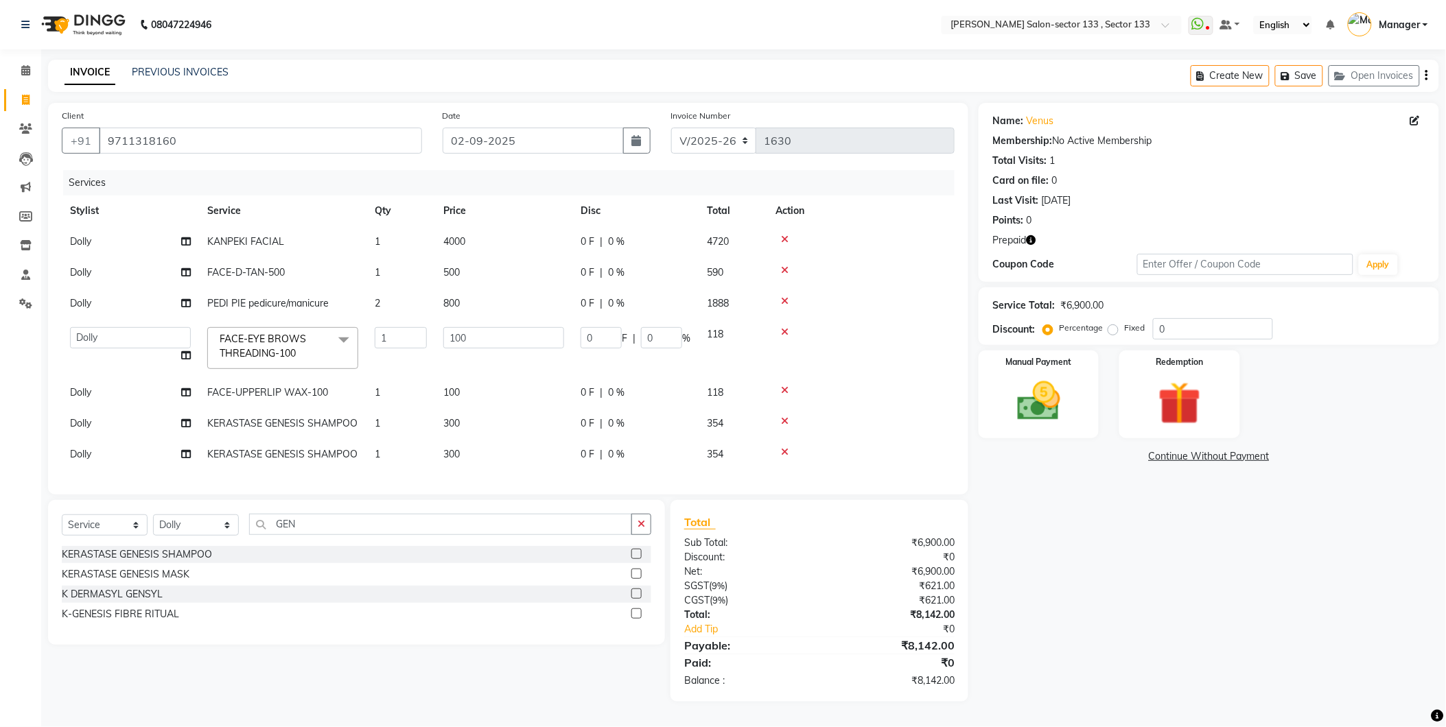
click at [266, 117] on div "Client +91 9711318160" at bounding box center [241, 136] width 381 height 56
click at [1173, 362] on div "Redemption" at bounding box center [1179, 394] width 125 height 91
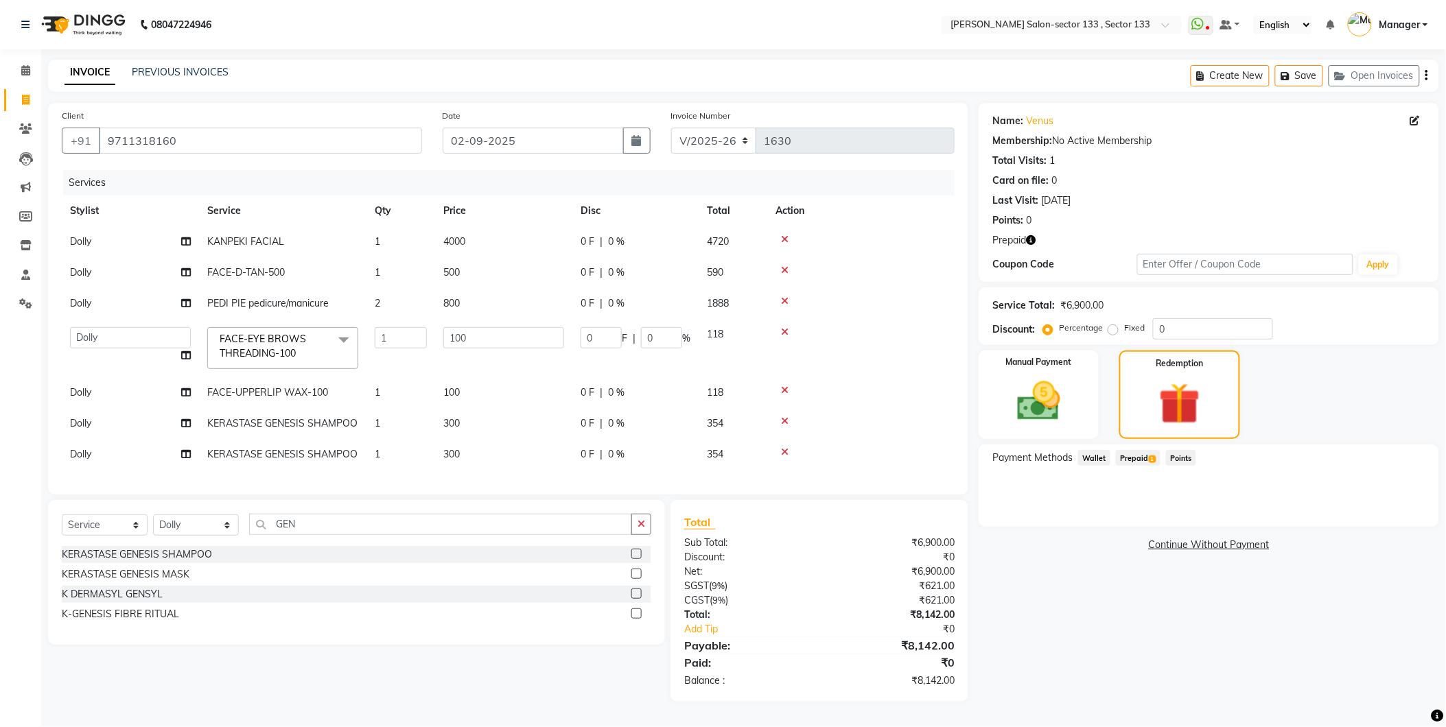
click at [1139, 451] on span "Prepaid 1" at bounding box center [1138, 458] width 45 height 16
click at [1386, 508] on button "Add" at bounding box center [1392, 513] width 50 height 23
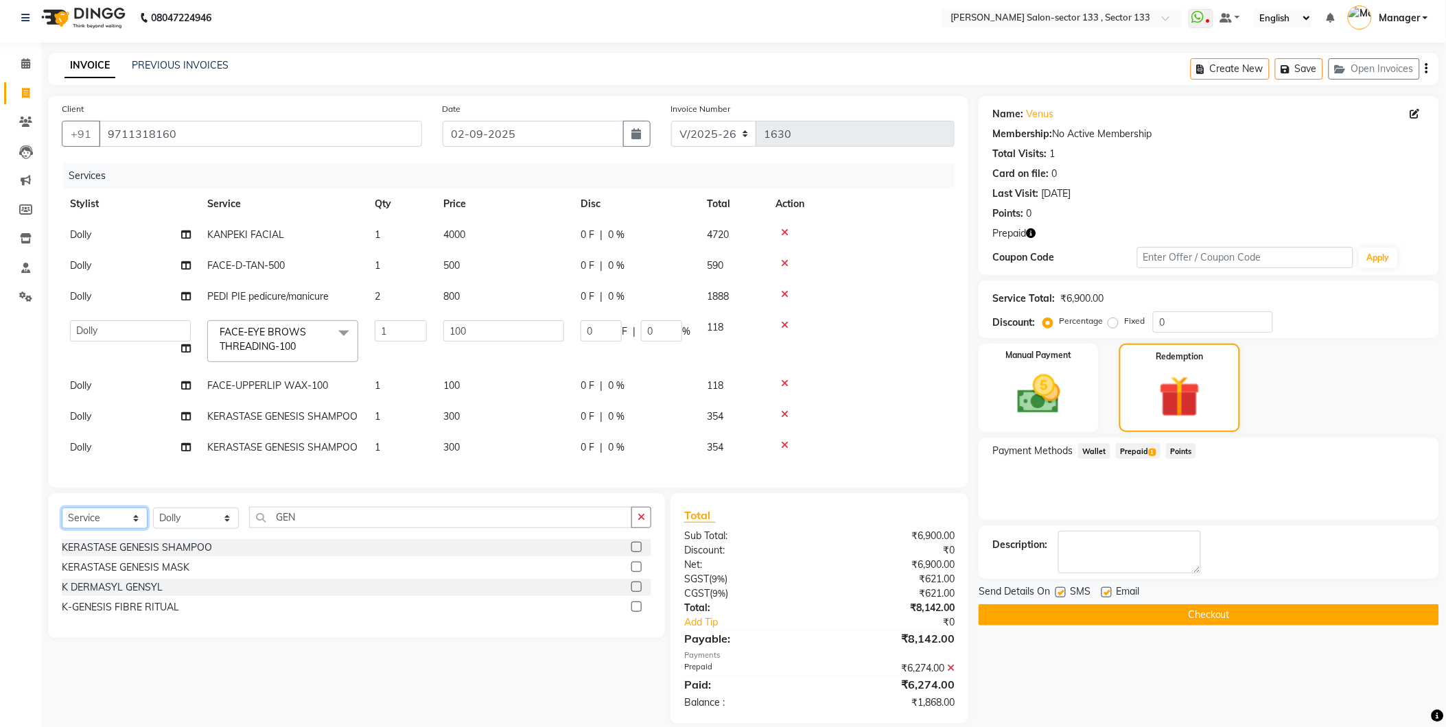
click at [127, 529] on select "Select Service Product Membership Package Voucher Prepaid Gift Card" at bounding box center [105, 518] width 86 height 21
select select "product"
click at [62, 519] on select "Select Service Product Membership Package Voucher Prepaid Gift Card" at bounding box center [105, 518] width 86 height 21
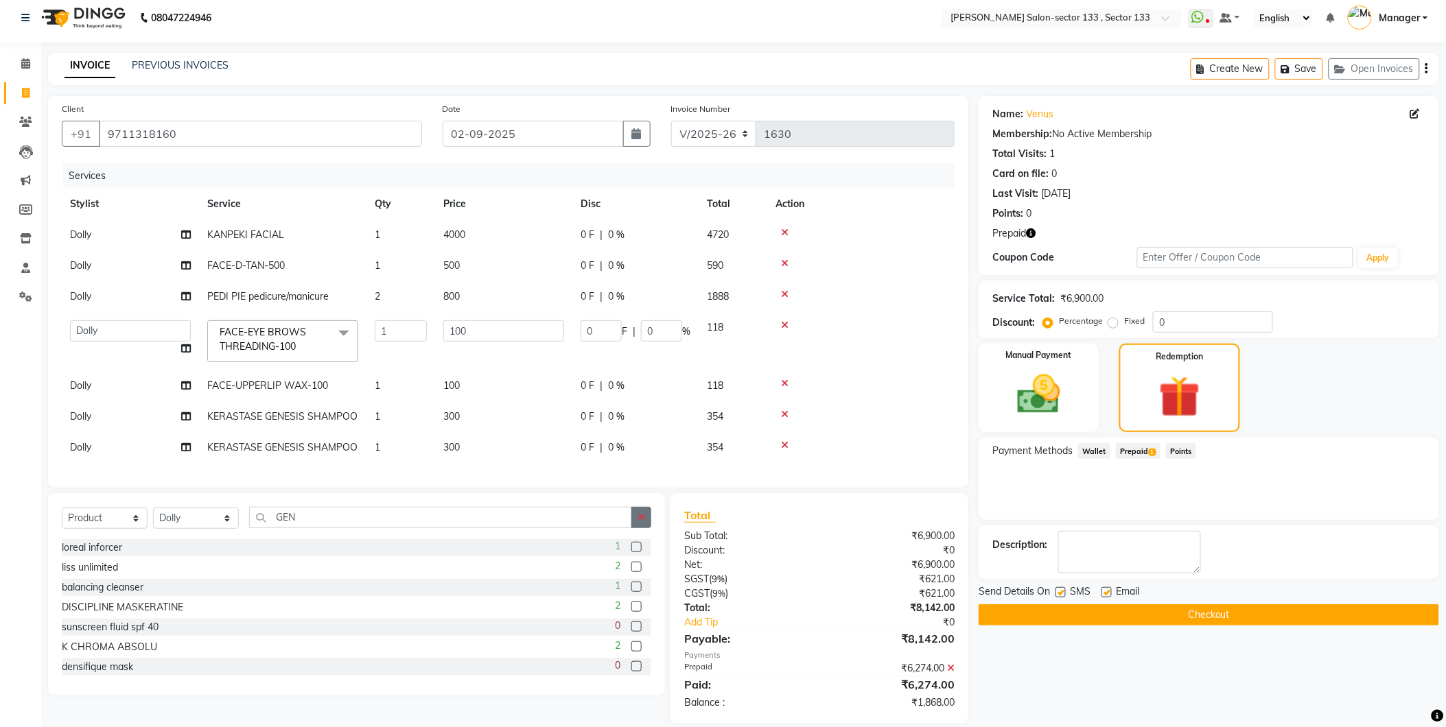
click at [646, 525] on button "button" at bounding box center [641, 517] width 20 height 21
click at [565, 523] on input "text" at bounding box center [450, 517] width 402 height 21
click at [119, 517] on div "Select Service Product Membership Package Voucher Prepaid Gift Card Select Styl…" at bounding box center [356, 594] width 617 height 202
click at [217, 526] on select "Select Stylist Anjali Anwar Dolly jaspal KIRTI Manager Mehboob Owner id Pradeep…" at bounding box center [196, 518] width 86 height 21
click at [320, 524] on input "text" at bounding box center [450, 517] width 402 height 21
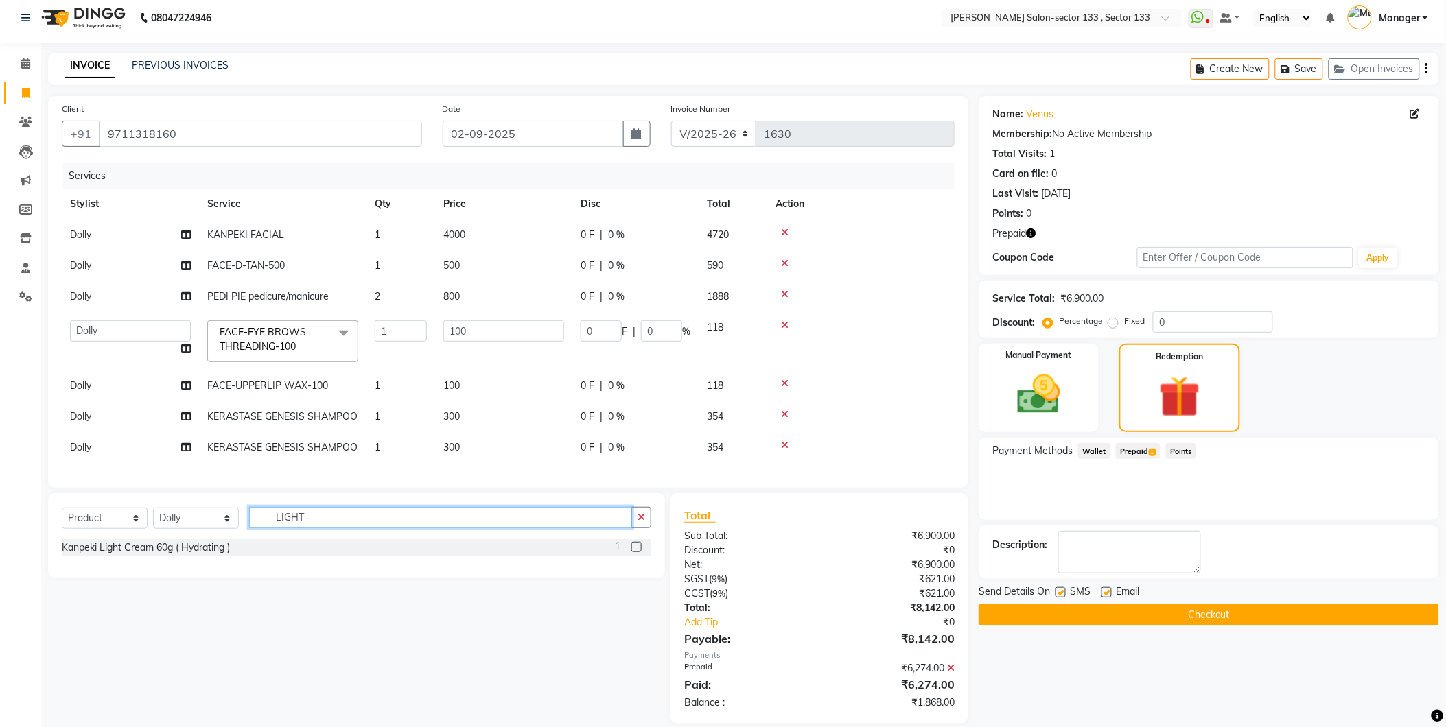
type input "LIGHT"
click at [633, 552] on label at bounding box center [636, 547] width 10 height 10
click at [633, 552] on input "checkbox" at bounding box center [635, 547] width 9 height 9
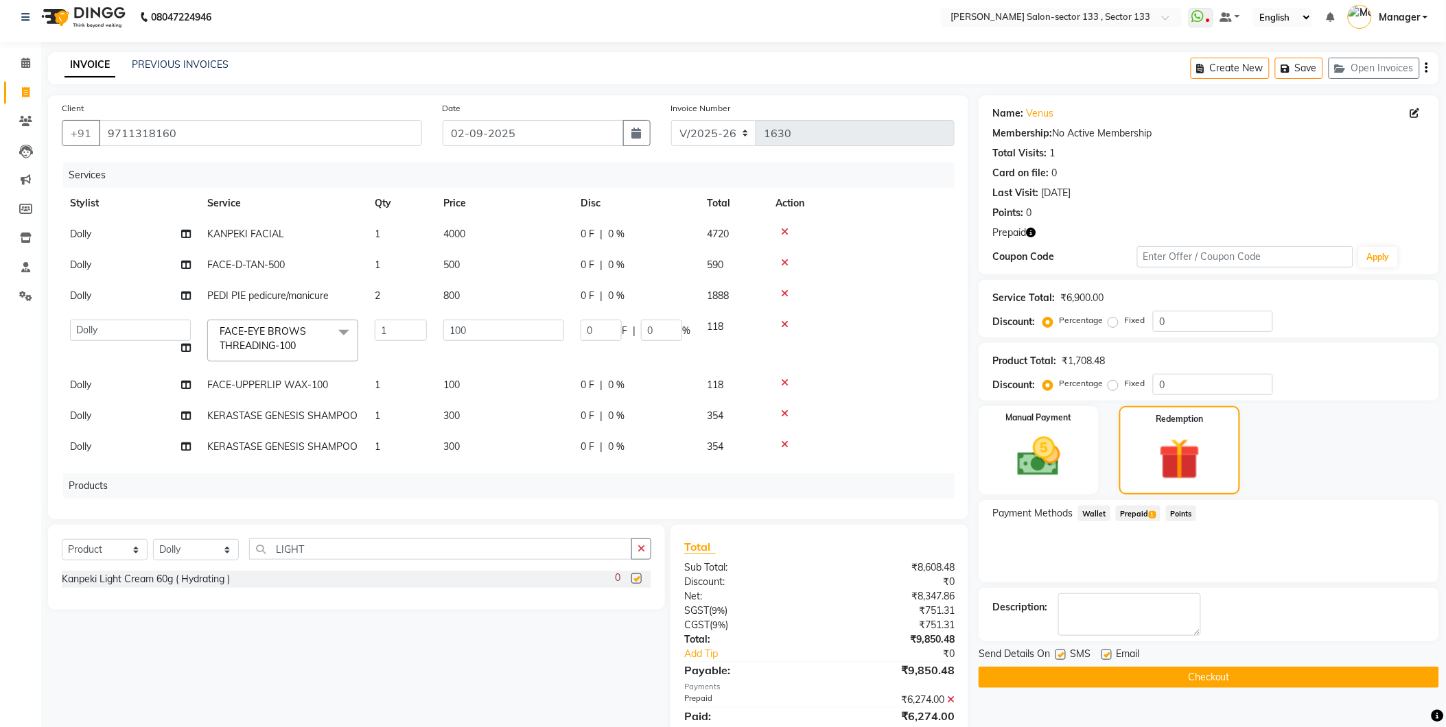
checkbox input "false"
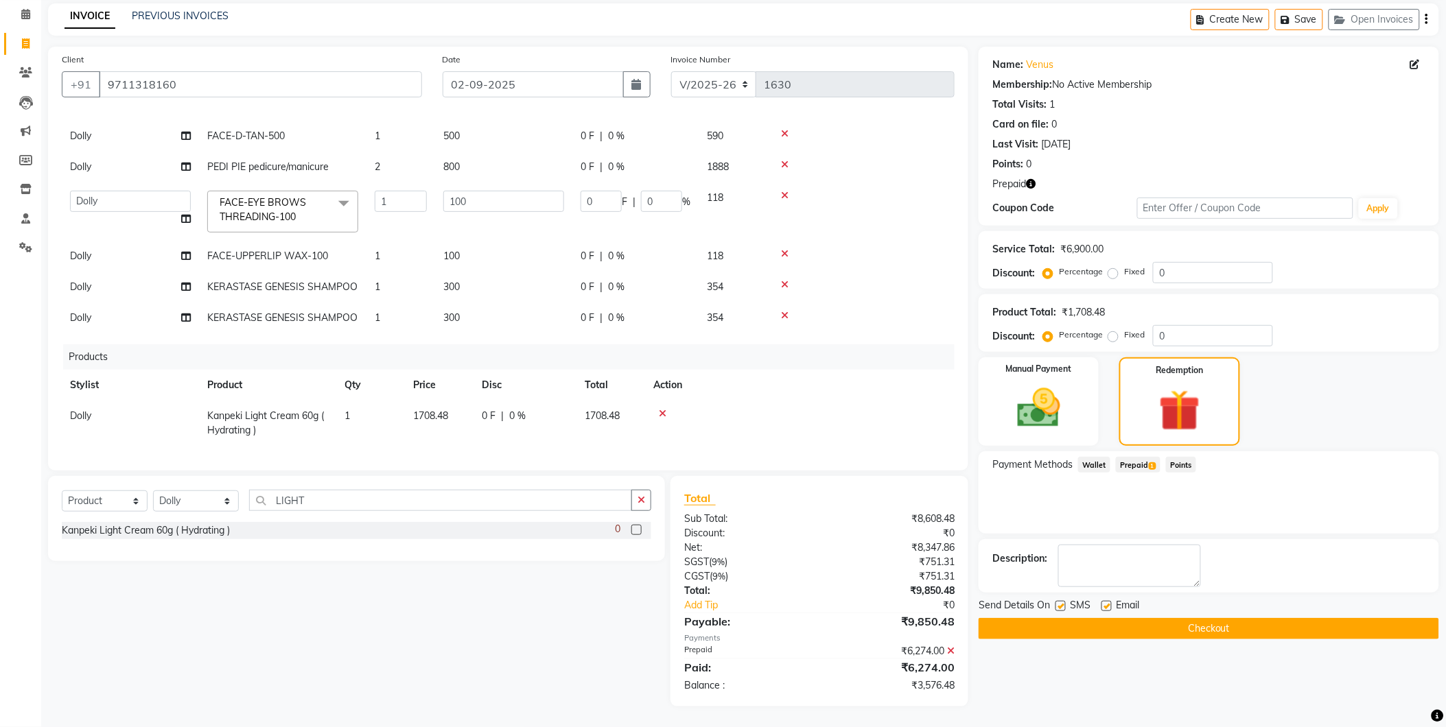
click at [450, 405] on td "1708.48" at bounding box center [439, 423] width 69 height 45
select select "83256"
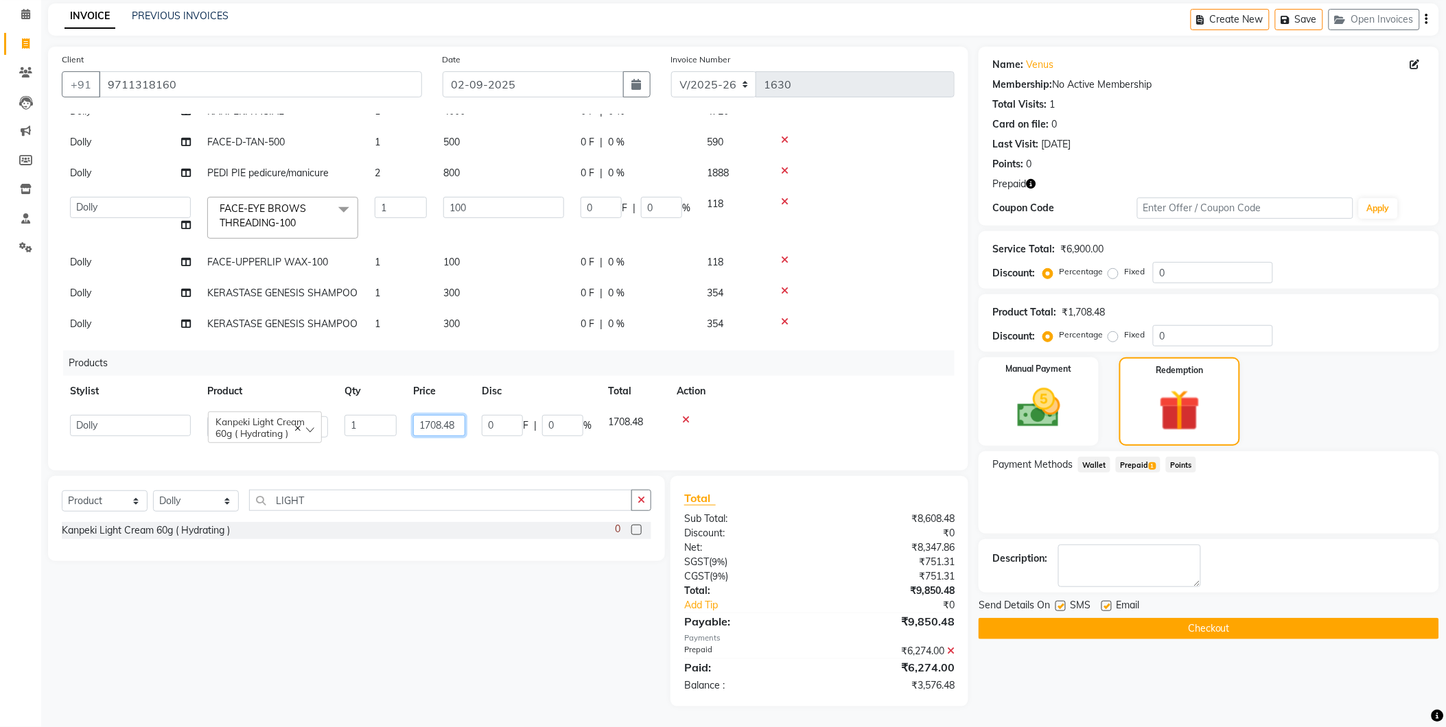
click at [456, 415] on input "1708.48" at bounding box center [439, 425] width 52 height 21
type input "1"
type input "960"
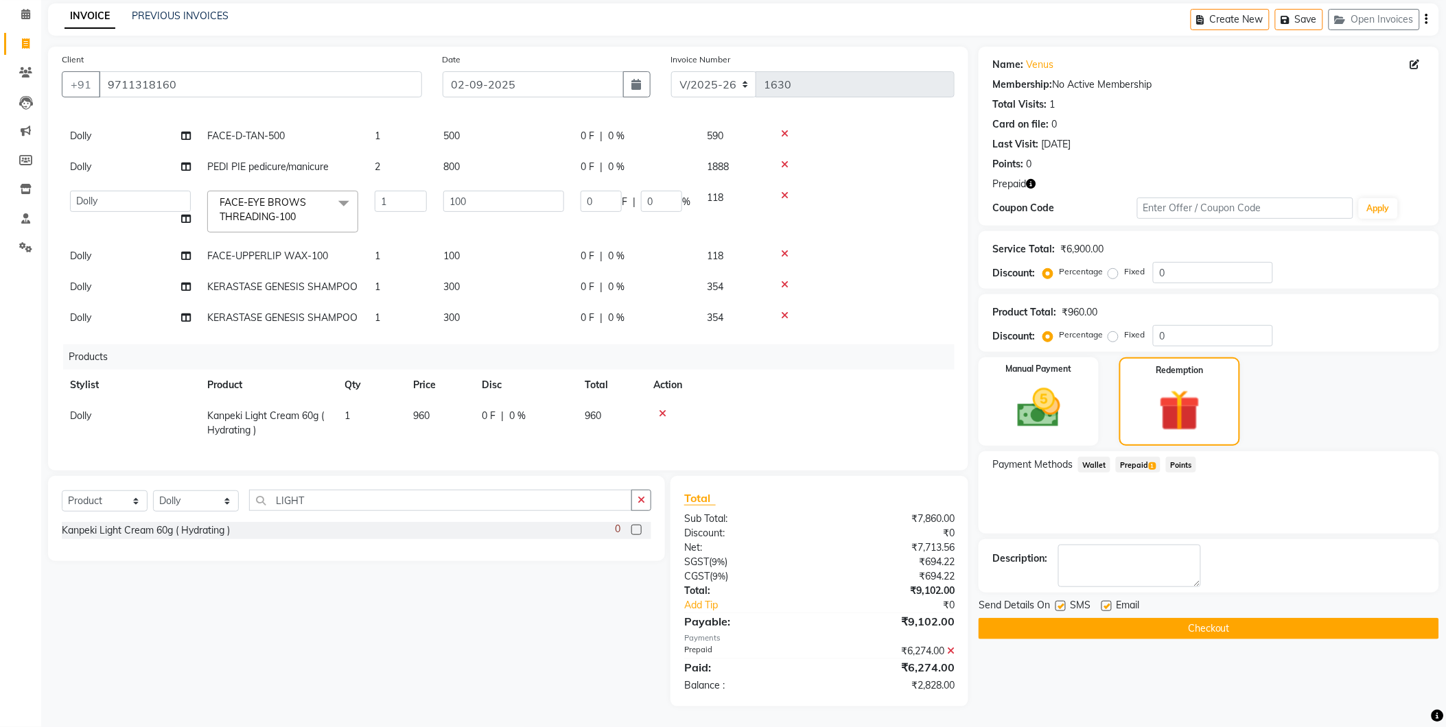
click at [333, 511] on div "Select Service Product Membership Package Voucher Prepaid Gift Card Select Styl…" at bounding box center [356, 506] width 589 height 32
click at [229, 509] on select "Select Stylist Anjali Anwar Dolly jaspal KIRTI Manager Mehboob Owner id Pradeep…" at bounding box center [196, 501] width 86 height 21
select select "90594"
click at [153, 491] on select "Select Stylist Anjali Anwar Dolly jaspal KIRTI Manager Mehboob Owner id Pradeep…" at bounding box center [196, 501] width 86 height 21
click at [364, 508] on input "LIGHT" at bounding box center [440, 500] width 383 height 21
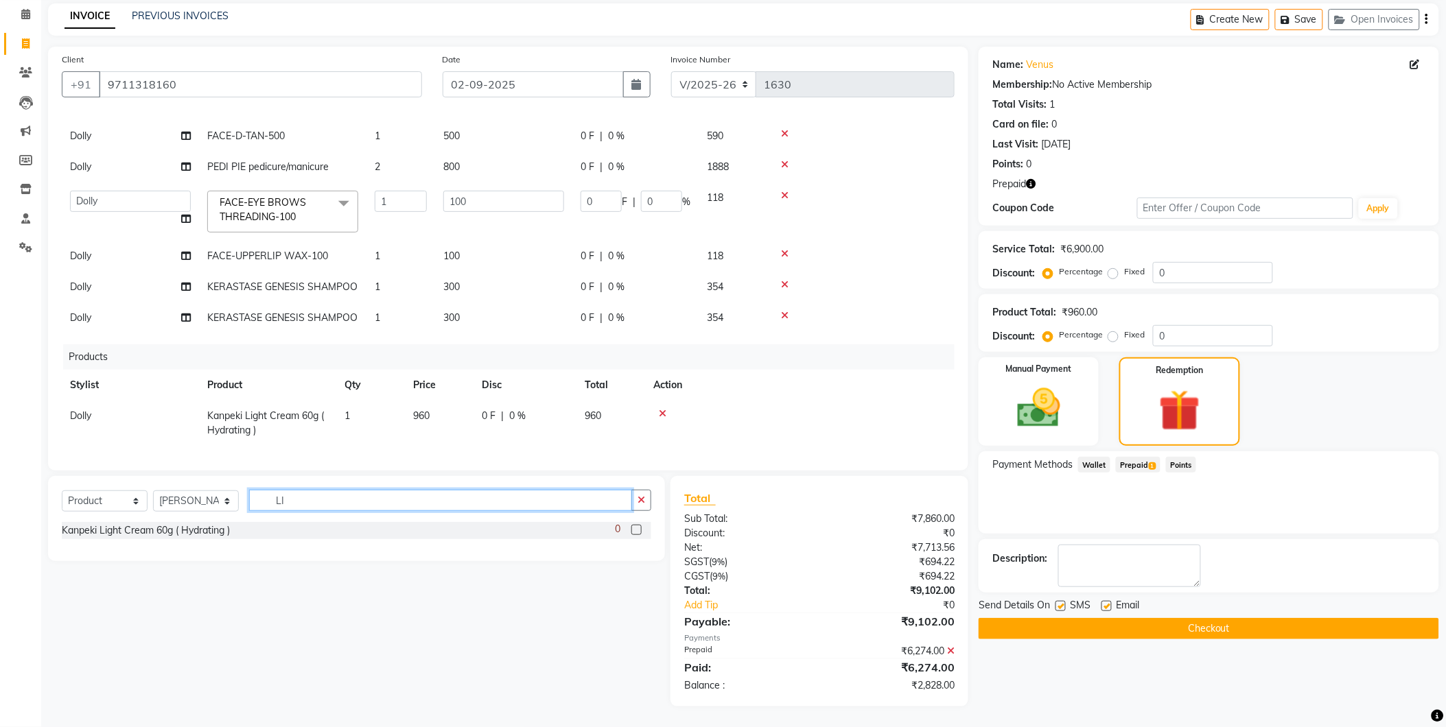
type input "L"
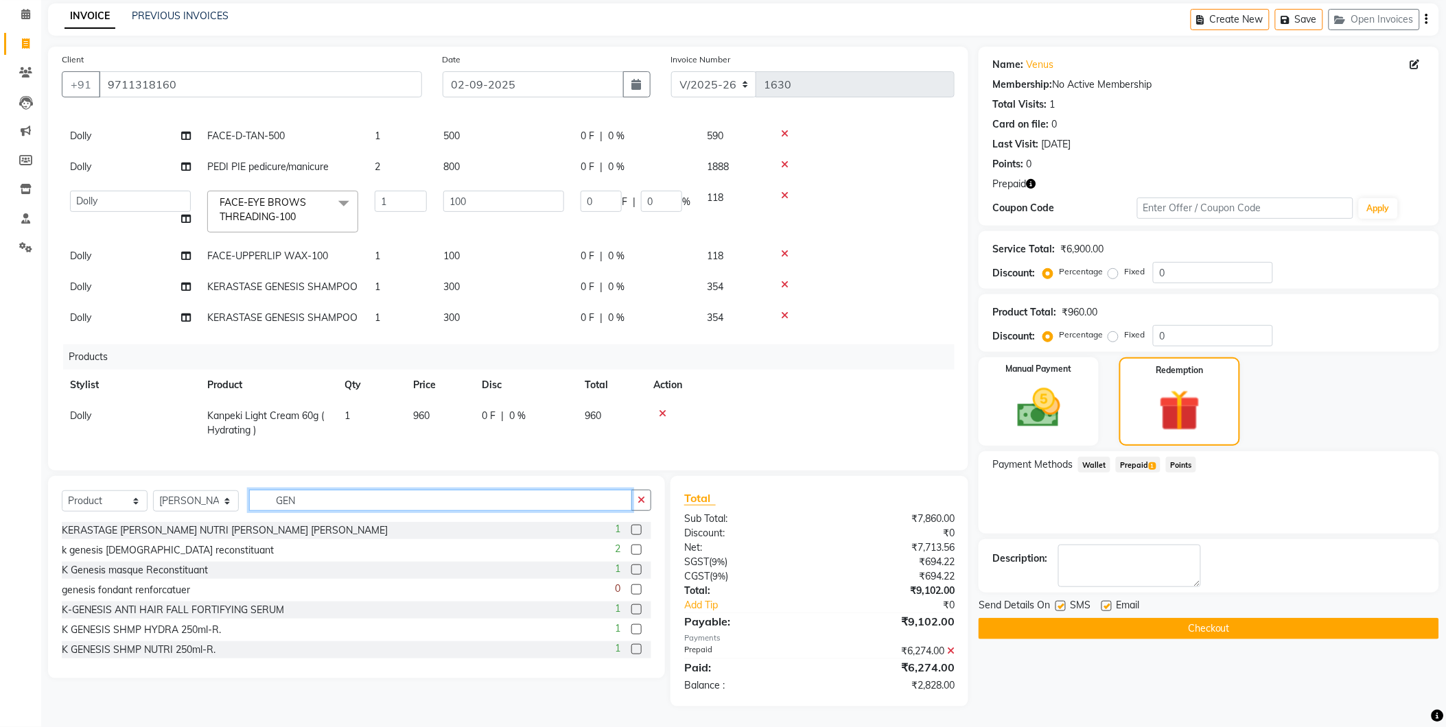
type input "GEN"
click at [631, 527] on label at bounding box center [636, 530] width 10 height 10
click at [631, 527] on input "checkbox" at bounding box center [635, 530] width 9 height 9
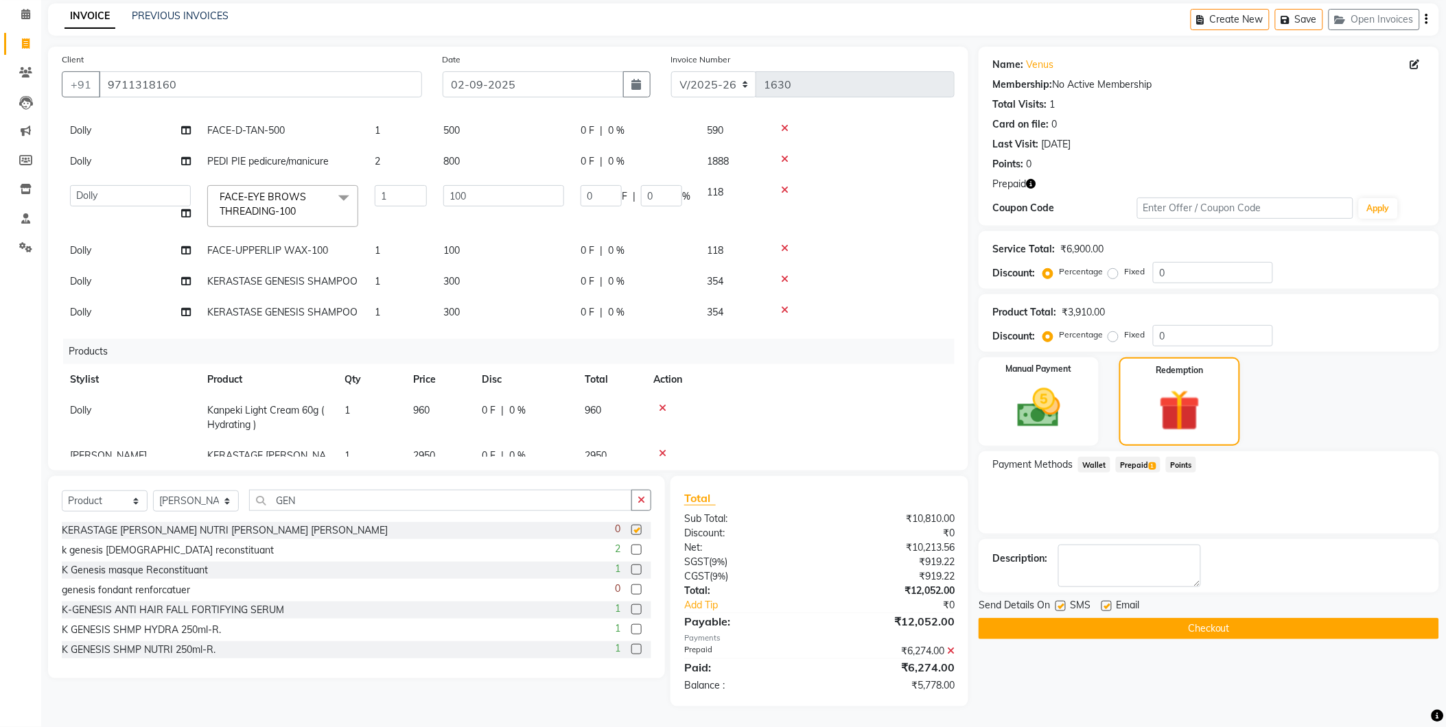
checkbox input "false"
click at [631, 551] on label at bounding box center [636, 550] width 10 height 10
click at [631, 551] on input "checkbox" at bounding box center [635, 550] width 9 height 9
checkbox input "false"
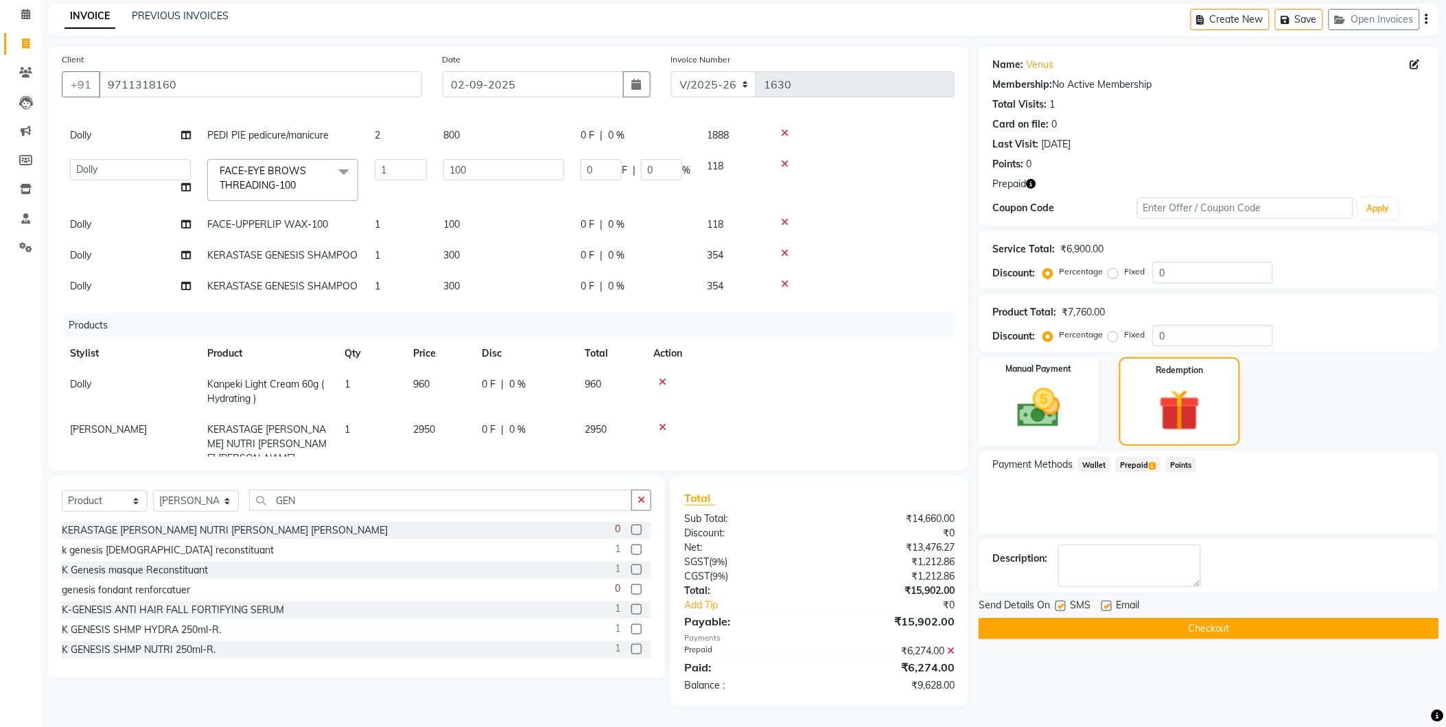
scroll to position [182, 0]
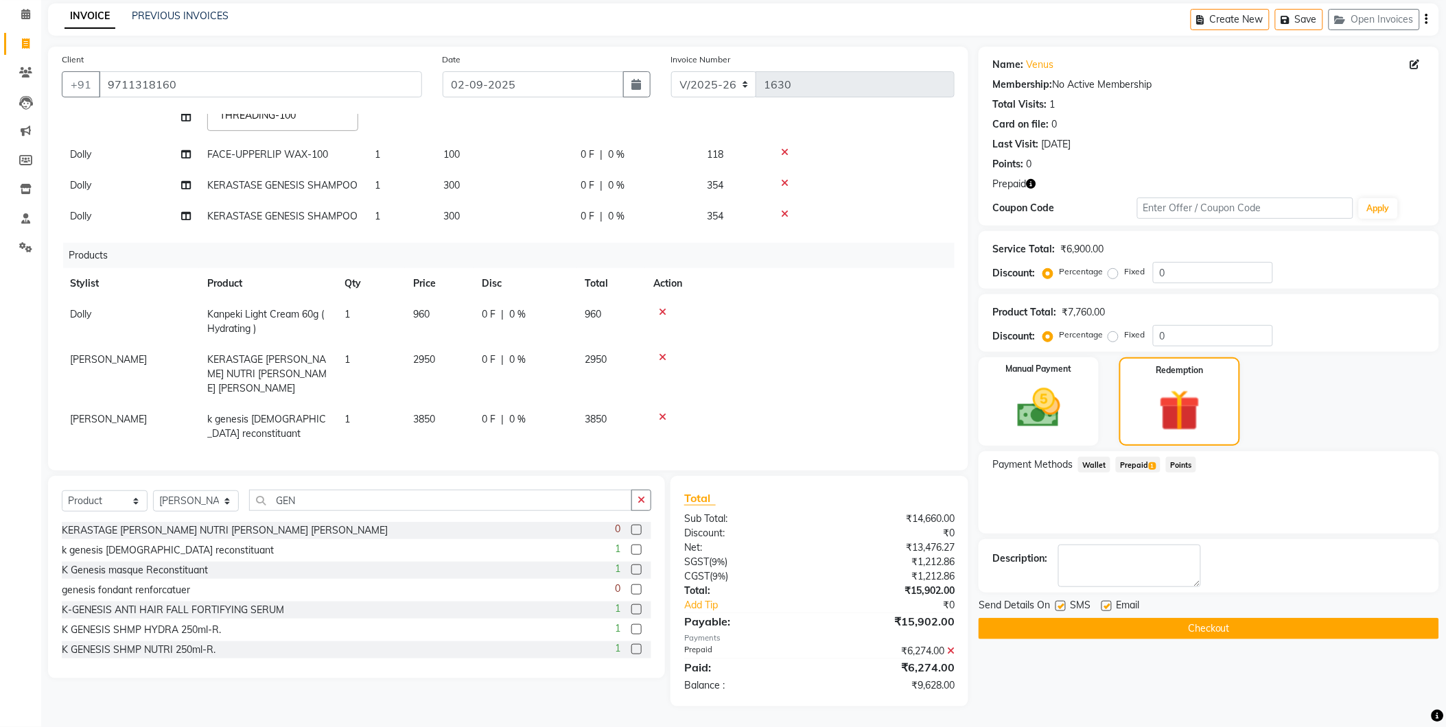
click at [436, 355] on td "2950" at bounding box center [439, 374] width 69 height 60
select select "90594"
click at [453, 366] on input "2950" at bounding box center [439, 363] width 52 height 21
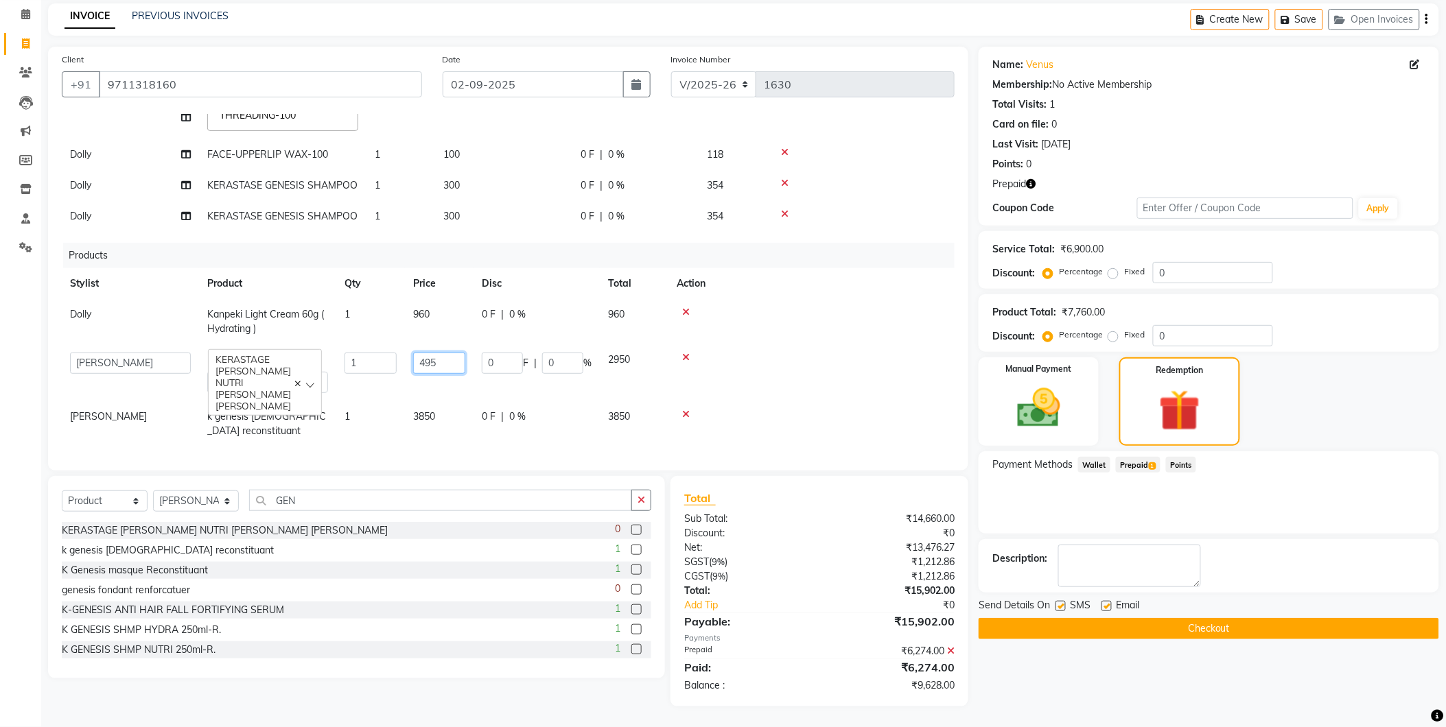
type input "4950"
click at [765, 412] on div at bounding box center [799, 417] width 293 height 10
click at [451, 416] on td "3850" at bounding box center [439, 426] width 69 height 45
select select "90594"
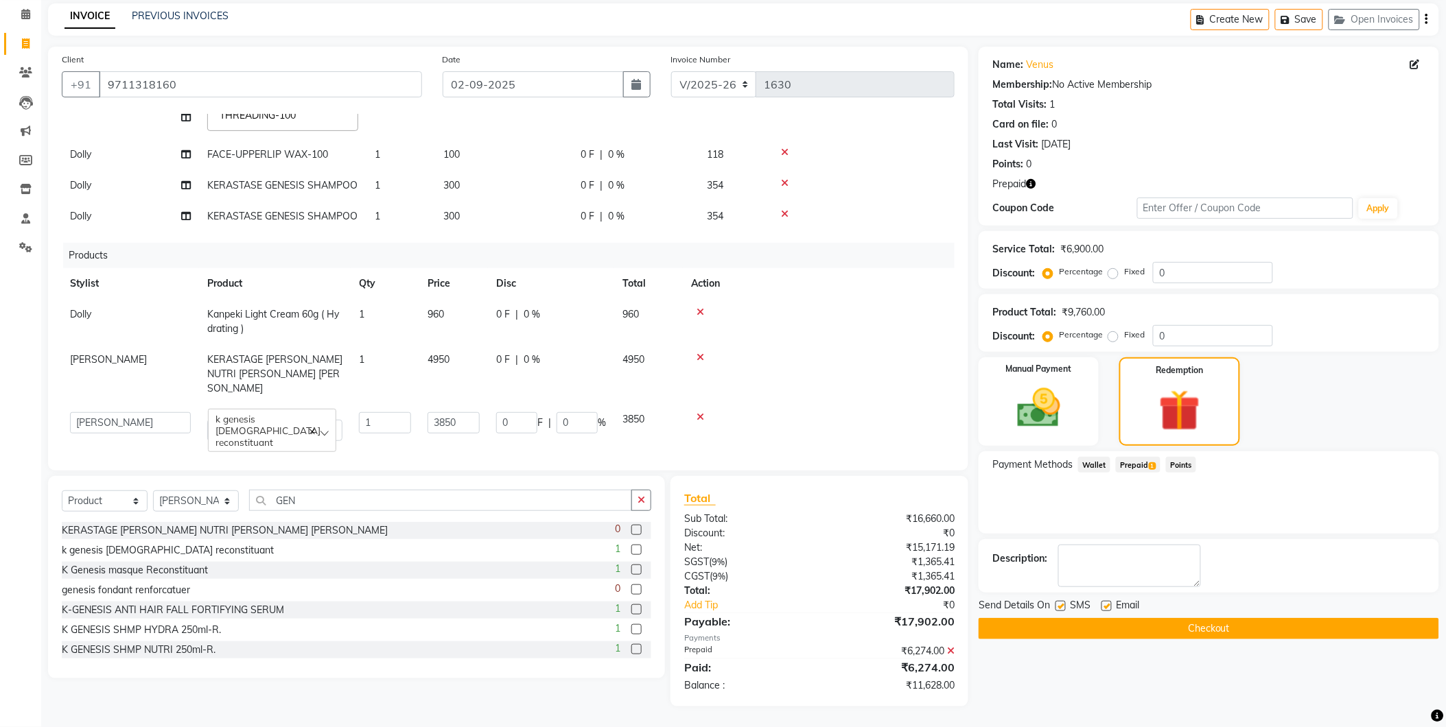
scroll to position [176, 0]
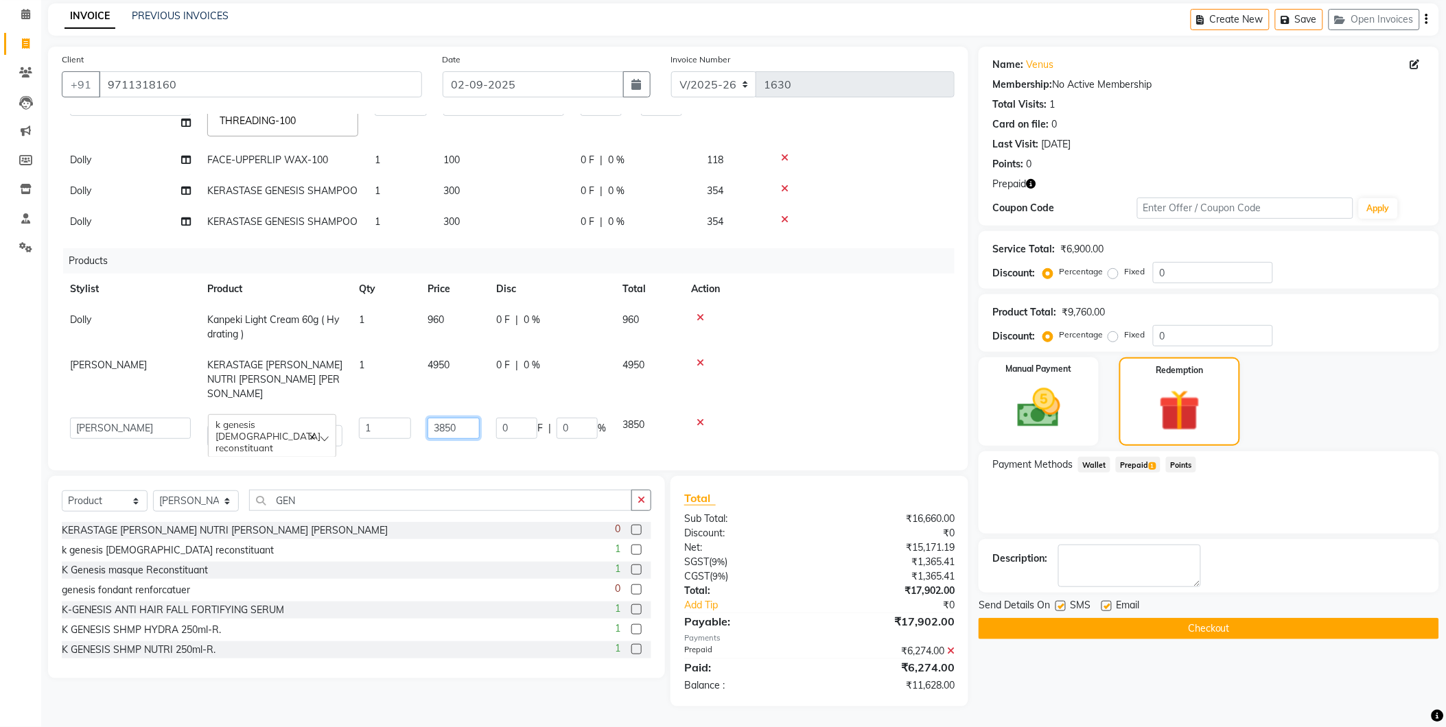
click at [451, 418] on input "3850" at bounding box center [453, 428] width 52 height 21
click at [707, 388] on td at bounding box center [819, 380] width 272 height 60
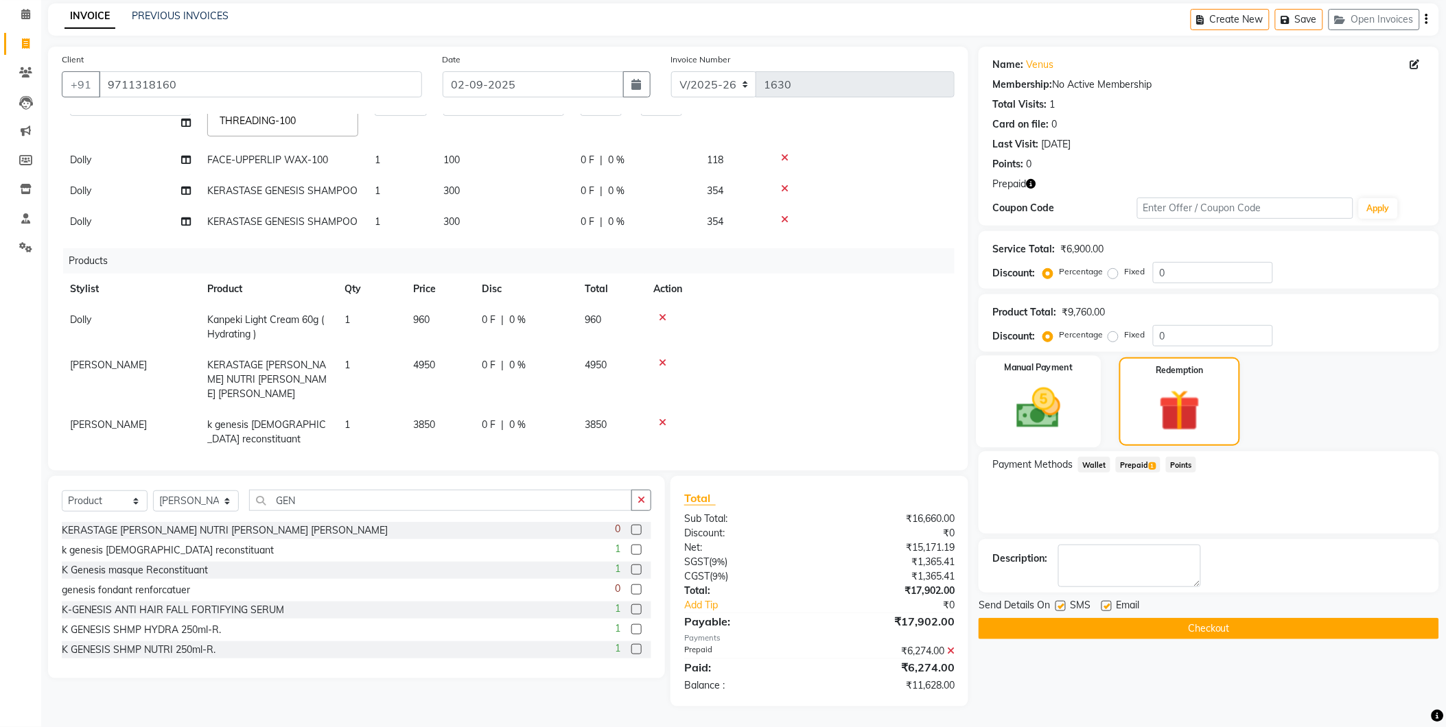
click at [1050, 399] on img at bounding box center [1038, 408] width 72 height 51
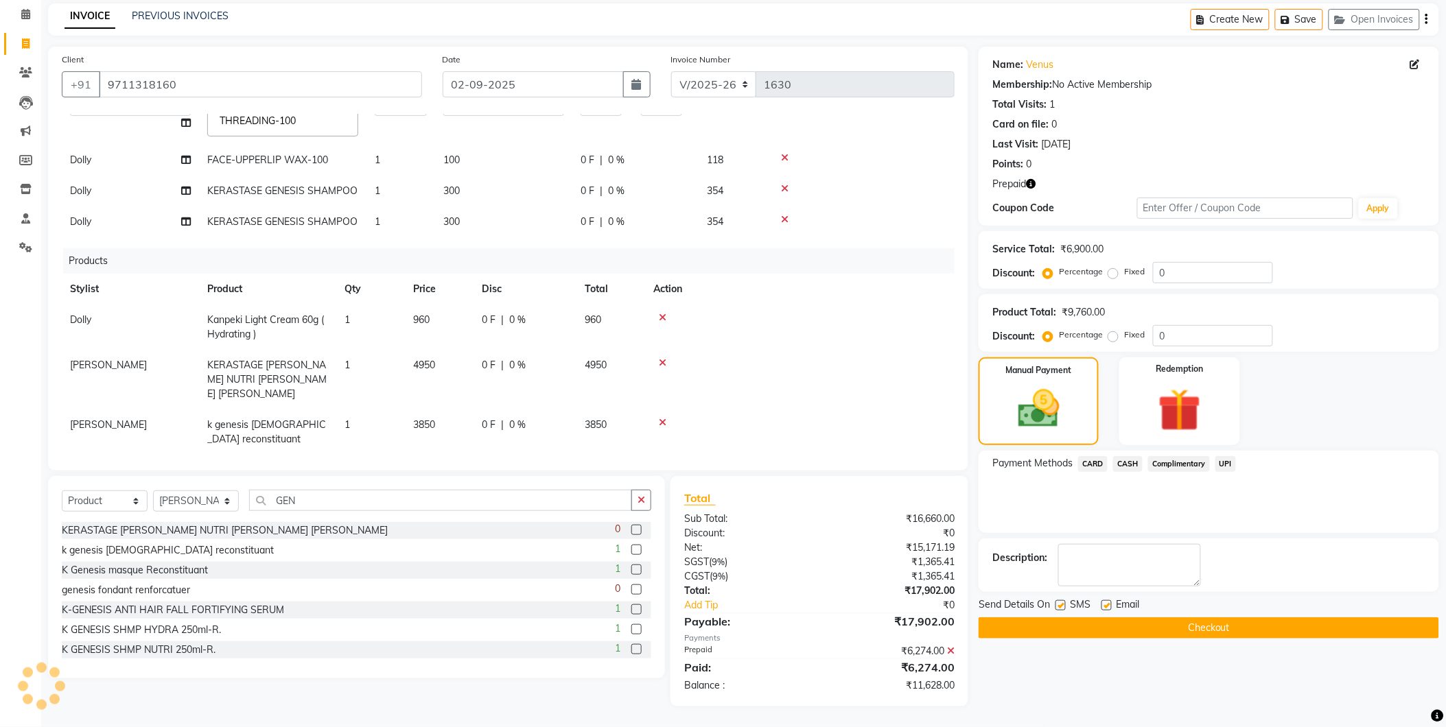
click at [1223, 461] on span "UPI" at bounding box center [1225, 464] width 21 height 16
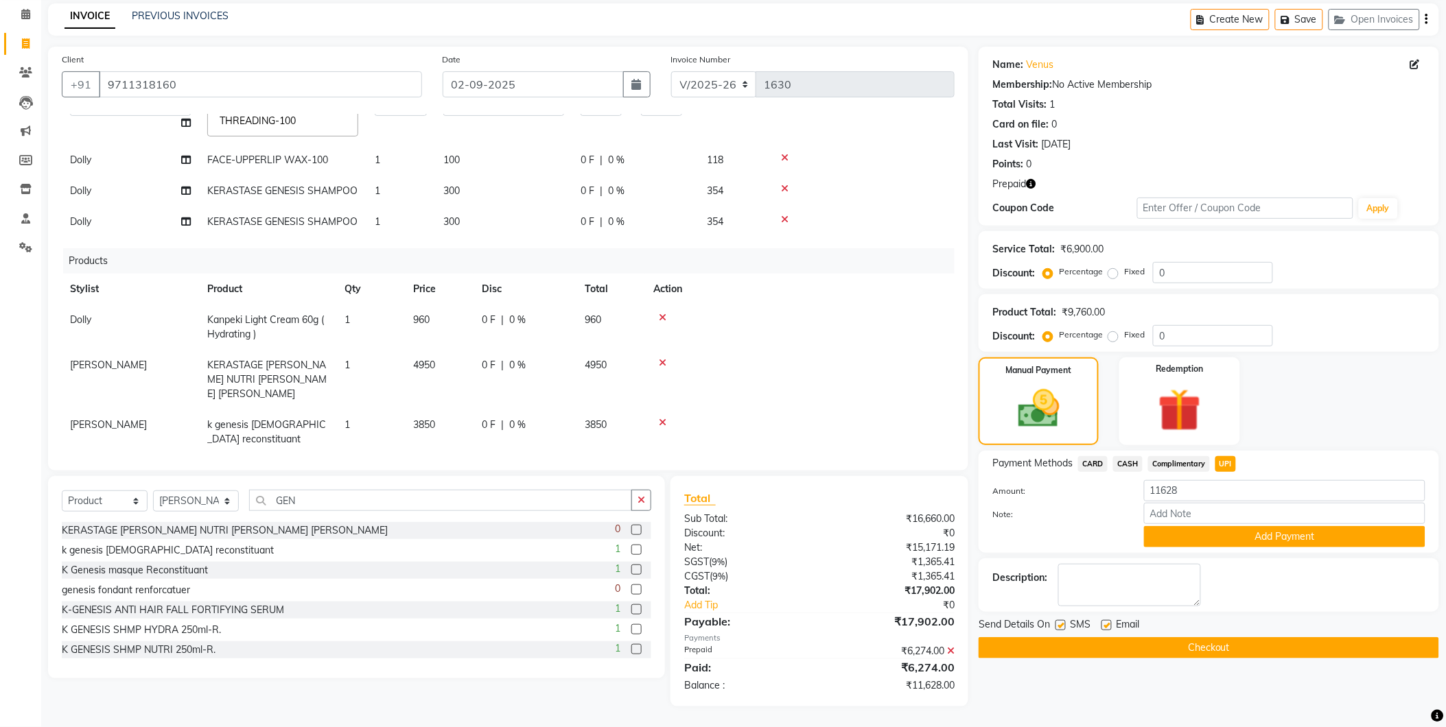
click at [1177, 645] on button "Checkout" at bounding box center [1208, 647] width 460 height 21
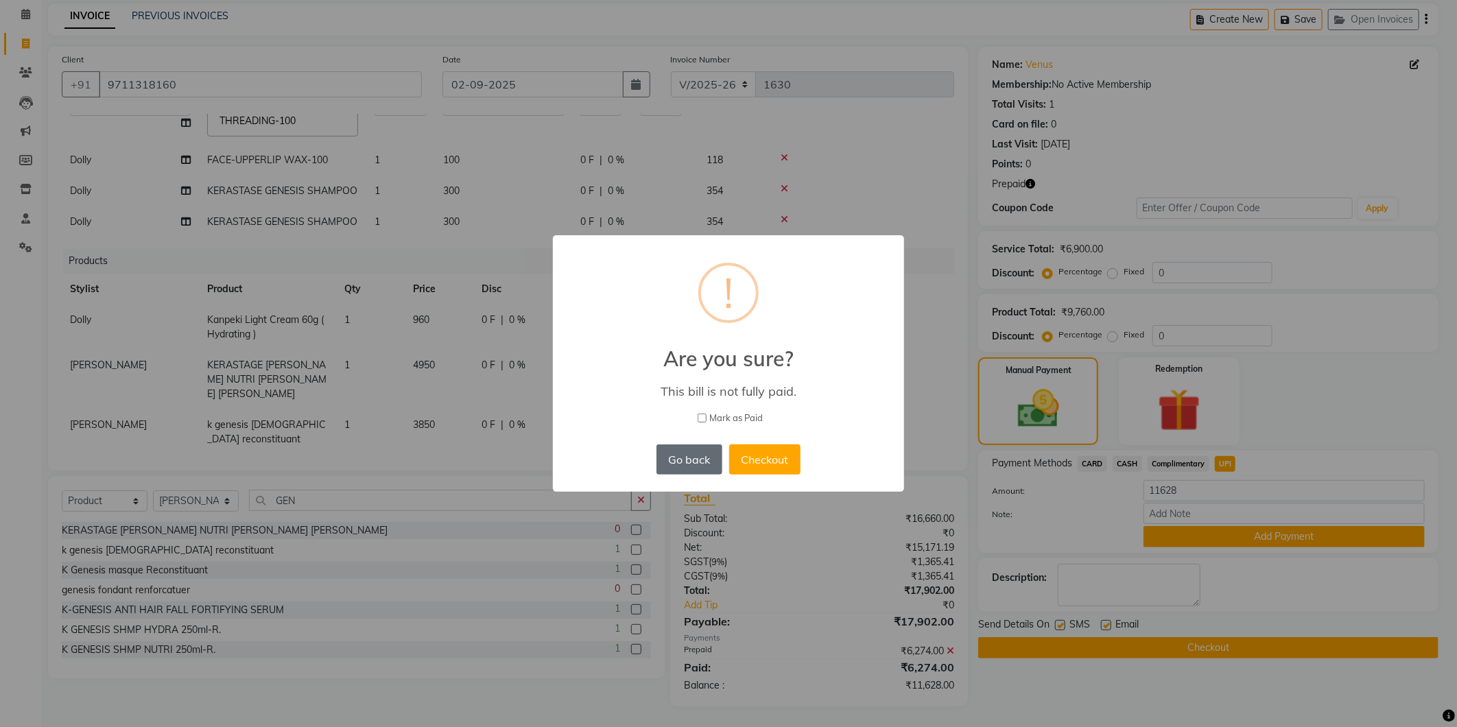
click at [666, 462] on button "Go back" at bounding box center [690, 460] width 66 height 30
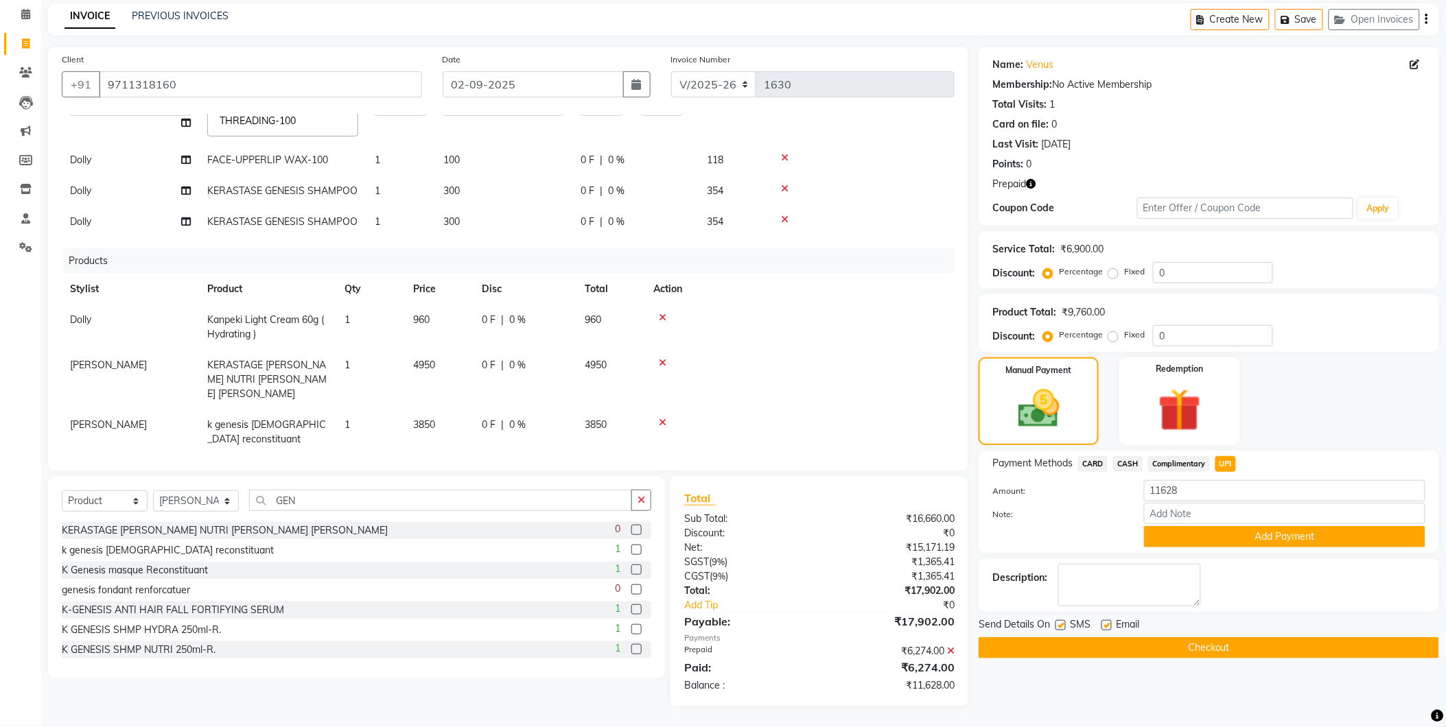
click at [1216, 524] on div "Note:" at bounding box center [1209, 514] width 454 height 23
click at [1217, 526] on button "Add Payment" at bounding box center [1284, 536] width 281 height 21
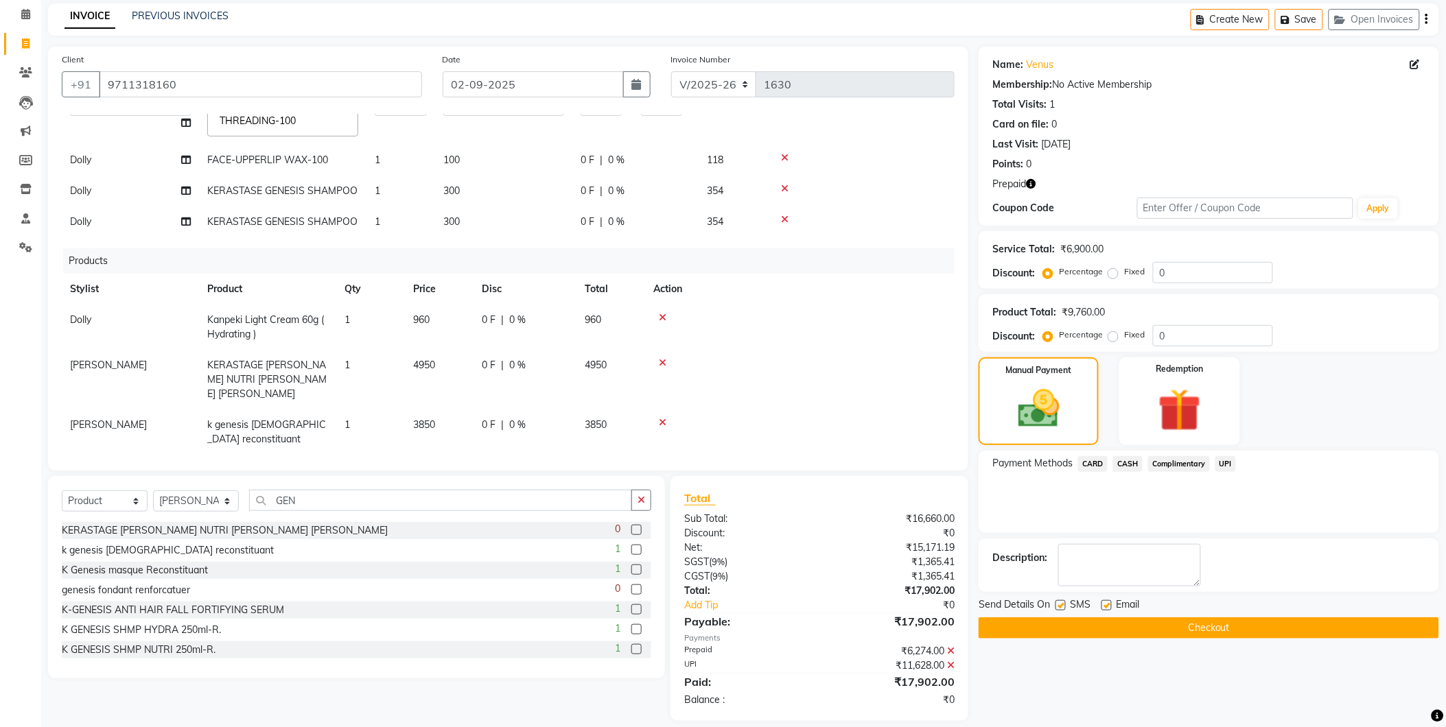
click at [1180, 626] on button "Checkout" at bounding box center [1208, 627] width 460 height 21
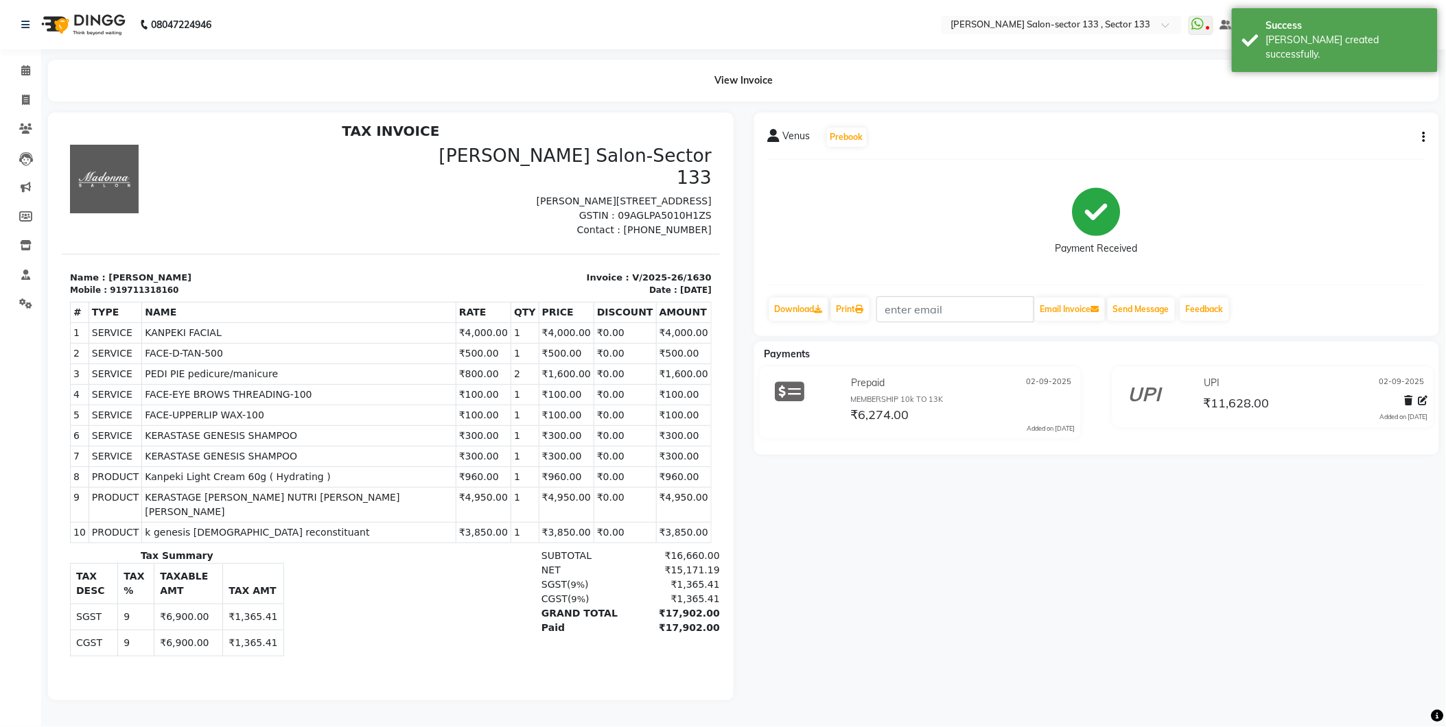
scroll to position [11, 0]
click at [30, 75] on span at bounding box center [26, 71] width 24 height 16
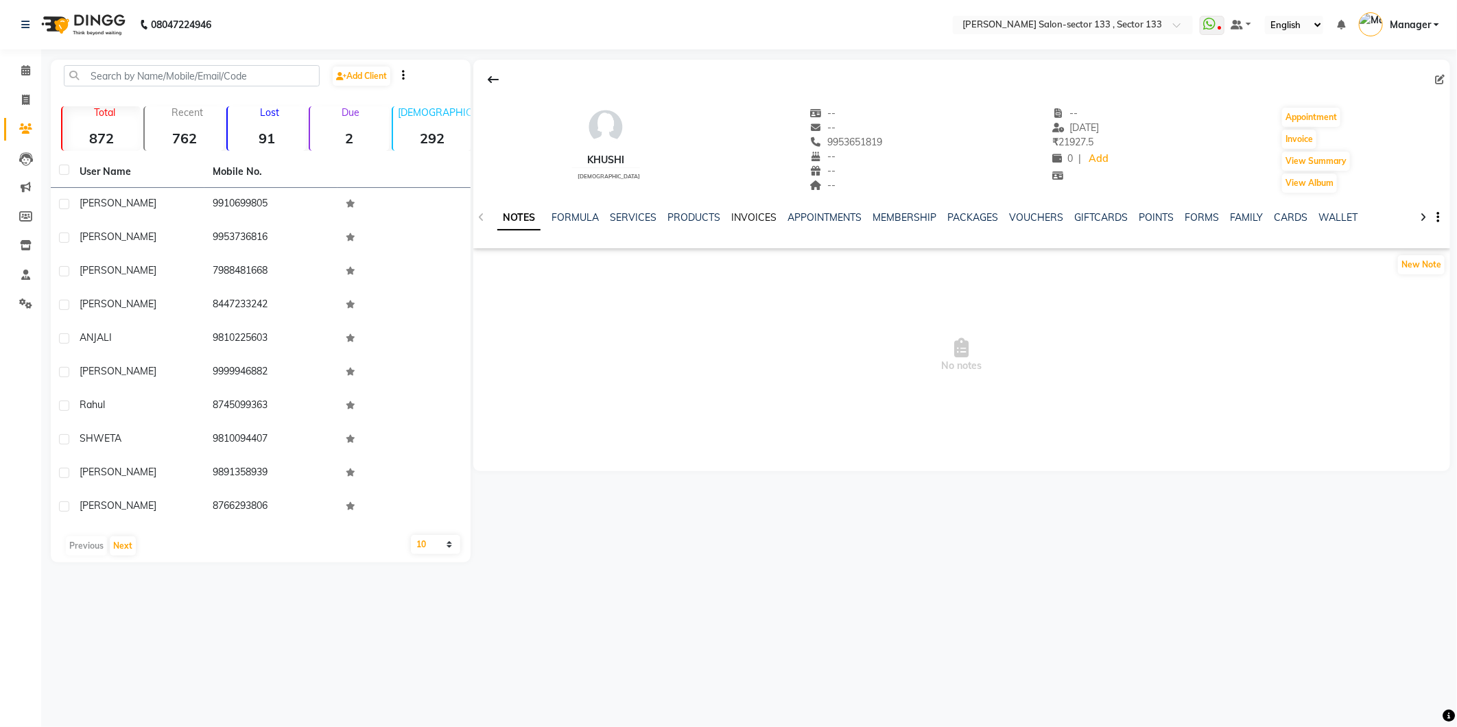
click at [762, 215] on link "INVOICES" at bounding box center [753, 217] width 45 height 12
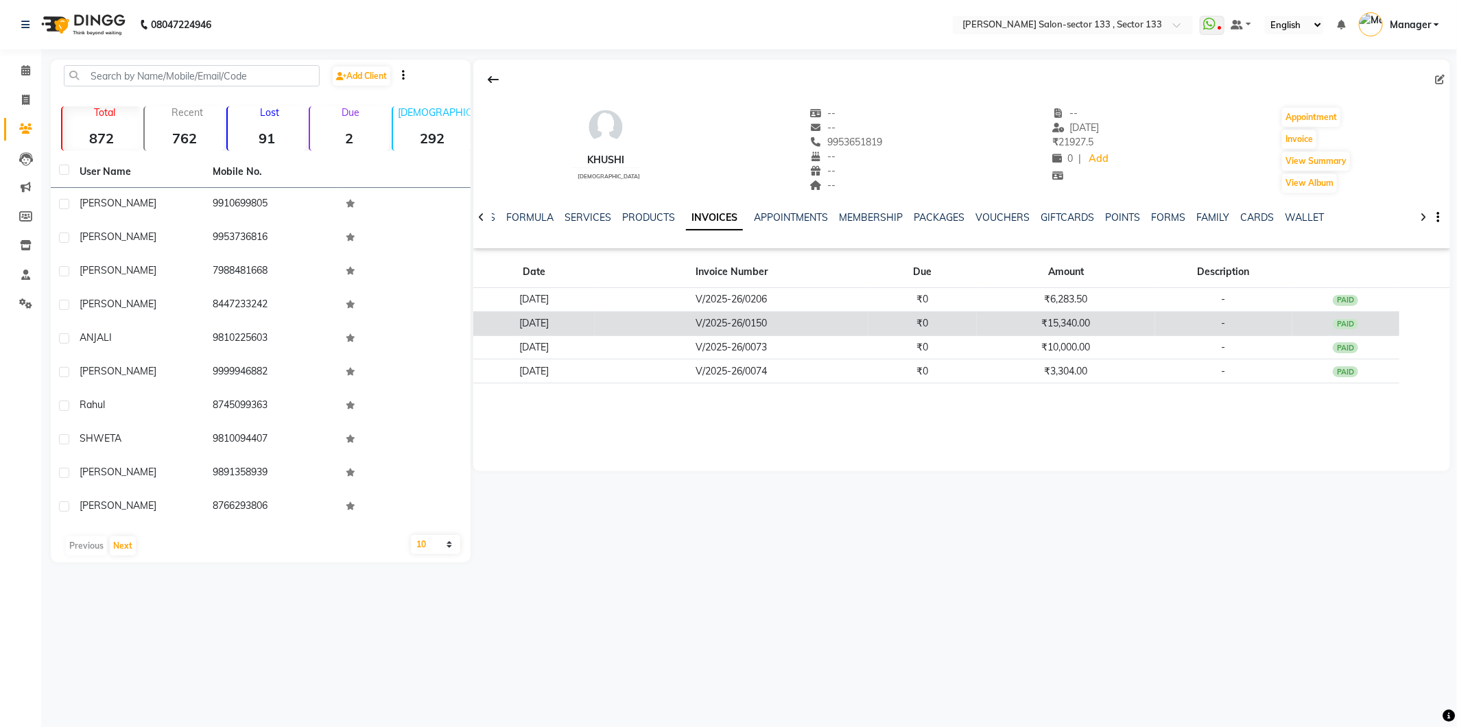
click at [563, 327] on td "31-05-2025" at bounding box center [533, 323] width 121 height 24
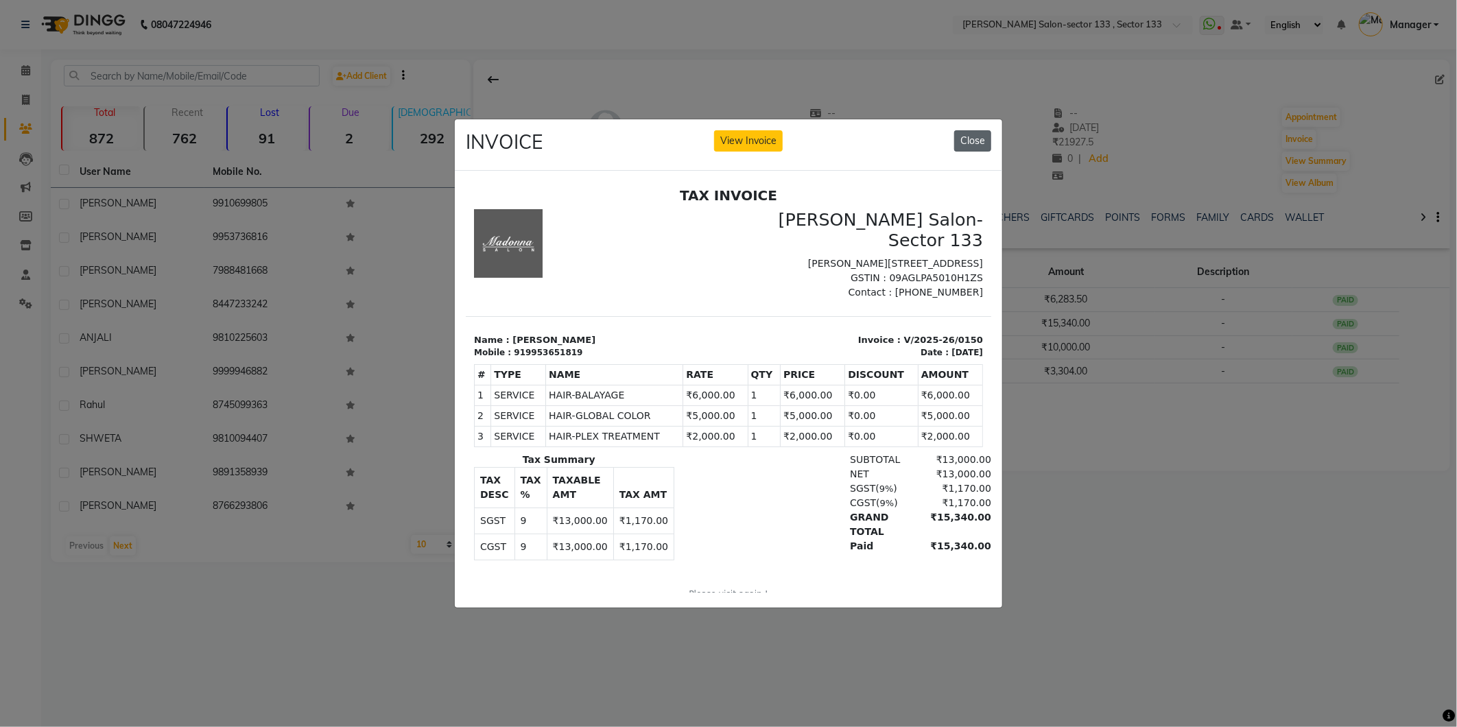
click at [966, 132] on button "Close" at bounding box center [972, 140] width 37 height 21
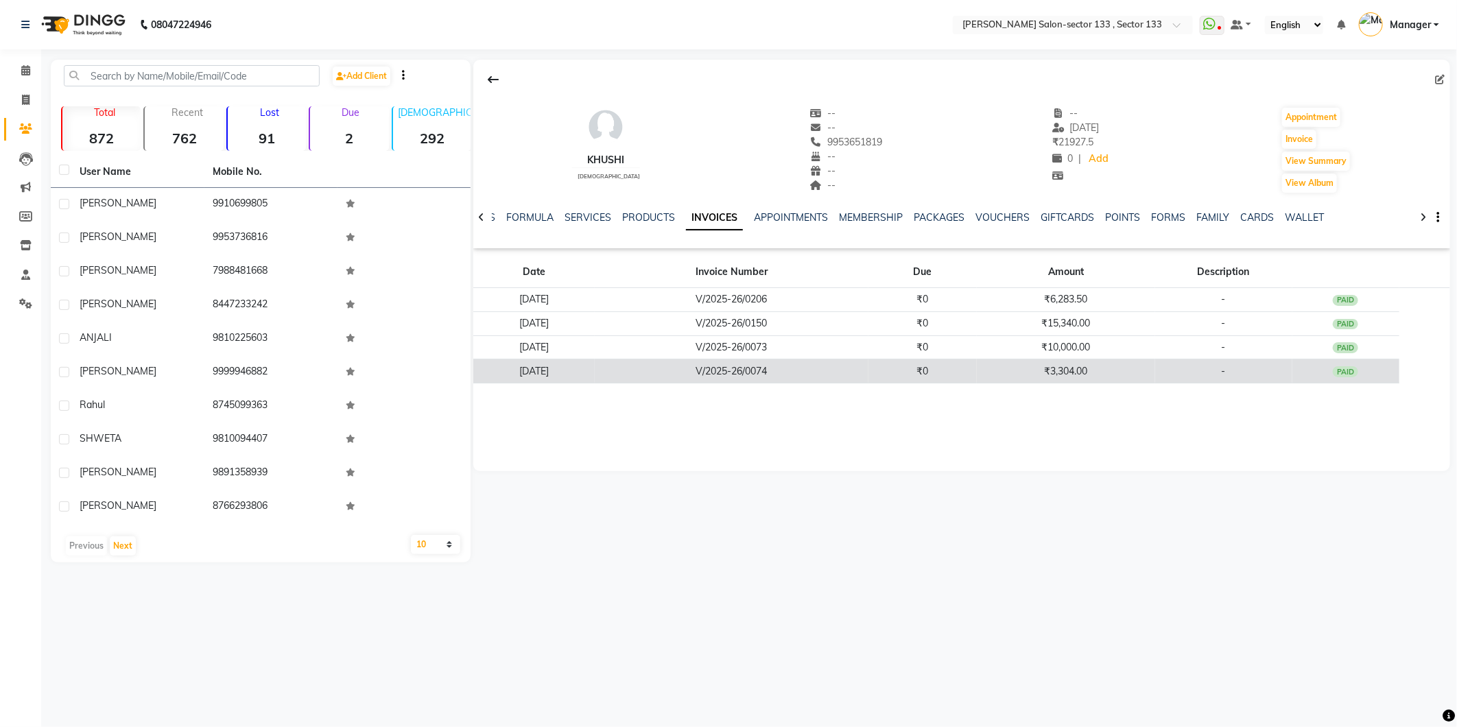
click at [787, 371] on td "V/2025-26/0074" at bounding box center [732, 372] width 274 height 24
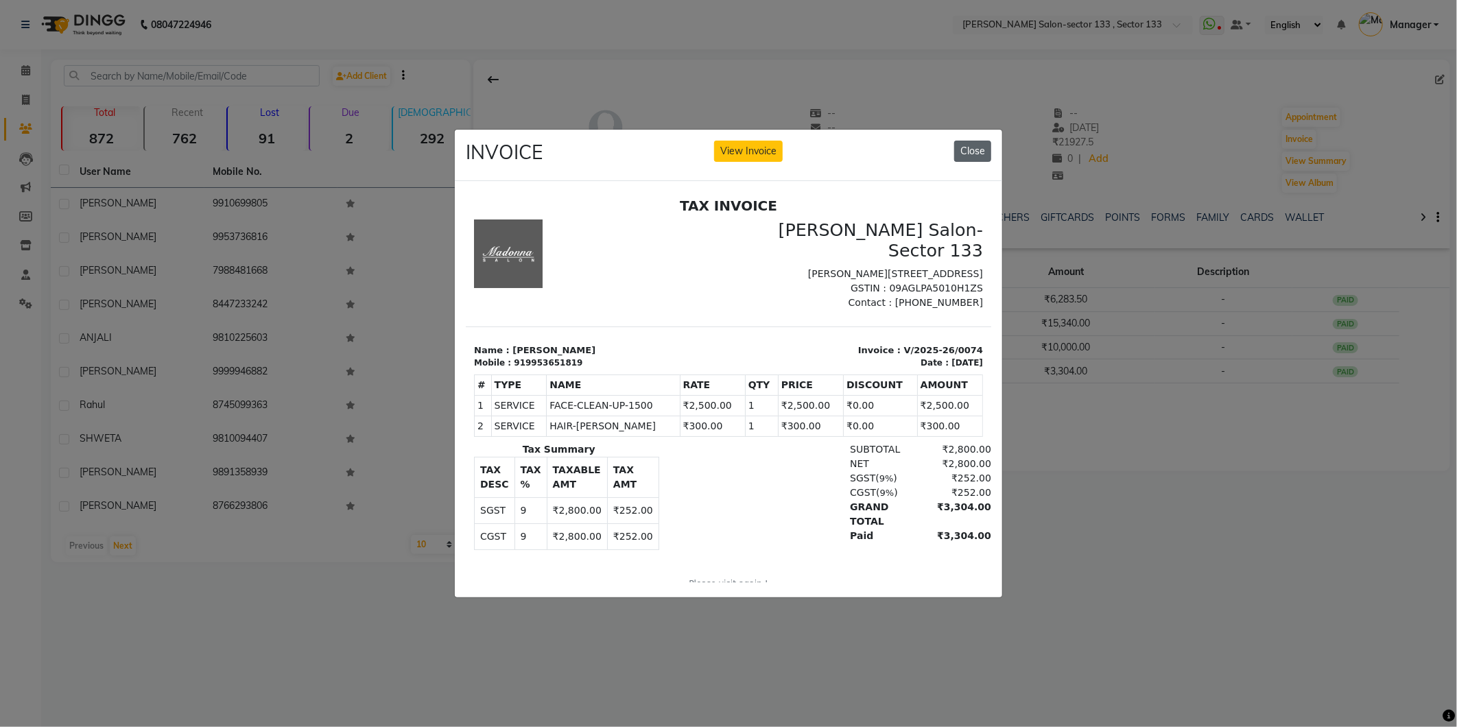
click at [963, 148] on button "Close" at bounding box center [972, 151] width 37 height 21
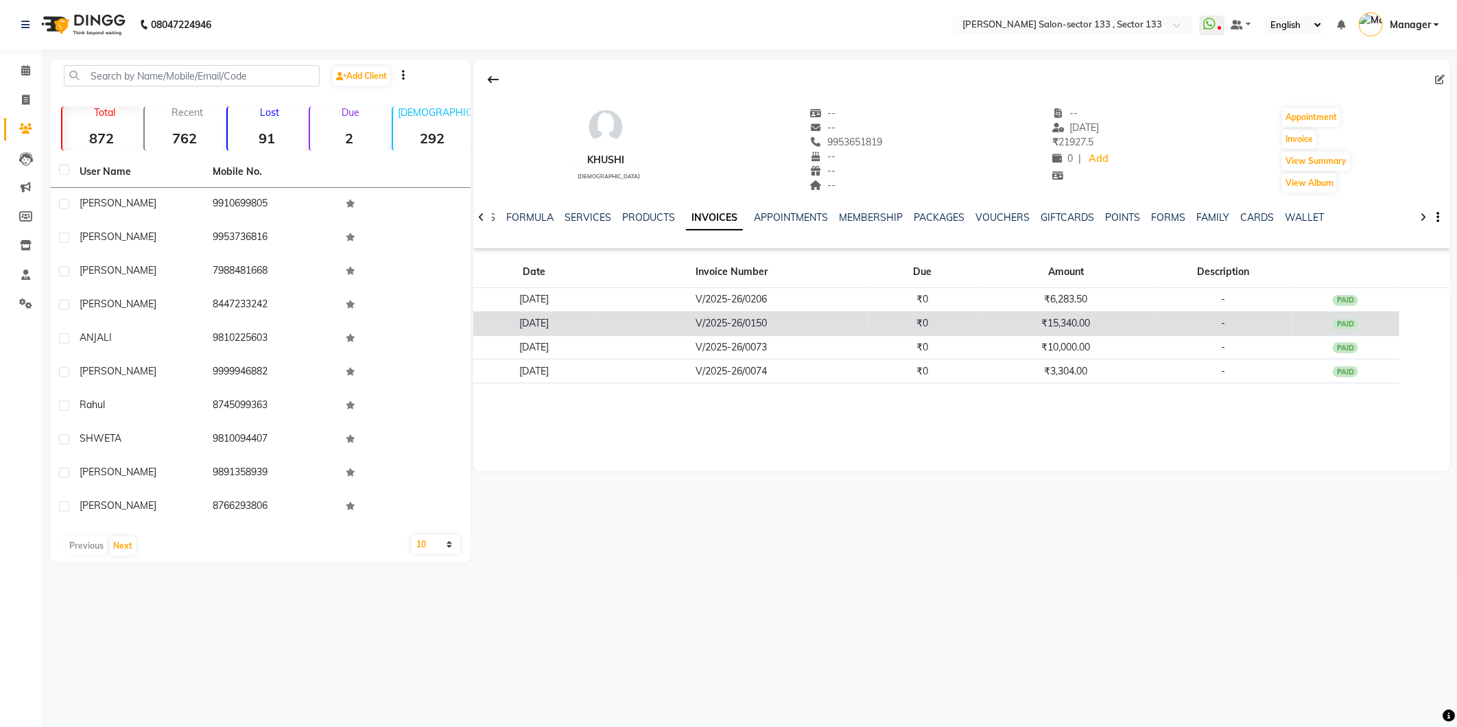
click at [787, 326] on td "V/2025-26/0150" at bounding box center [732, 323] width 274 height 24
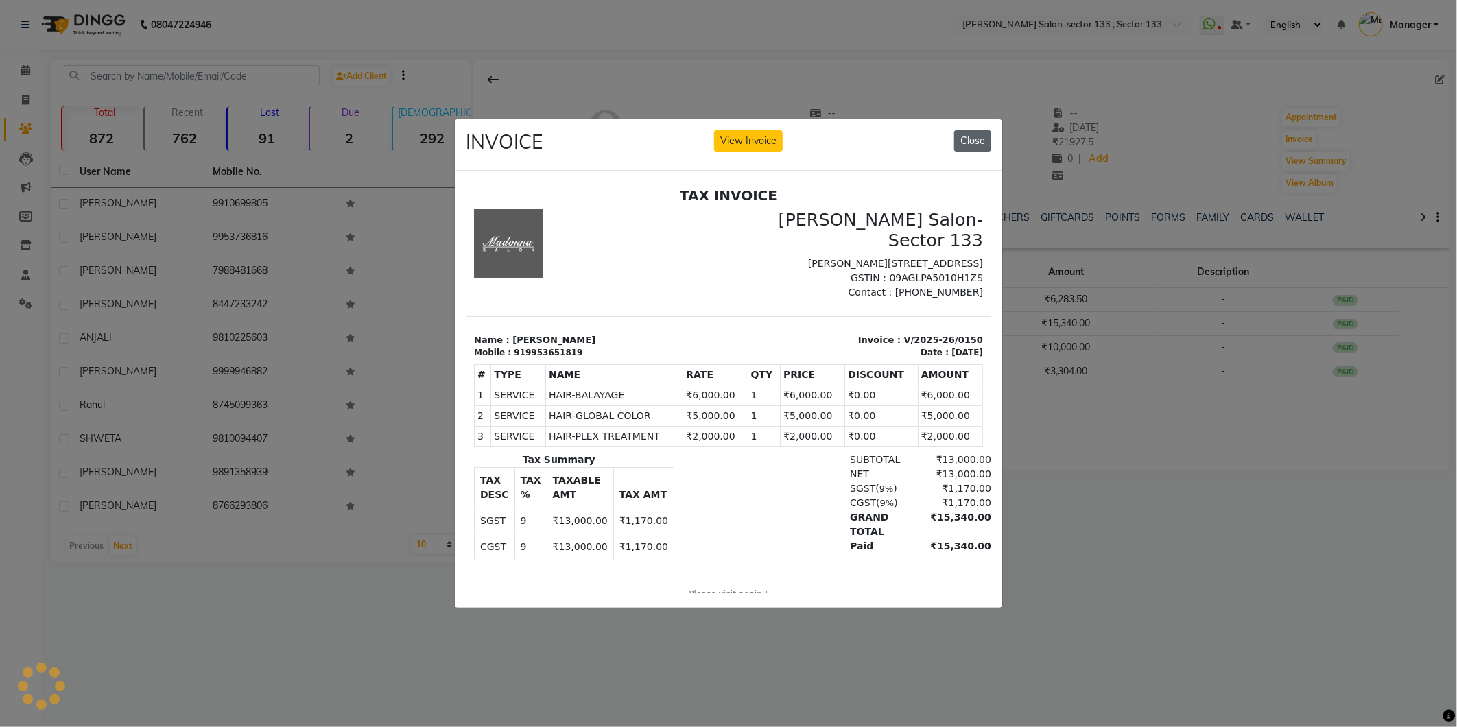
click at [986, 136] on button "Close" at bounding box center [972, 140] width 37 height 21
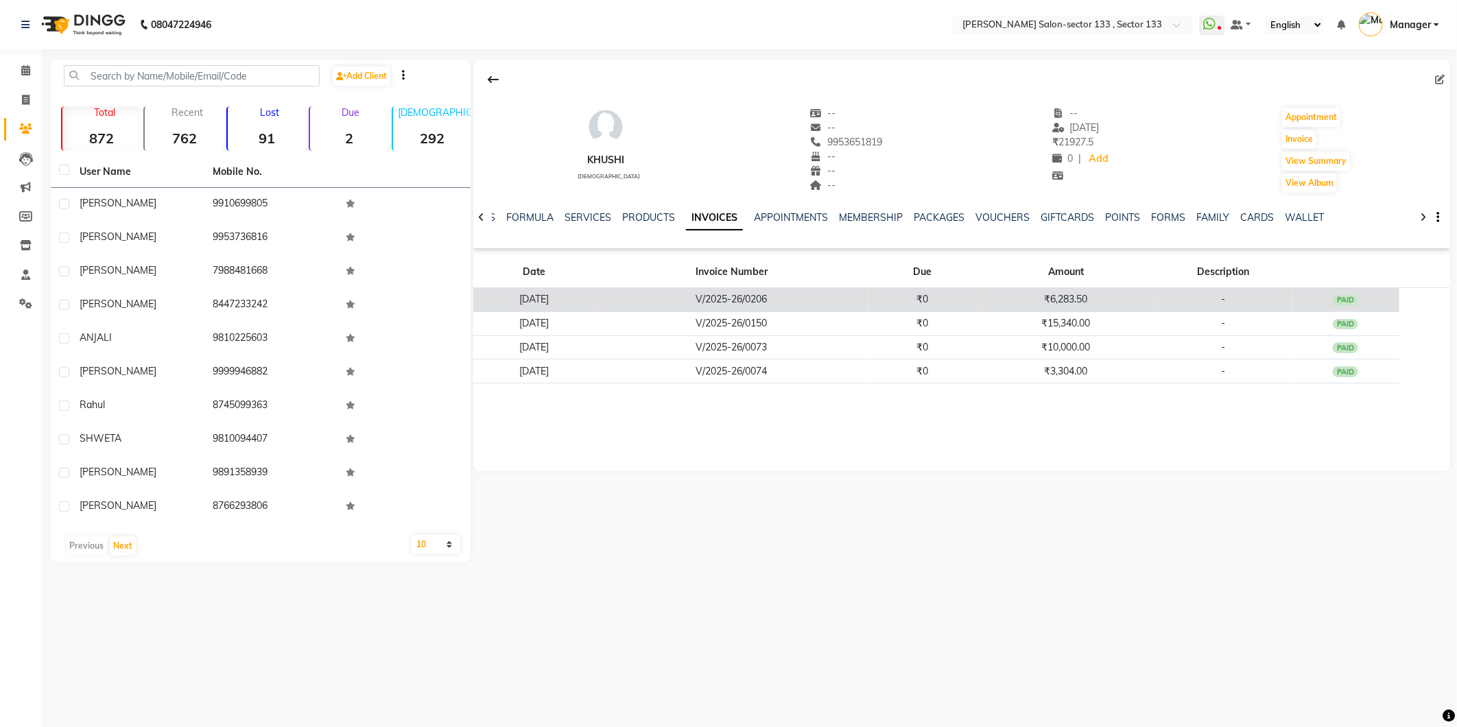
click at [797, 300] on td "V/2025-26/0206" at bounding box center [732, 300] width 274 height 24
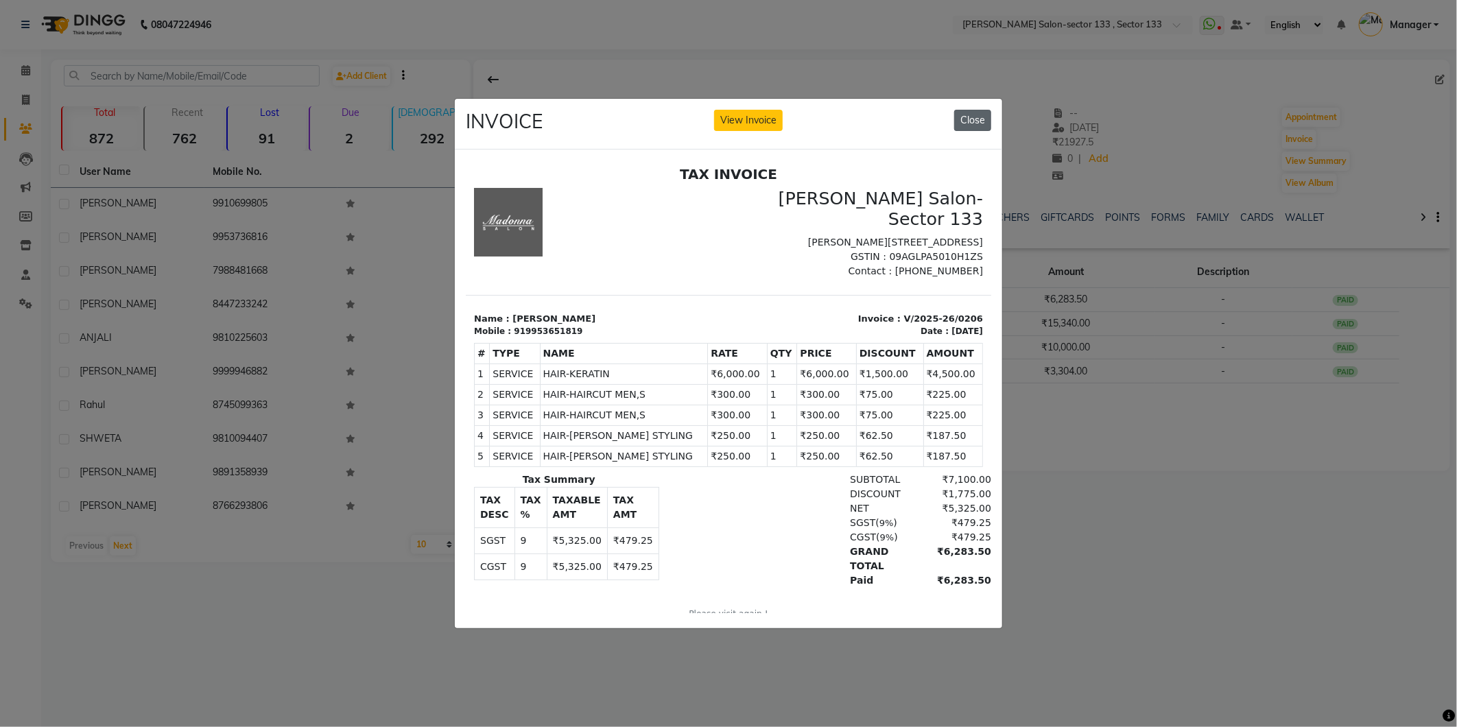
click at [972, 110] on button "Close" at bounding box center [972, 120] width 37 height 21
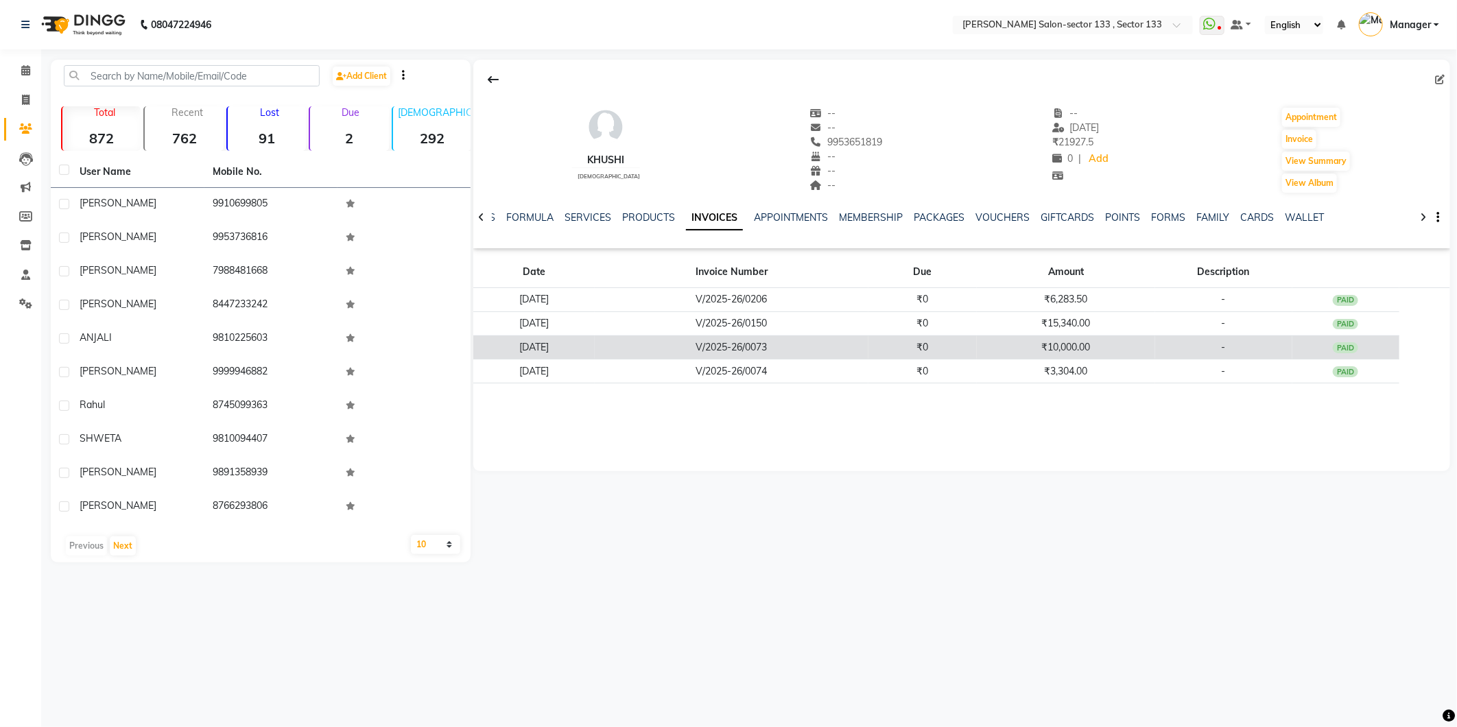
click at [1087, 345] on td "₹10,000.00" at bounding box center [1066, 348] width 178 height 24
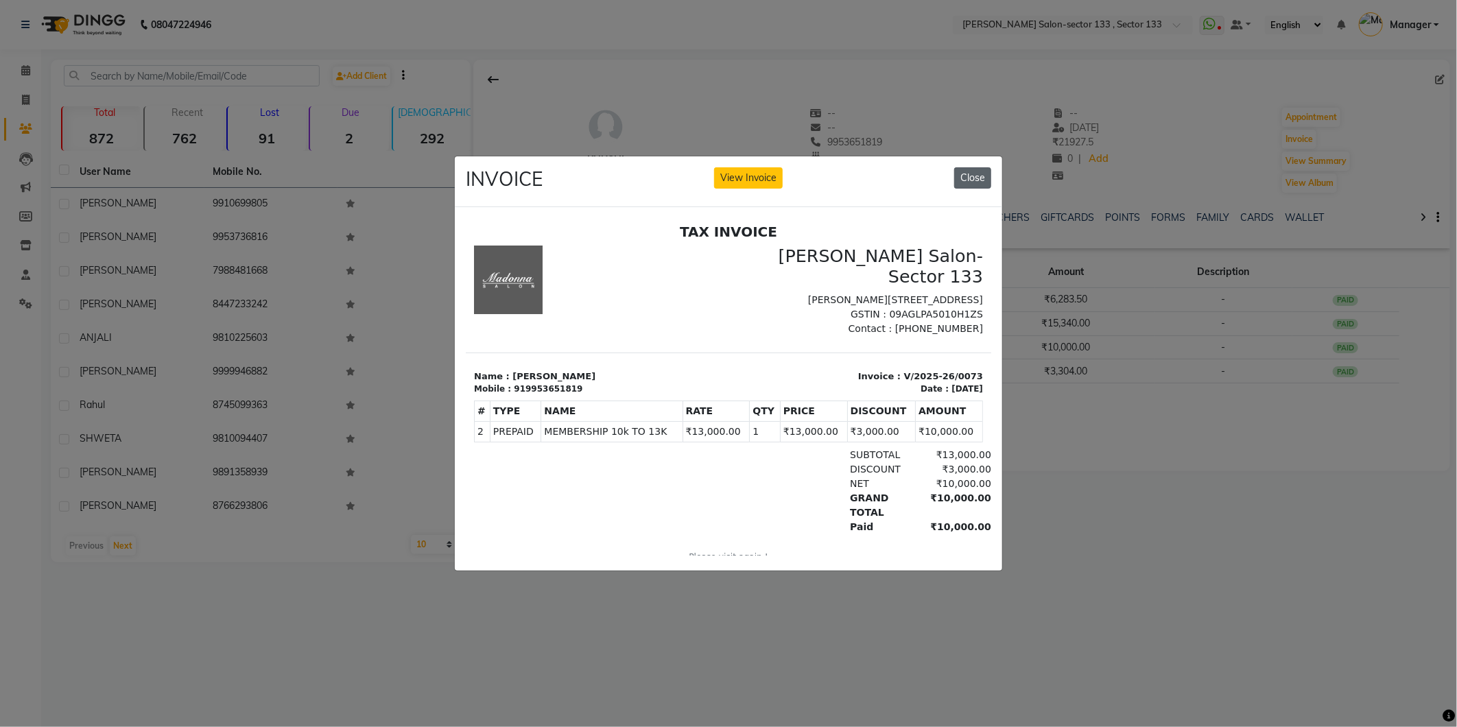
click at [967, 173] on button "Close" at bounding box center [972, 177] width 37 height 21
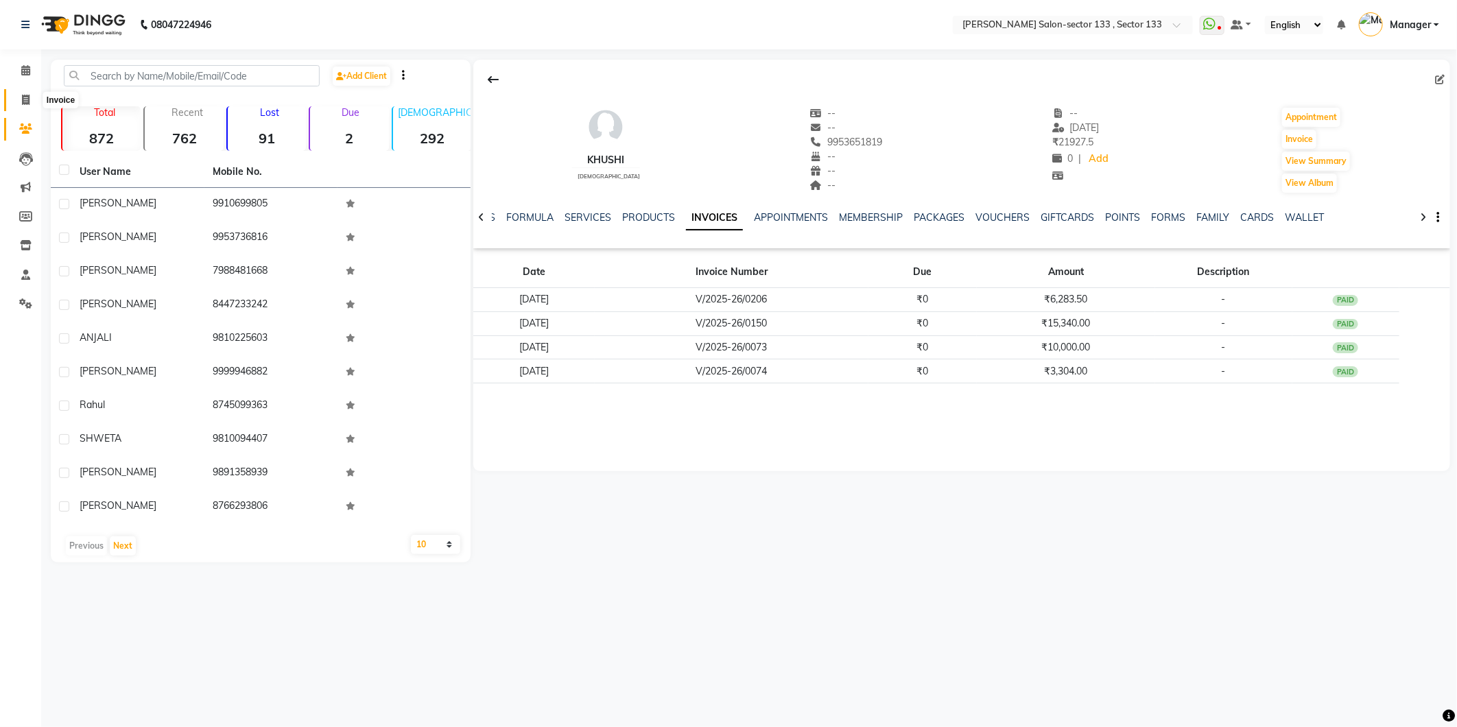
click at [28, 101] on icon at bounding box center [26, 100] width 8 height 10
select select "service"
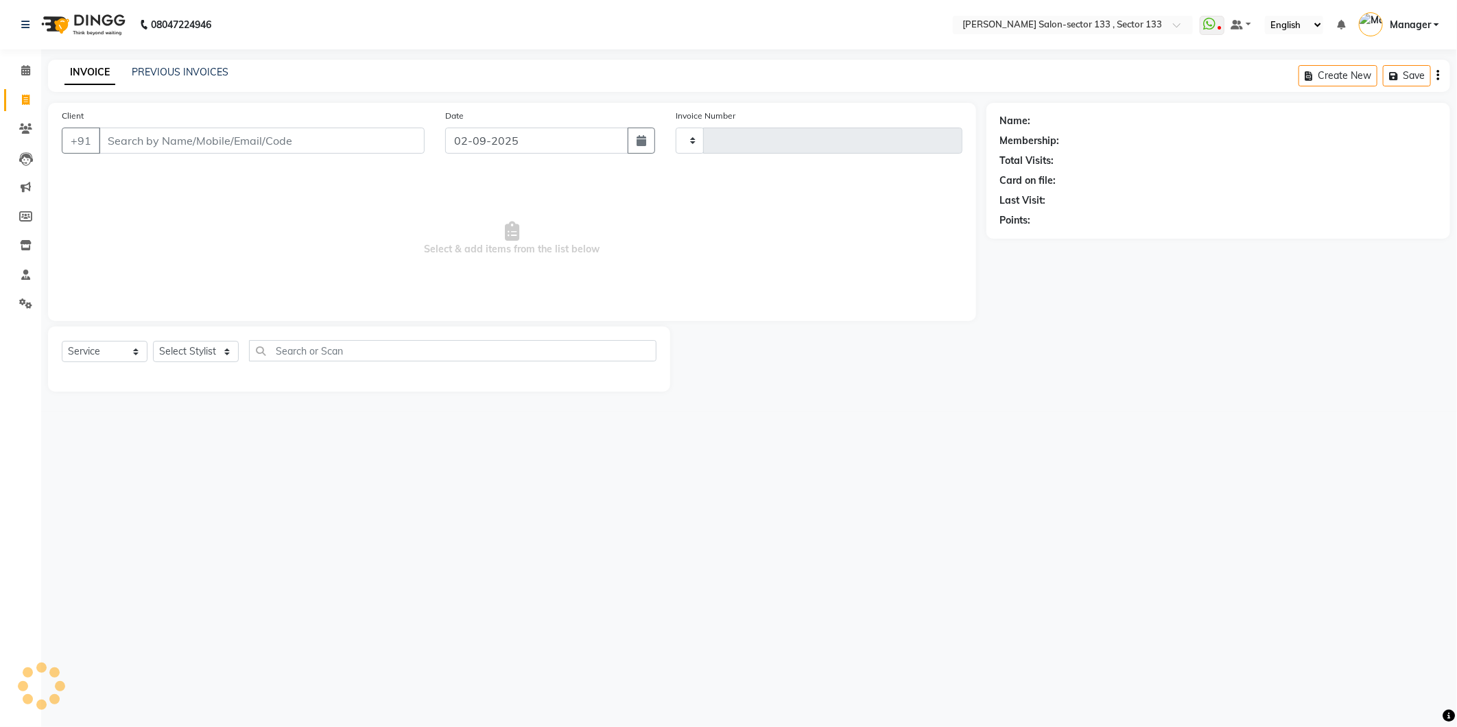
type input "1628"
select select "8302"
click at [168, 125] on div "Client +91" at bounding box center [243, 136] width 384 height 56
click at [172, 141] on input "Client" at bounding box center [262, 141] width 326 height 26
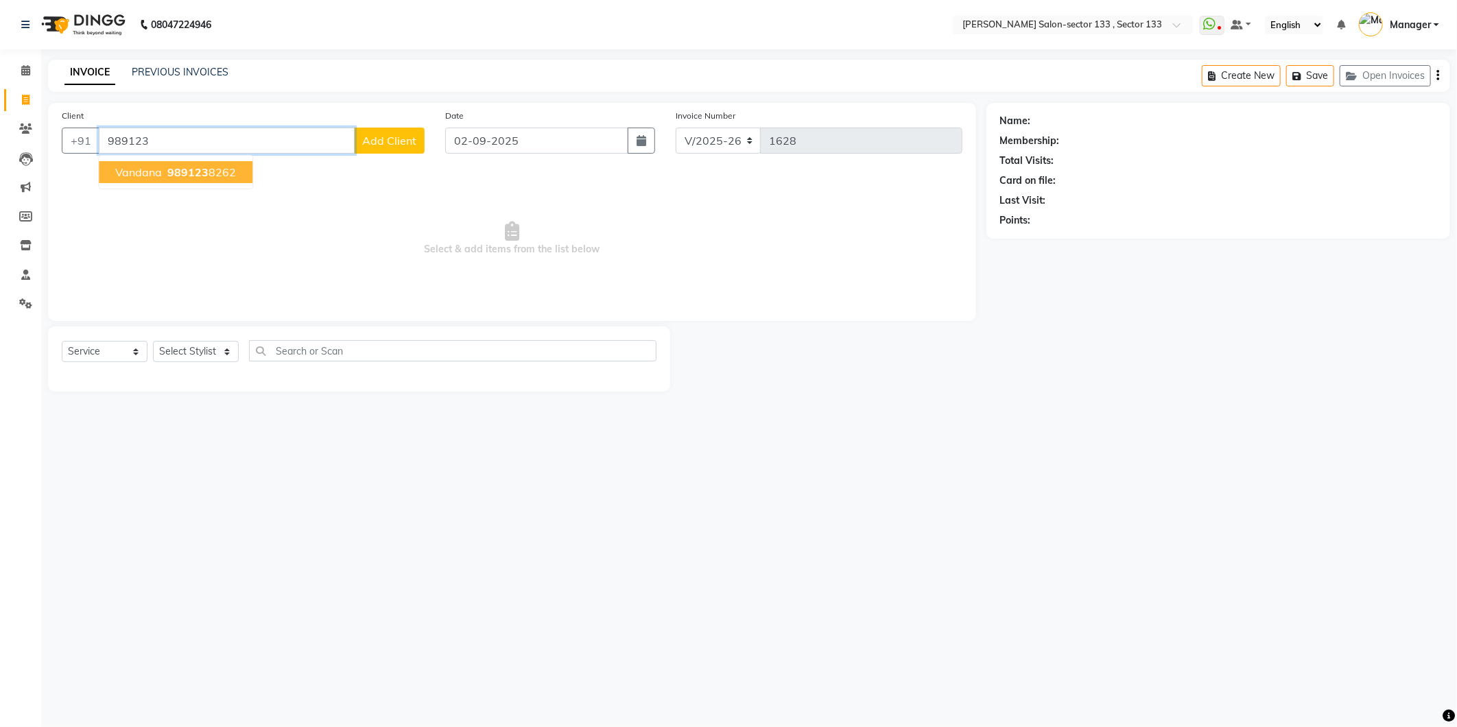
click at [211, 172] on ngb-highlight "989123 8262" at bounding box center [200, 172] width 71 height 14
type input "9891238262"
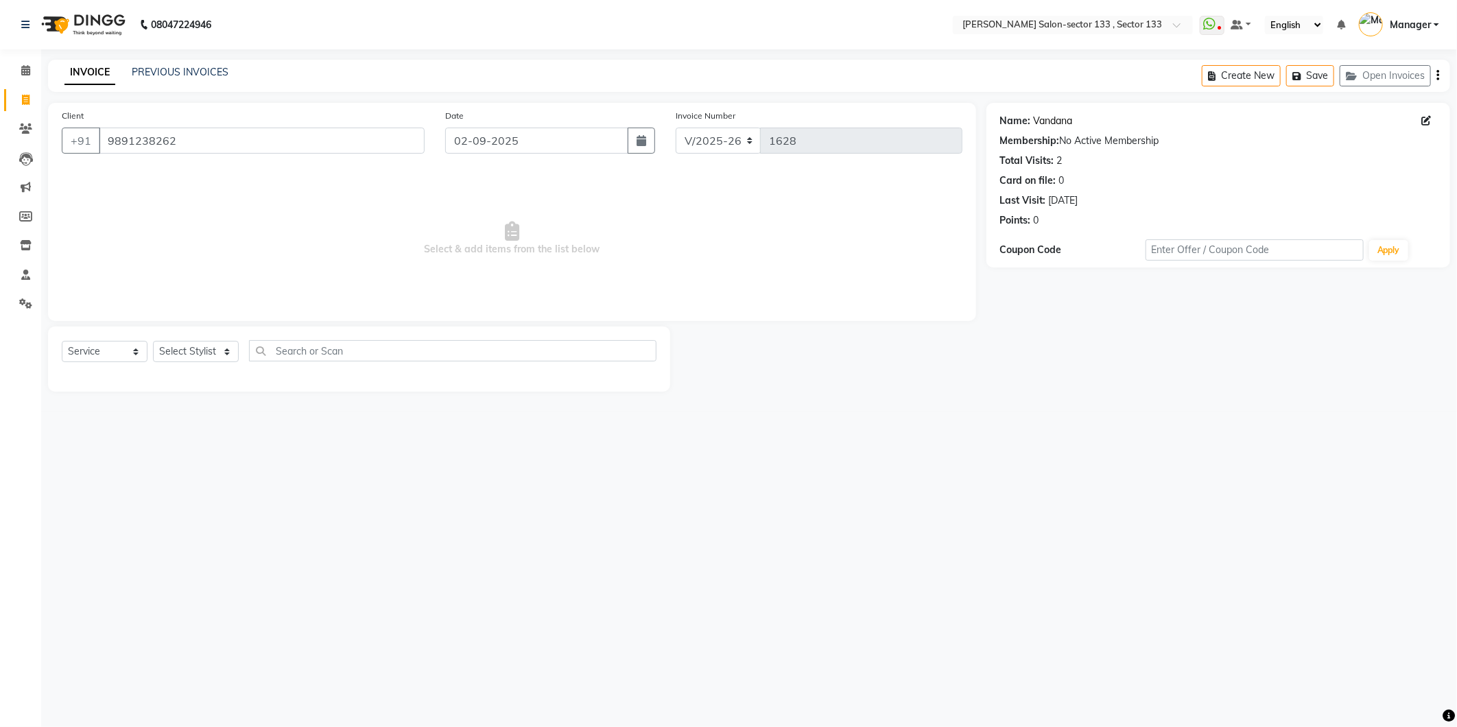
click at [1065, 119] on link "Vandana" at bounding box center [1053, 121] width 39 height 14
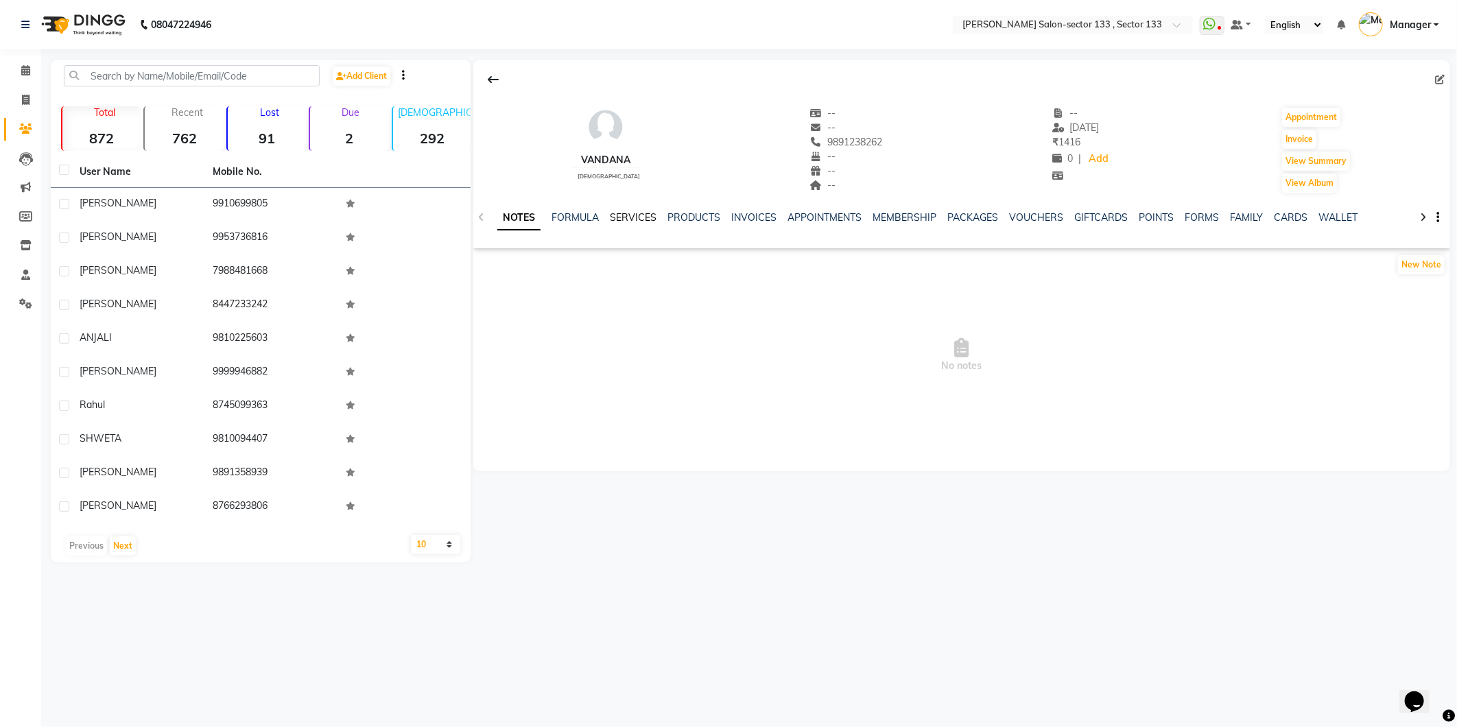
click at [637, 215] on link "SERVICES" at bounding box center [633, 217] width 47 height 12
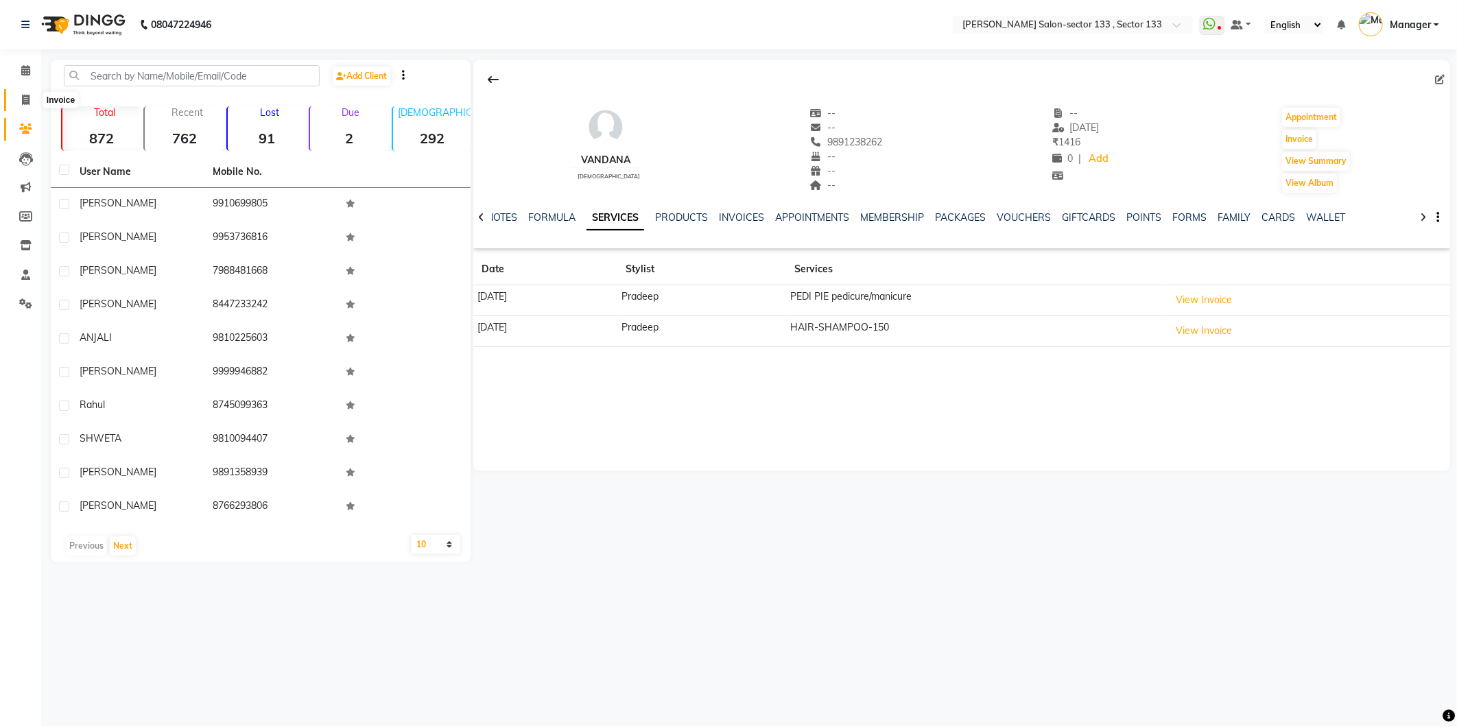
click at [31, 93] on span at bounding box center [26, 101] width 24 height 16
select select "8302"
select select "service"
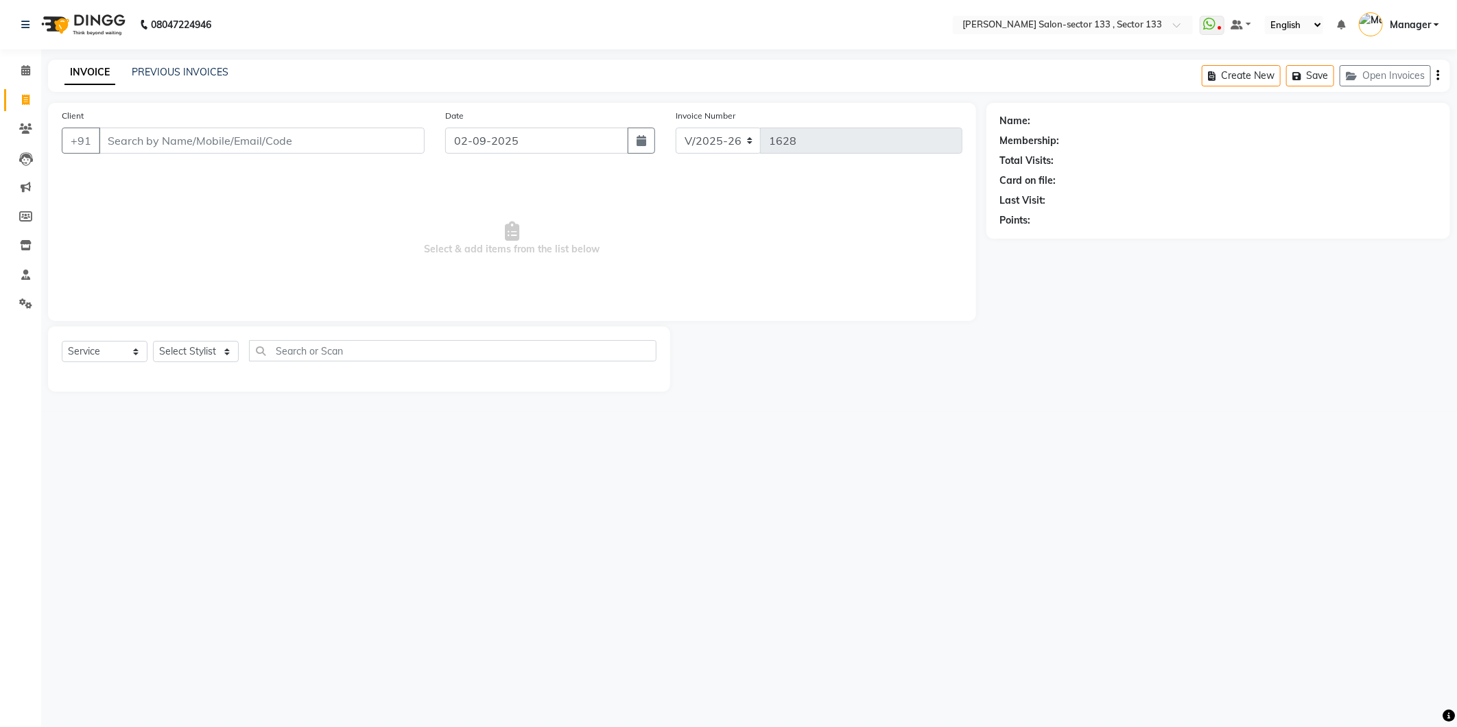
click at [154, 62] on div "INVOICE PREVIOUS INVOICES Create New Save Open Invoices" at bounding box center [749, 76] width 1402 height 32
click at [156, 69] on link "PREVIOUS INVOICES" at bounding box center [180, 72] width 97 height 12
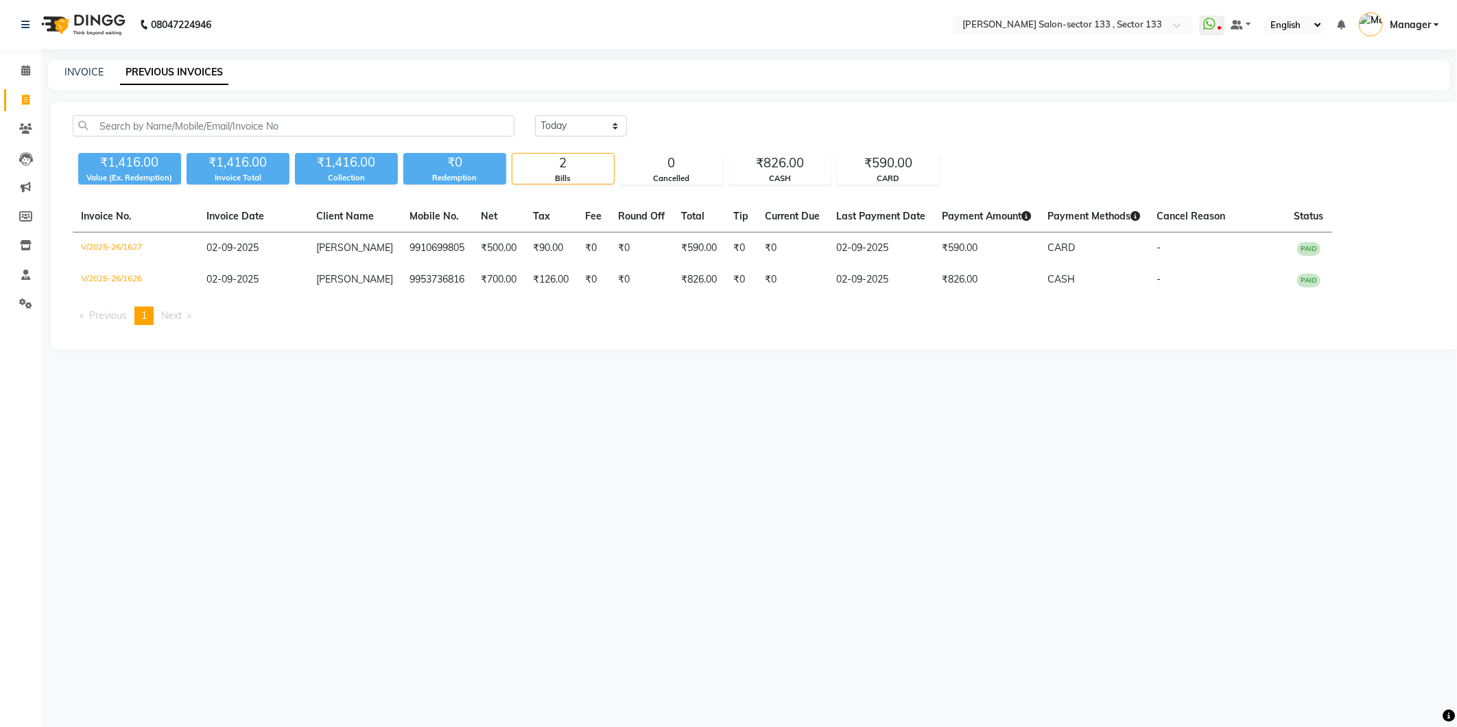
click at [156, 69] on link "PREVIOUS INVOICES" at bounding box center [174, 72] width 108 height 25
click at [144, 71] on link "PREVIOUS INVOICES" at bounding box center [174, 72] width 108 height 25
click at [143, 71] on link "PREVIOUS INVOICES" at bounding box center [174, 72] width 108 height 25
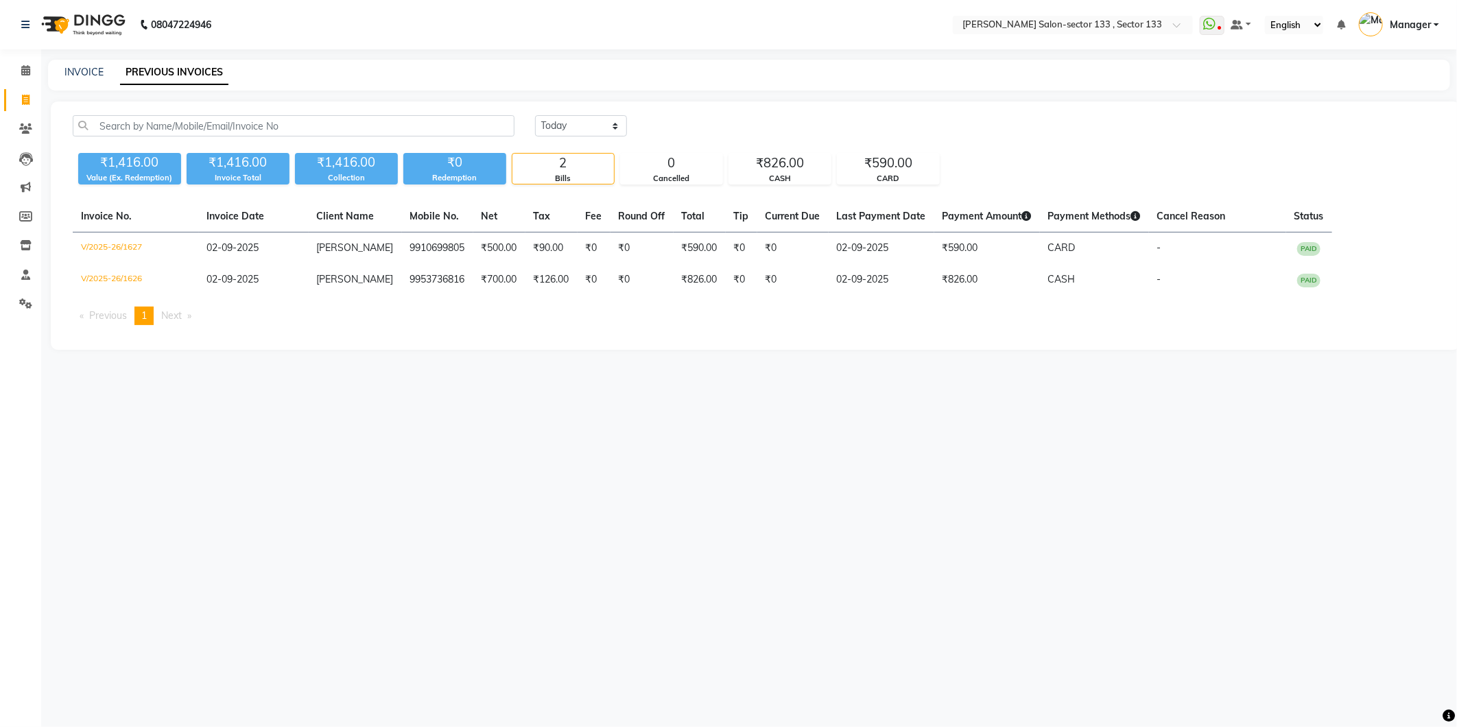
click at [142, 71] on link "PREVIOUS INVOICES" at bounding box center [174, 72] width 108 height 25
click at [142, 70] on link "PREVIOUS INVOICES" at bounding box center [174, 72] width 108 height 25
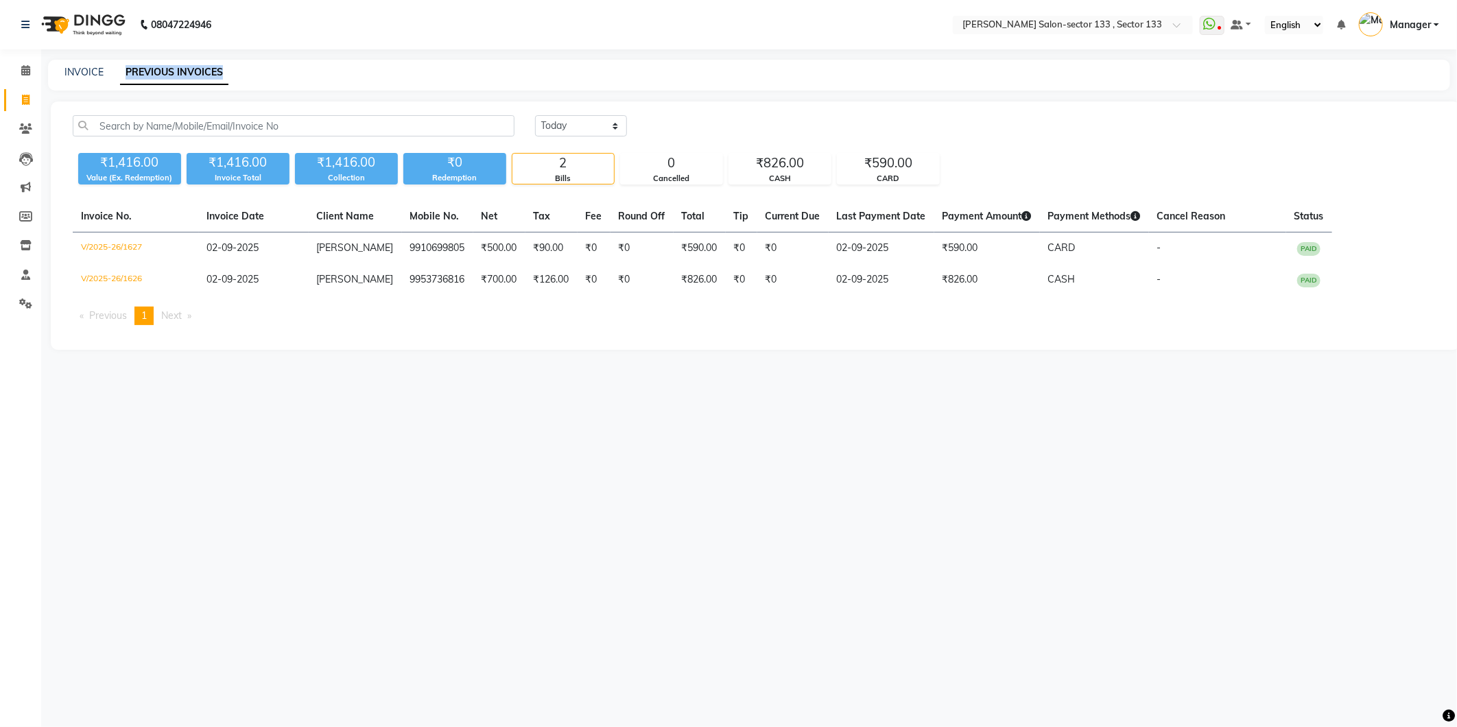
click at [142, 70] on link "PREVIOUS INVOICES" at bounding box center [174, 72] width 108 height 25
click at [118, 52] on div "08047224946 Select Location × Madonna Salon-sector 133 , Sector 133 WhatsApp St…" at bounding box center [728, 363] width 1457 height 727
click at [89, 77] on link "INVOICE" at bounding box center [83, 72] width 39 height 12
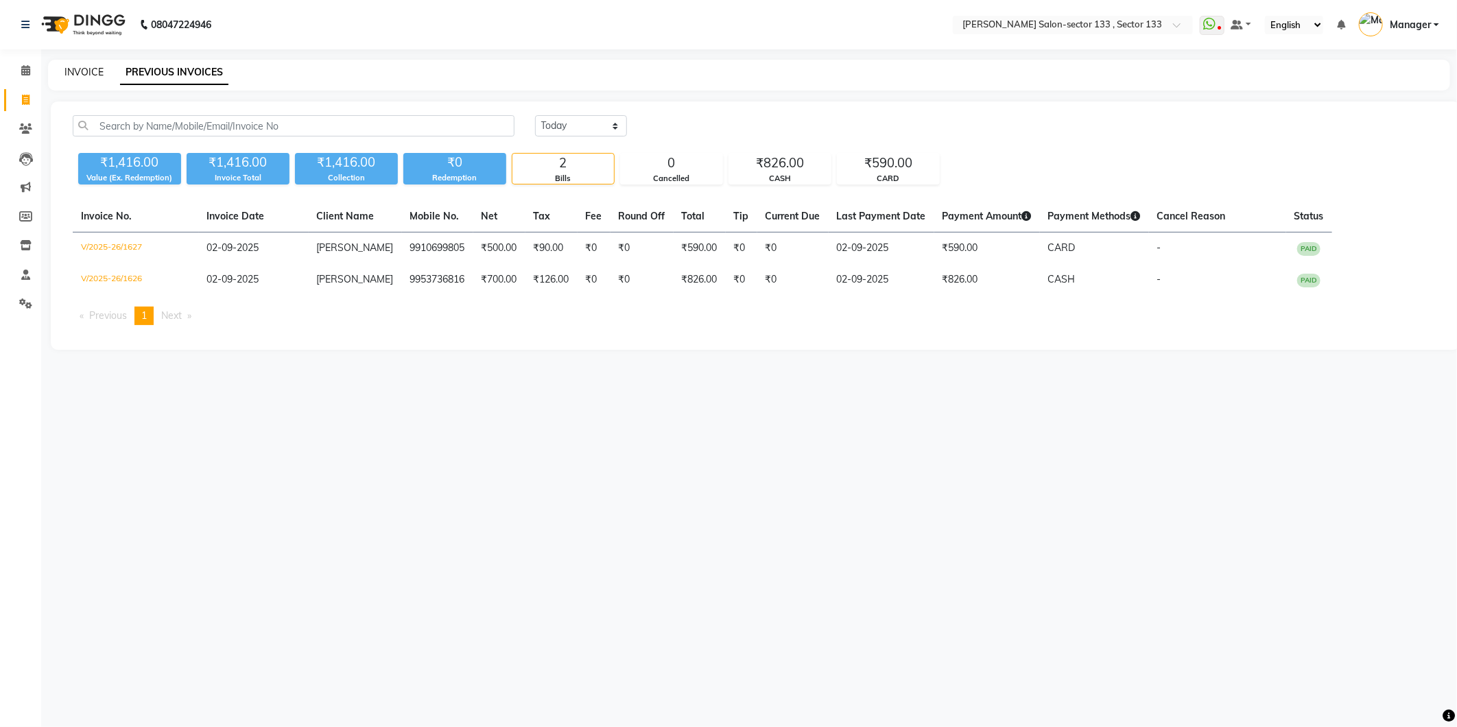
select select "service"
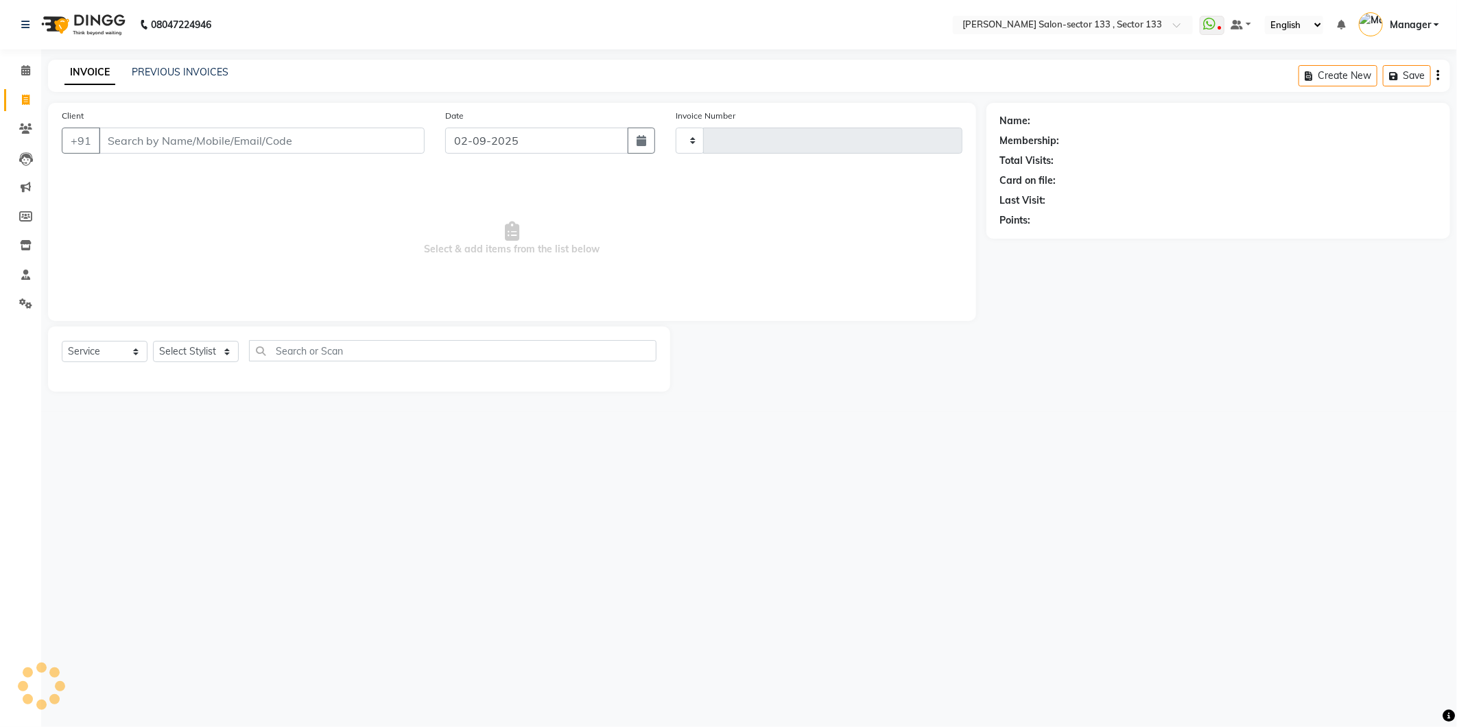
type input "1628"
select select "8302"
click at [128, 134] on input "Client" at bounding box center [262, 141] width 326 height 26
type input "9650720043"
click at [388, 141] on span "Add Client" at bounding box center [389, 141] width 54 height 14
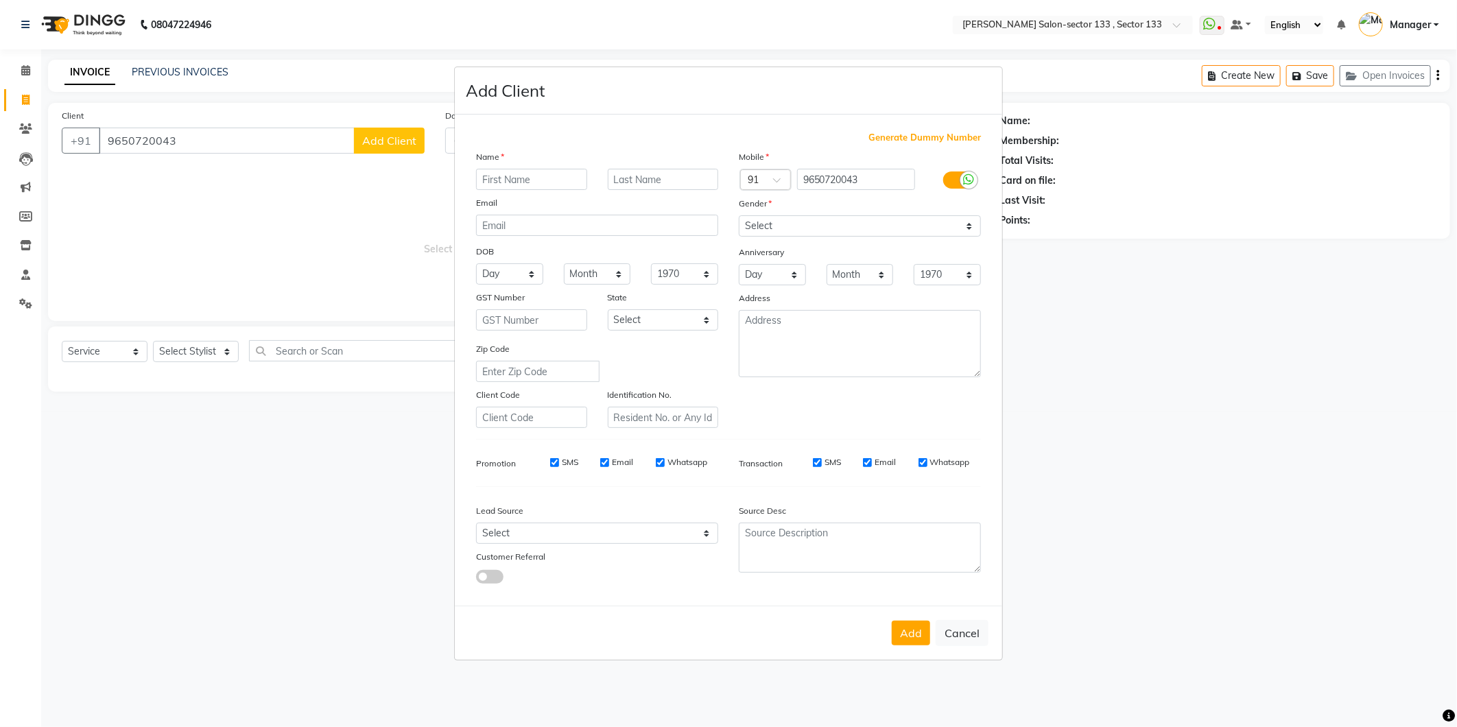
click at [553, 176] on input "text" at bounding box center [531, 179] width 111 height 21
type input "[PERSON_NAME]"
drag, startPoint x: 771, startPoint y: 222, endPoint x: 772, endPoint y: 237, distance: 14.4
click at [771, 222] on select "Select Male Female Other Prefer Not To Say" at bounding box center [860, 225] width 242 height 21
select select "[DEMOGRAPHIC_DATA]"
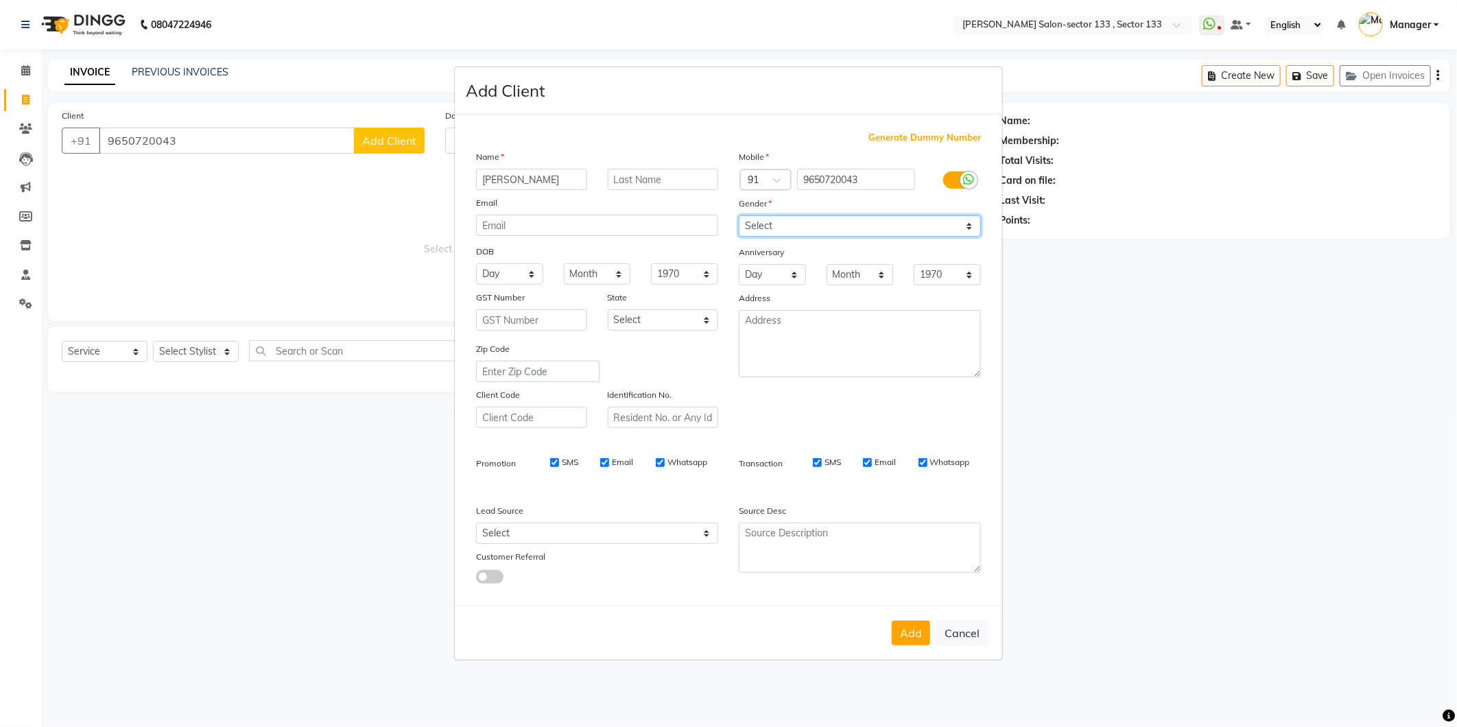
click at [739, 215] on select "Select Male Female Other Prefer Not To Say" at bounding box center [860, 225] width 242 height 21
click at [911, 645] on button "Add" at bounding box center [911, 633] width 38 height 25
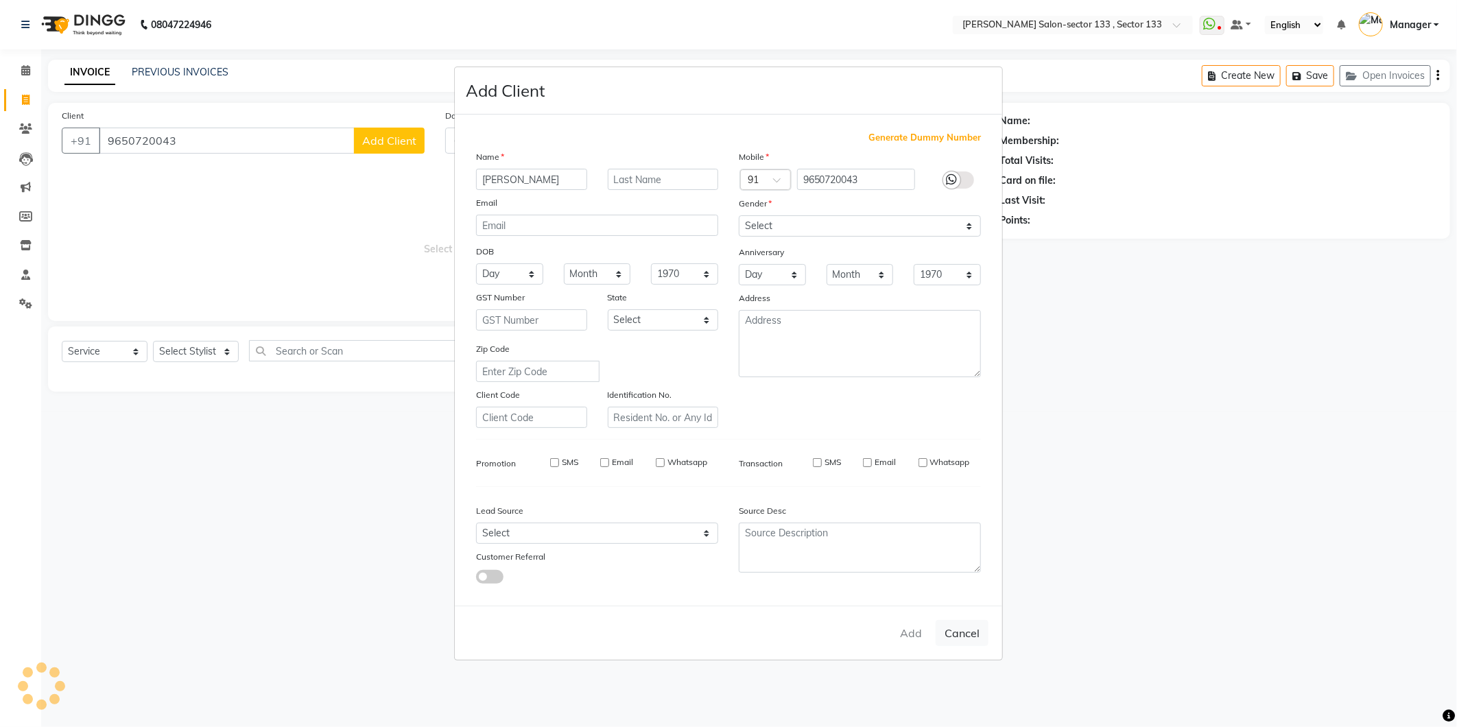
select select
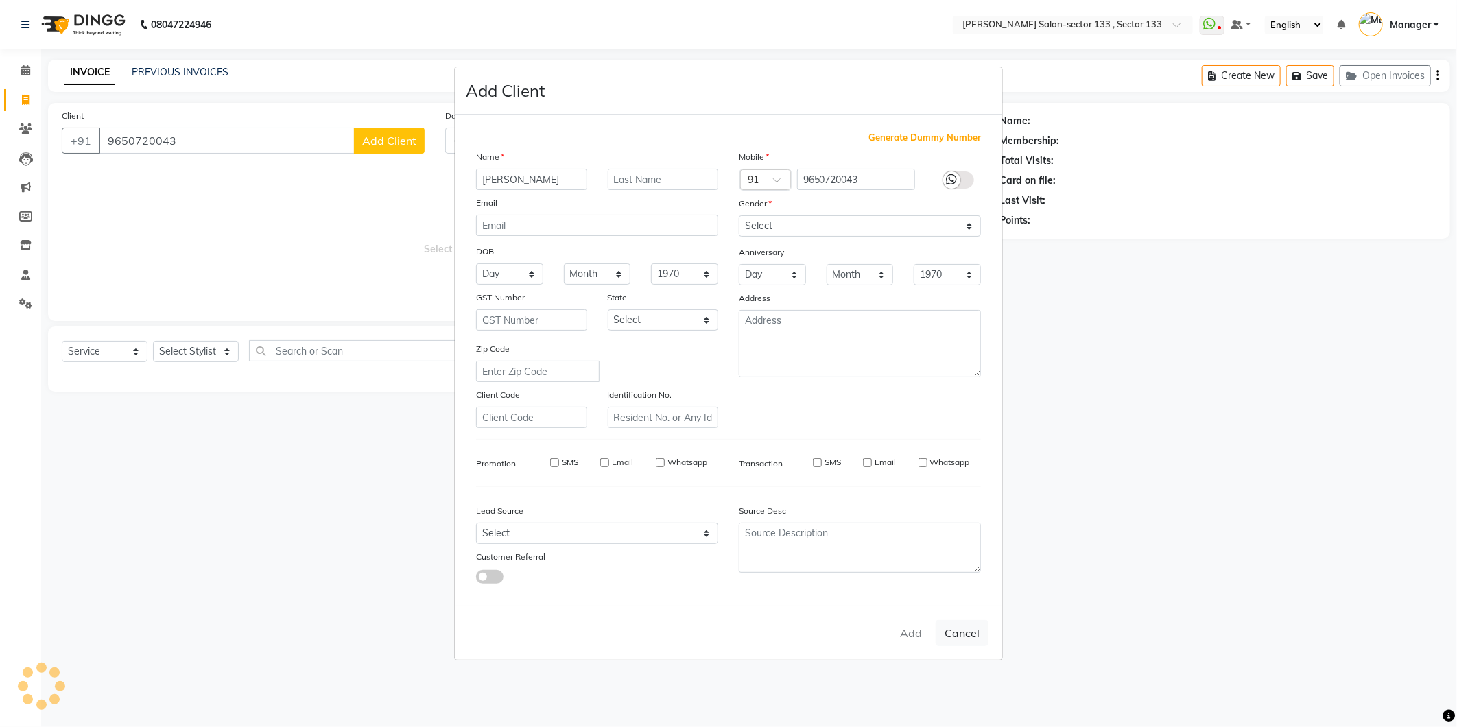
select select
checkbox input "false"
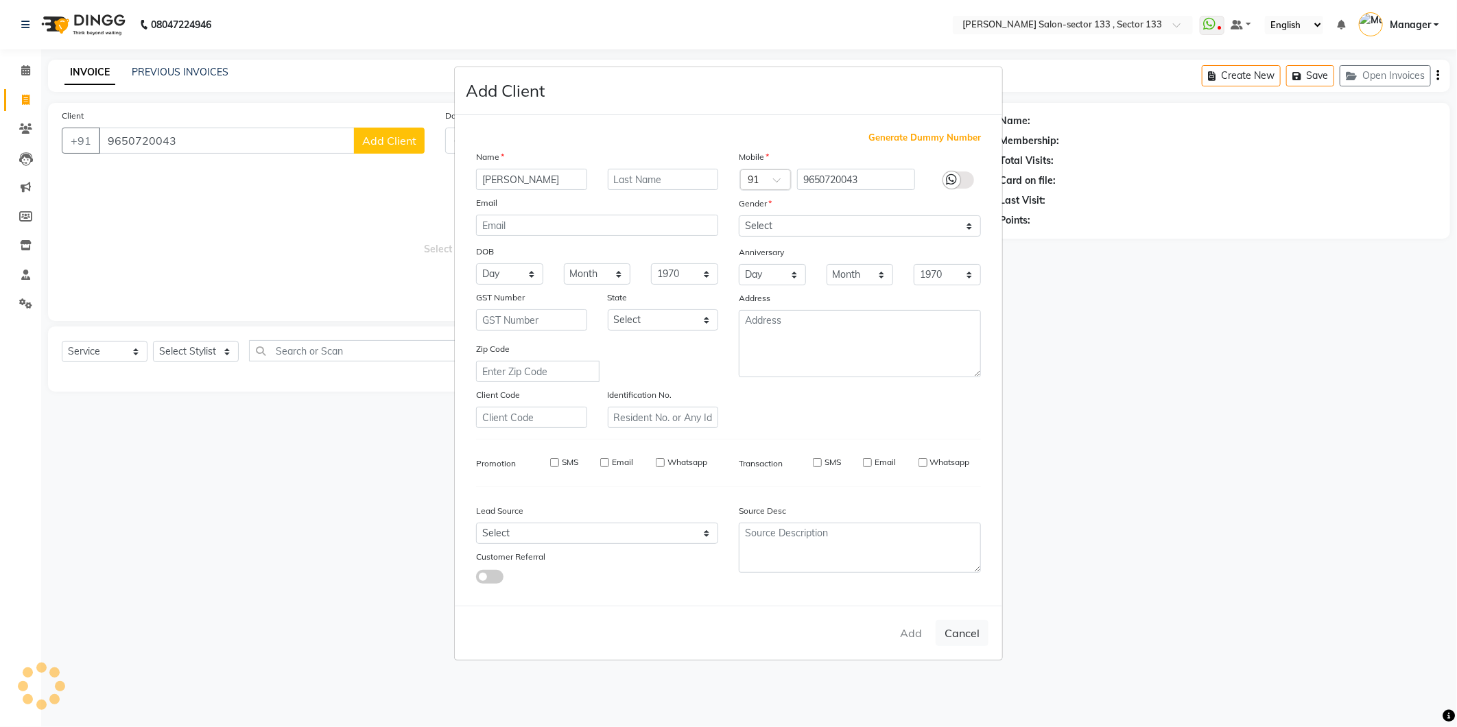
checkbox input "false"
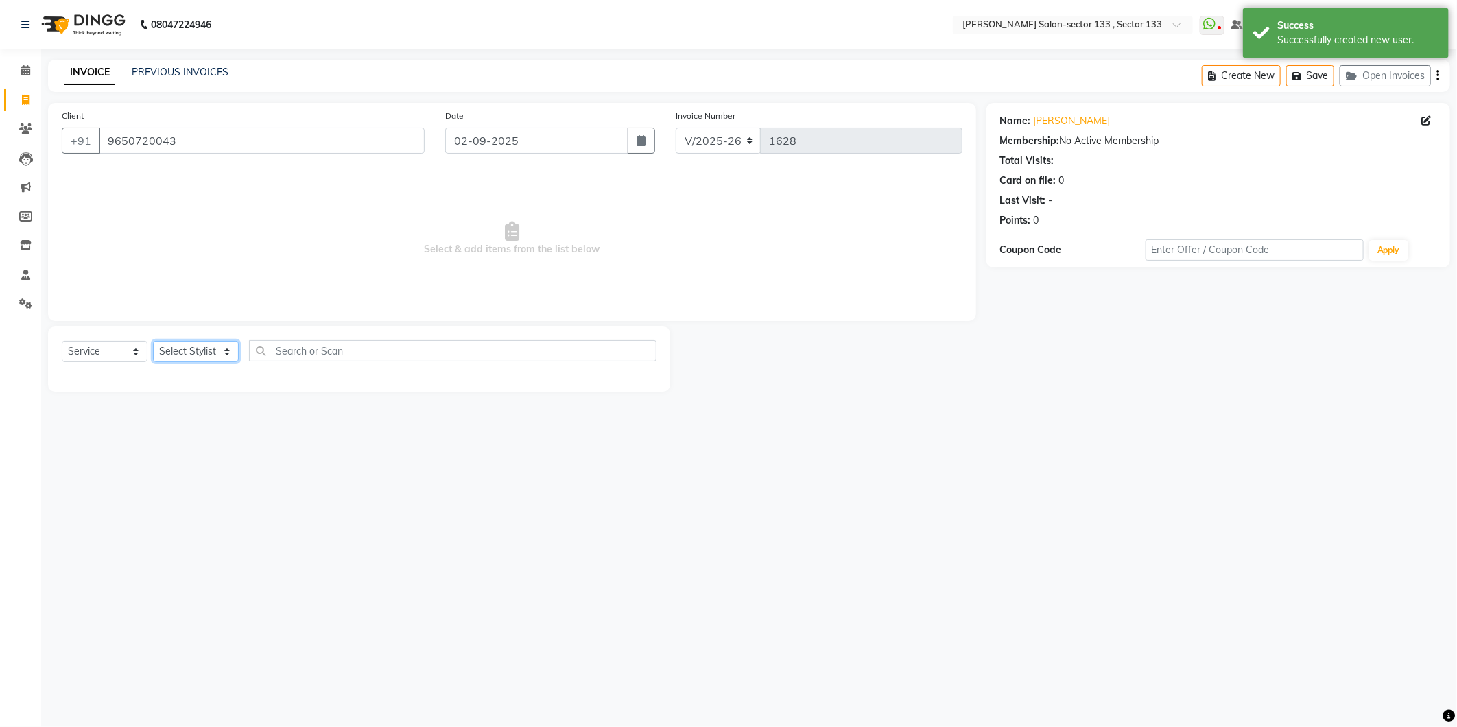
click at [192, 350] on select "Select Stylist Aman Anjali Anwar Dolly jaspal KIRTI Manager Mehboob Owner id Pr…" at bounding box center [196, 351] width 86 height 21
select select "80845"
click at [153, 342] on select "Select Stylist Aman Anjali Anwar Dolly jaspal KIRTI Manager Mehboob Owner id Pr…" at bounding box center [196, 351] width 86 height 21
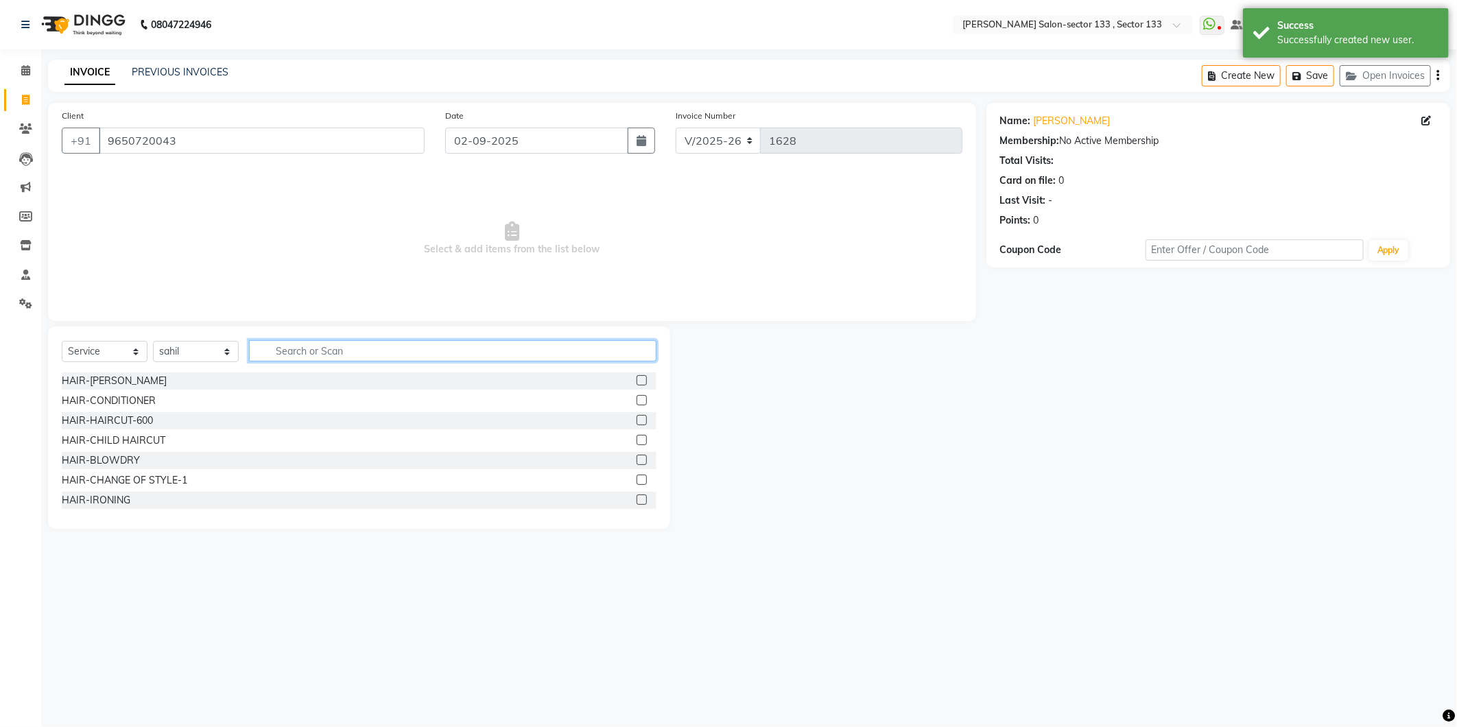
click at [286, 348] on input "text" at bounding box center [453, 350] width 408 height 21
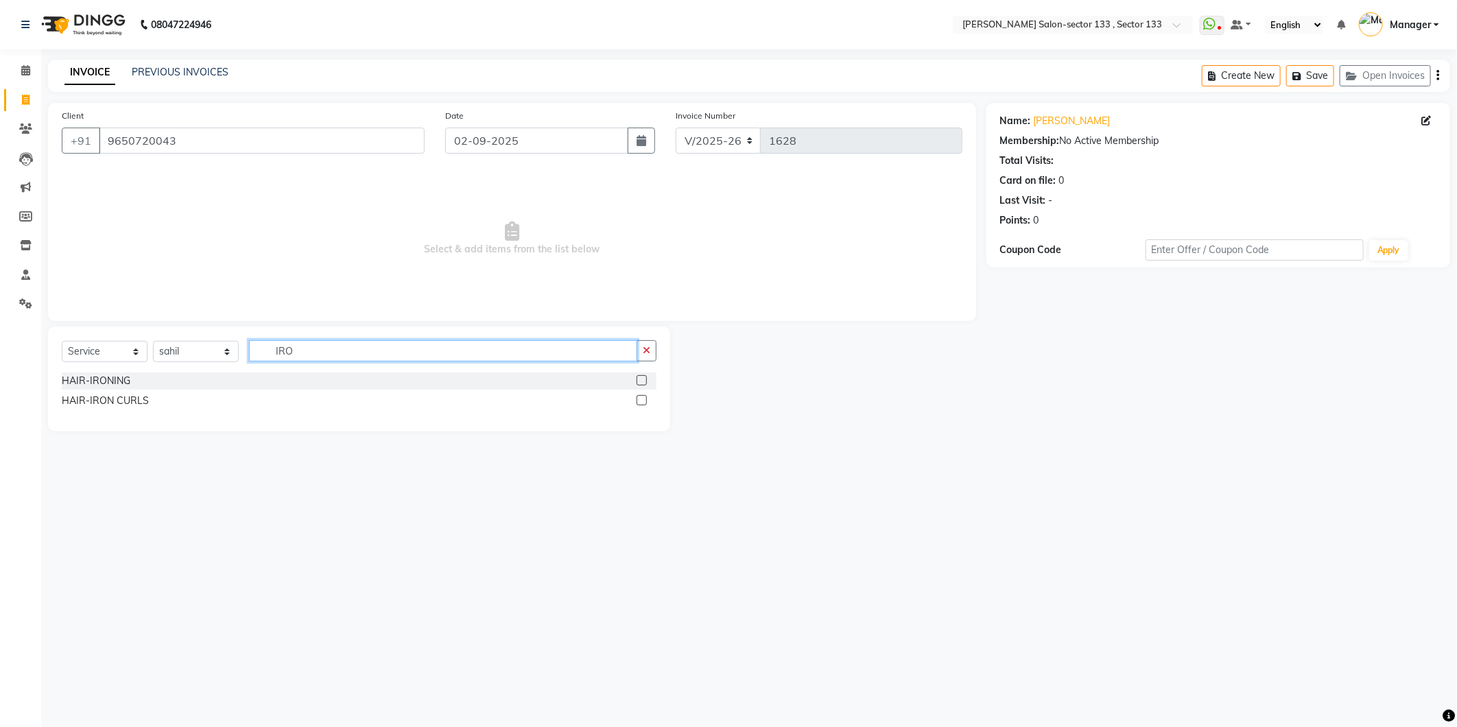
type input "IRO"
click at [645, 383] on label at bounding box center [642, 380] width 10 height 10
click at [645, 383] on input "checkbox" at bounding box center [641, 381] width 9 height 9
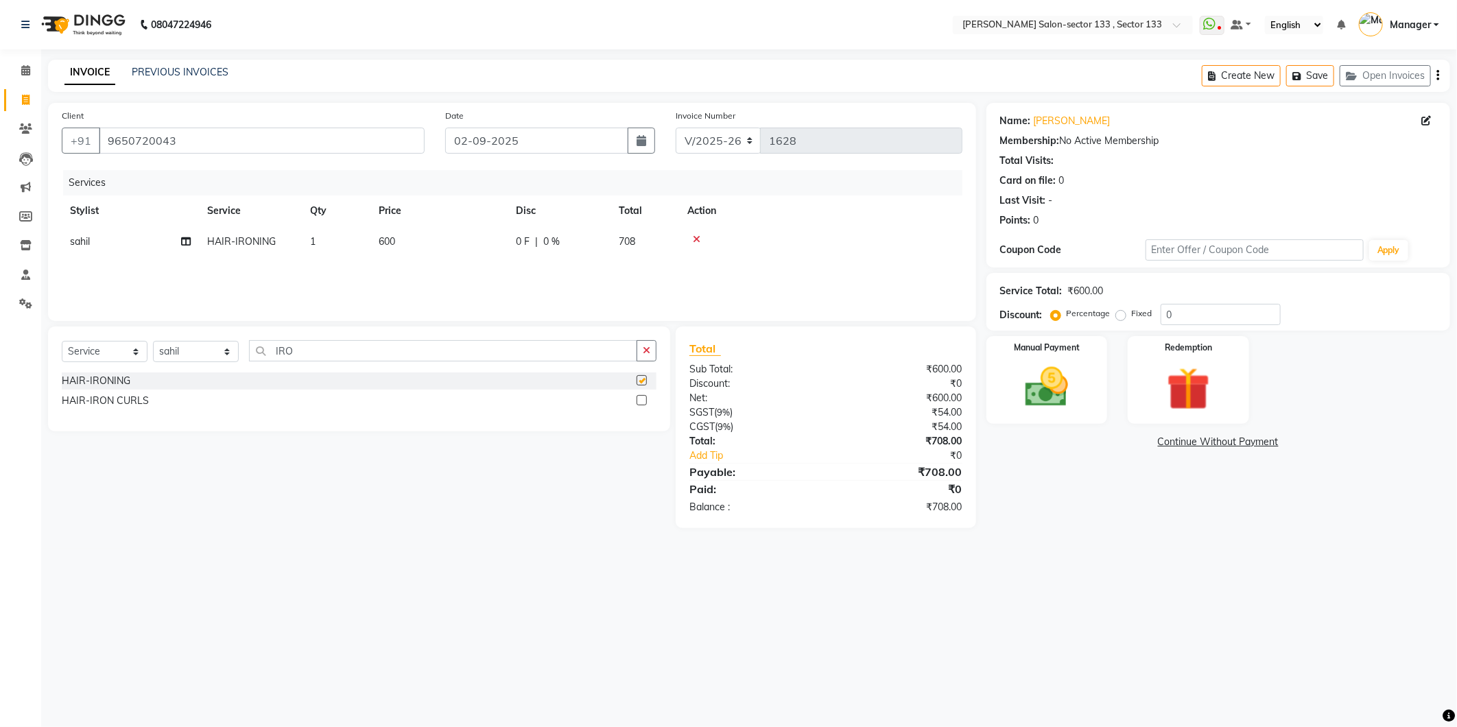
checkbox input "false"
click at [643, 399] on label at bounding box center [642, 400] width 10 height 10
click at [643, 399] on input "checkbox" at bounding box center [641, 401] width 9 height 9
checkbox input "false"
click at [701, 236] on div at bounding box center [820, 240] width 267 height 10
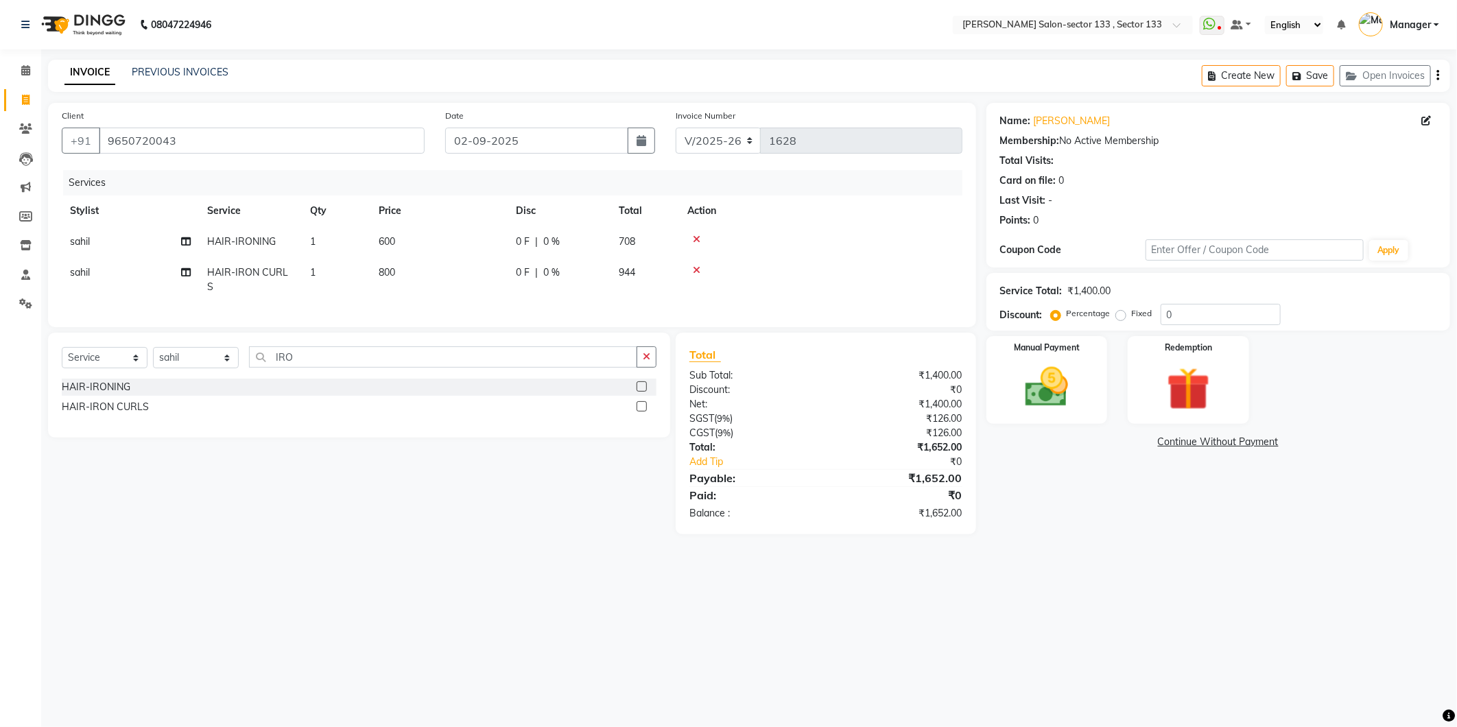
click at [696, 238] on icon at bounding box center [697, 240] width 8 height 10
click at [388, 238] on span "800" at bounding box center [387, 241] width 16 height 12
select select "80845"
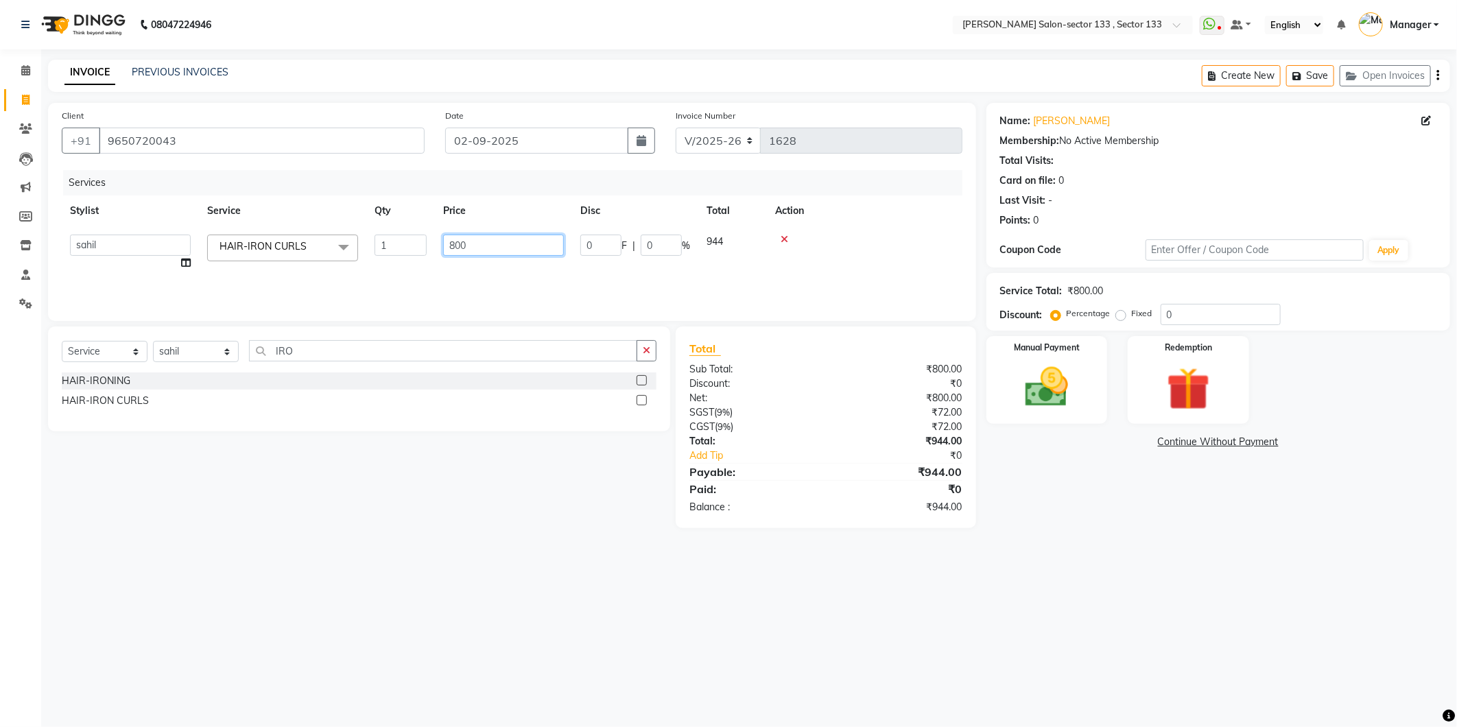
click at [454, 245] on input "800" at bounding box center [503, 245] width 121 height 21
type input "700"
click at [454, 275] on div "Services Stylist Service Qty Price Disc Total Action Aman Anjali Anwar Dolly ja…" at bounding box center [512, 238] width 901 height 137
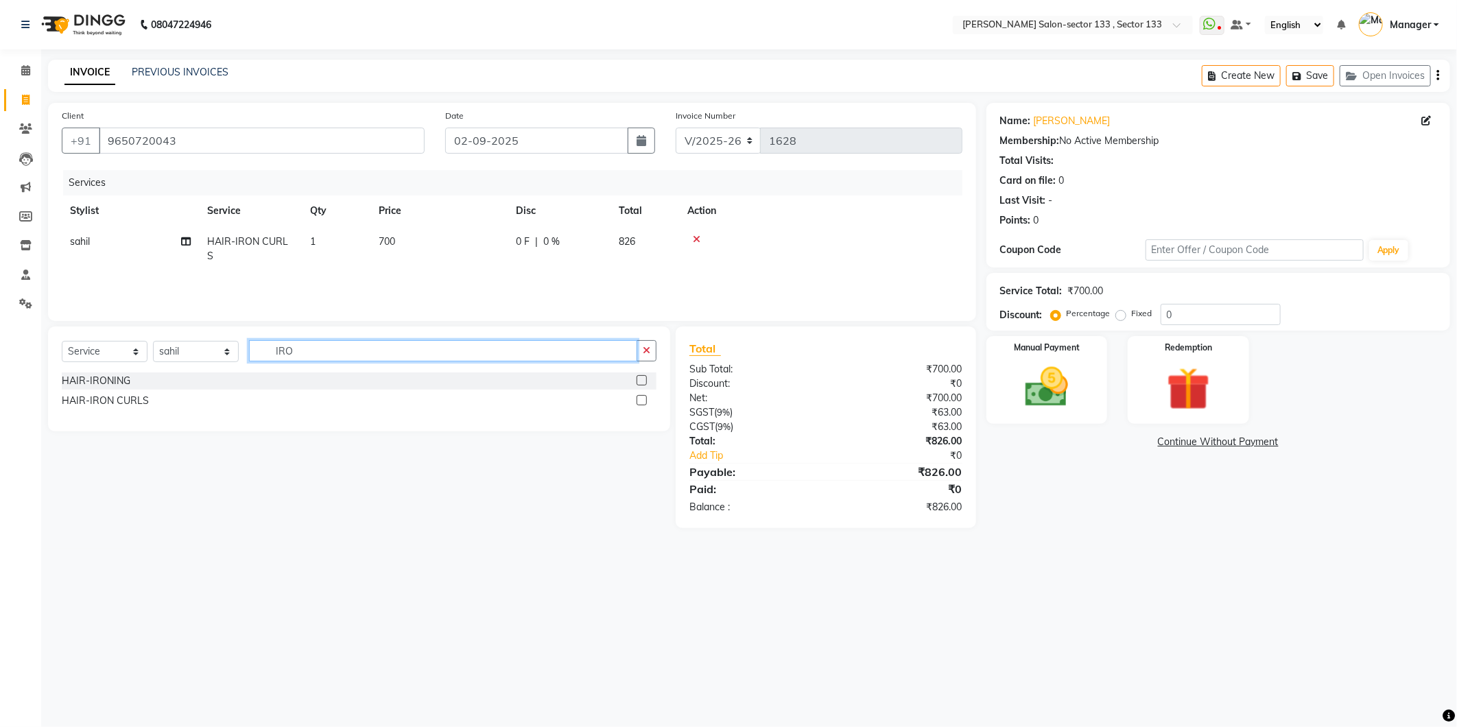
click at [387, 353] on input "IRO" at bounding box center [443, 350] width 388 height 21
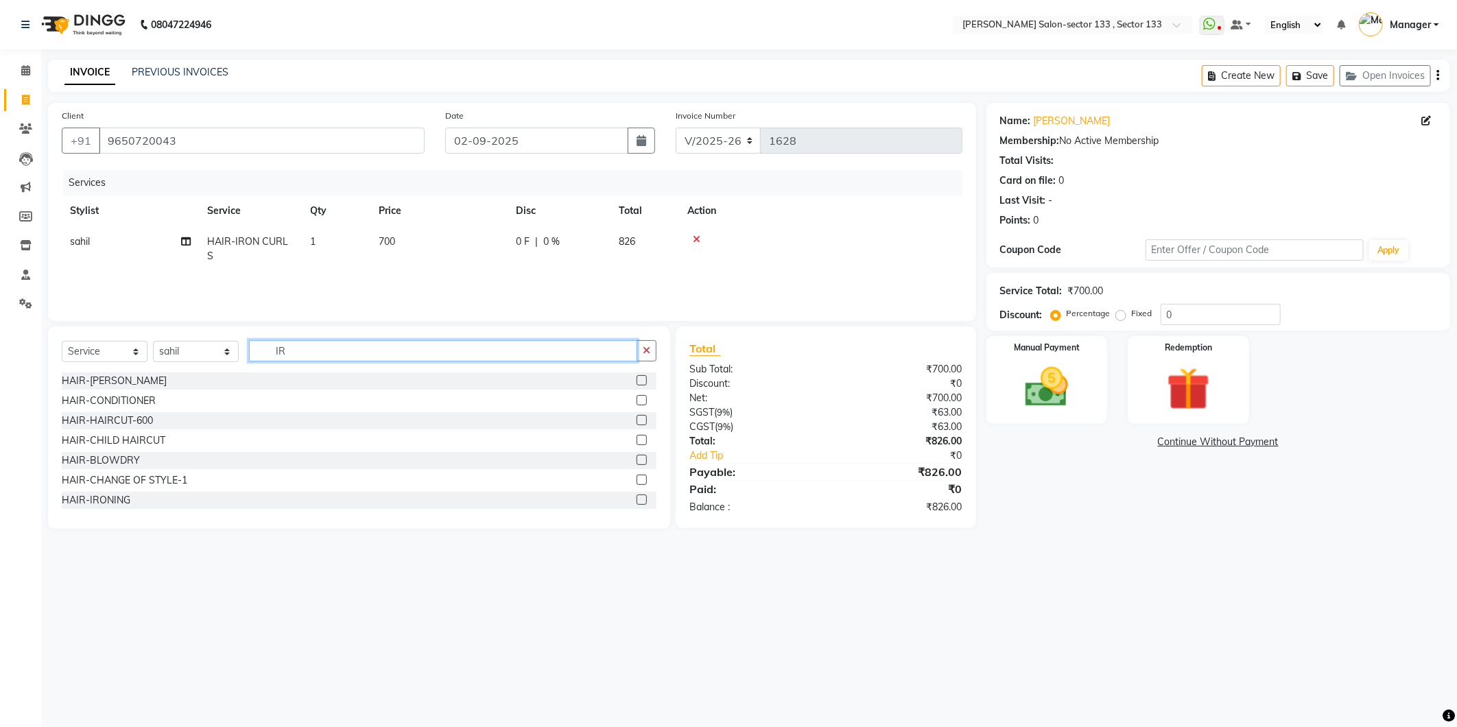
type input "I"
type input "S"
type input "LOR"
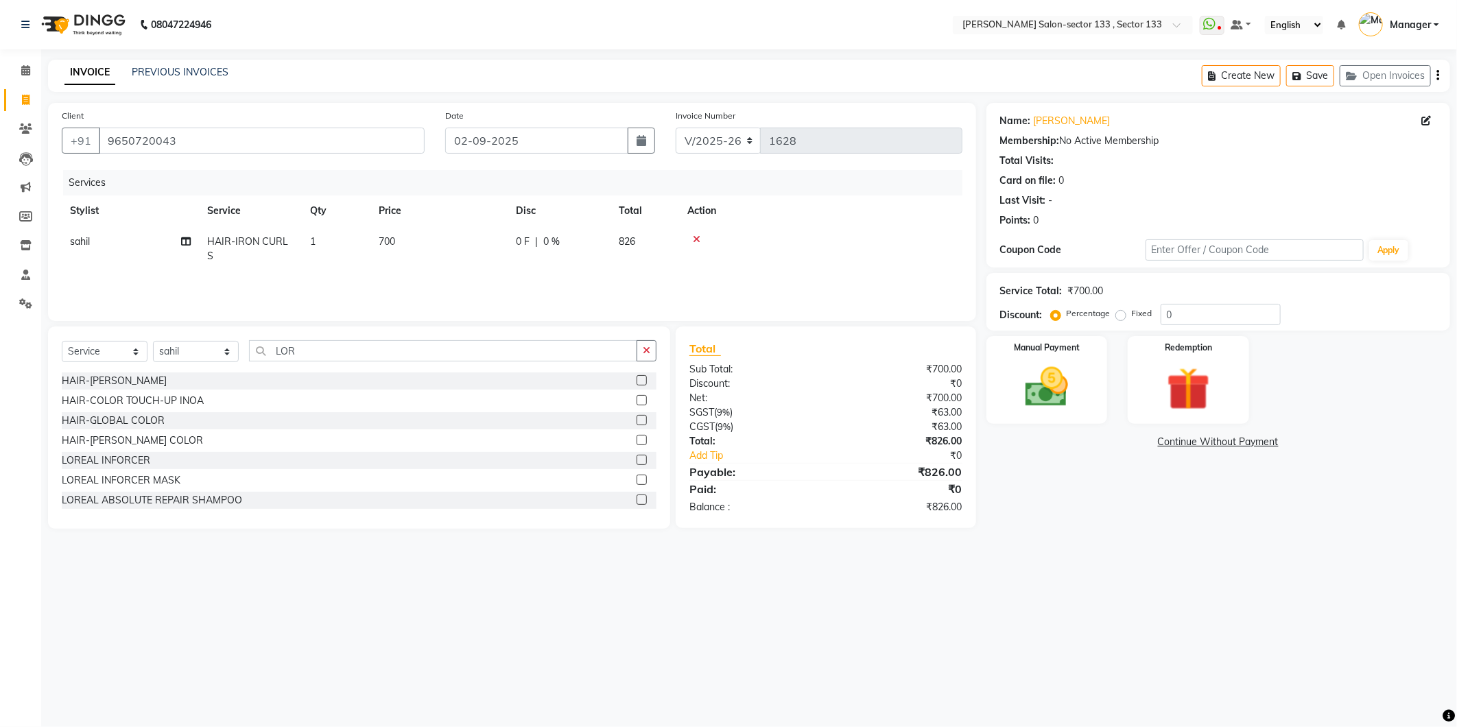
click at [637, 379] on label at bounding box center [642, 380] width 10 height 10
click at [637, 379] on input "checkbox" at bounding box center [641, 381] width 9 height 9
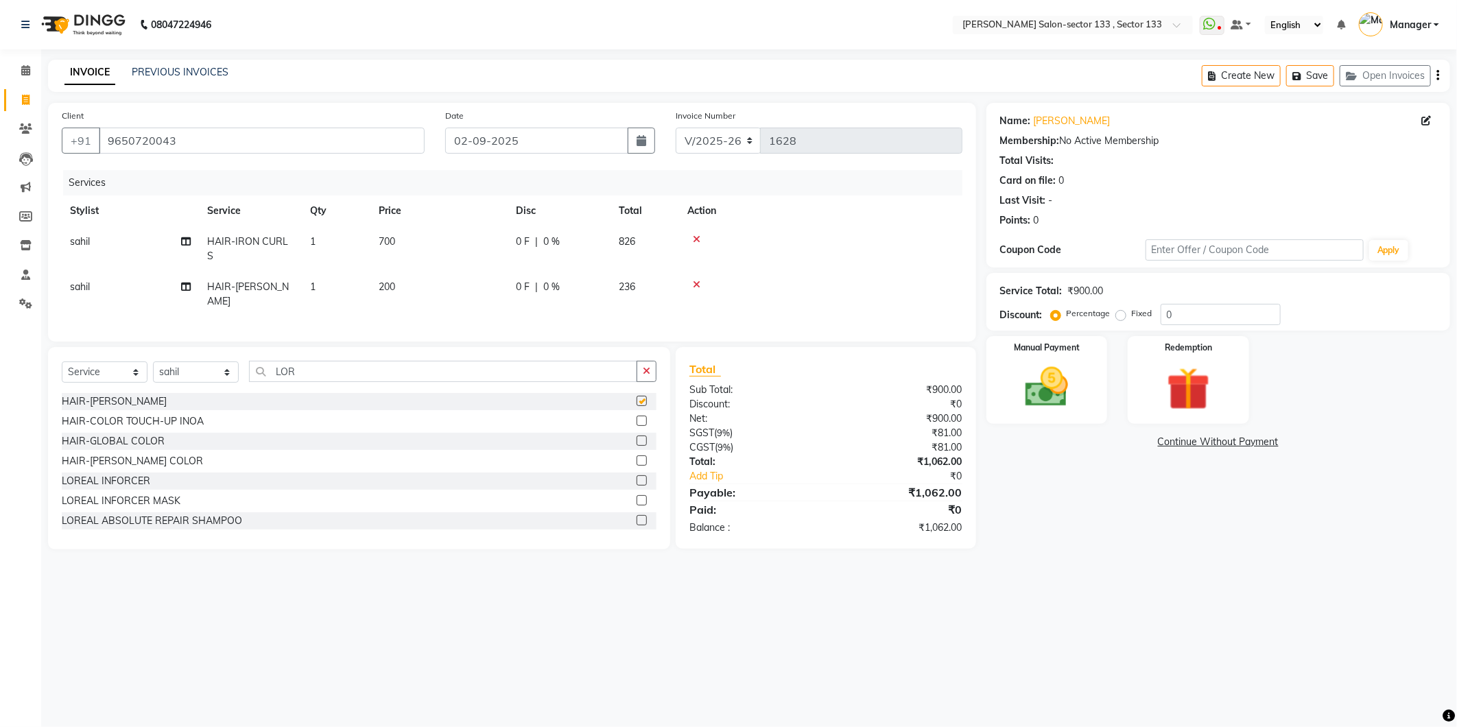
checkbox input "false"
click at [628, 379] on input "LOR" at bounding box center [443, 371] width 388 height 21
type input "L"
click at [696, 280] on icon at bounding box center [697, 285] width 8 height 10
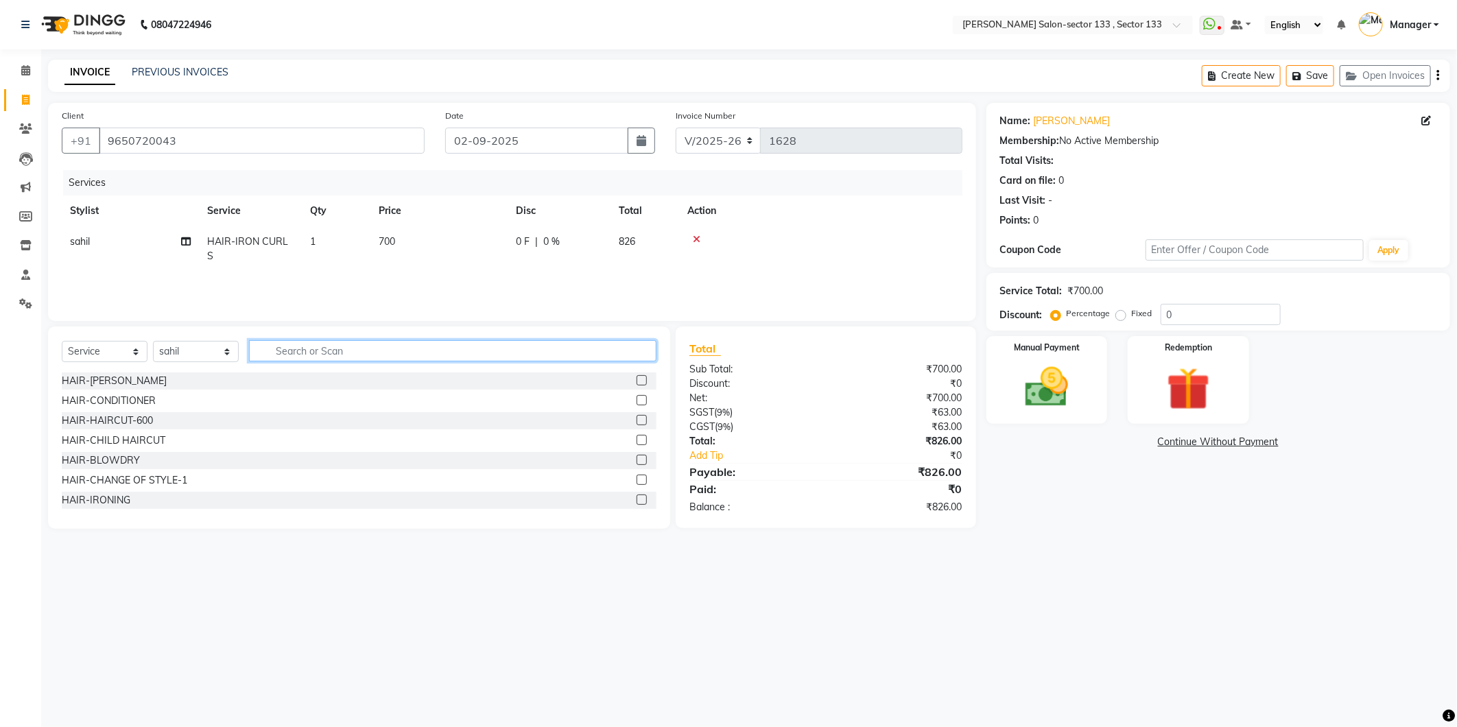
click at [450, 345] on input "text" at bounding box center [453, 350] width 408 height 21
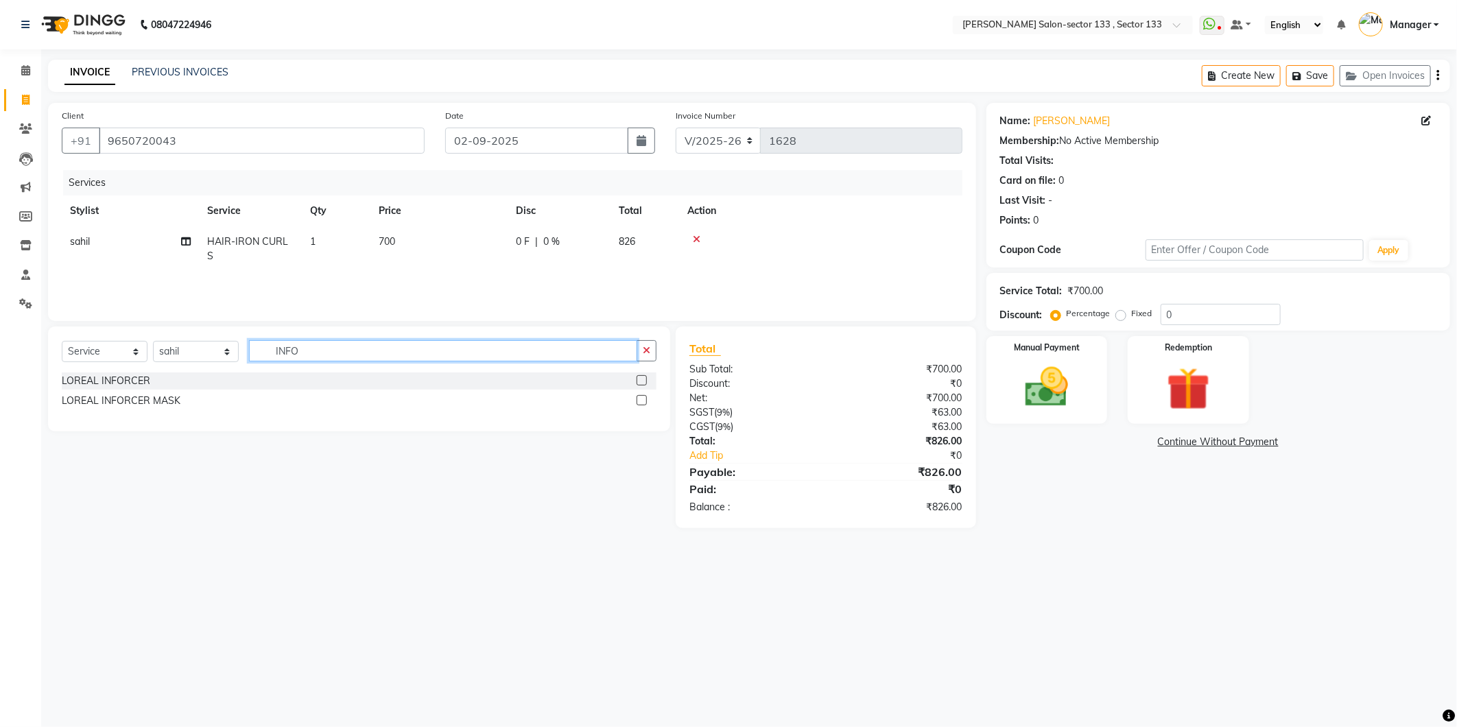
type input "INFO"
click at [644, 378] on label at bounding box center [642, 380] width 10 height 10
click at [644, 378] on input "checkbox" at bounding box center [641, 381] width 9 height 9
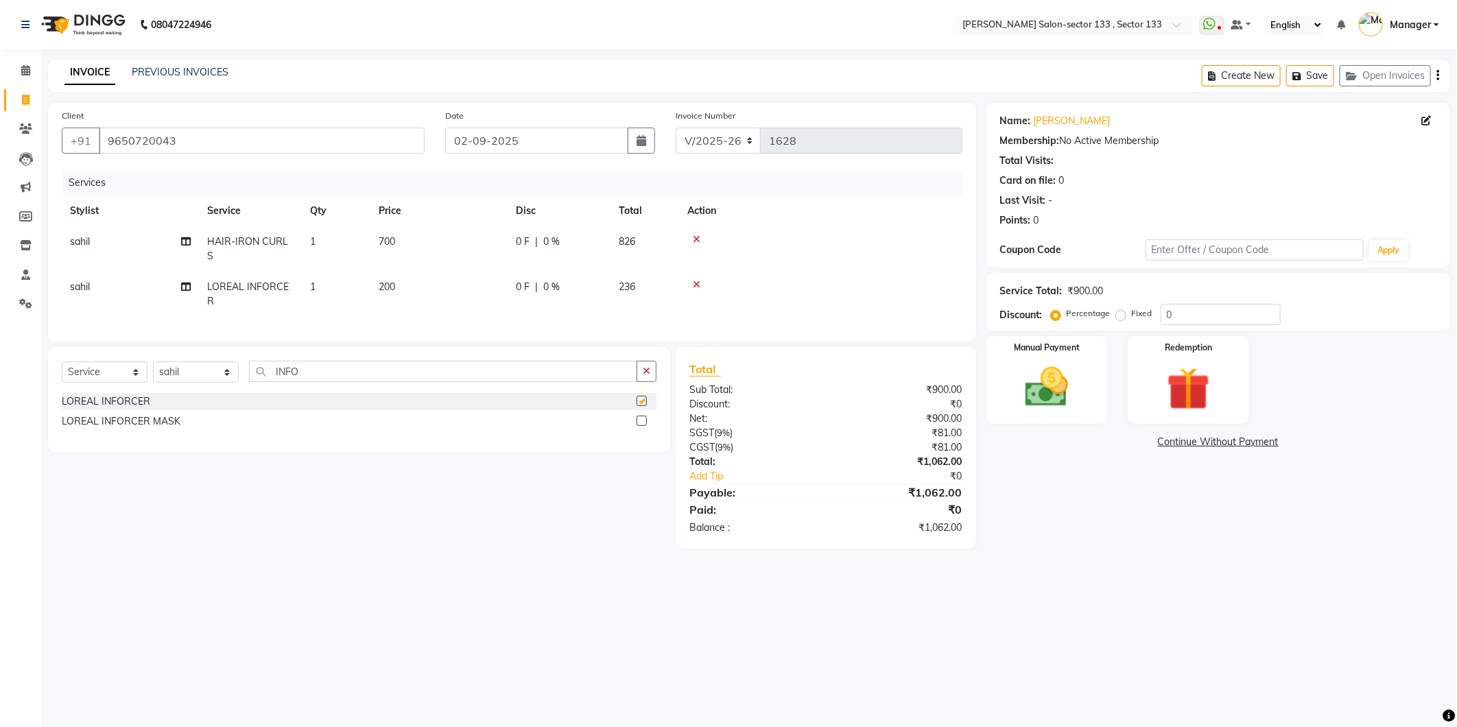
checkbox input "false"
click at [645, 416] on label at bounding box center [642, 421] width 10 height 10
click at [645, 417] on input "checkbox" at bounding box center [641, 421] width 9 height 9
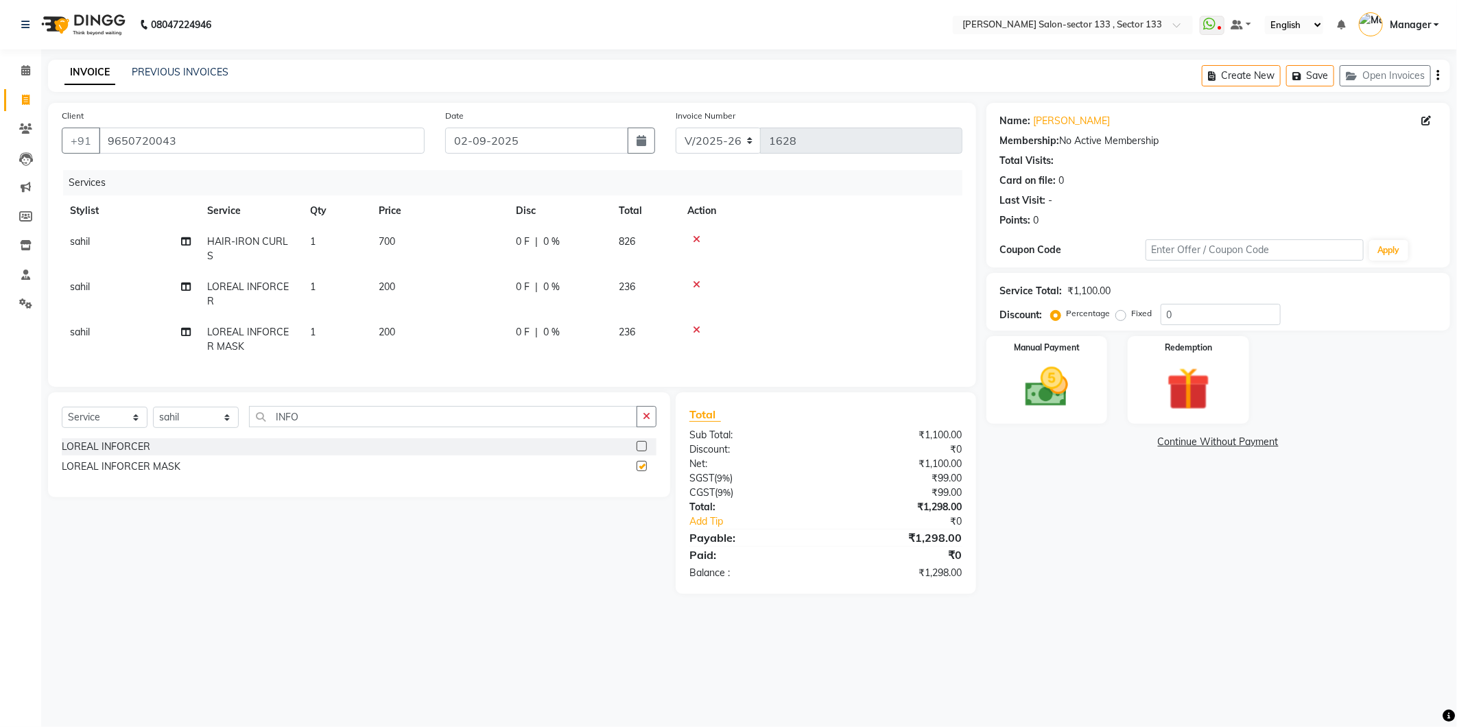
checkbox input "false"
click at [75, 281] on span "sahil" at bounding box center [80, 287] width 20 height 12
select select "80845"
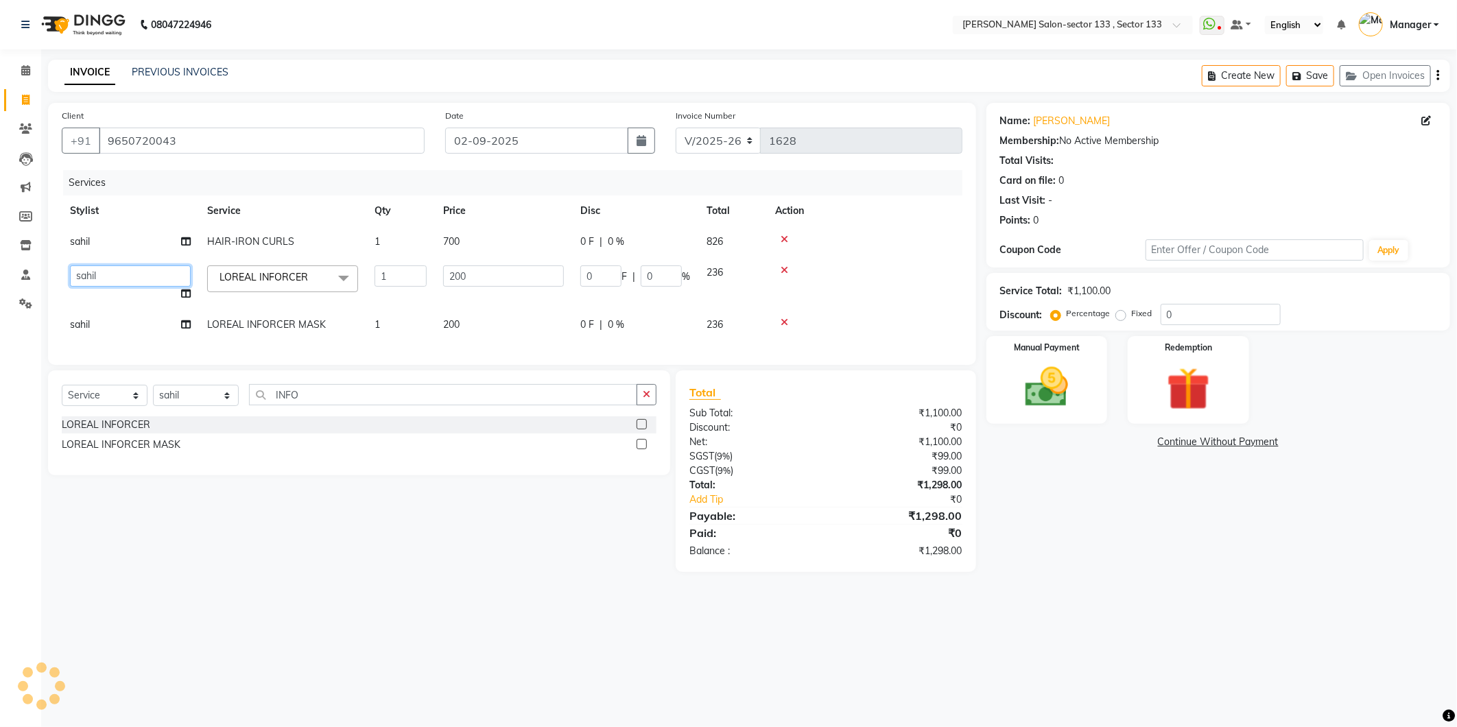
click at [95, 276] on select "Aman Anjali Anwar Dolly jaspal KIRTI Manager Mehboob Owner id Pradeep sahil sal…" at bounding box center [130, 276] width 121 height 21
select select "90535"
click at [122, 331] on td "sahil" at bounding box center [130, 324] width 137 height 31
select select "80845"
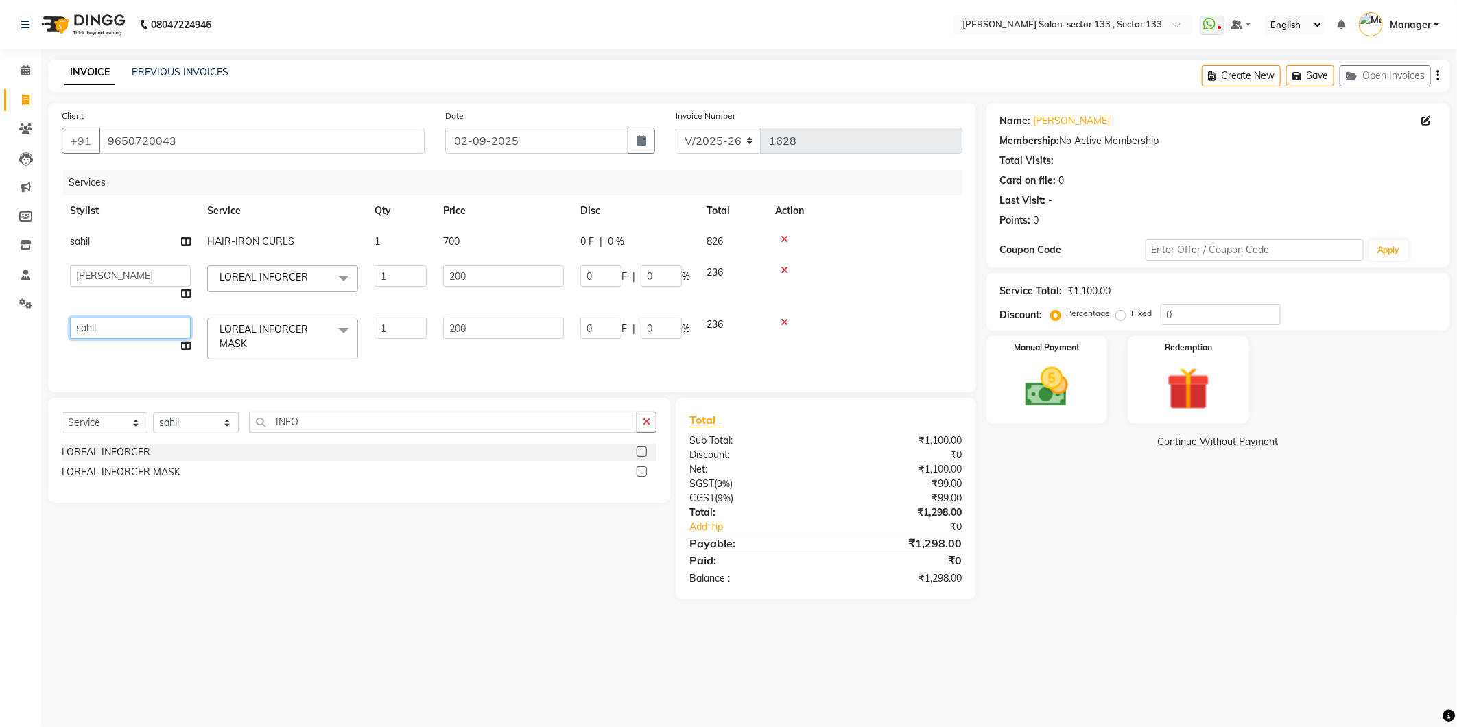
drag, startPoint x: 127, startPoint y: 326, endPoint x: 127, endPoint y: 340, distance: 14.4
click at [127, 326] on select "Aman Anjali Anwar Dolly jaspal KIRTI Manager Mehboob Owner id Pradeep sahil sal…" at bounding box center [130, 328] width 121 height 21
select select "90535"
click at [1053, 377] on img at bounding box center [1047, 388] width 73 height 52
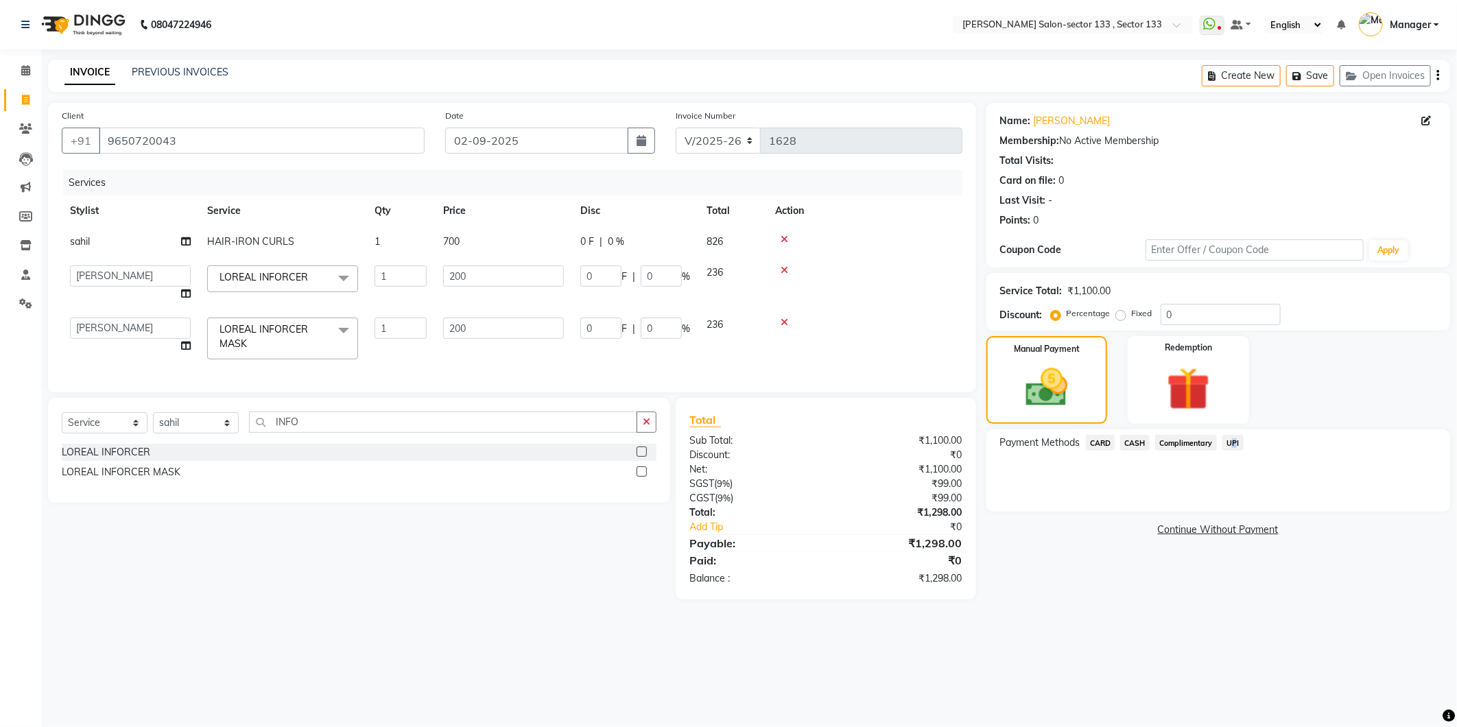
click at [1230, 444] on span "UPI" at bounding box center [1233, 443] width 21 height 16
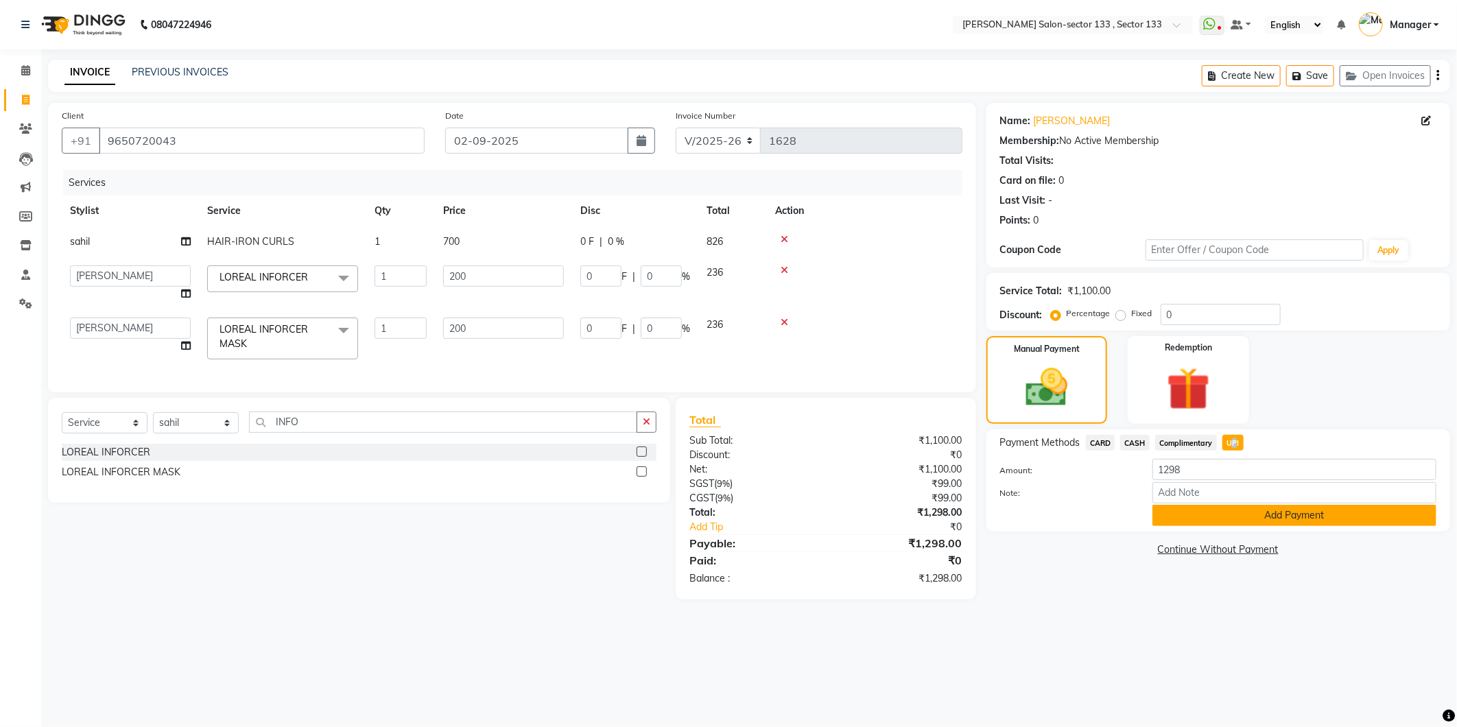
click at [1223, 519] on button "Add Payment" at bounding box center [1295, 515] width 284 height 21
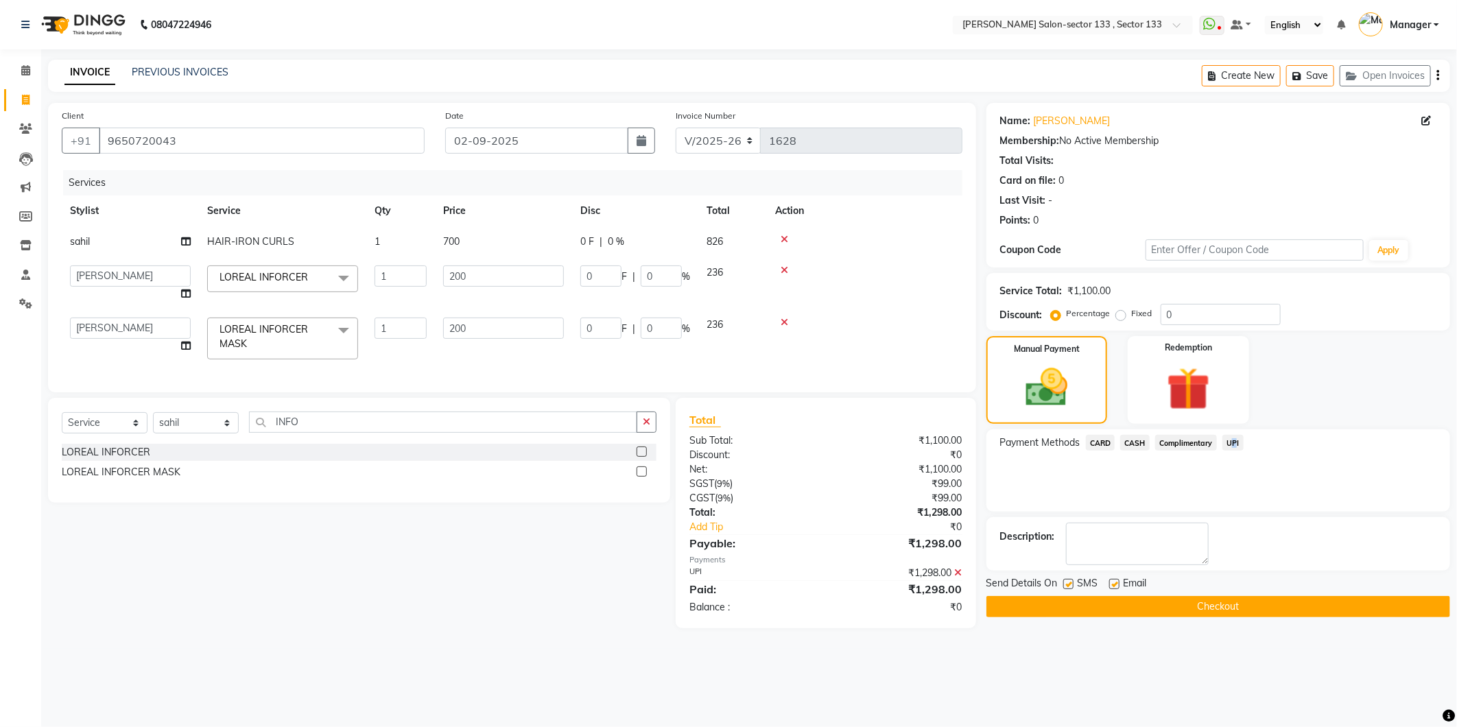
click at [1168, 606] on button "Checkout" at bounding box center [1219, 606] width 464 height 21
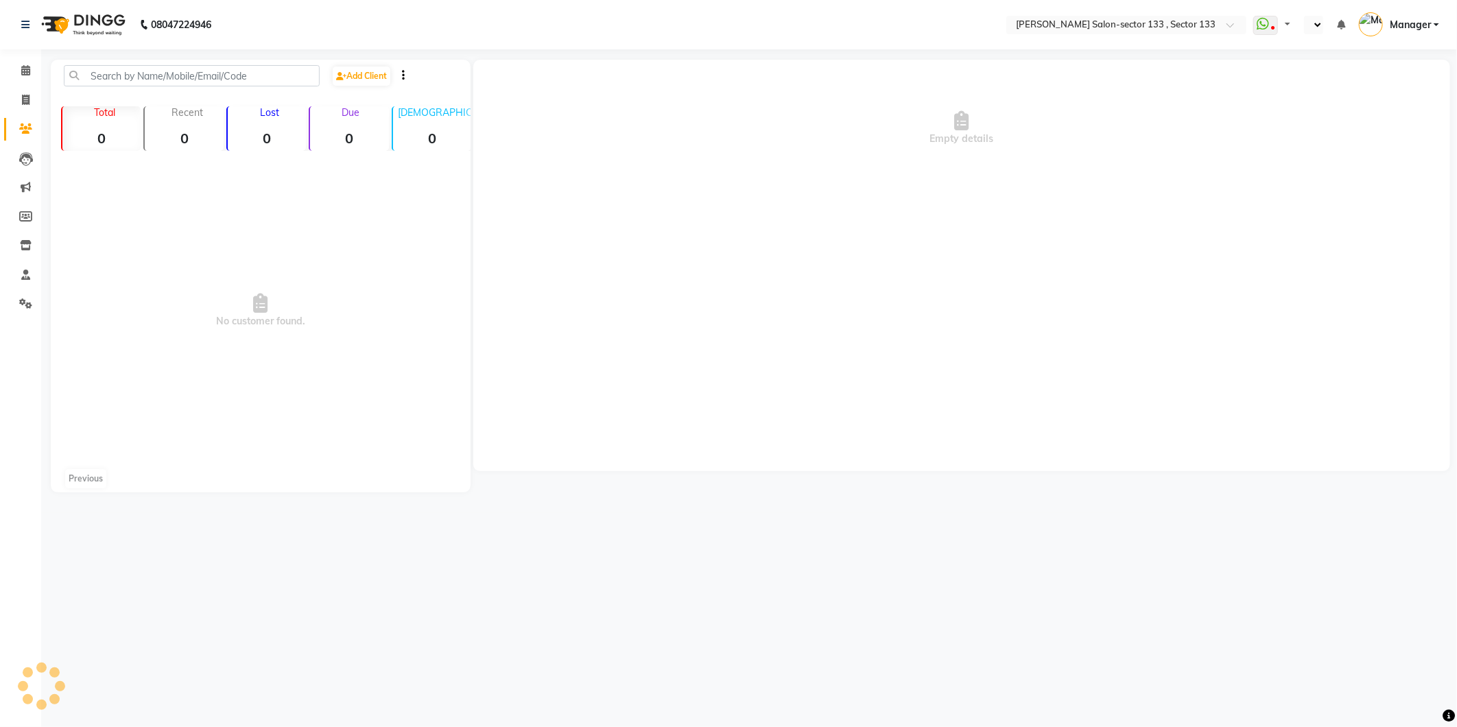
select select "en"
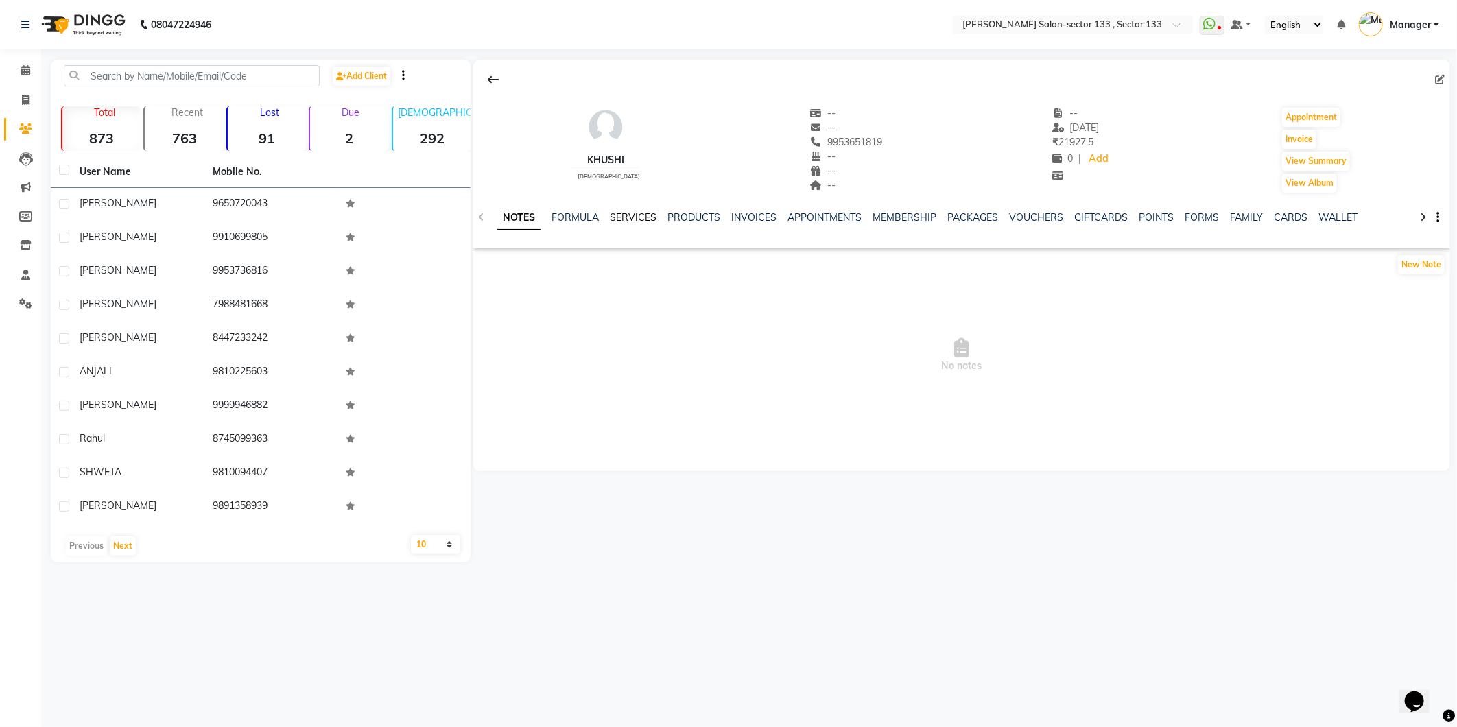
click at [646, 215] on link "SERVICES" at bounding box center [633, 217] width 47 height 12
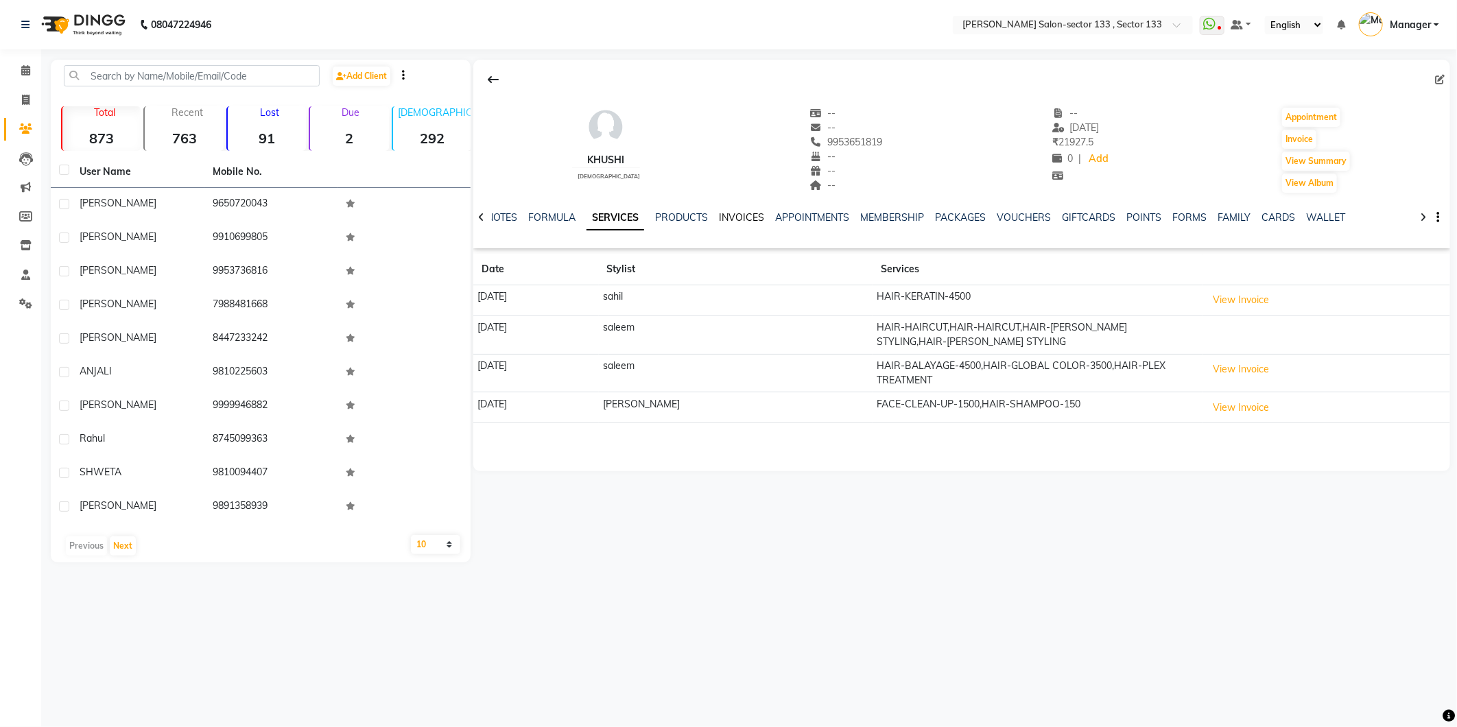
click at [729, 220] on link "INVOICES" at bounding box center [741, 217] width 45 height 12
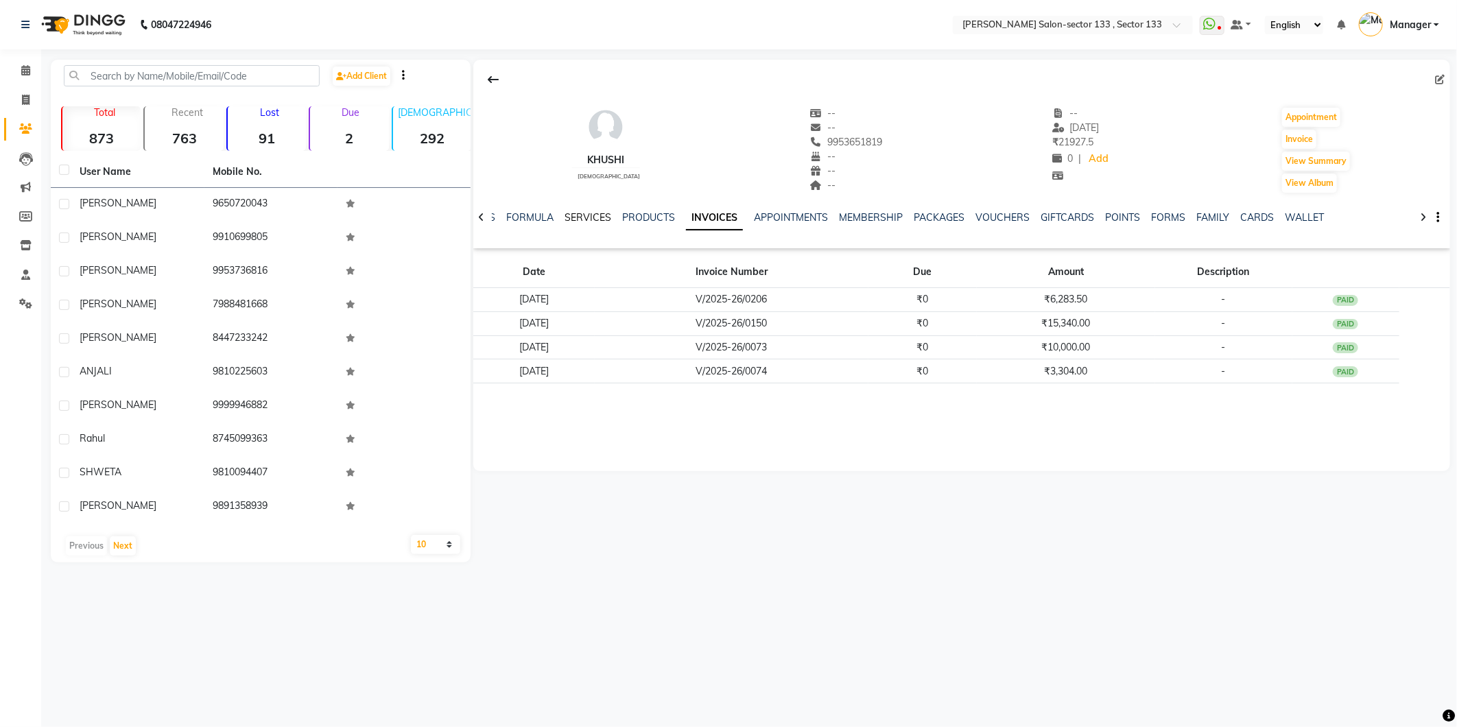
click at [585, 217] on link "SERVICES" at bounding box center [588, 217] width 47 height 12
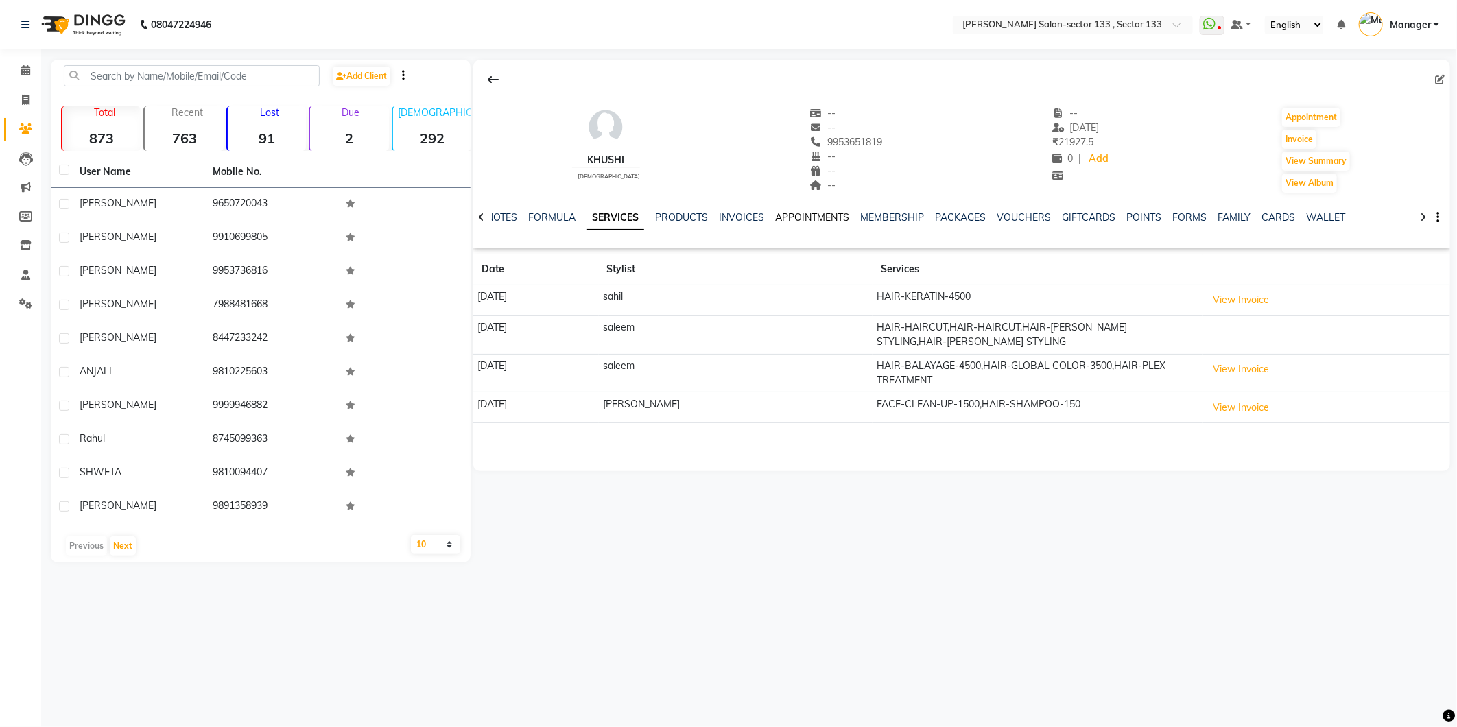
click at [783, 215] on link "APPOINTMENTS" at bounding box center [812, 217] width 74 height 12
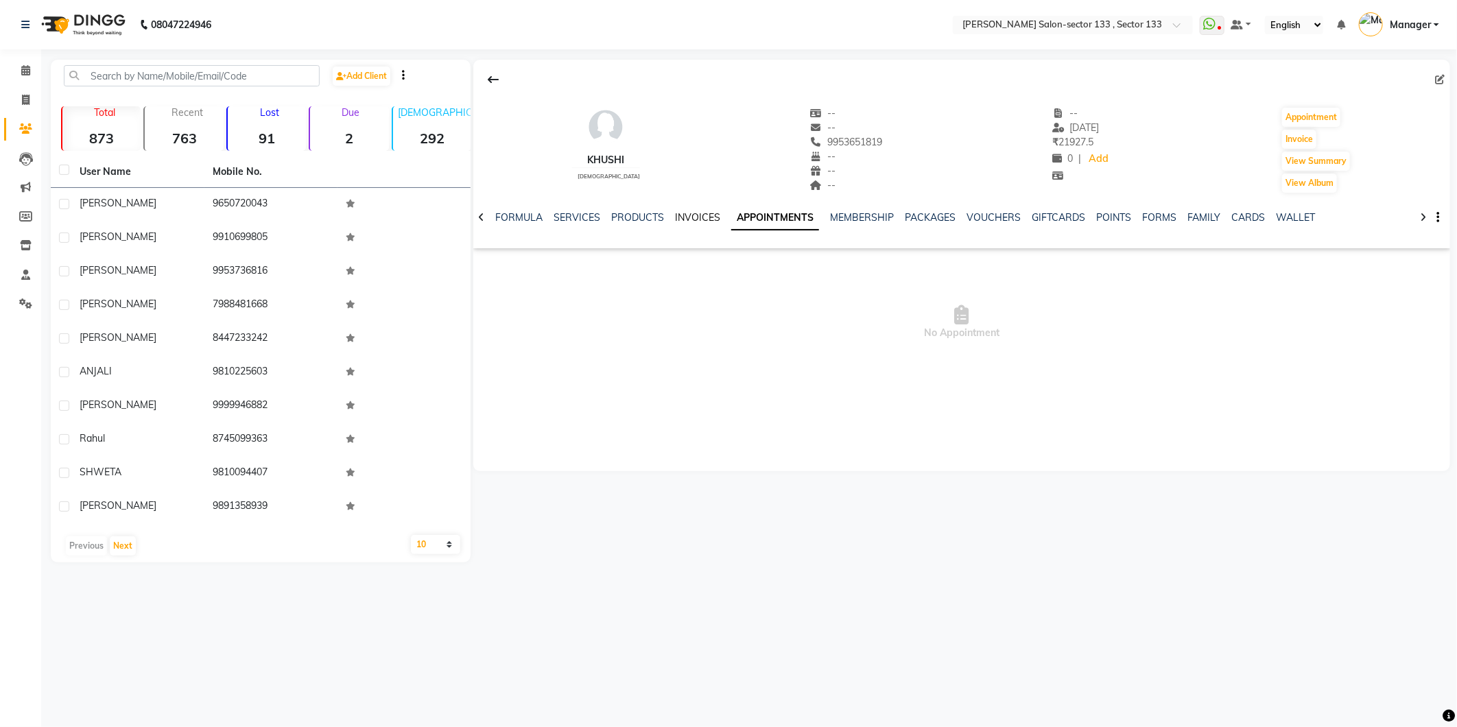
click at [695, 216] on link "INVOICES" at bounding box center [697, 217] width 45 height 12
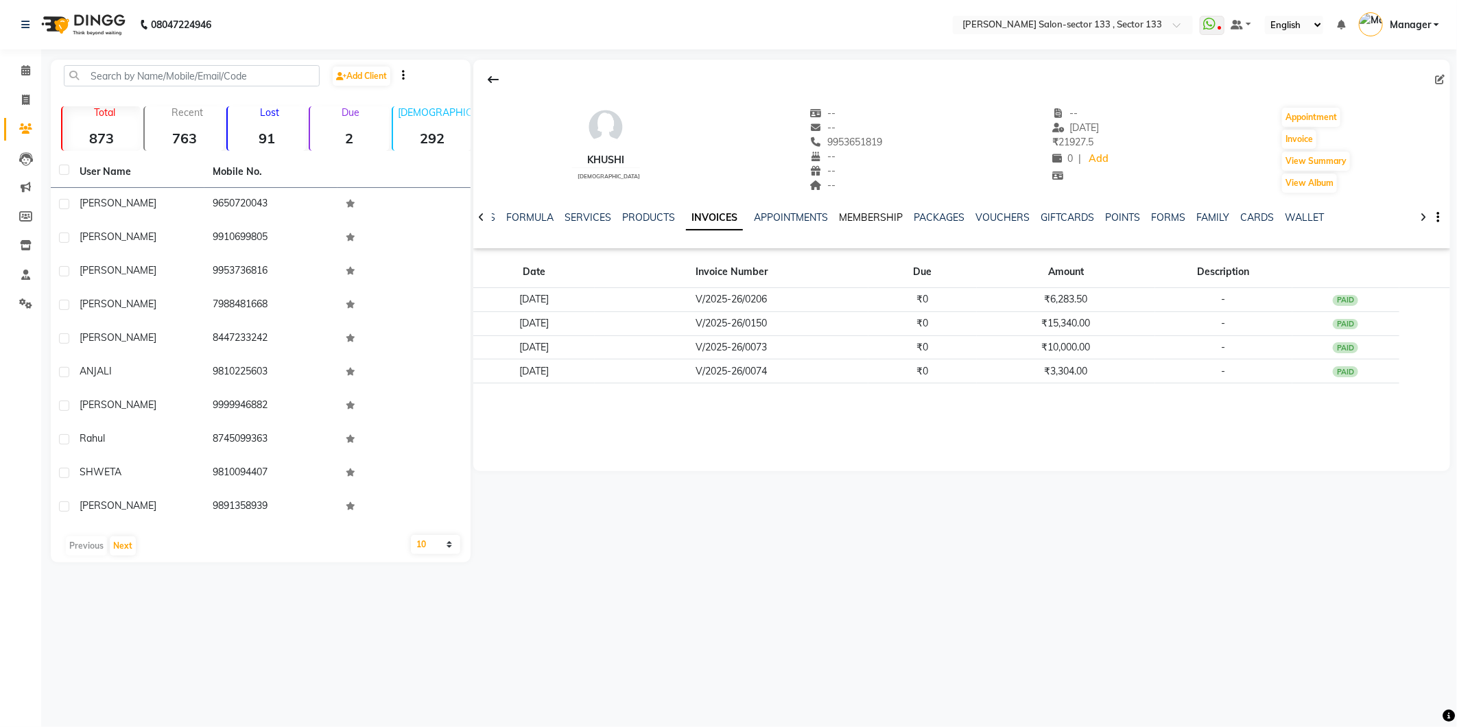
click at [851, 222] on link "MEMBERSHIP" at bounding box center [871, 217] width 64 height 12
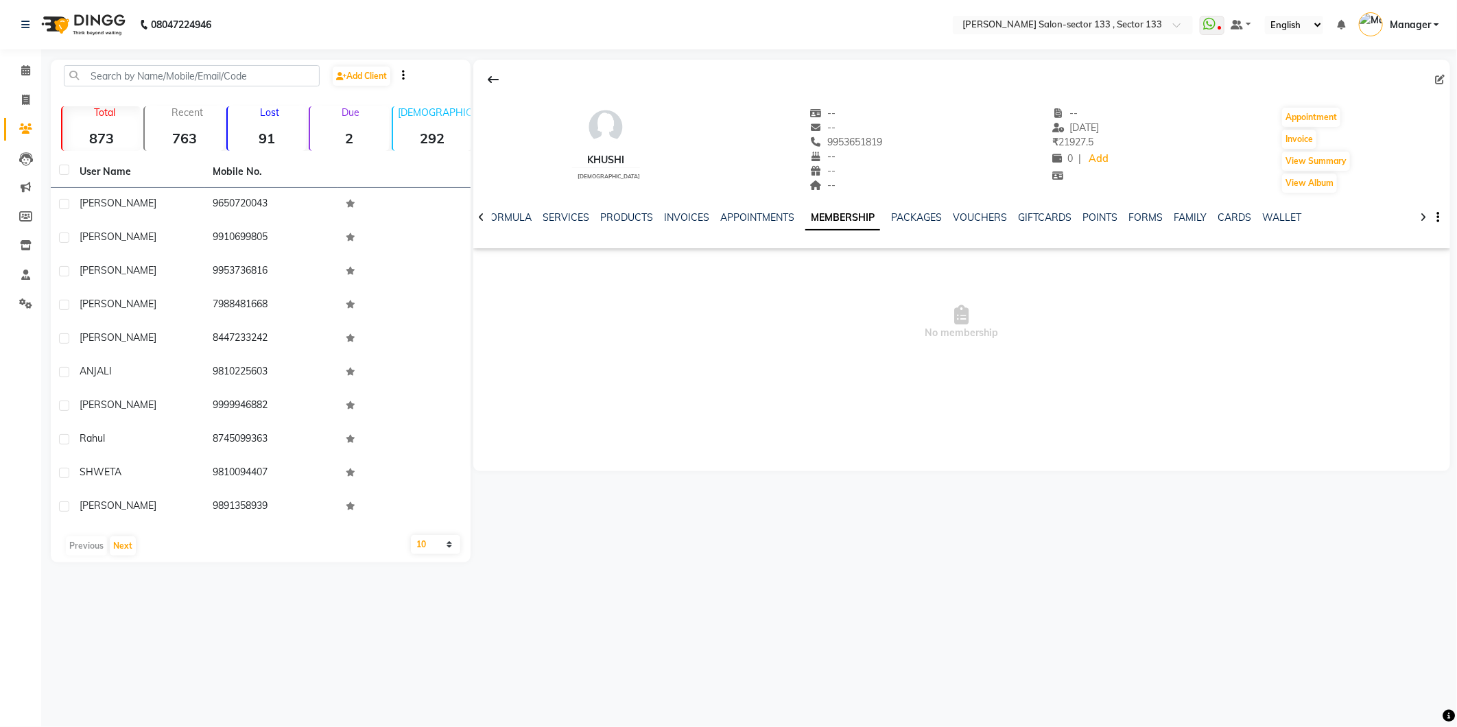
click at [915, 231] on div "NOTES FORMULA SERVICES PRODUCTS INVOICES APPOINTMENTS MEMBERSHIP PACKAGES VOUCH…" at bounding box center [945, 223] width 896 height 25
click at [919, 211] on link "PACKAGES" at bounding box center [916, 217] width 51 height 12
click at [955, 217] on link "VOUCHERS" at bounding box center [969, 217] width 54 height 12
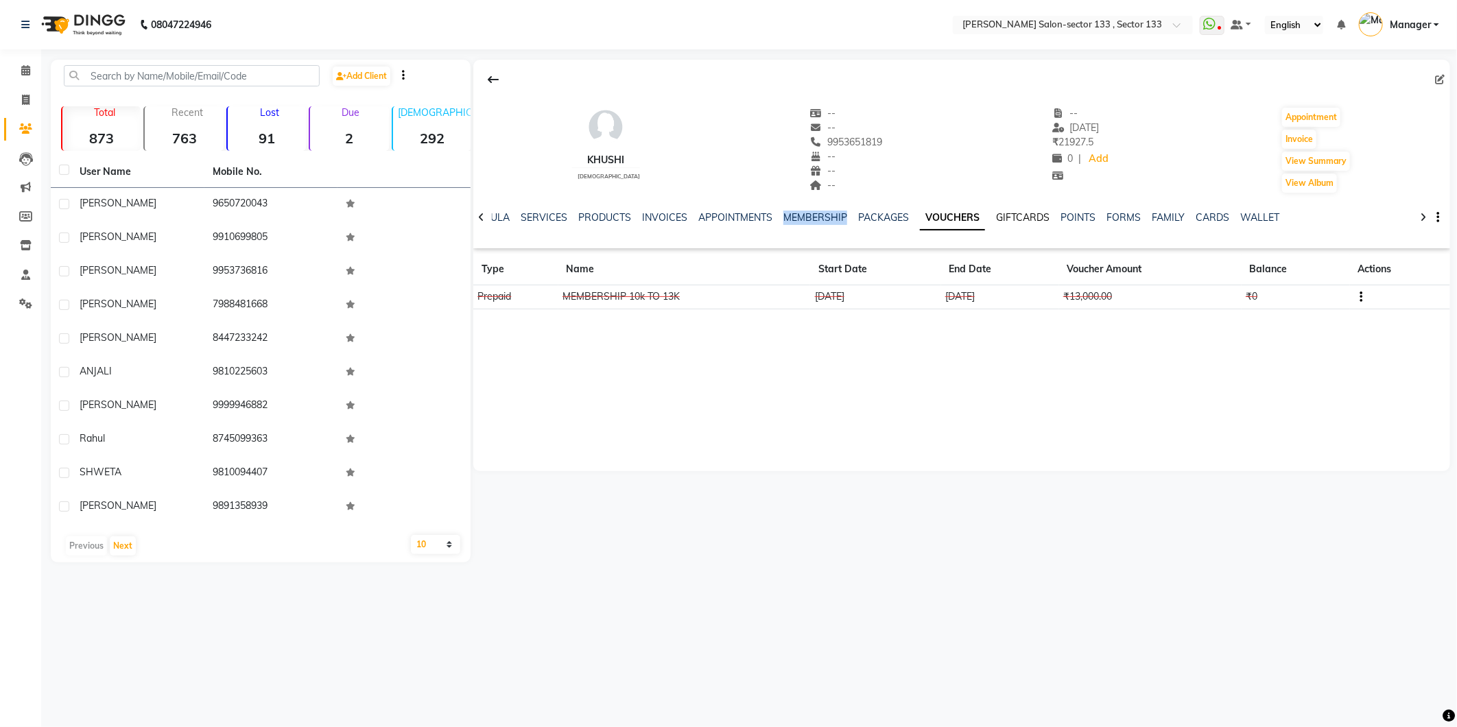
click at [996, 220] on link "GIFTCARDS" at bounding box center [1023, 217] width 54 height 12
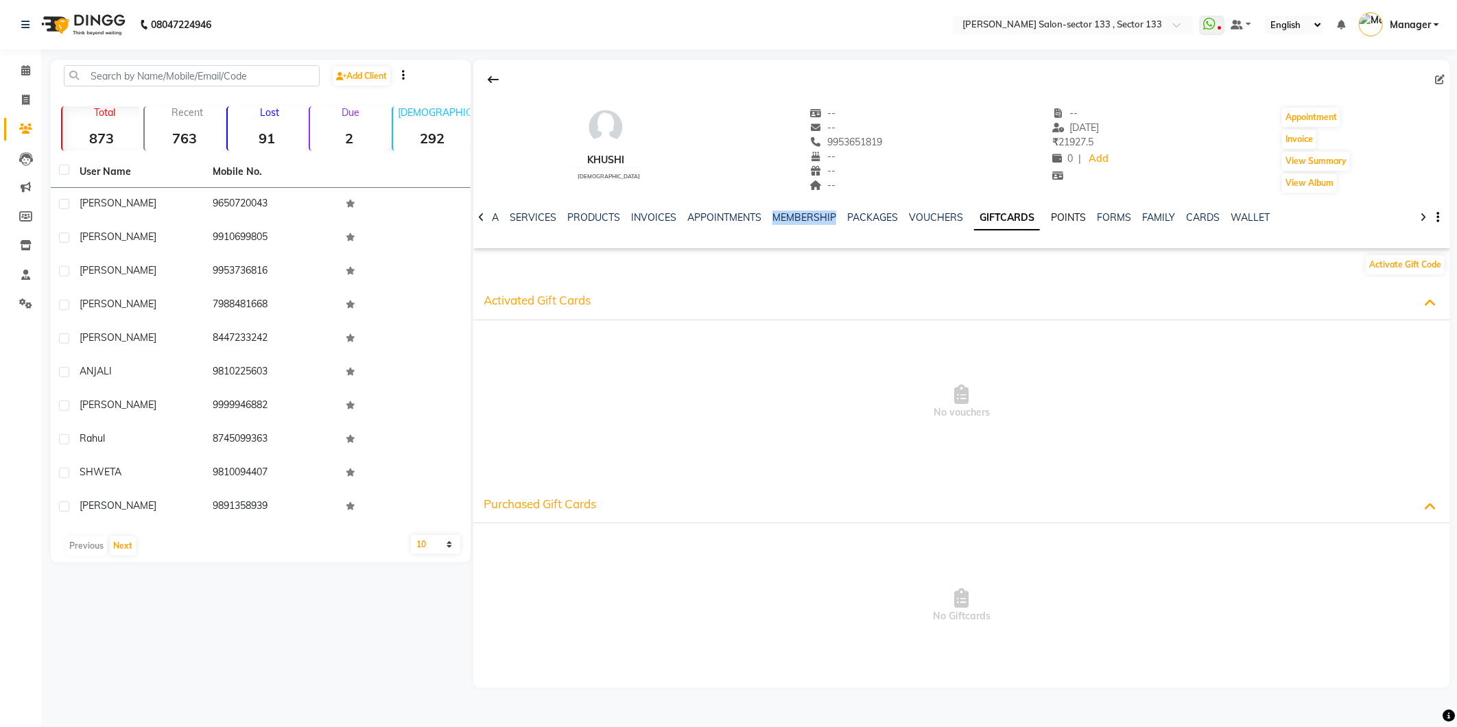
click at [1057, 214] on link "POINTS" at bounding box center [1068, 217] width 35 height 12
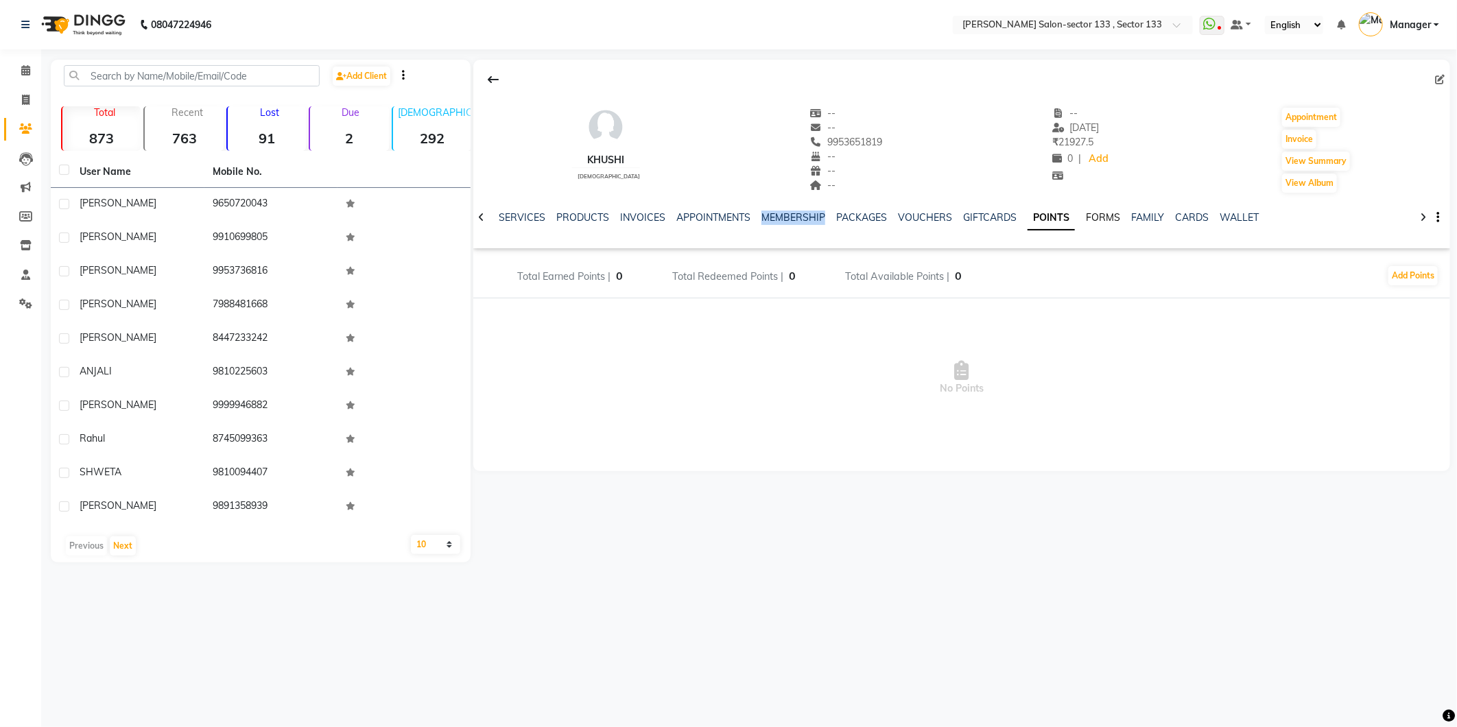
click at [1101, 220] on link "FORMS" at bounding box center [1103, 217] width 34 height 12
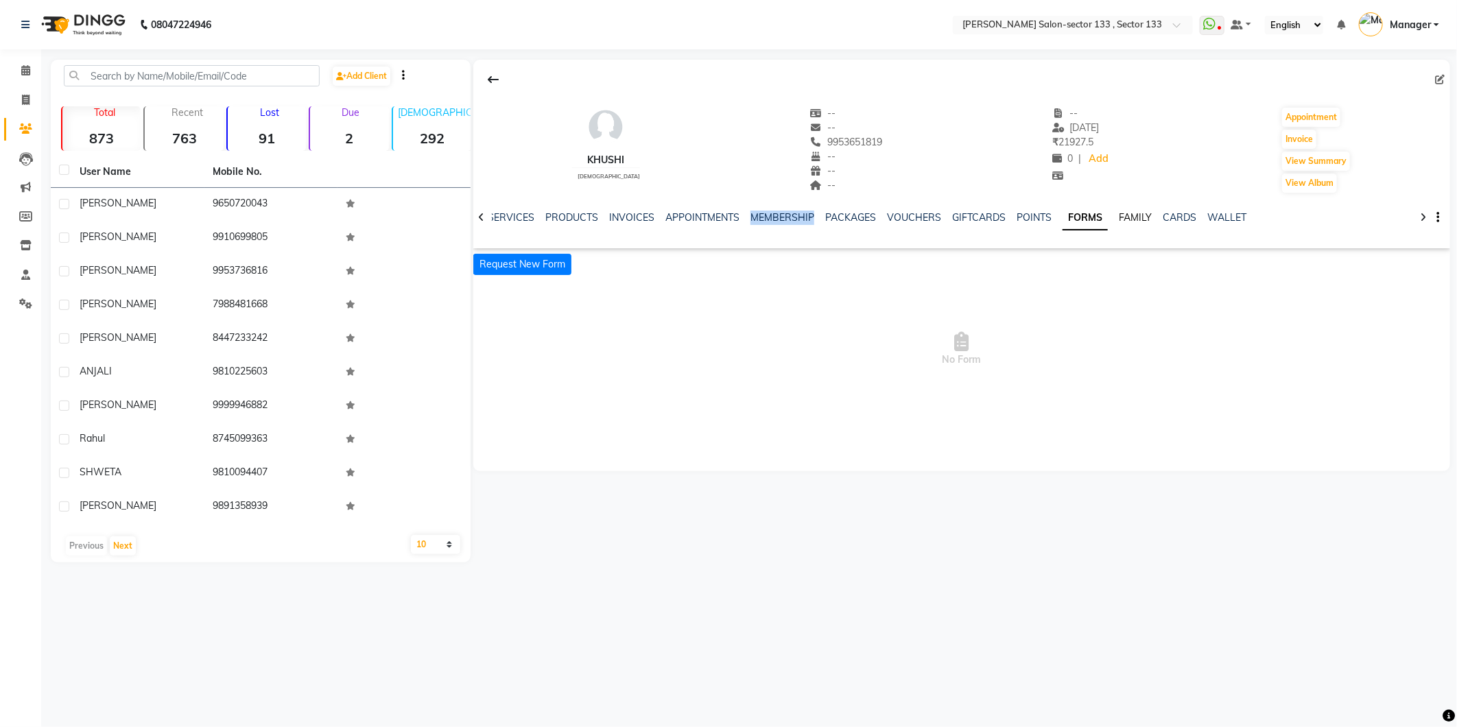
click at [1119, 215] on link "FAMILY" at bounding box center [1135, 217] width 33 height 12
click at [1218, 225] on div "NOTES FORMULA SERVICES PRODUCTS INVOICES APPOINTMENTS MEMBERSHIP PACKAGES VOUCH…" at bounding box center [945, 223] width 896 height 25
click at [1218, 224] on div "WALLET" at bounding box center [1216, 218] width 39 height 14
click at [1215, 215] on link "WALLET" at bounding box center [1216, 217] width 39 height 12
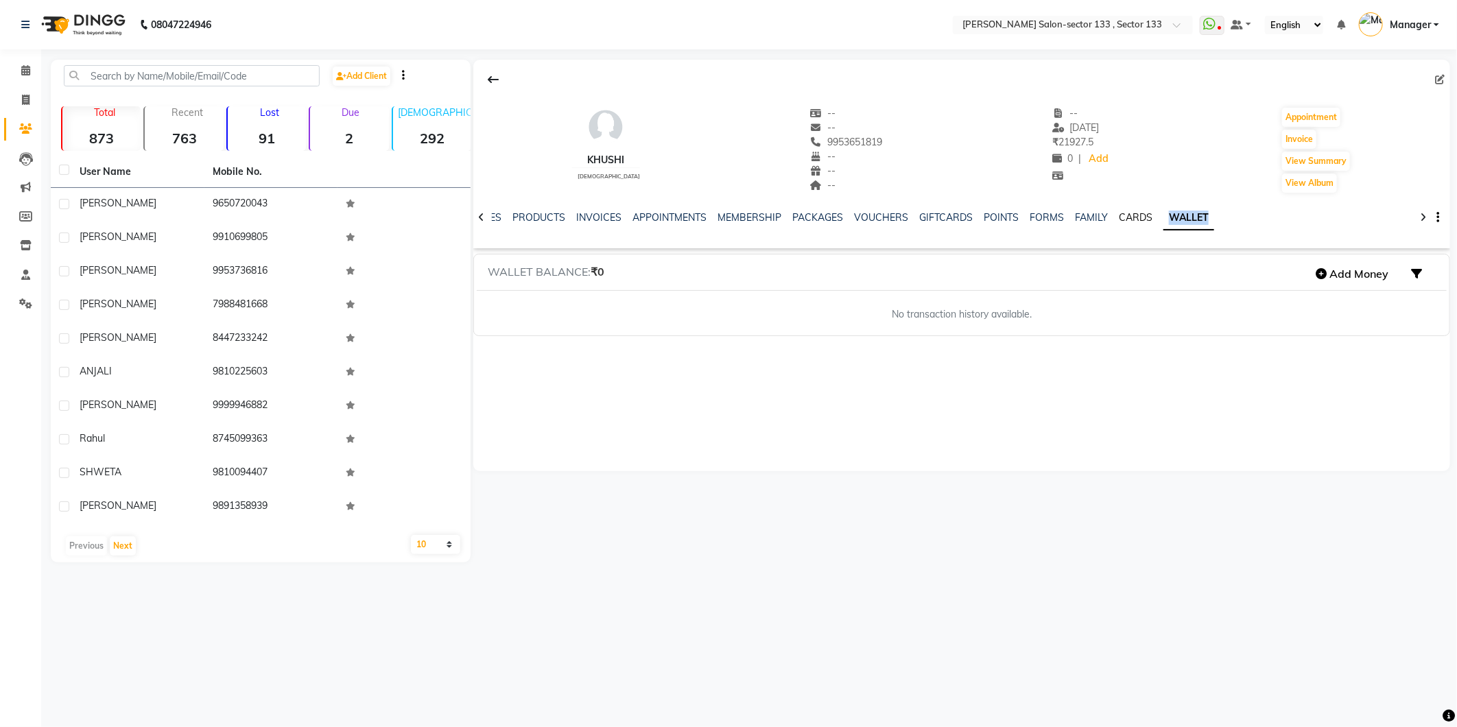
click at [1119, 220] on link "CARDS" at bounding box center [1136, 217] width 34 height 12
click at [15, 97] on span at bounding box center [26, 101] width 24 height 16
select select "8302"
select select "service"
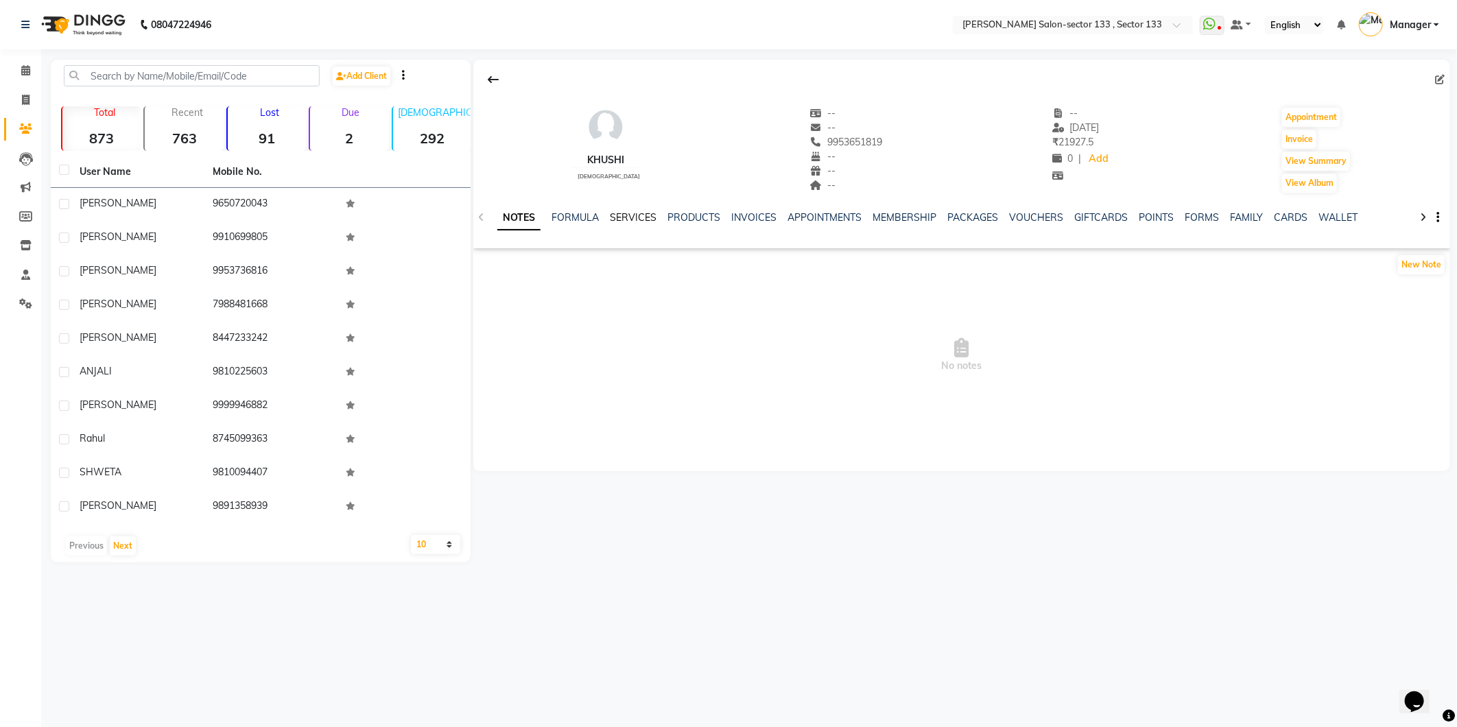
click at [645, 215] on link "SERVICES" at bounding box center [633, 217] width 47 height 12
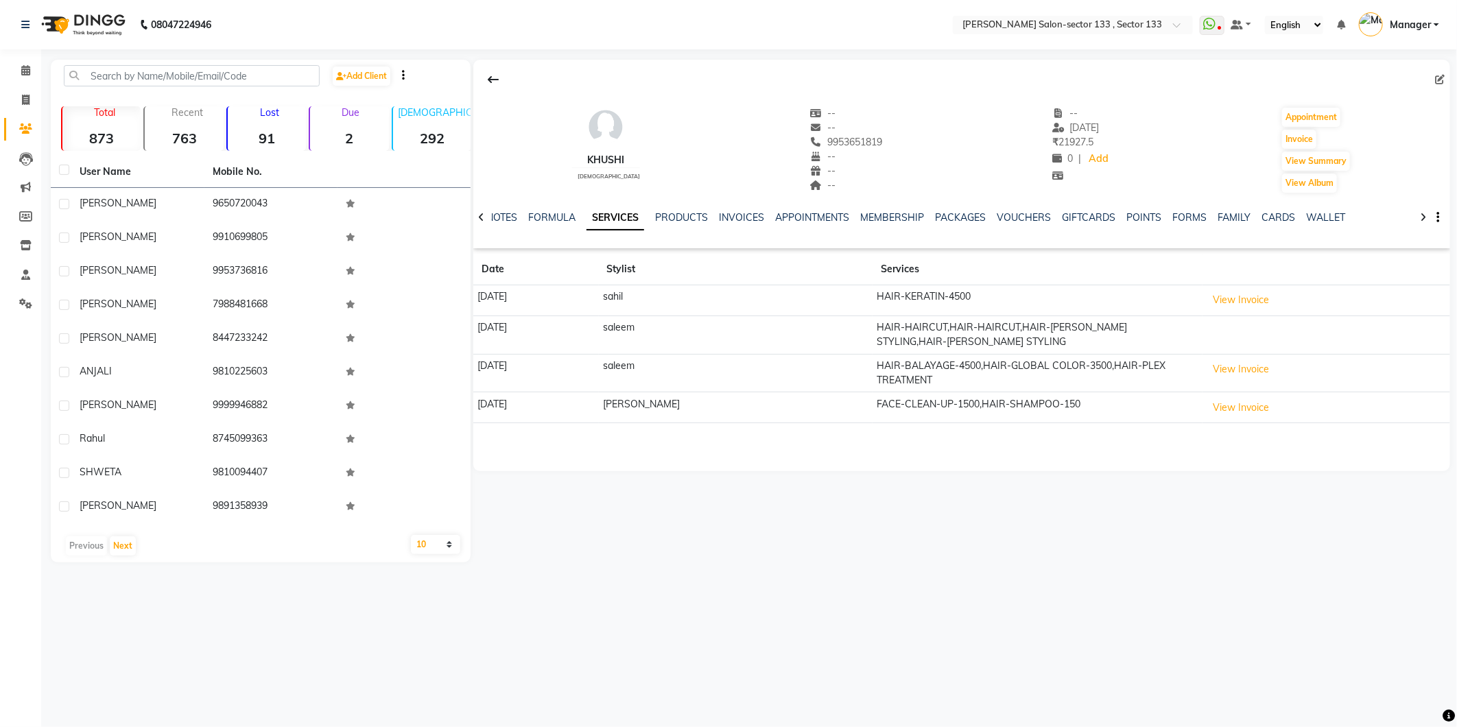
click at [1087, 550] on div "KHUSHI [DEMOGRAPHIC_DATA] -- -- 9953651819 -- -- -- -- [DATE] ₹ 21927.5 0 | Add…" at bounding box center [961, 311] width 980 height 503
click at [14, 123] on span at bounding box center [26, 129] width 24 height 16
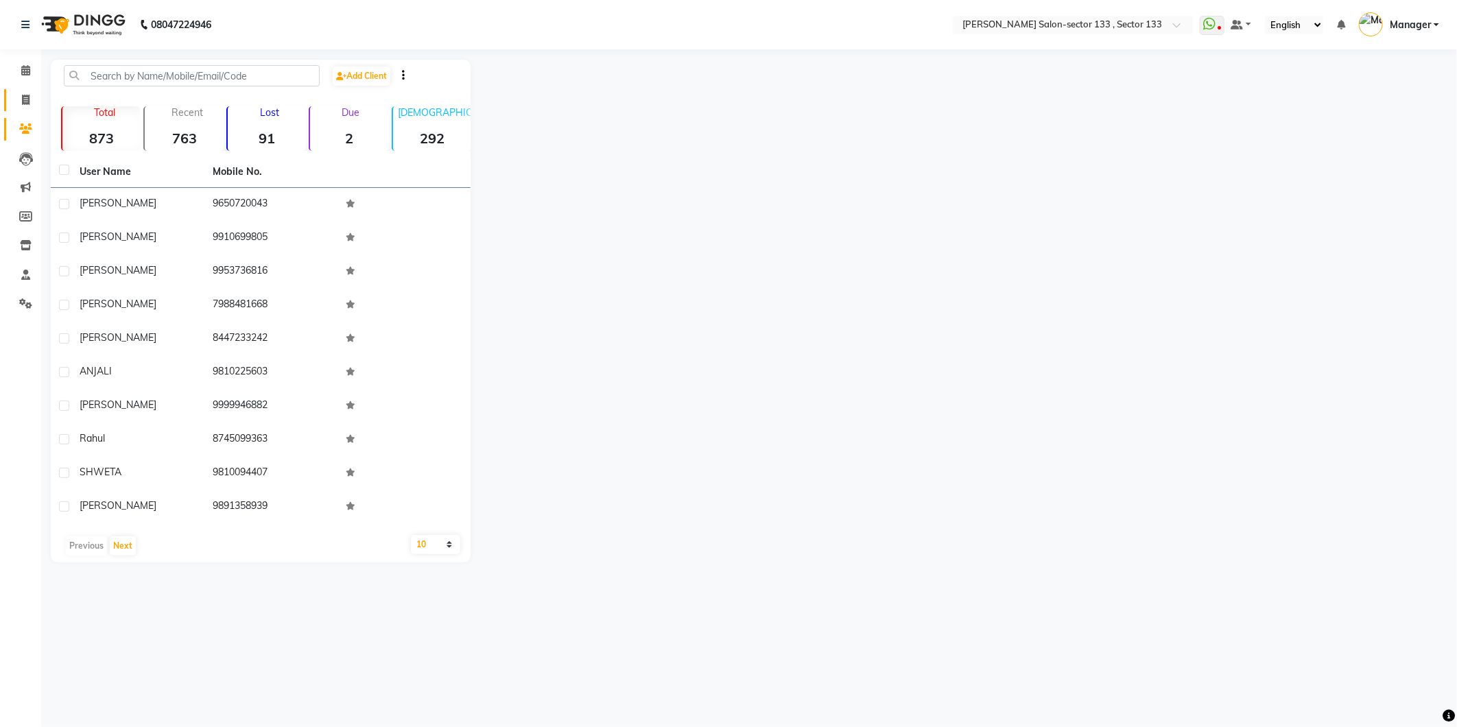
click at [23, 110] on link "Invoice" at bounding box center [20, 100] width 33 height 23
select select "8302"
select select "service"
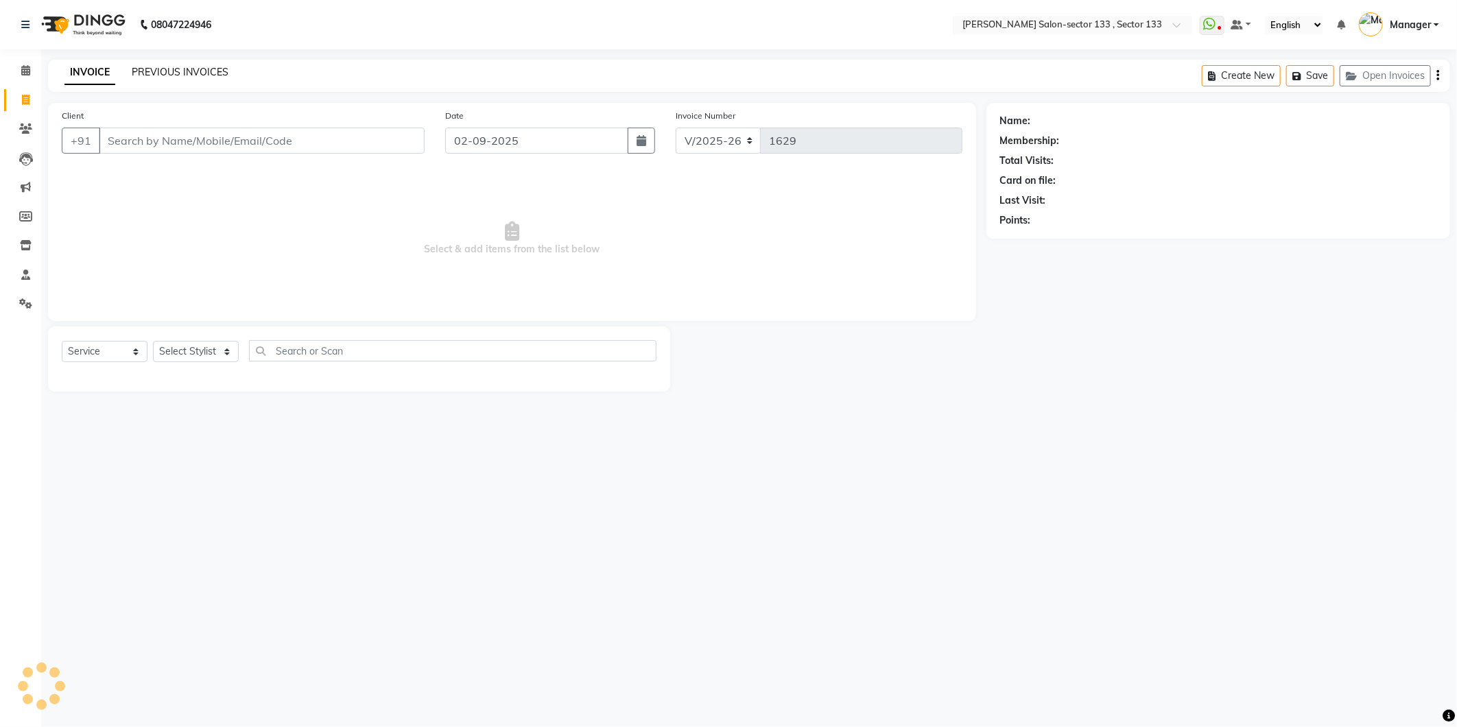
click at [158, 73] on link "PREVIOUS INVOICES" at bounding box center [180, 72] width 97 height 12
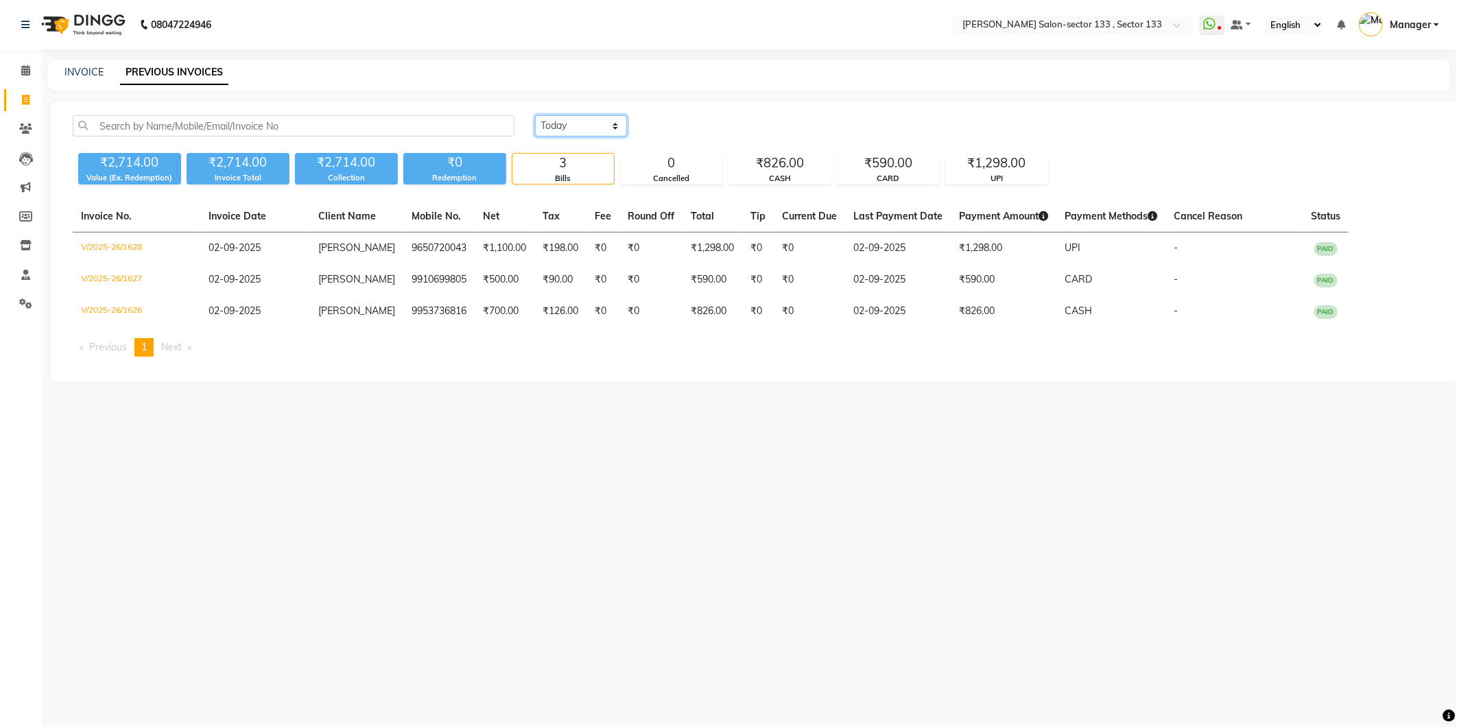
click at [577, 128] on select "Today Yesterday Custom Range" at bounding box center [581, 125] width 92 height 21
select select "range"
click at [535, 115] on select "Today Yesterday Custom Range" at bounding box center [581, 125] width 92 height 21
click at [26, 99] on icon at bounding box center [26, 100] width 8 height 10
select select "8302"
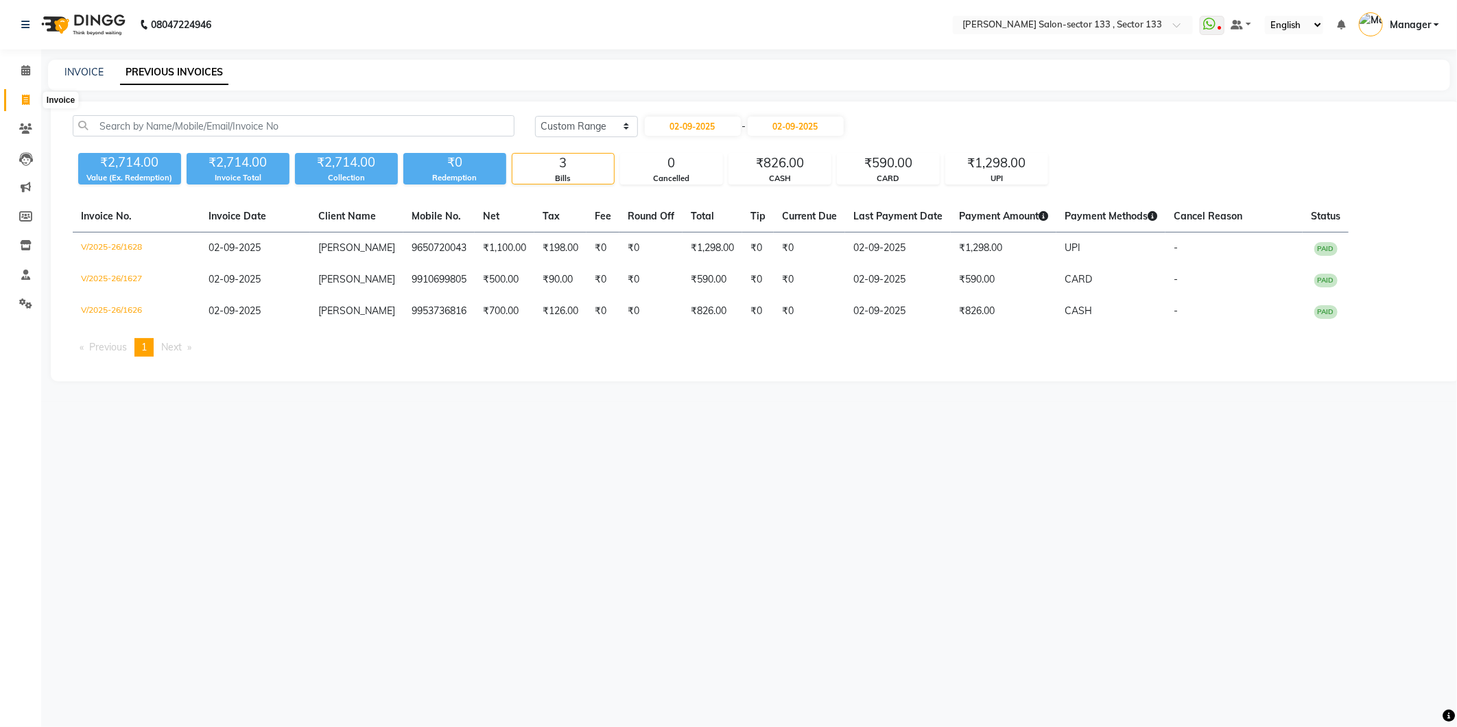
select select "service"
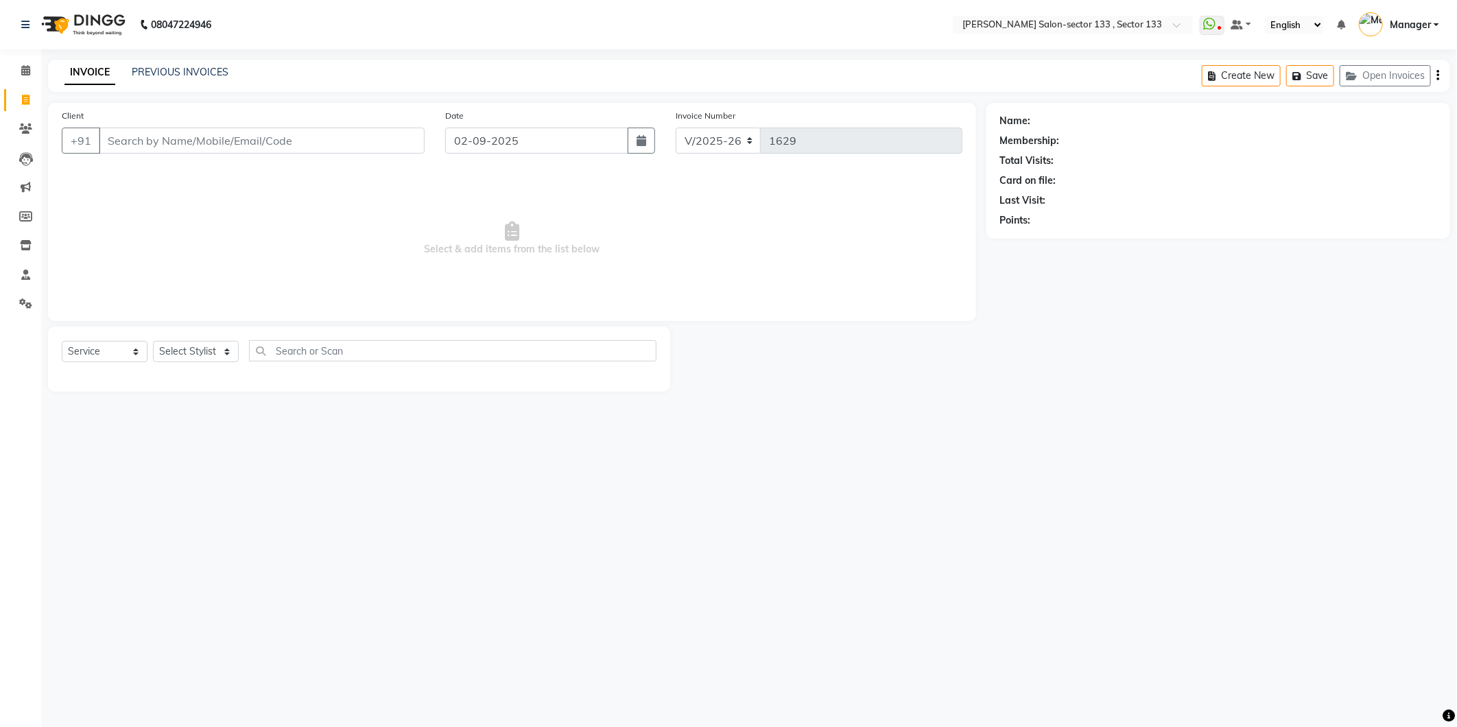
click at [1439, 75] on icon "button" at bounding box center [1438, 75] width 3 height 1
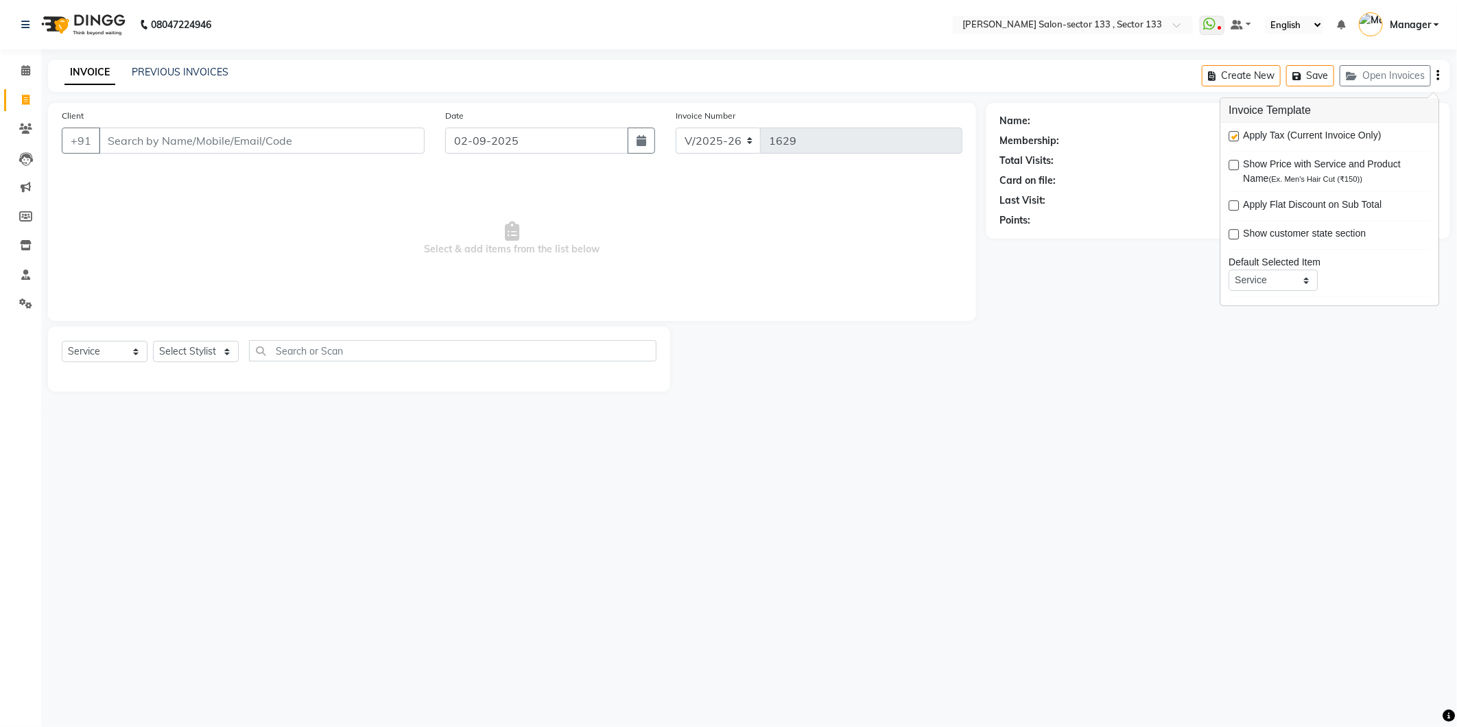
click at [855, 424] on div "08047224946 Select Location × Madonna Salon-sector 133 , Sector 133 WhatsApp St…" at bounding box center [728, 363] width 1457 height 727
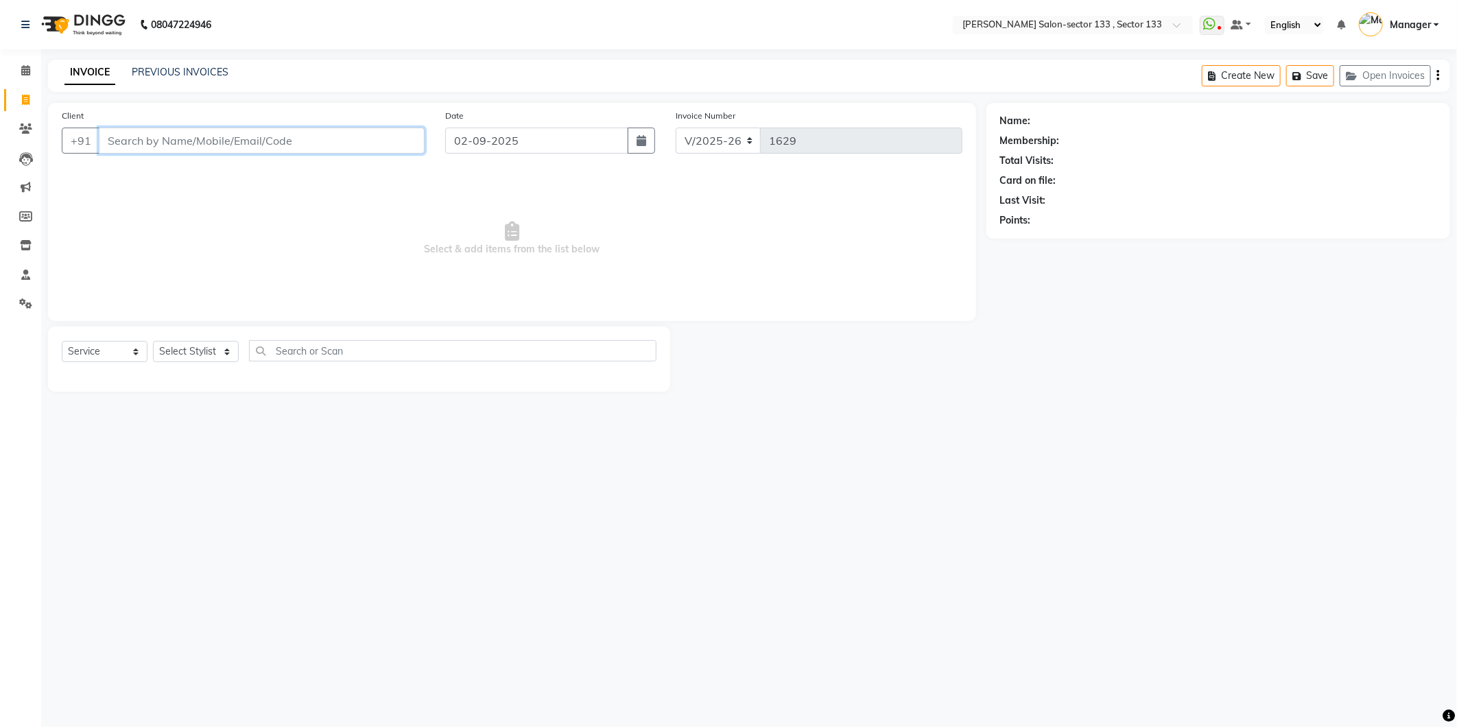
click at [187, 151] on input "Client" at bounding box center [262, 141] width 326 height 26
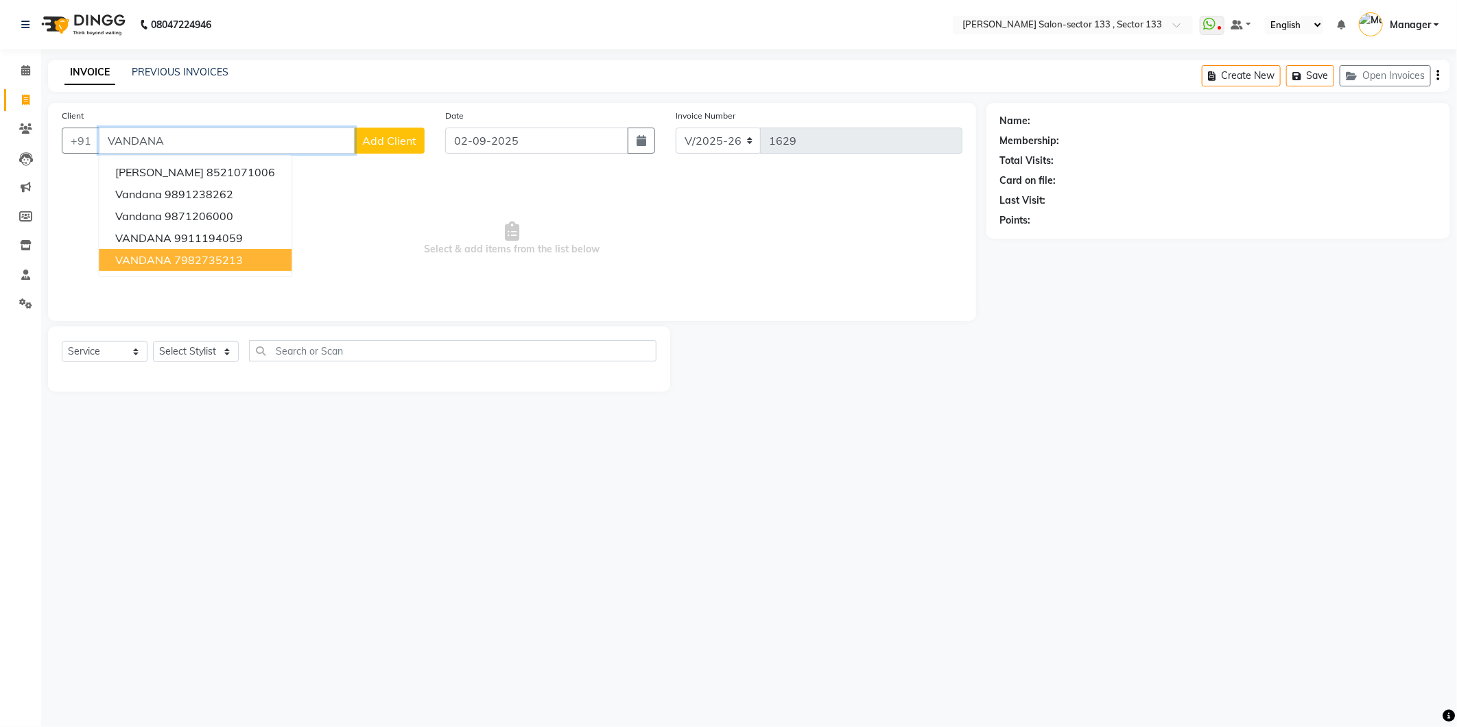
click at [206, 255] on ngb-highlight "7982735213" at bounding box center [208, 260] width 69 height 14
type input "7982735213"
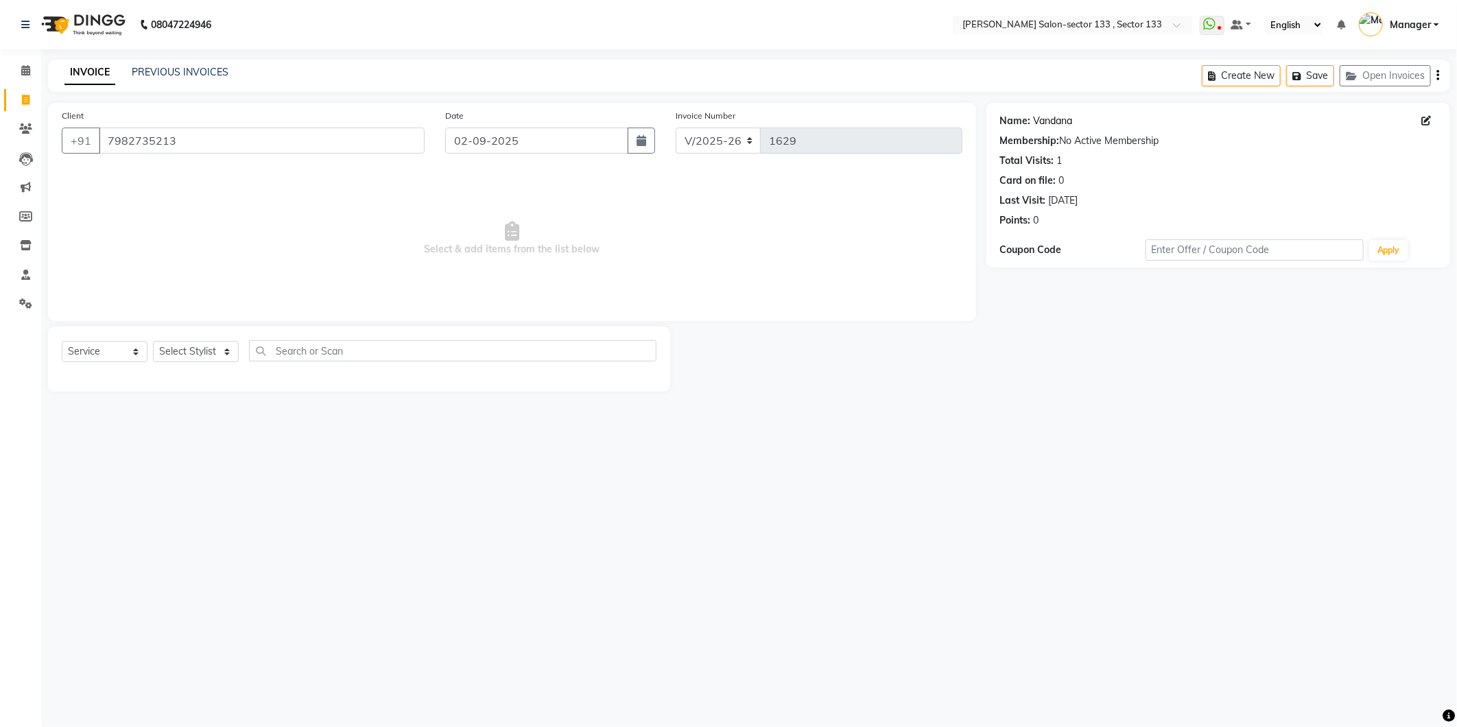
click at [1064, 118] on link "Vandana" at bounding box center [1053, 121] width 39 height 14
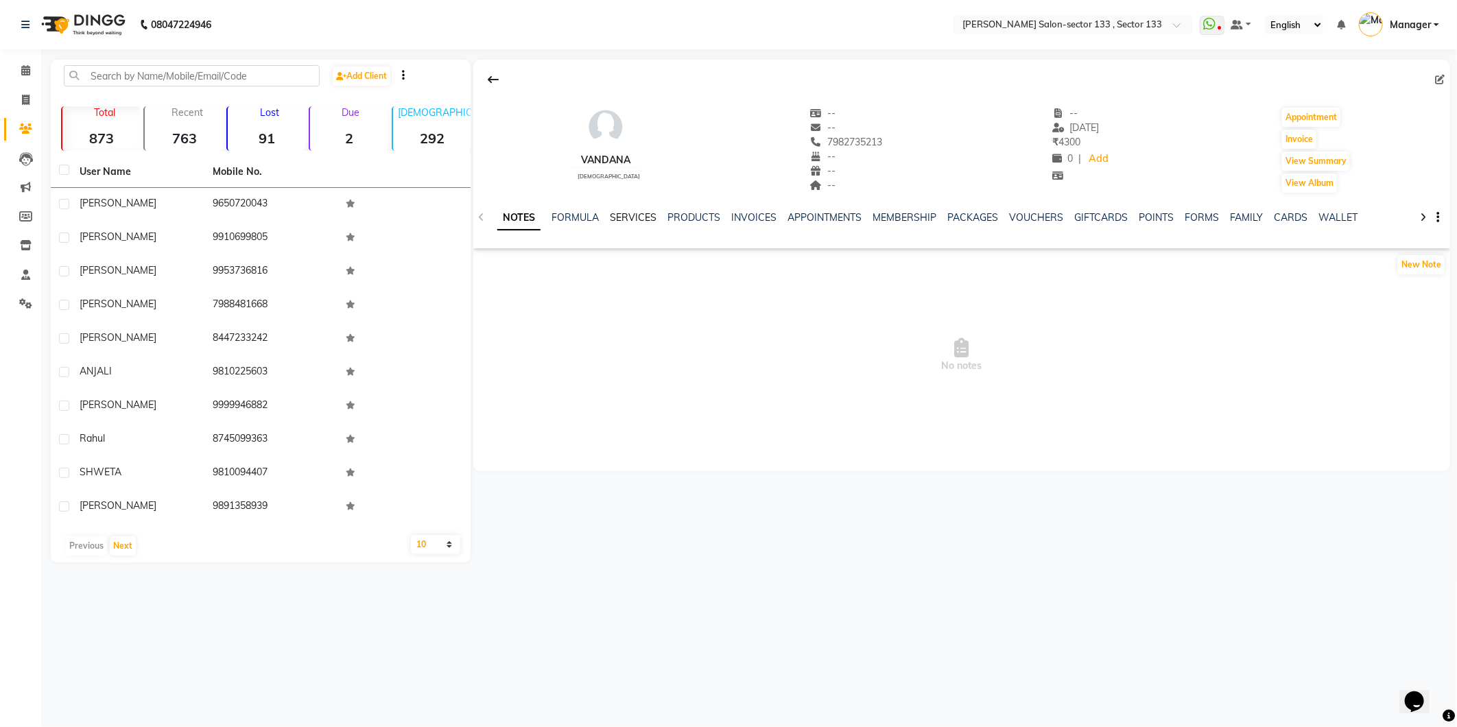
click at [644, 214] on link "SERVICES" at bounding box center [633, 217] width 47 height 12
click at [668, 213] on link "PRODUCTS" at bounding box center [681, 217] width 53 height 12
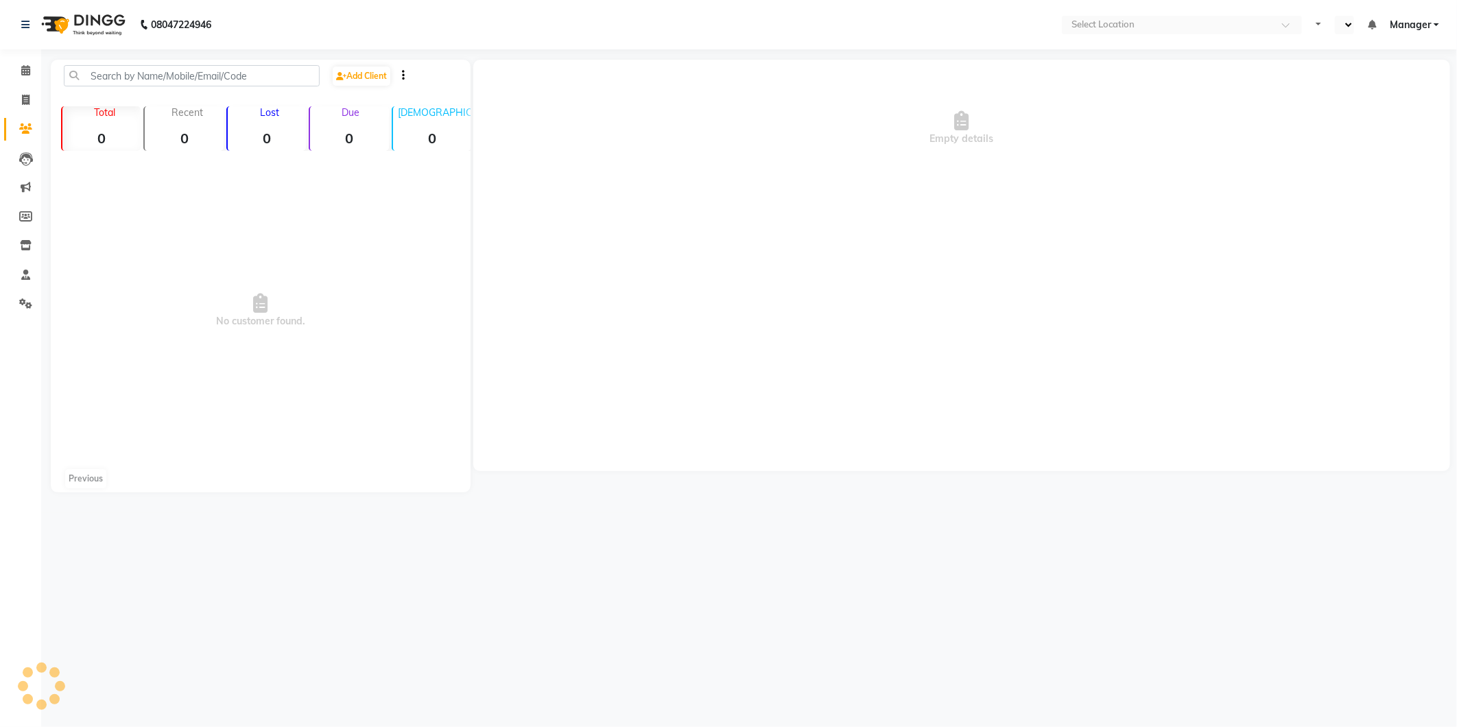
select select "en"
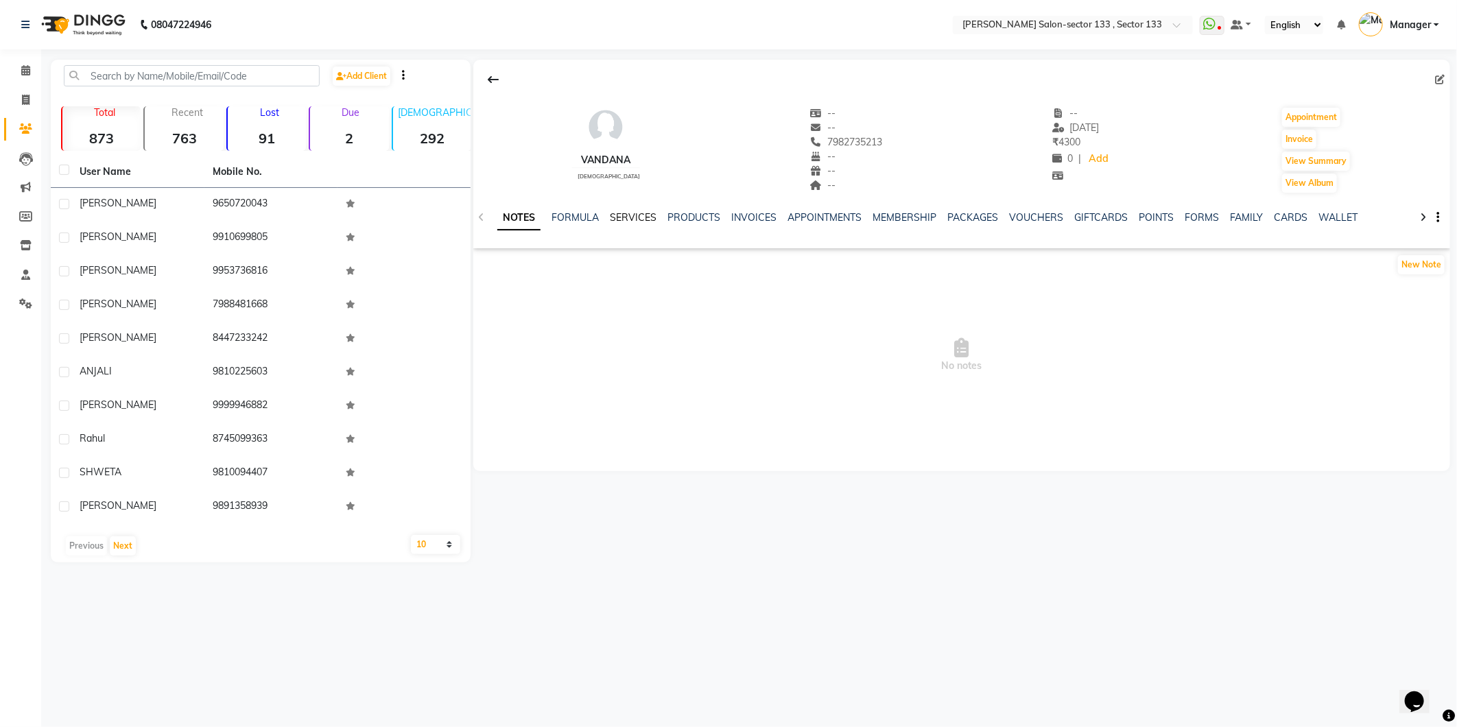
click at [626, 222] on link "SERVICES" at bounding box center [633, 217] width 47 height 12
click at [619, 220] on link "SERVICES" at bounding box center [616, 218] width 58 height 25
click at [694, 215] on link "PRODUCTS" at bounding box center [681, 217] width 53 height 12
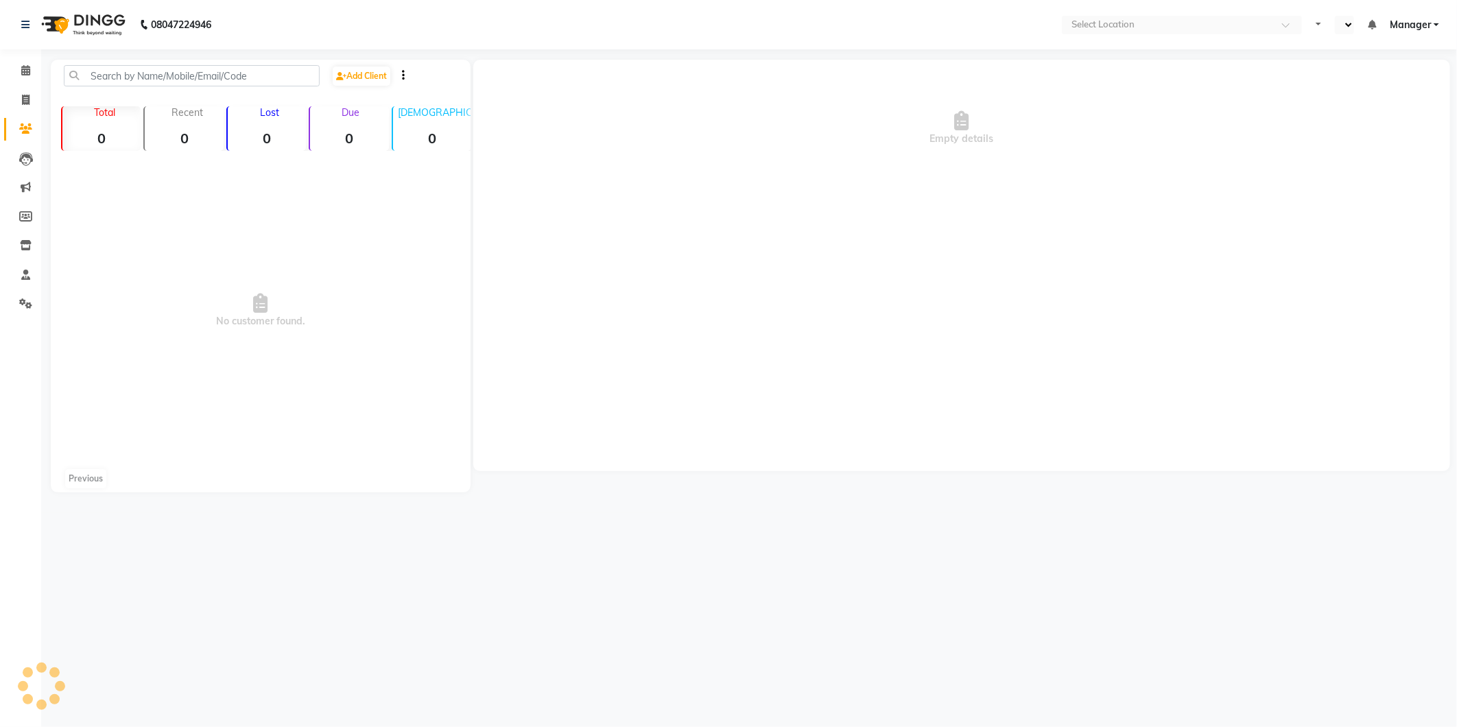
select select "en"
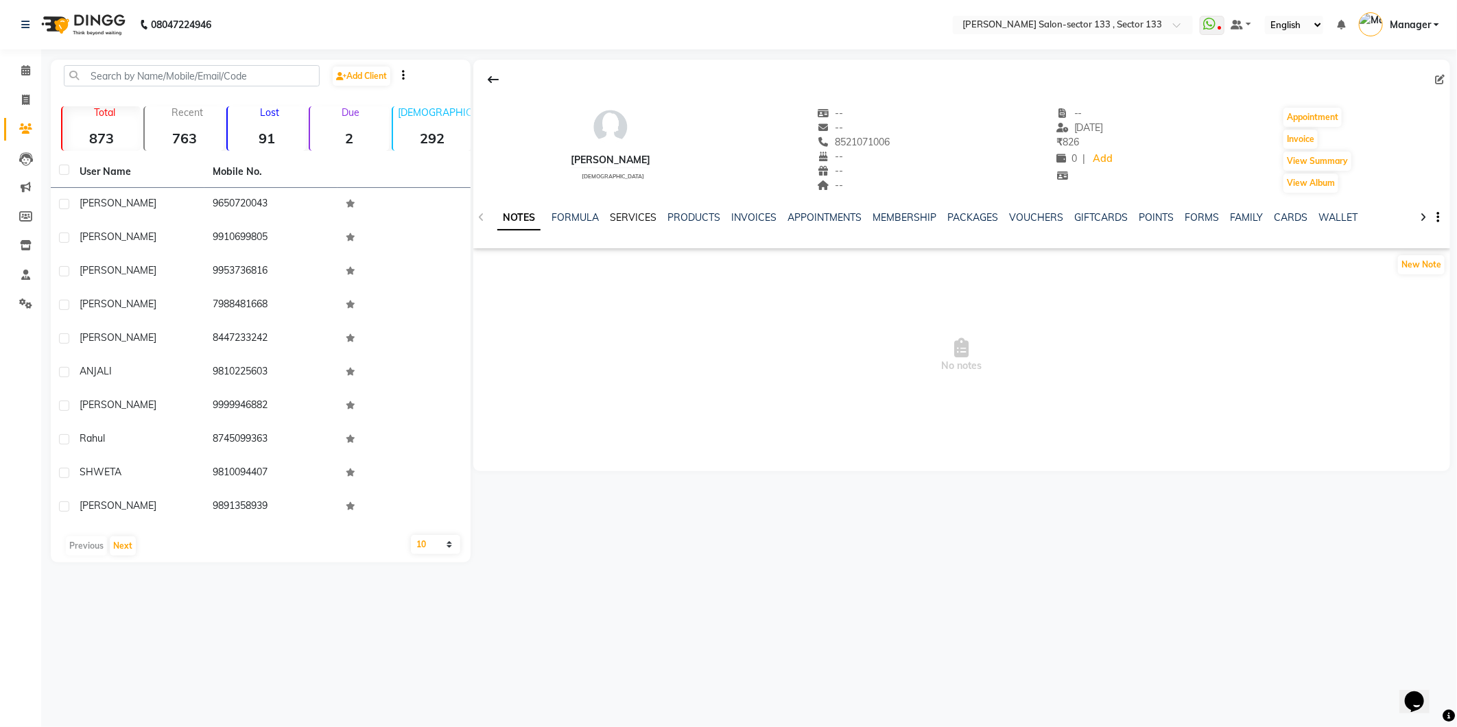
click at [642, 220] on link "SERVICES" at bounding box center [633, 217] width 47 height 12
click at [668, 220] on link "PRODUCTS" at bounding box center [694, 217] width 53 height 12
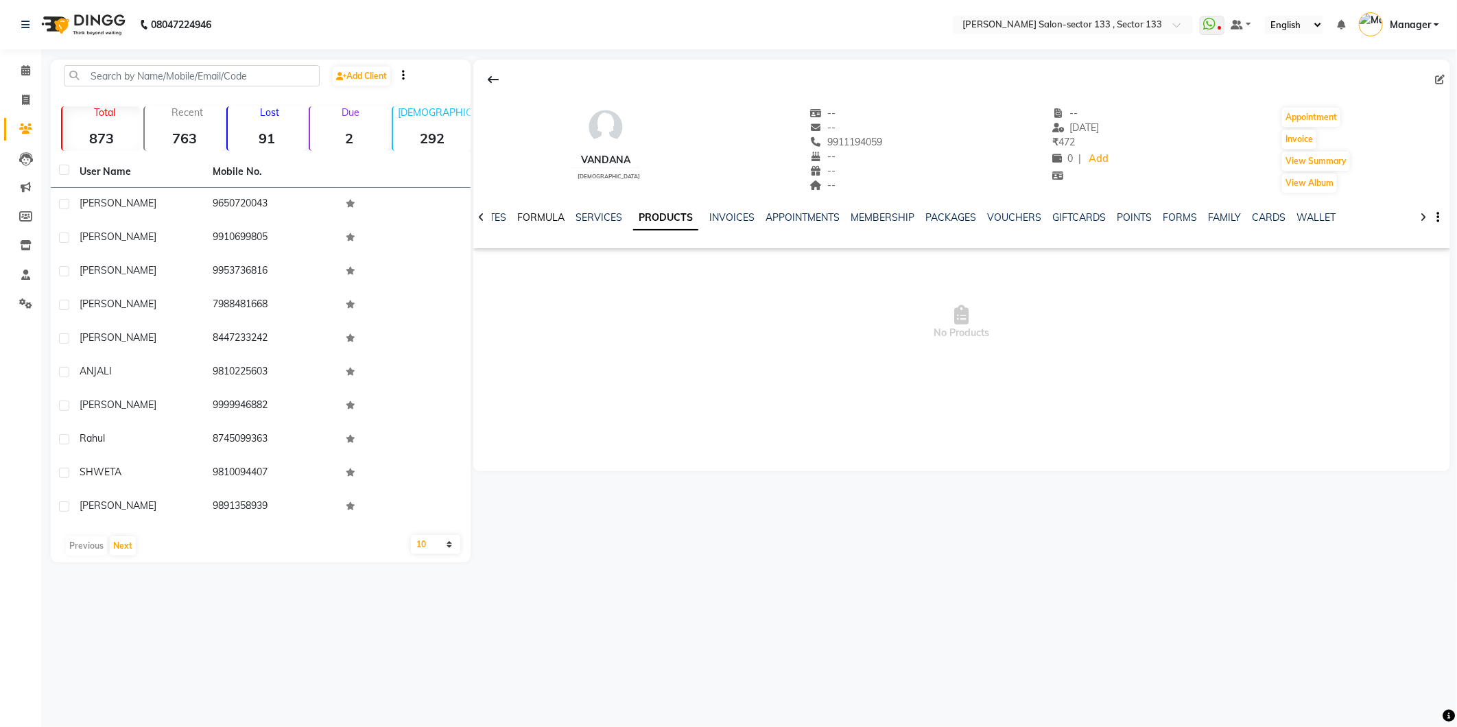
click at [558, 220] on link "FORMULA" at bounding box center [540, 217] width 47 height 12
click at [625, 213] on link "SERVICES" at bounding box center [632, 217] width 47 height 12
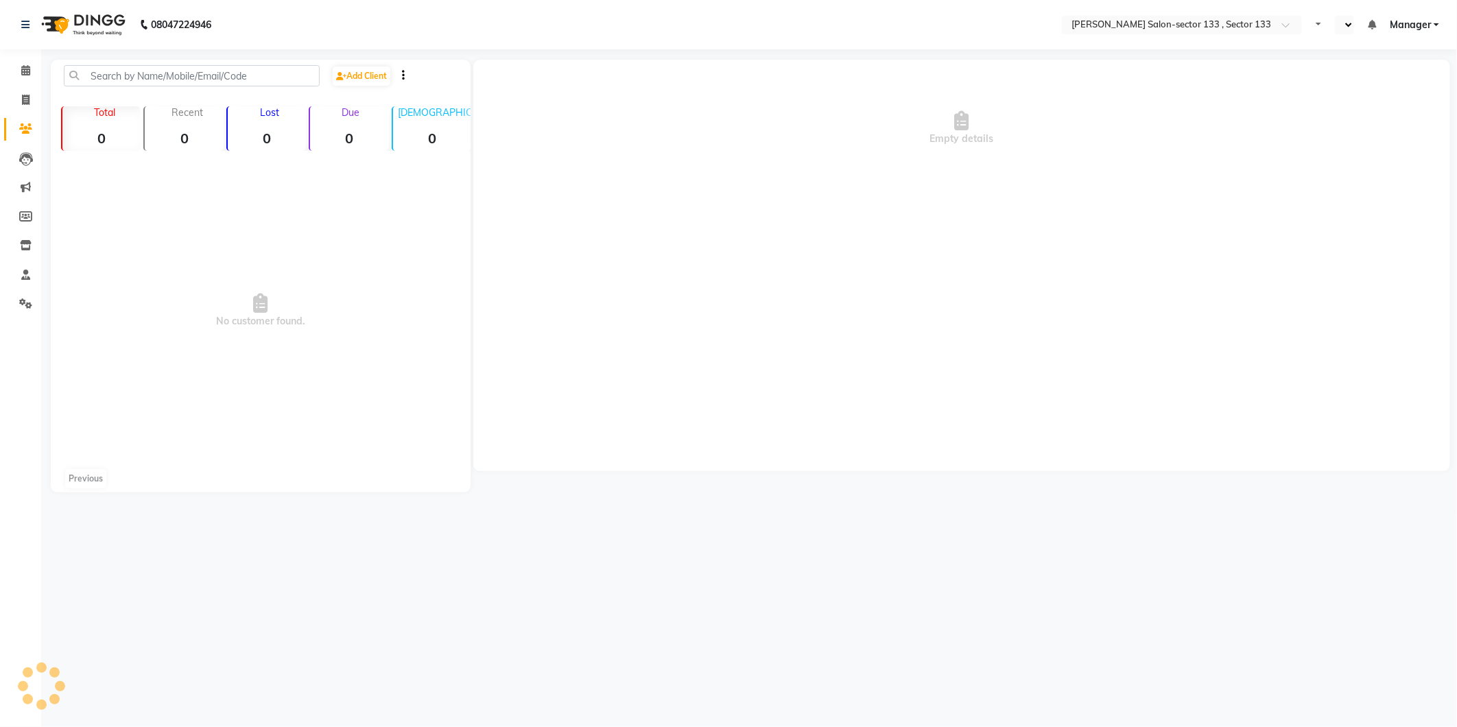
select select "en"
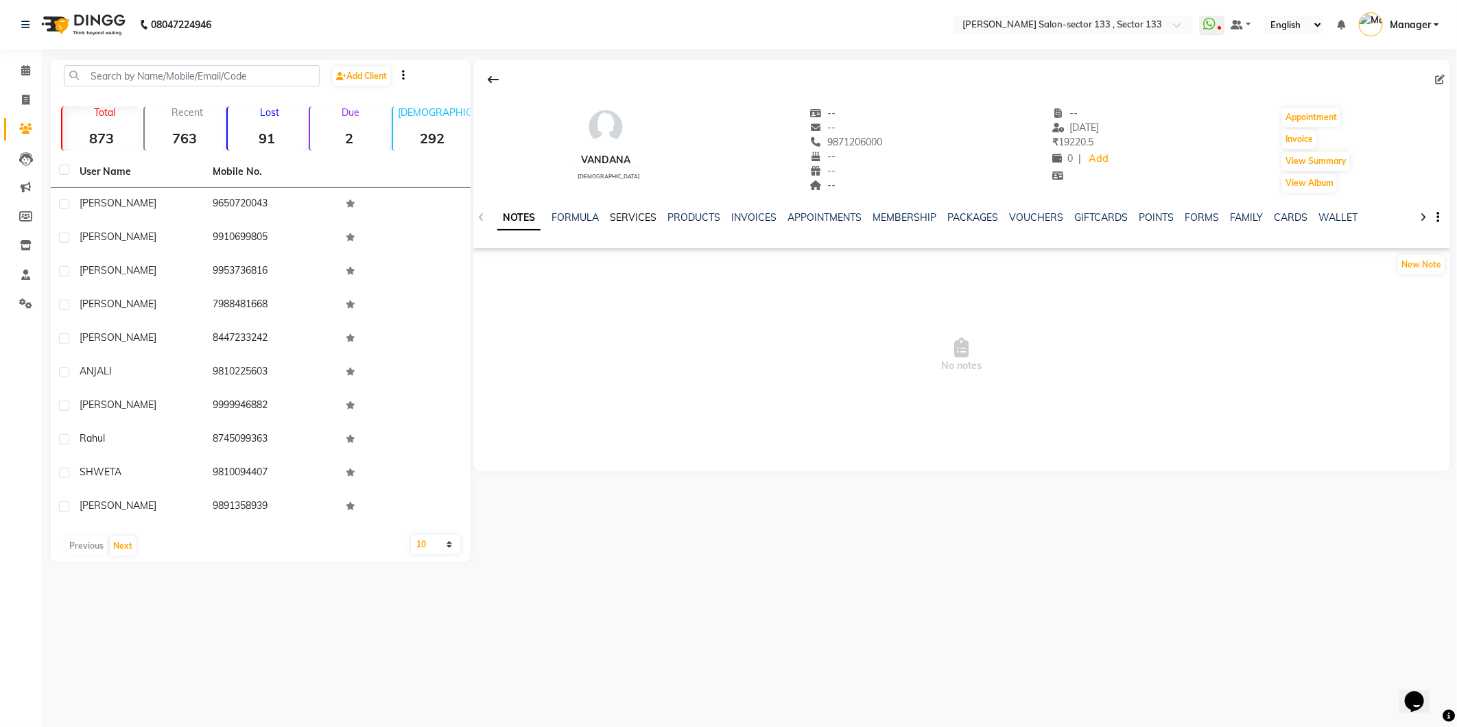
click at [617, 220] on link "SERVICES" at bounding box center [633, 217] width 47 height 12
